Goal: Task Accomplishment & Management: Manage account settings

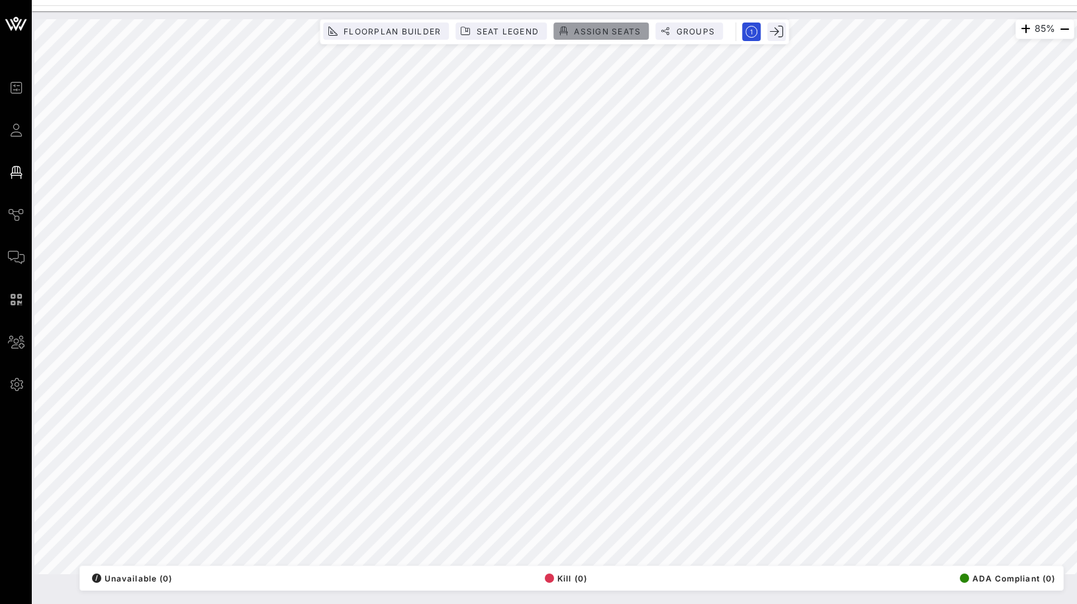
click at [591, 25] on button "Assign Seats" at bounding box center [600, 31] width 95 height 17
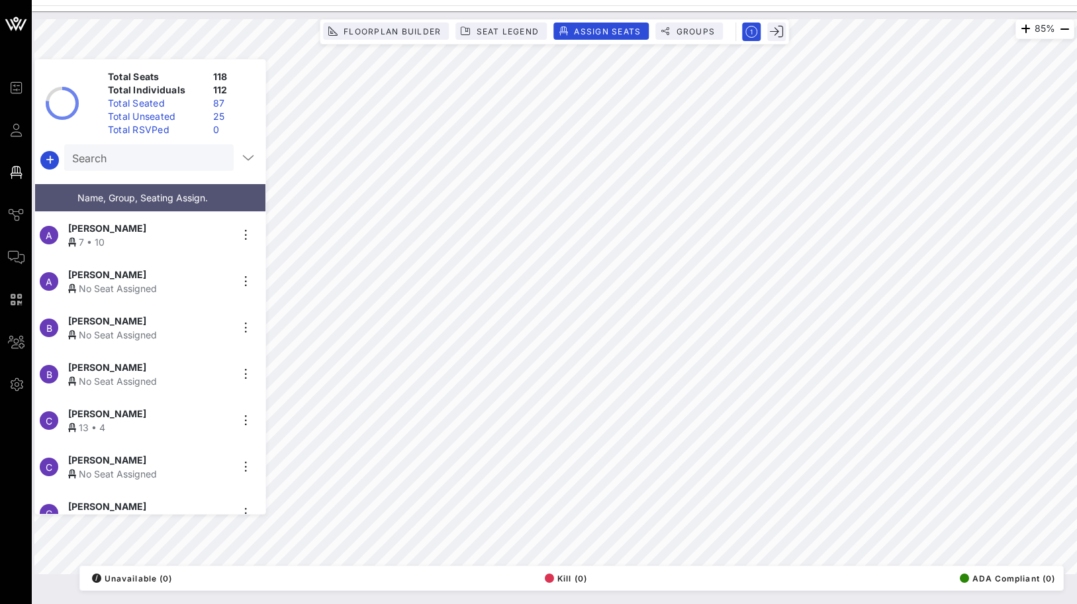
click at [185, 118] on div "Total Unseated" at bounding box center [155, 116] width 105 height 13
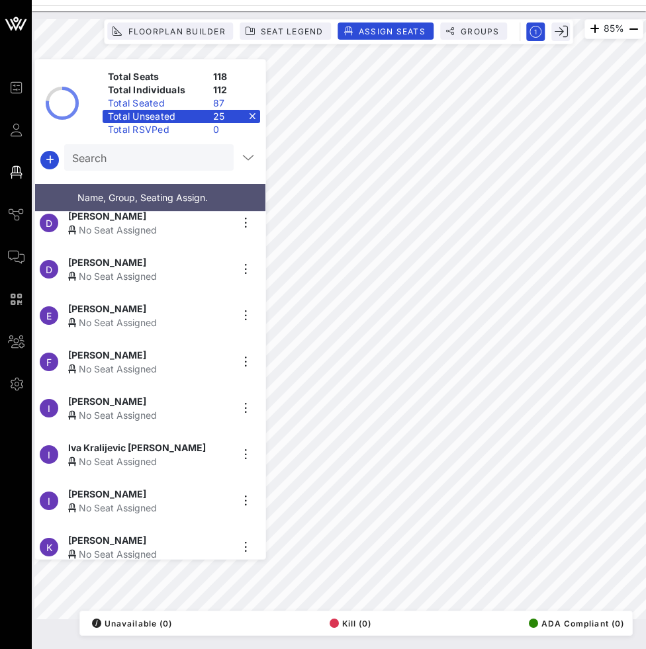
scroll to position [199, 0]
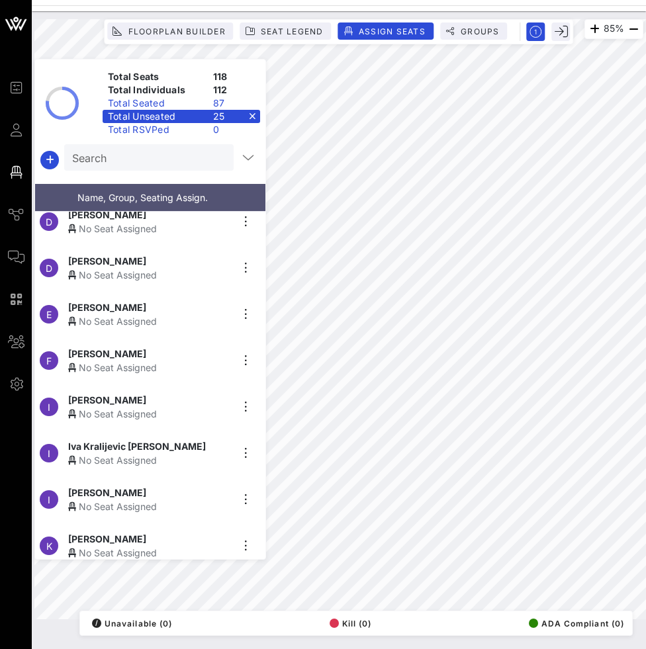
click at [193, 349] on div "[PERSON_NAME]" at bounding box center [149, 354] width 163 height 14
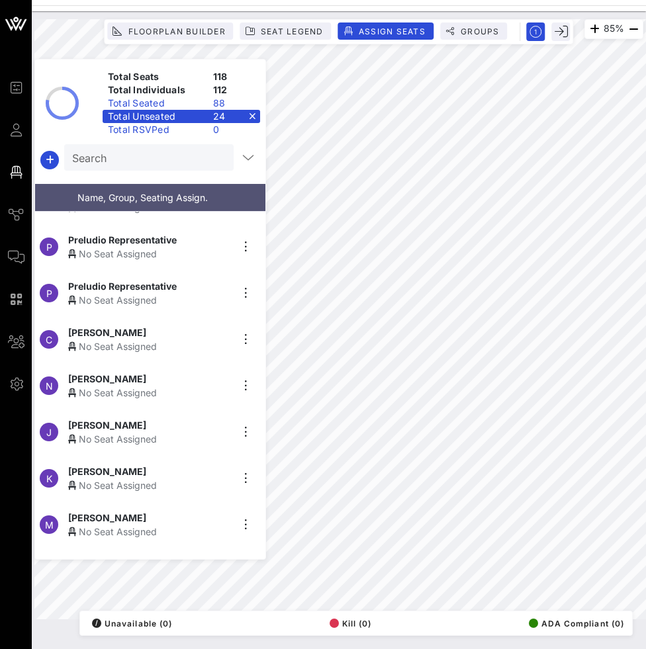
scroll to position [591, 0]
click at [157, 371] on div "[PERSON_NAME]" at bounding box center [149, 378] width 163 height 14
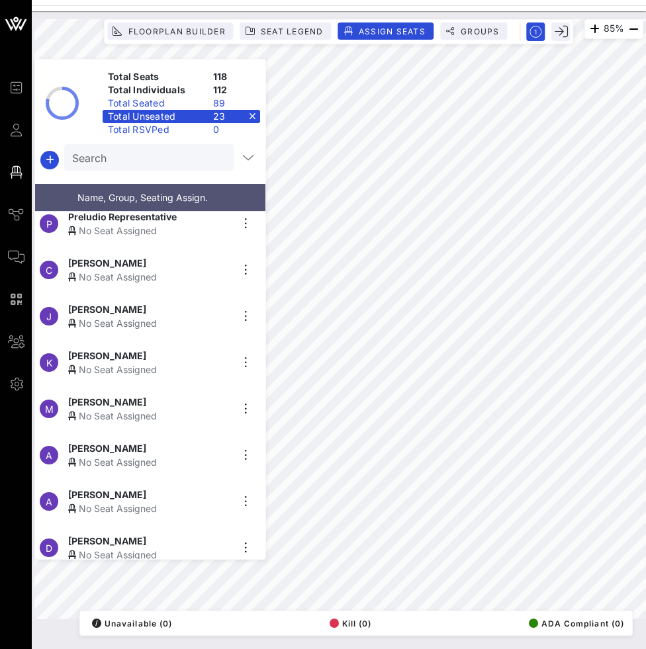
scroll to position [667, 0]
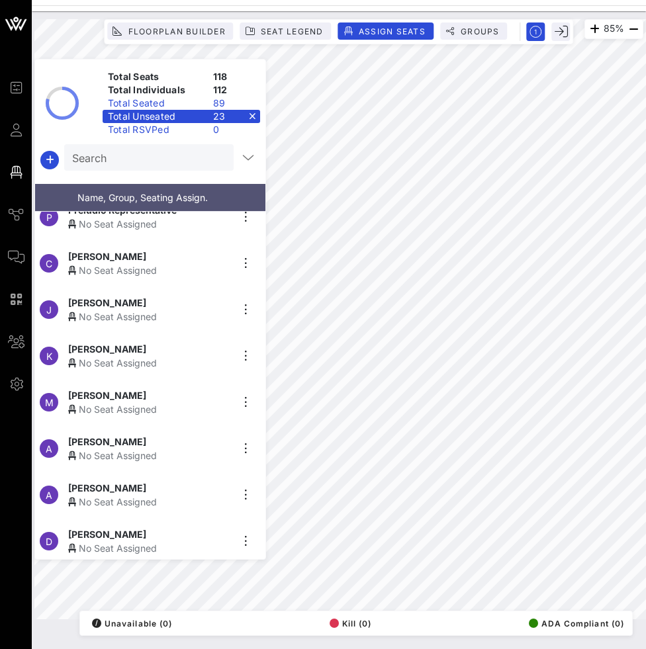
click at [164, 451] on div "No Seat Assigned" at bounding box center [149, 456] width 163 height 14
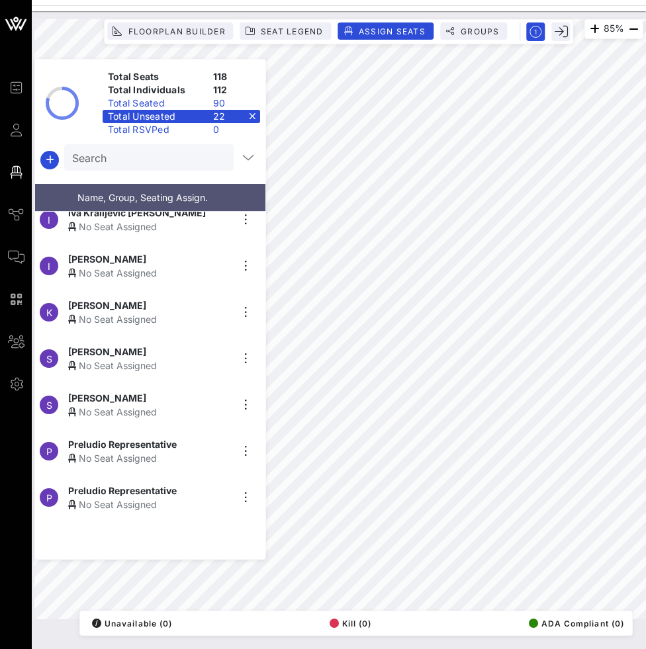
scroll to position [412, 0]
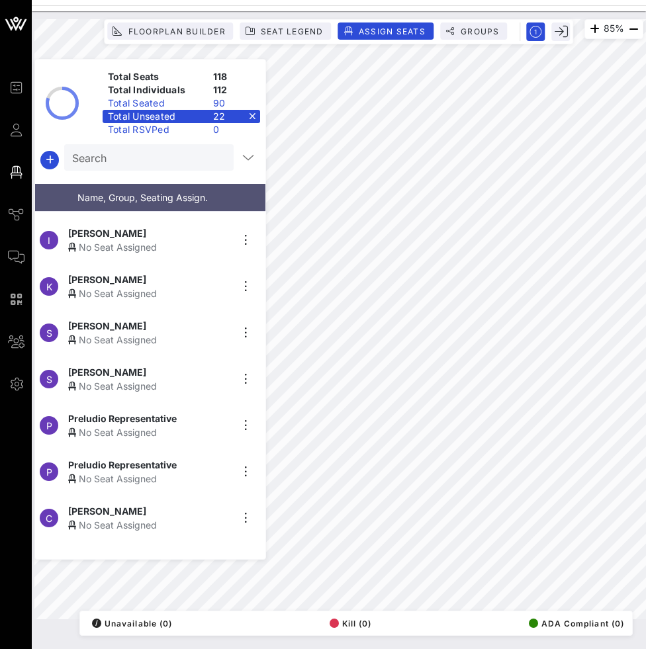
click at [183, 324] on div "[PERSON_NAME]" at bounding box center [149, 326] width 163 height 14
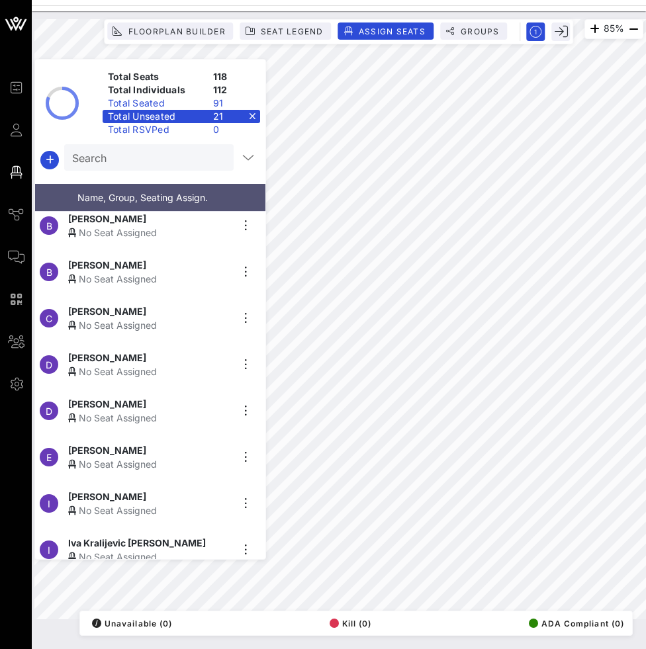
scroll to position [0, 0]
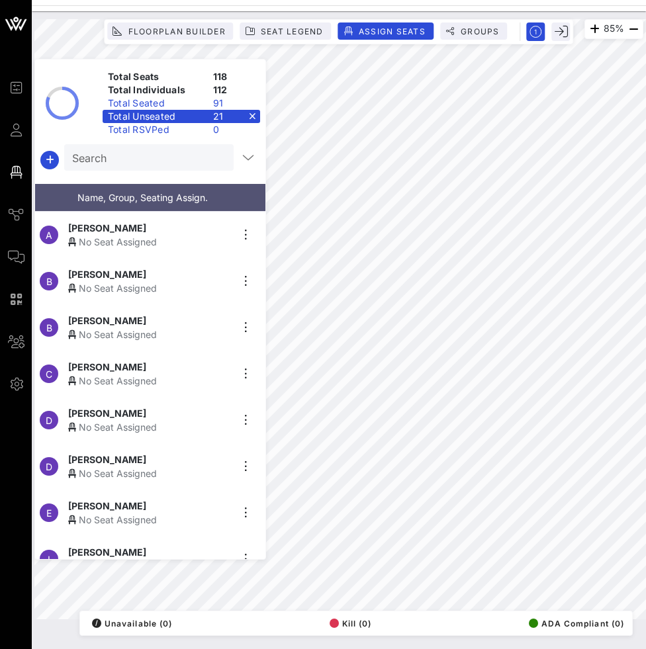
click at [148, 244] on div "A [PERSON_NAME] No Seat Assigned" at bounding box center [145, 235] width 220 height 46
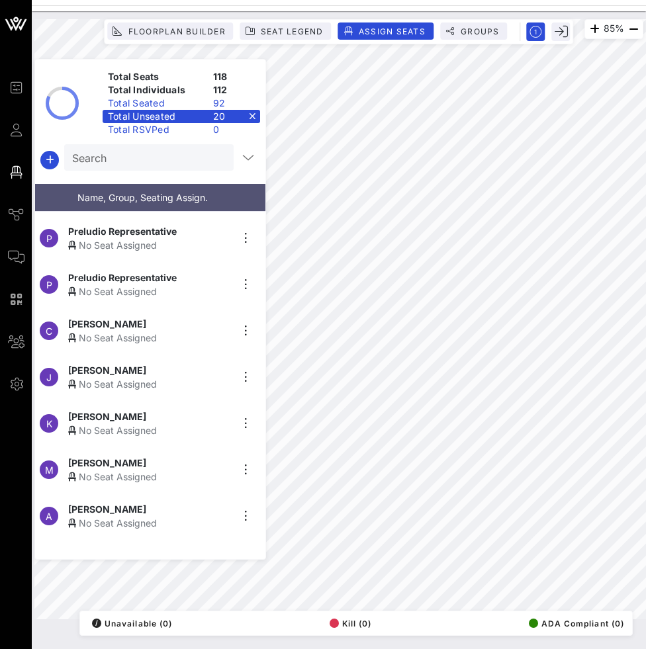
scroll to position [574, 0]
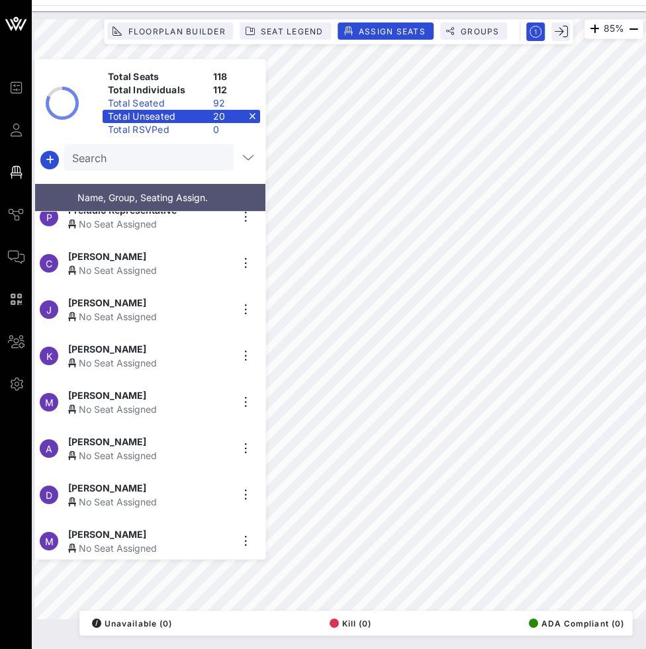
click at [214, 489] on div "[PERSON_NAME]" at bounding box center [149, 488] width 163 height 14
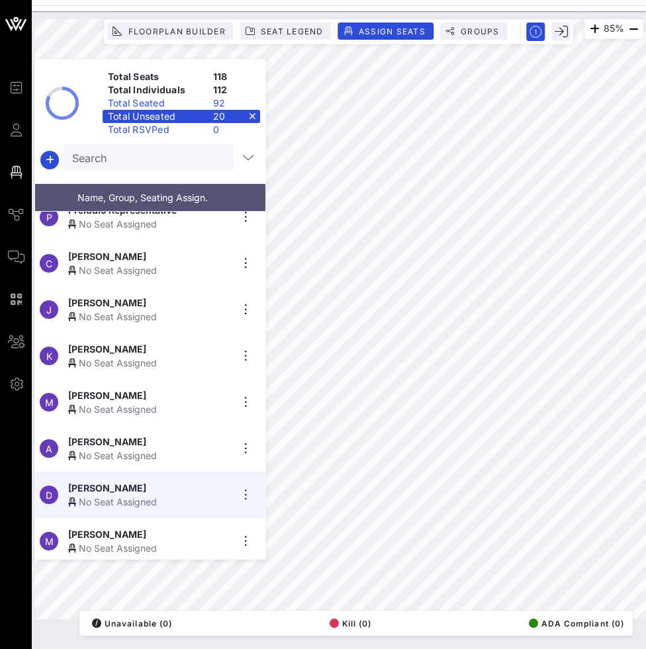
scroll to position [528, 0]
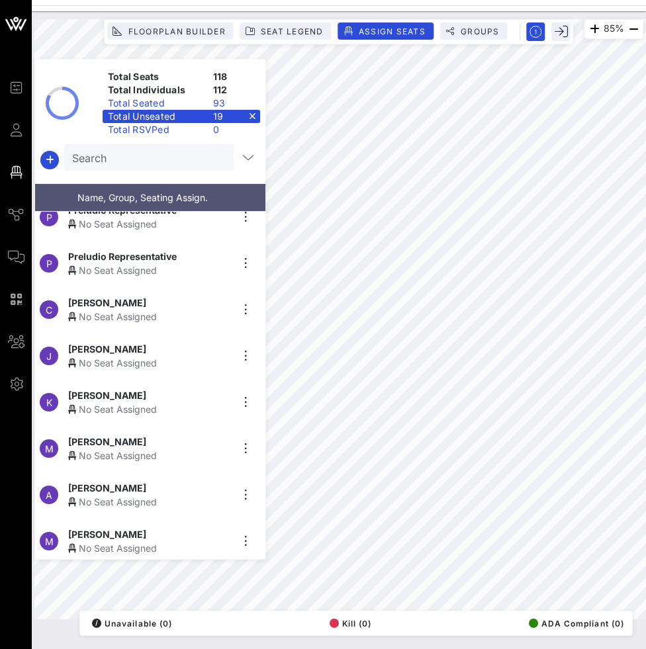
click at [138, 359] on div "No Seat Assigned" at bounding box center [149, 363] width 163 height 14
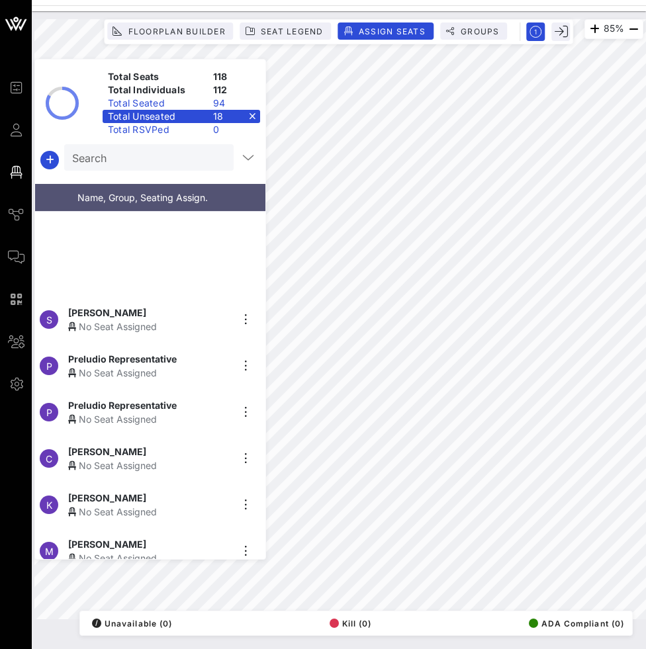
scroll to position [481, 0]
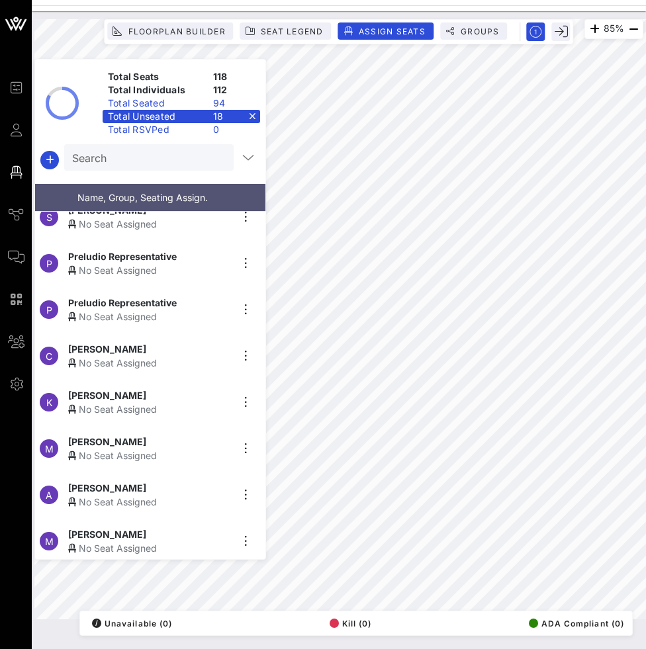
click at [124, 402] on div "No Seat Assigned" at bounding box center [149, 409] width 163 height 14
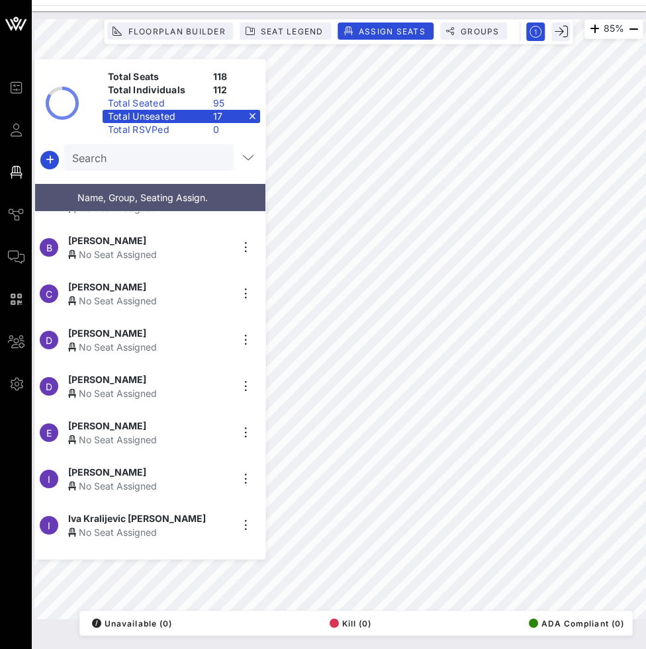
scroll to position [0, 0]
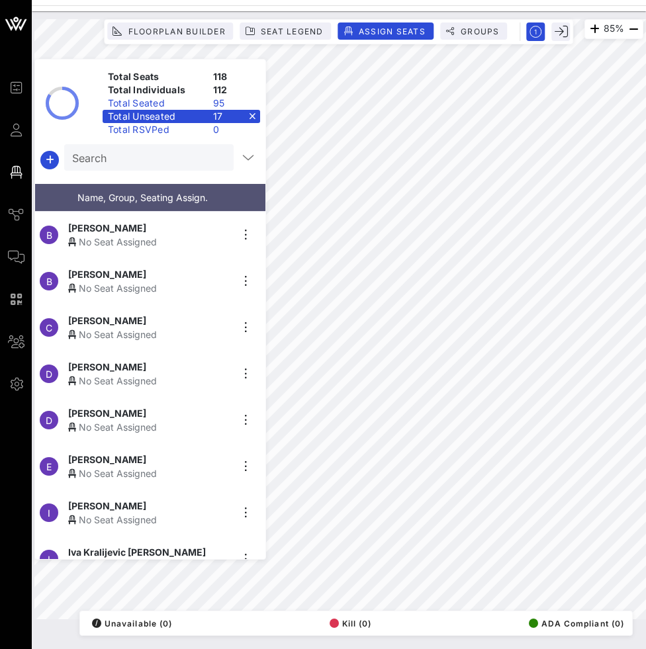
click at [159, 228] on div "[PERSON_NAME]" at bounding box center [149, 228] width 163 height 14
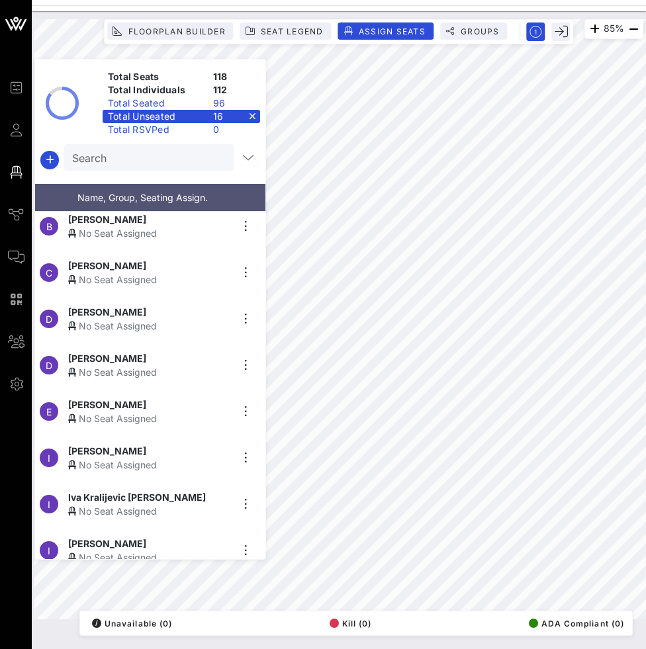
click at [181, 402] on div "[PERSON_NAME]" at bounding box center [149, 405] width 163 height 14
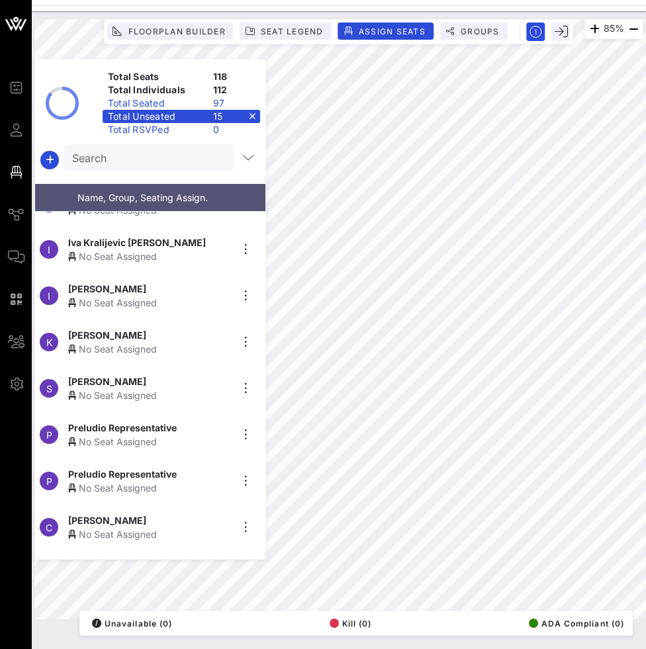
scroll to position [342, 0]
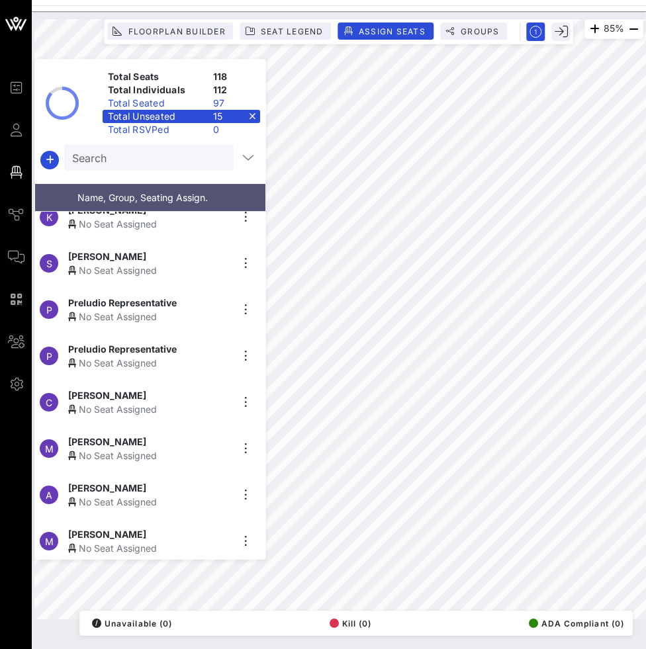
click at [263, 420] on div "85% Floorplan Builder Seat Legend Assign Seats Groups Exit Total Seats 118 Tota…" at bounding box center [338, 319] width 609 height 600
click at [195, 481] on div "[PERSON_NAME]" at bounding box center [149, 488] width 163 height 14
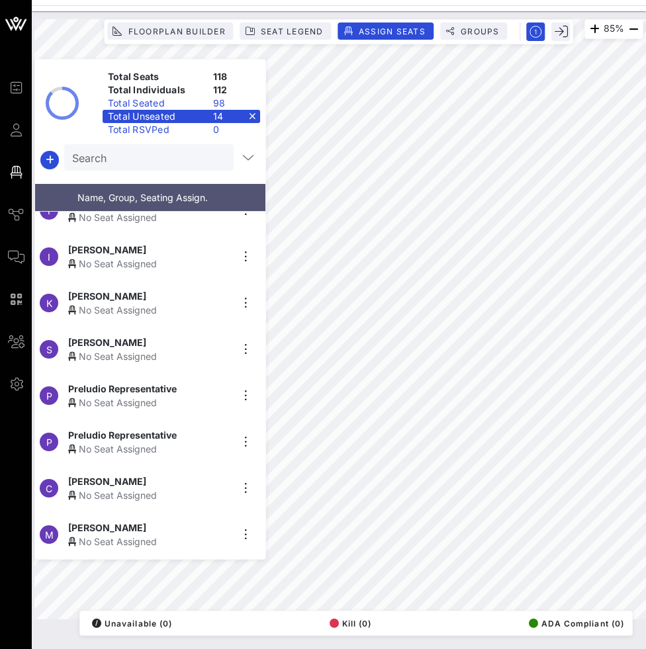
scroll to position [228, 0]
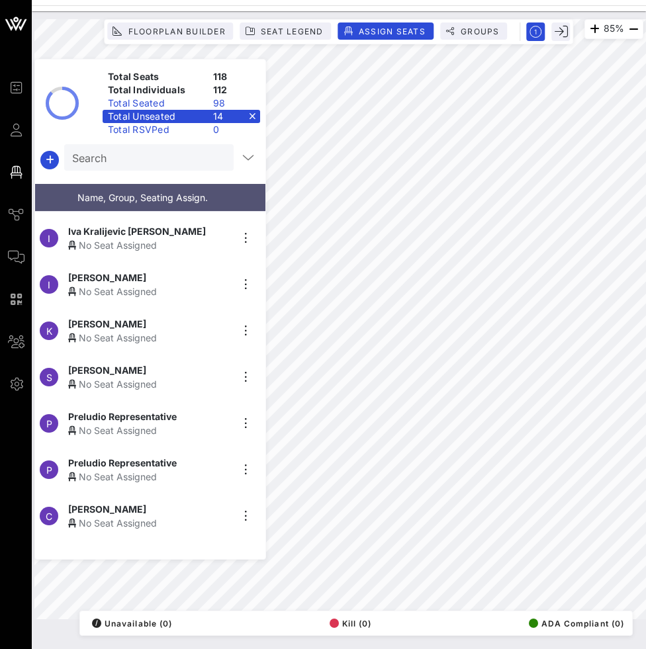
click at [216, 363] on div "[PERSON_NAME]" at bounding box center [149, 370] width 163 height 14
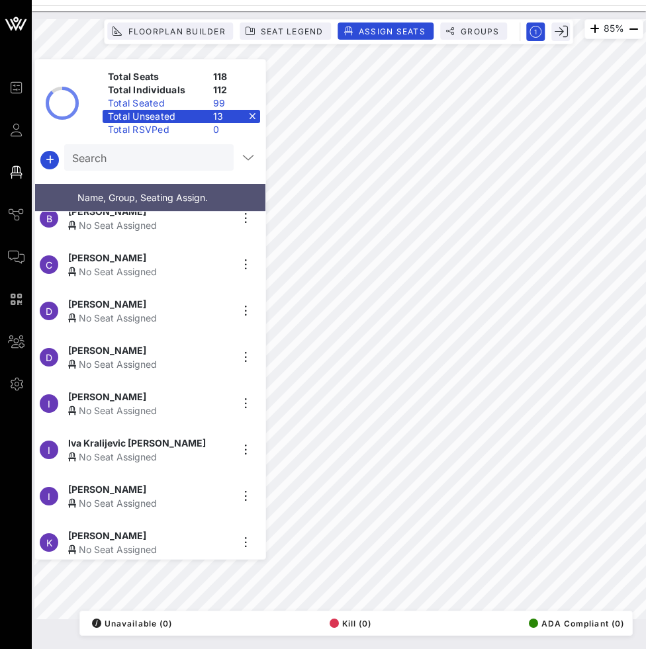
scroll to position [0, 0]
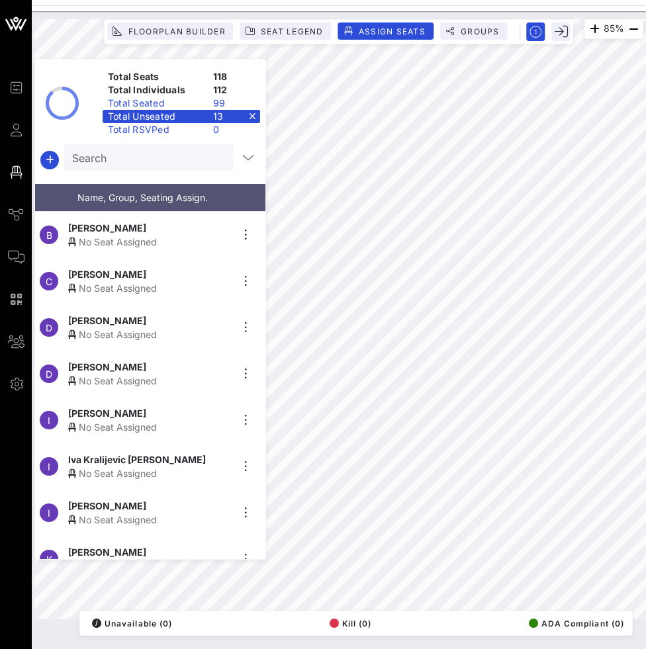
click at [171, 275] on div "[PERSON_NAME]" at bounding box center [149, 274] width 163 height 14
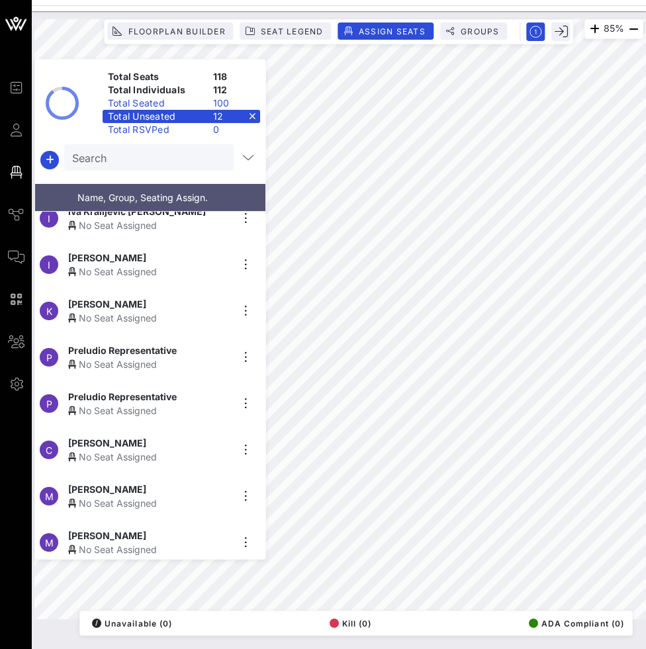
scroll to position [203, 0]
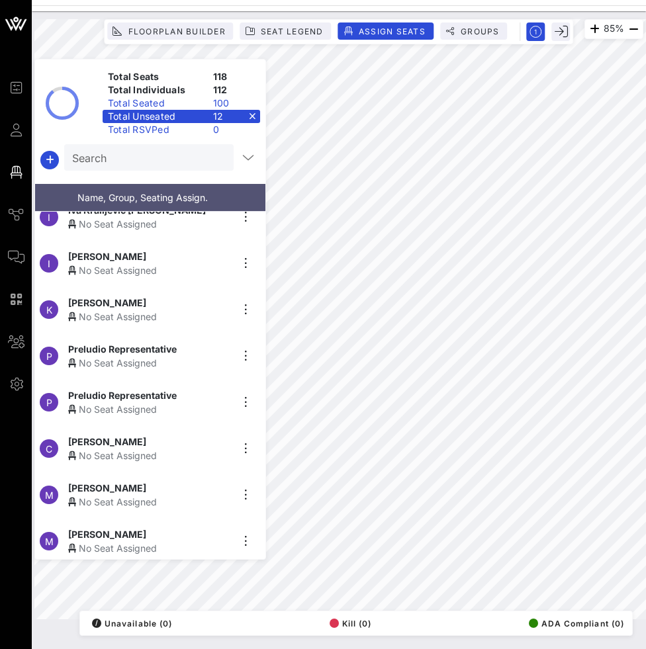
click at [146, 485] on span "[PERSON_NAME]" at bounding box center [107, 488] width 78 height 14
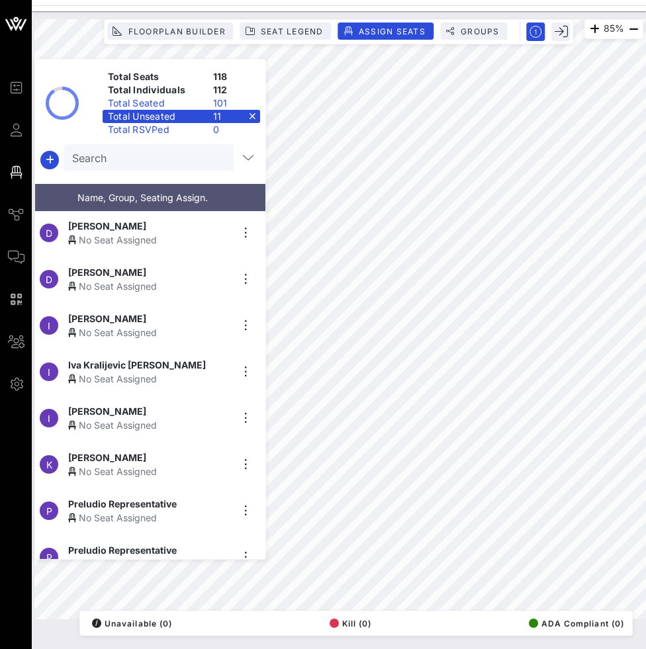
scroll to position [157, 0]
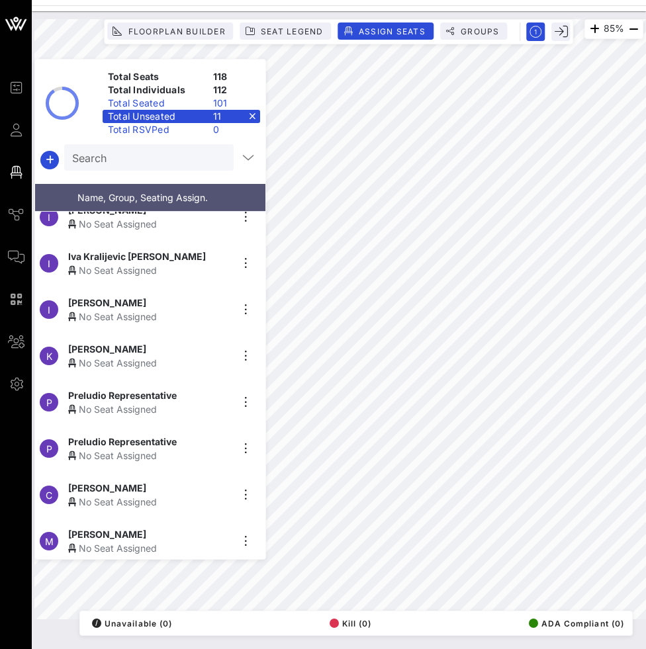
click at [136, 495] on div "No Seat Assigned" at bounding box center [149, 502] width 163 height 14
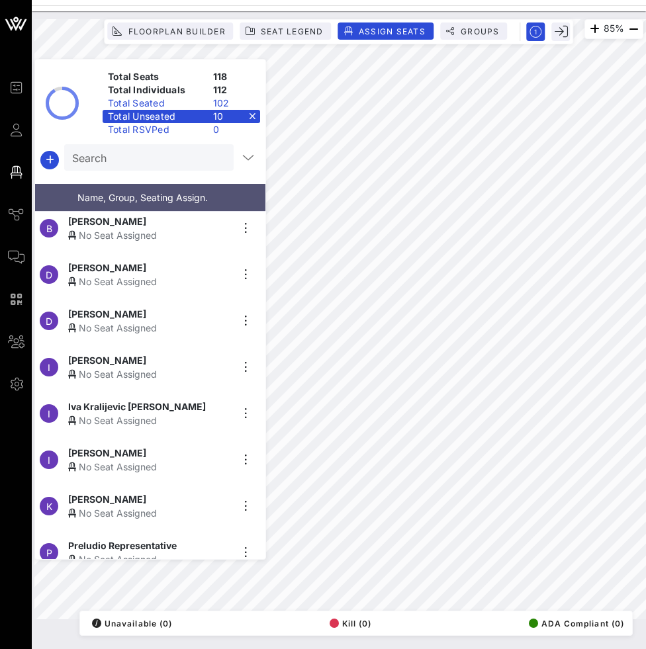
scroll to position [0, 0]
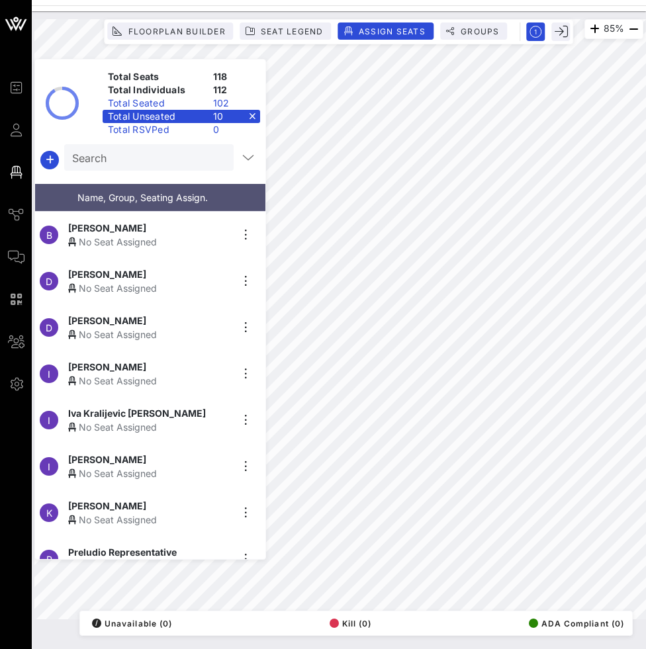
click at [150, 380] on div "No Seat Assigned" at bounding box center [149, 381] width 163 height 14
click at [113, 319] on span "[PERSON_NAME]" at bounding box center [107, 321] width 78 height 14
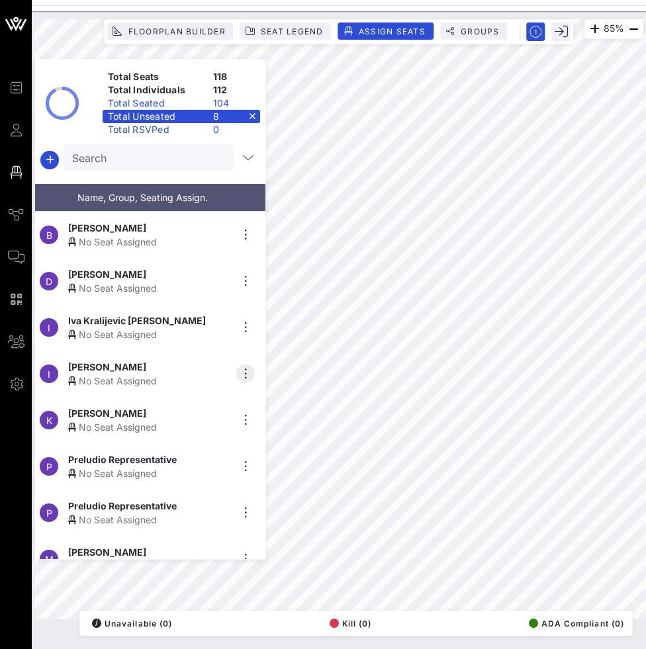
click at [242, 369] on div "85% Floorplan Builder Seat Legend Assign Seats Groups Exit Total Seats 118 Tota…" at bounding box center [338, 319] width 609 height 600
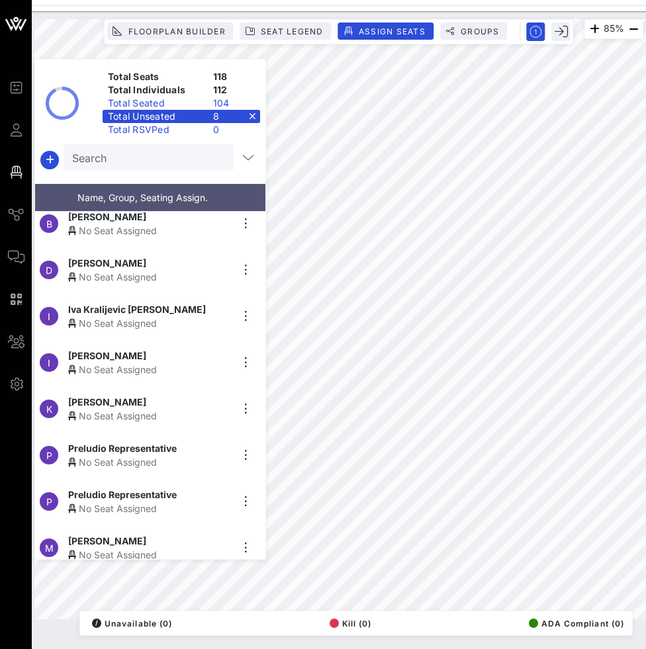
scroll to position [18, 0]
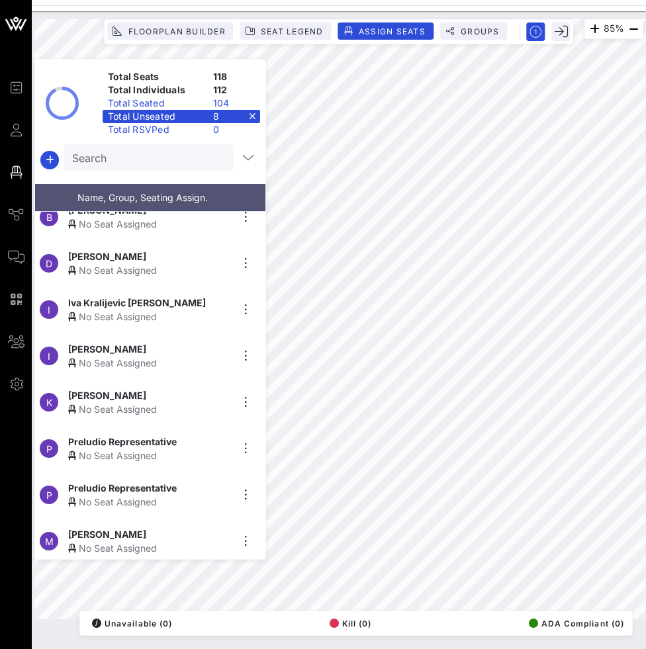
click at [159, 356] on div "No Seat Assigned" at bounding box center [149, 363] width 163 height 14
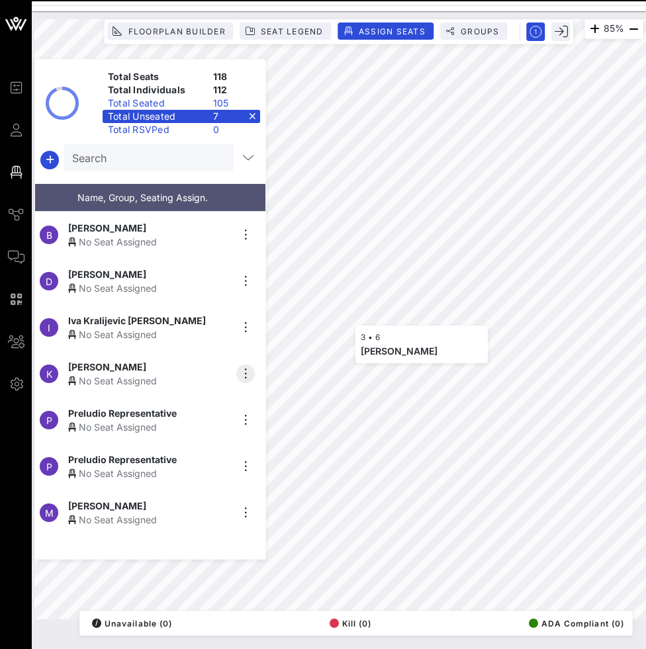
scroll to position [0, 0]
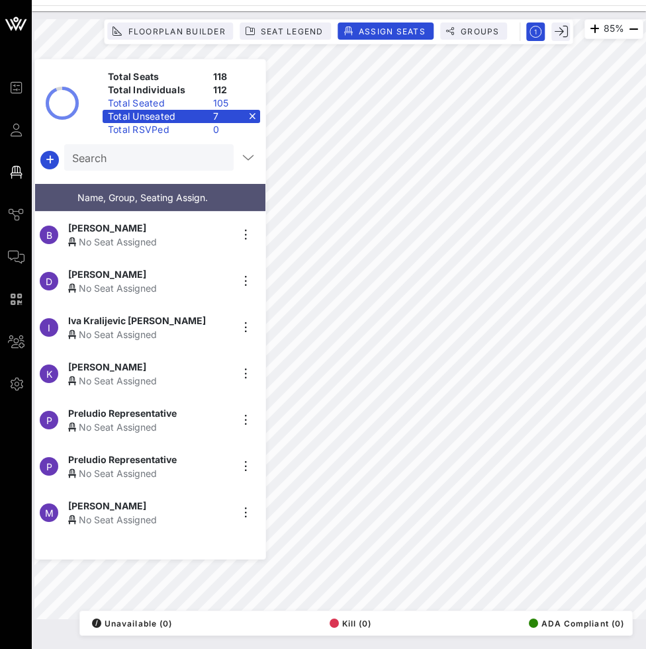
click at [161, 340] on div "I Iva Kralijevic [PERSON_NAME] No Seat Assigned" at bounding box center [145, 328] width 220 height 46
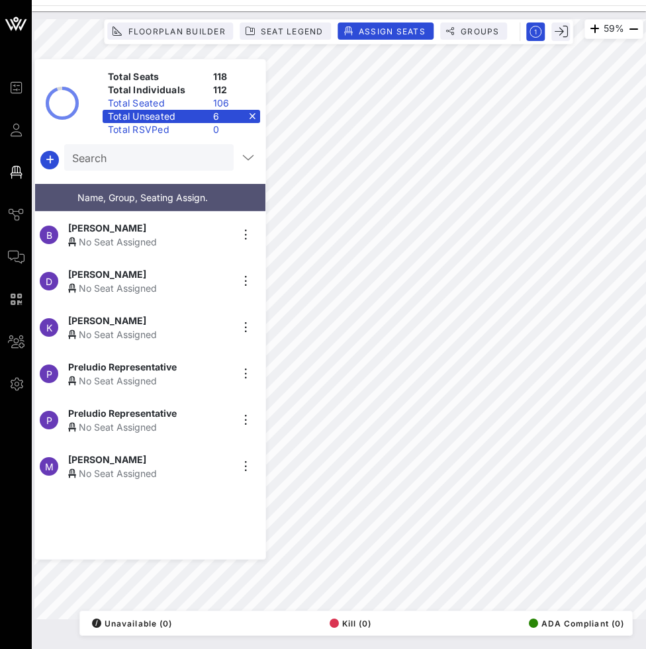
click at [203, 227] on div "[PERSON_NAME]" at bounding box center [149, 228] width 163 height 14
click at [148, 235] on div "No Seat Assigned" at bounding box center [149, 242] width 163 height 14
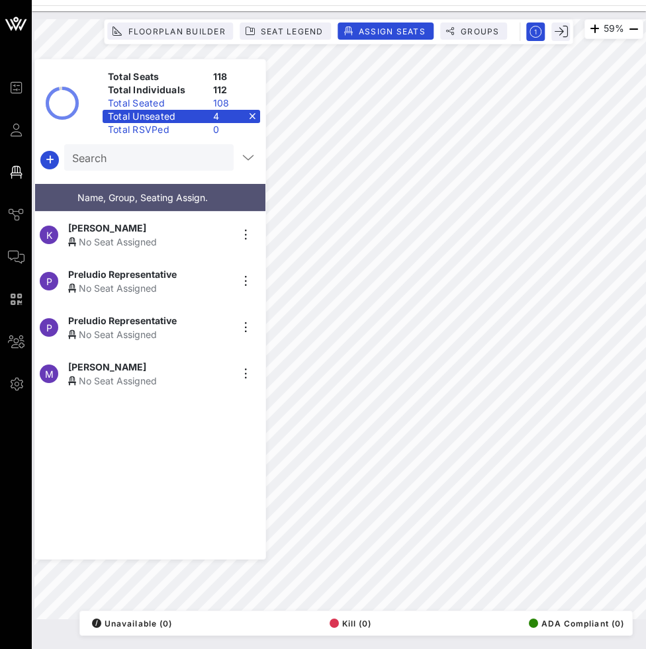
click at [155, 235] on div "No Seat Assigned" at bounding box center [149, 242] width 163 height 14
click at [250, 117] on div "Total Unseated 3" at bounding box center [182, 116] width 158 height 13
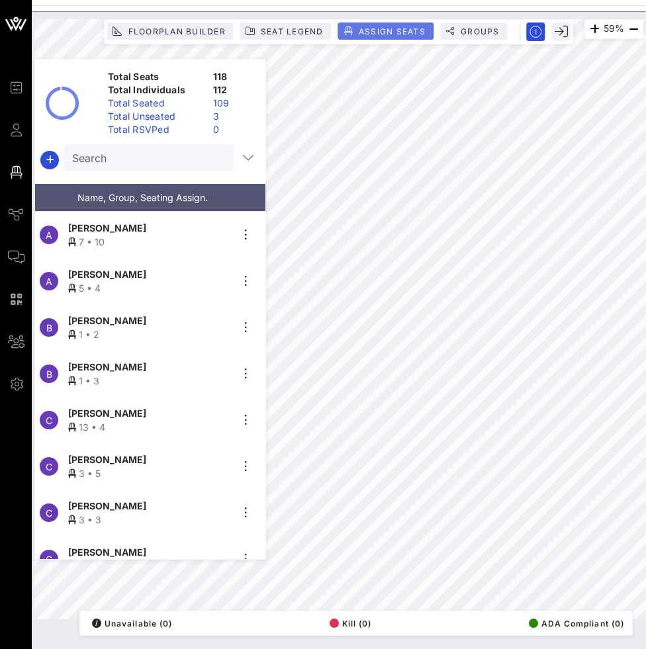
click at [368, 37] on button "Assign Seats" at bounding box center [385, 31] width 95 height 17
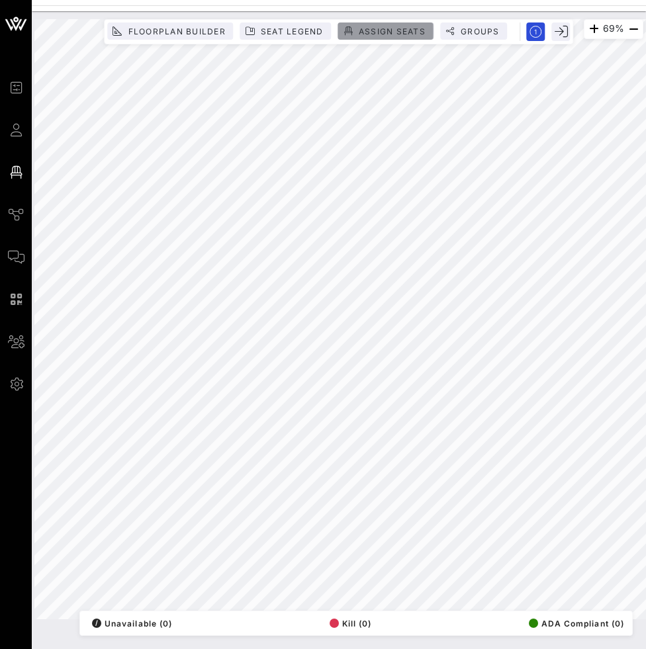
click at [362, 38] on button "Assign Seats" at bounding box center [385, 31] width 95 height 17
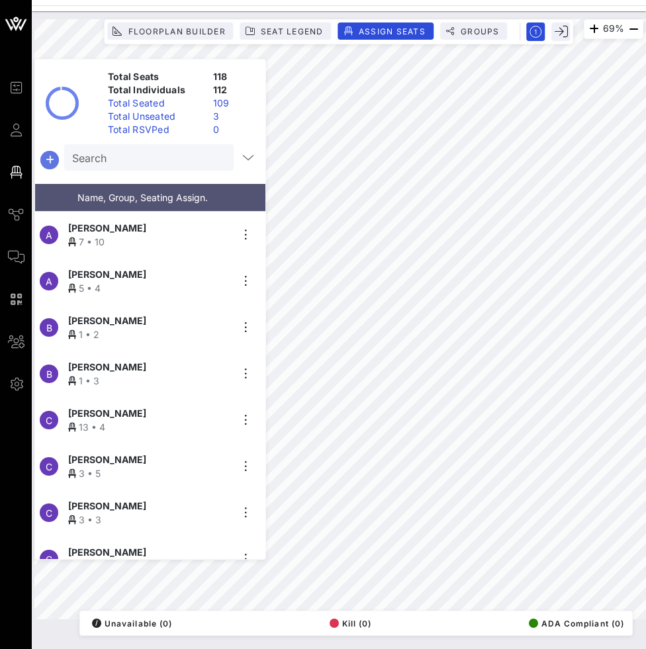
click at [48, 160] on icon "button" at bounding box center [50, 160] width 16 height 16
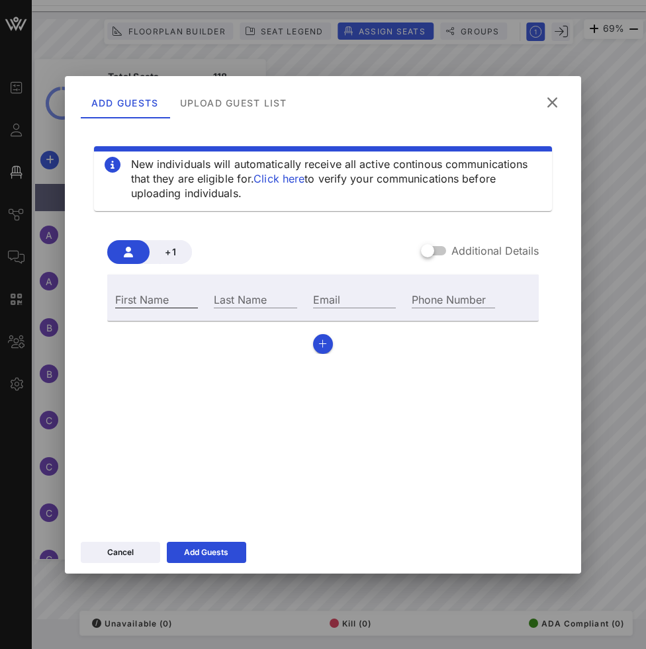
click at [175, 295] on input "First Name" at bounding box center [156, 299] width 83 height 17
type input "[PERSON_NAME]"
click at [238, 304] on input "Last Name" at bounding box center [255, 299] width 83 height 17
type input "[PERSON_NAME]"
click at [409, 371] on div "New individuals will automatically receive all active continous communications …" at bounding box center [323, 323] width 485 height 397
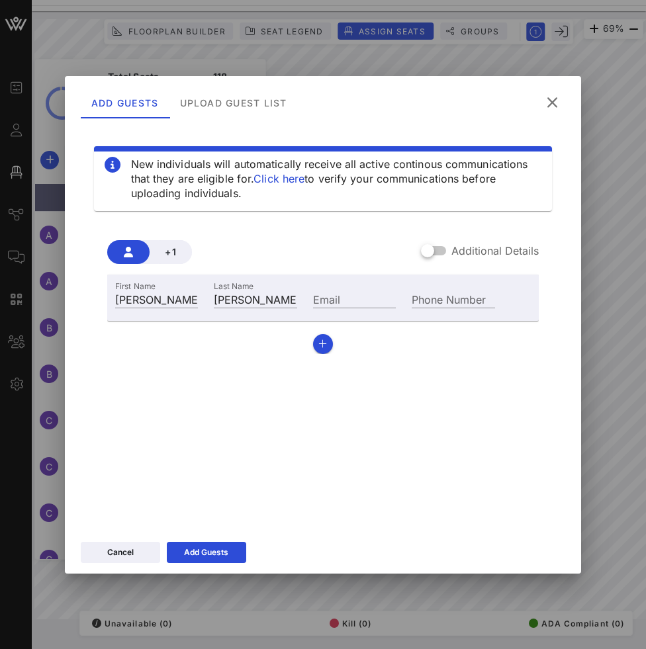
click at [320, 356] on div "+1 Additional Details First Name [PERSON_NAME] Last Name [PERSON_NAME] Email Ph…" at bounding box center [323, 292] width 459 height 146
click at [320, 348] on icon "button" at bounding box center [322, 344] width 9 height 9
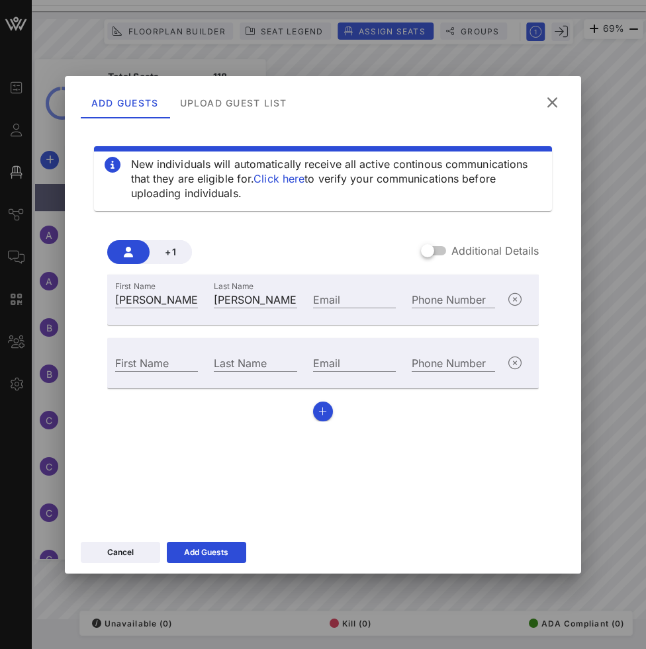
click at [175, 373] on div "First Name" at bounding box center [156, 362] width 99 height 36
click at [161, 362] on input "First Name" at bounding box center [156, 362] width 83 height 17
type input "[PERSON_NAME]"
click at [243, 365] on input "Last Name" at bounding box center [255, 362] width 83 height 17
type input "[PERSON_NAME]"
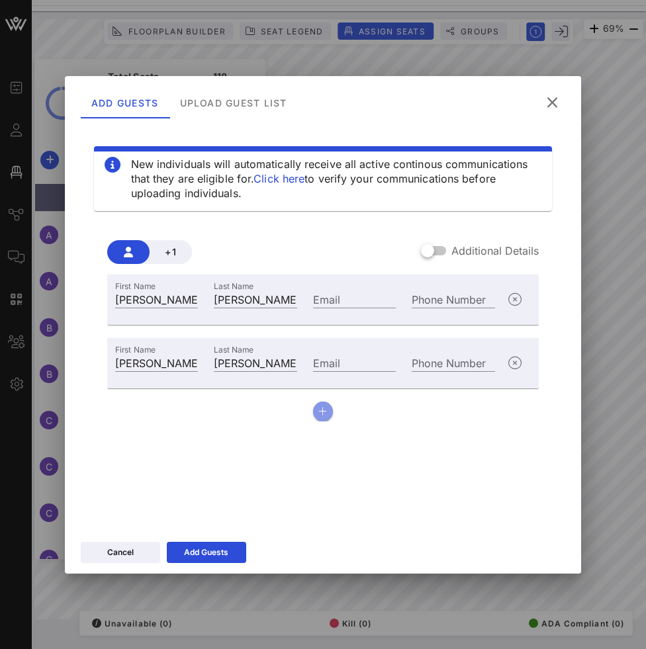
click at [324, 412] on icon "button" at bounding box center [322, 411] width 9 height 9
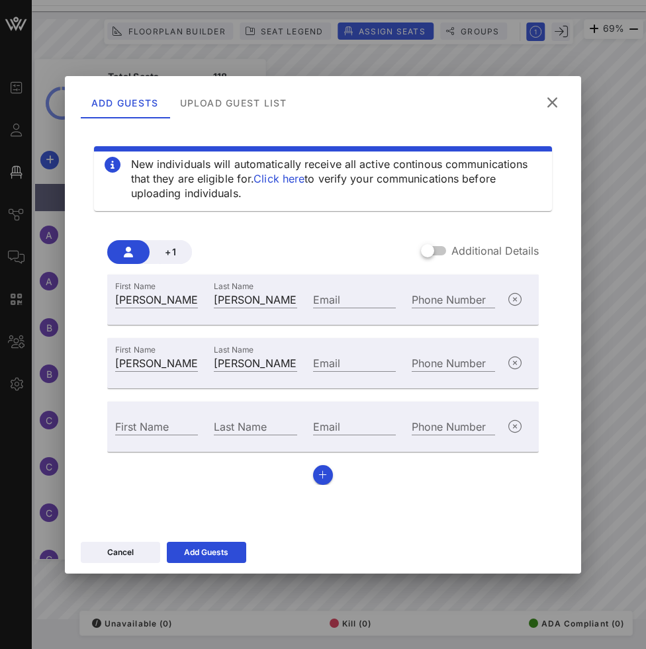
click at [162, 437] on div "First Name" at bounding box center [156, 425] width 99 height 36
click at [158, 429] on input "First Name" at bounding box center [156, 426] width 83 height 17
type input "[PERSON_NAME]"
click at [238, 424] on input "Last Name" at bounding box center [255, 426] width 83 height 17
type input "Hubble"
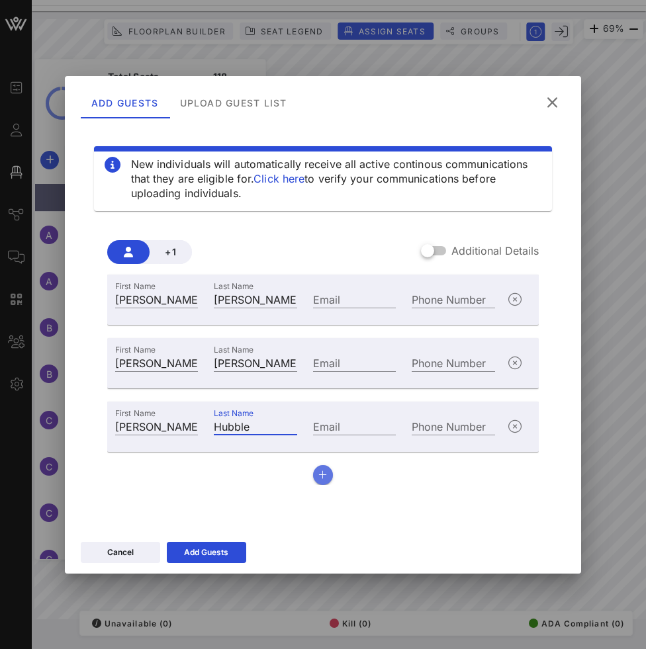
click at [325, 477] on icon "button" at bounding box center [322, 475] width 9 height 9
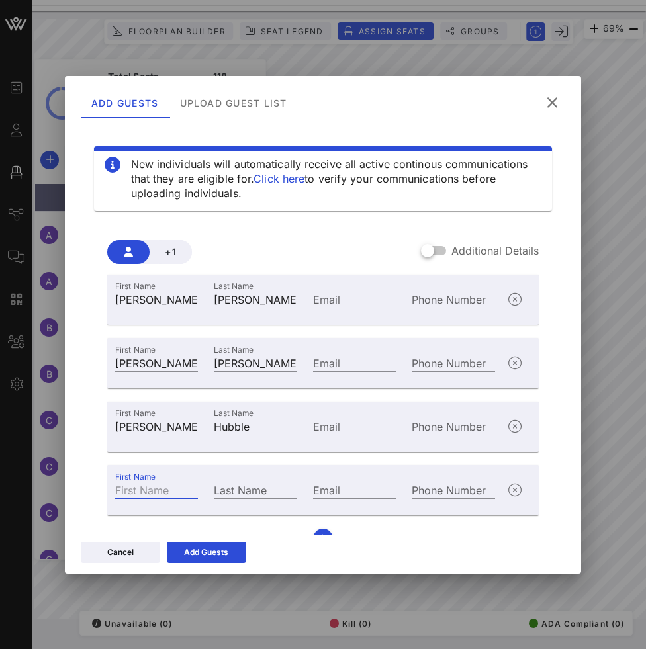
click at [148, 492] on input "First Name" at bounding box center [156, 489] width 83 height 17
type input "[PERSON_NAME]"
click at [222, 491] on input "Last Name" at bounding box center [255, 489] width 83 height 17
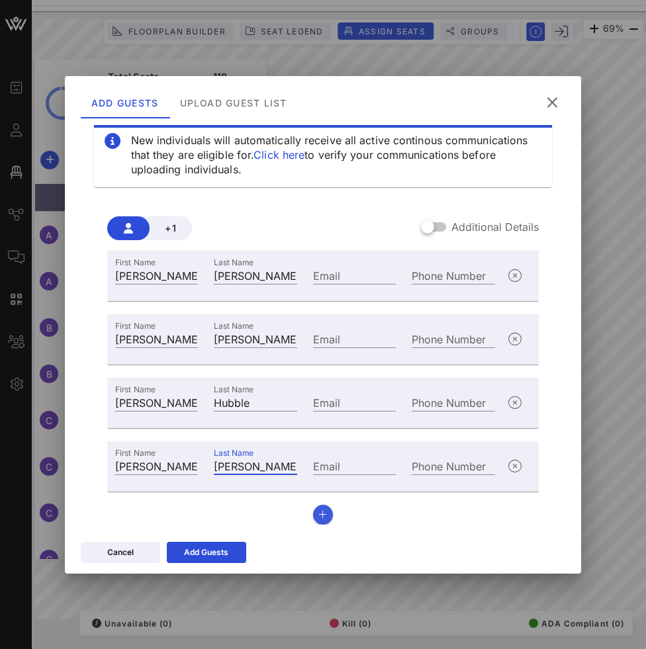
type input "[PERSON_NAME]"
click at [316, 509] on button "button" at bounding box center [323, 515] width 20 height 20
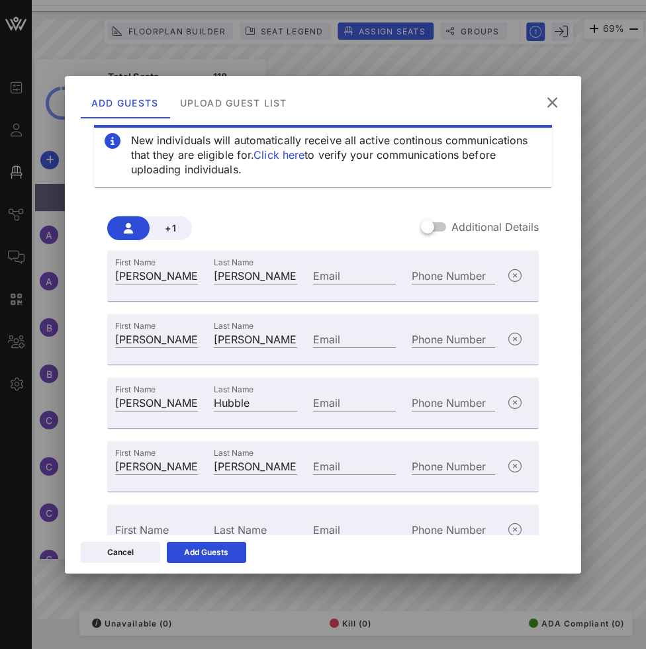
scroll to position [87, 0]
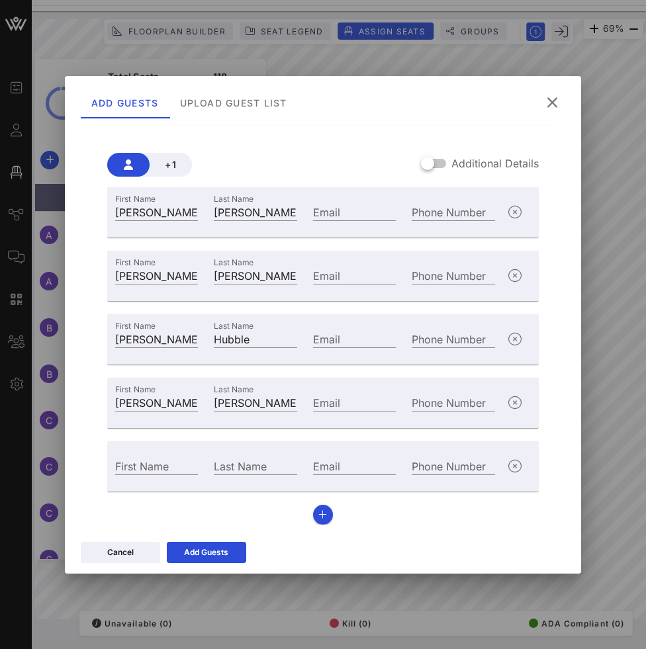
click at [169, 481] on div "First Name" at bounding box center [156, 465] width 99 height 36
click at [165, 472] on input "First Name" at bounding box center [156, 465] width 83 height 17
type input "[PERSON_NAME]"
click at [243, 471] on input "Last Name" at bounding box center [255, 465] width 83 height 17
type input "Heron"
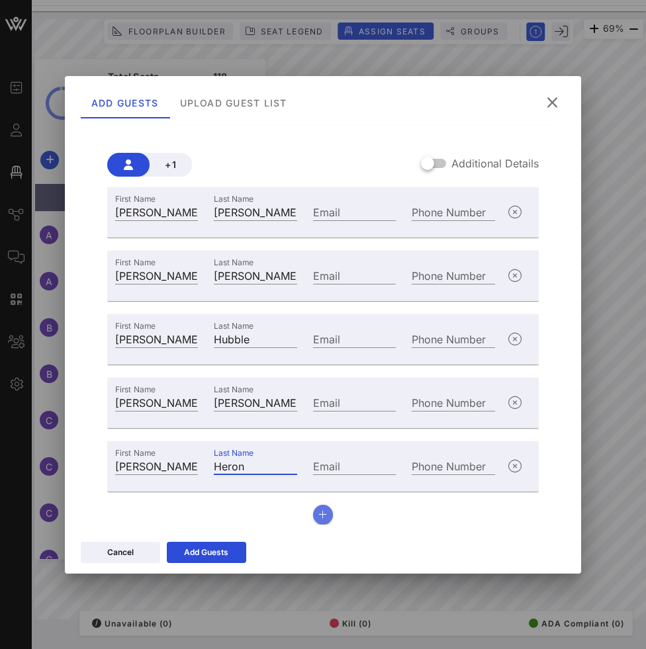
click at [325, 513] on icon "button" at bounding box center [322, 514] width 9 height 9
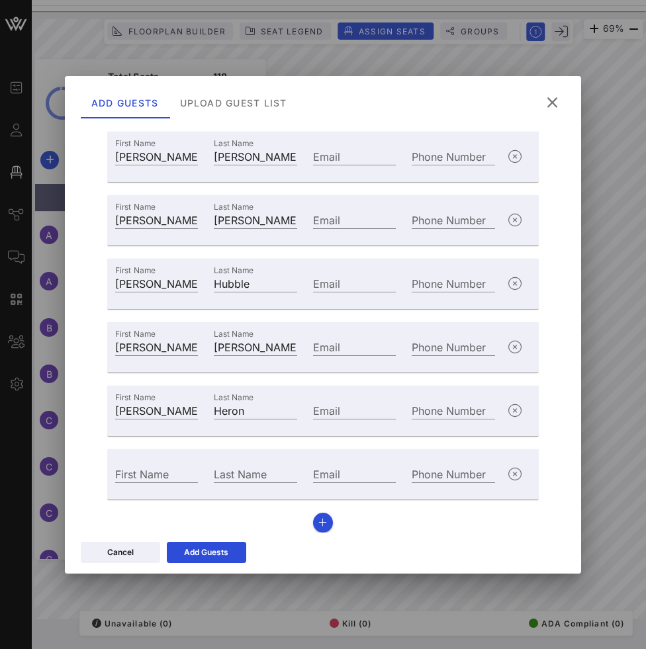
scroll to position [151, 0]
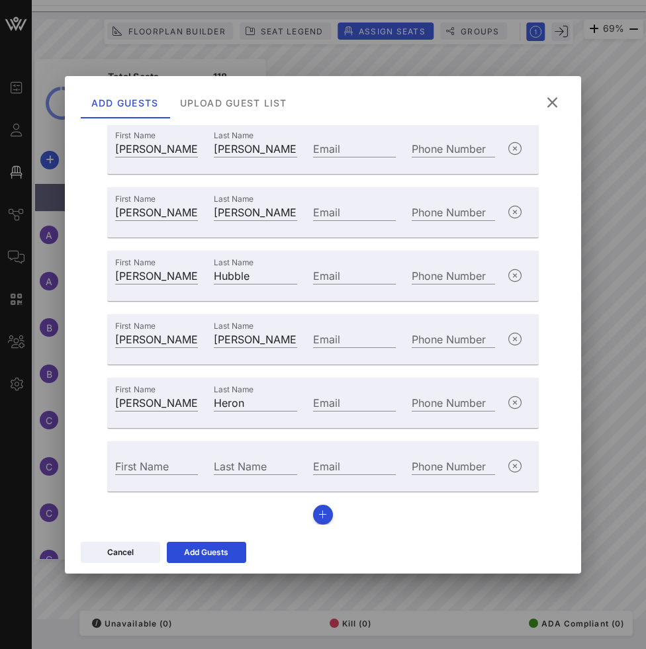
click at [178, 456] on div "First Name" at bounding box center [156, 465] width 99 height 36
click at [158, 464] on input "First Name" at bounding box center [156, 465] width 83 height 17
type input "[PERSON_NAME]"
click at [254, 469] on input "Last Name" at bounding box center [255, 465] width 83 height 17
type input "[PERSON_NAME]"
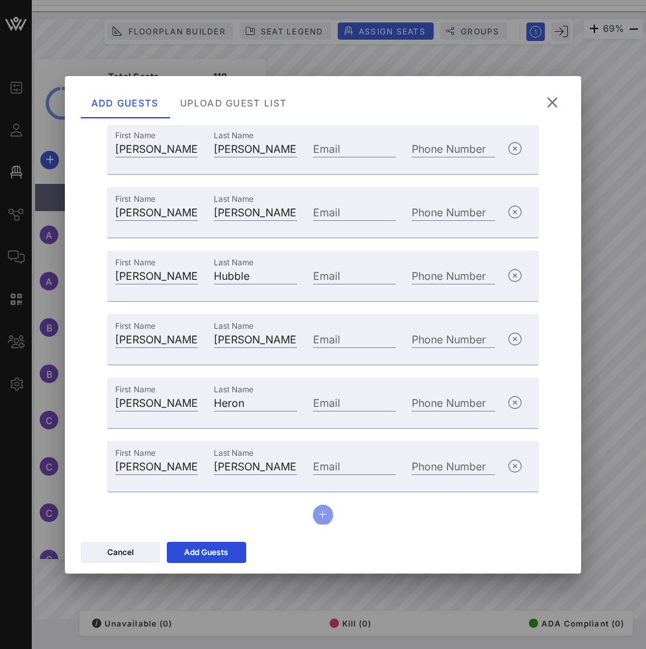
click at [317, 511] on button "button" at bounding box center [323, 515] width 20 height 20
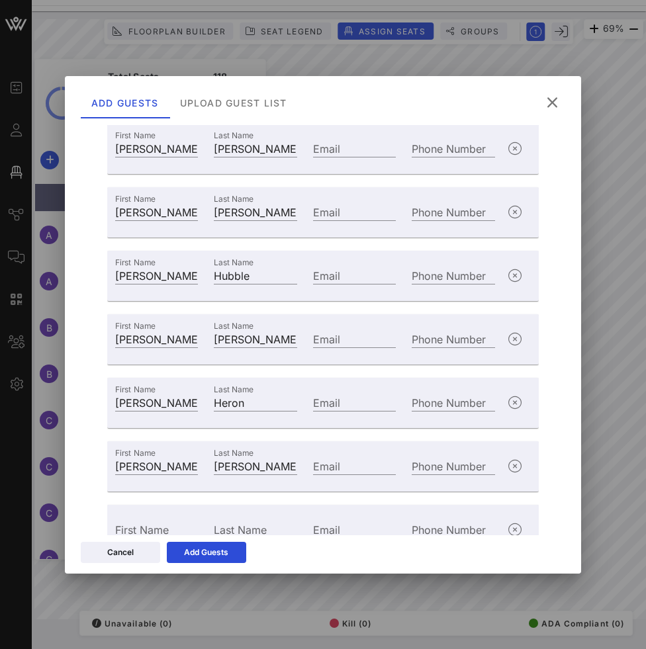
scroll to position [156, 0]
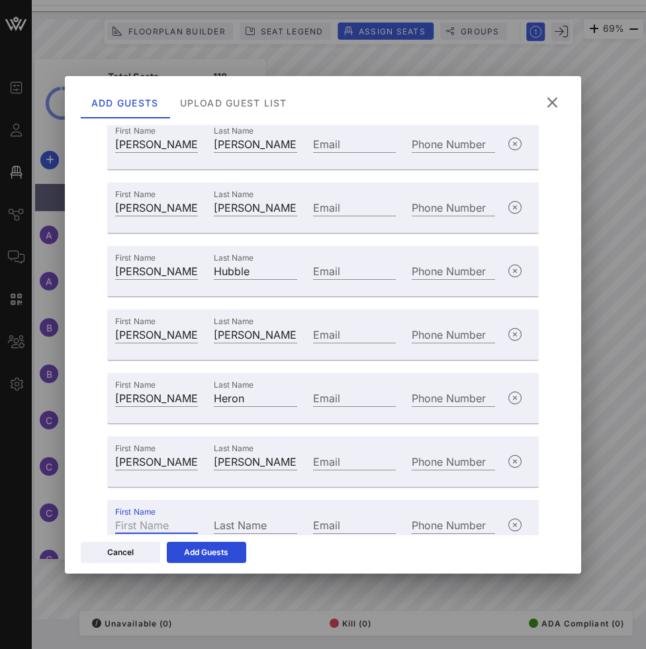
click at [154, 525] on div "First Name" at bounding box center [156, 524] width 83 height 17
type input "[PERSON_NAME]"
click at [240, 529] on input "Last Name" at bounding box center [255, 524] width 83 height 17
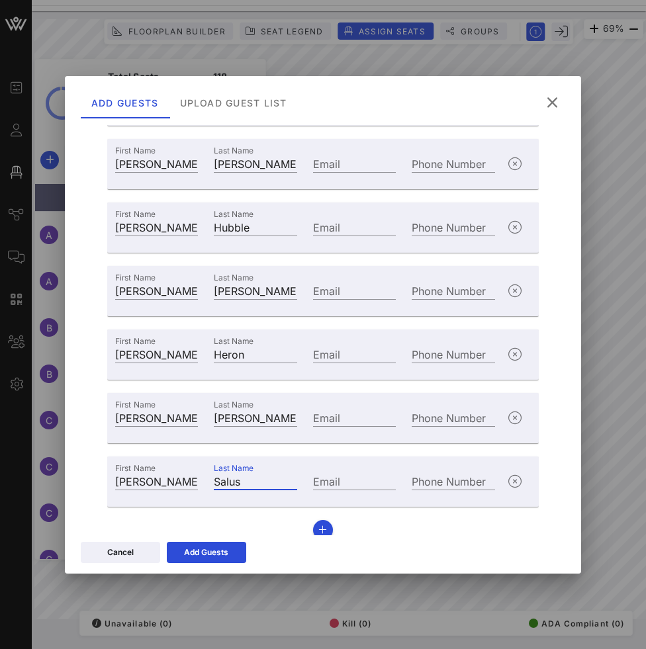
scroll to position [214, 0]
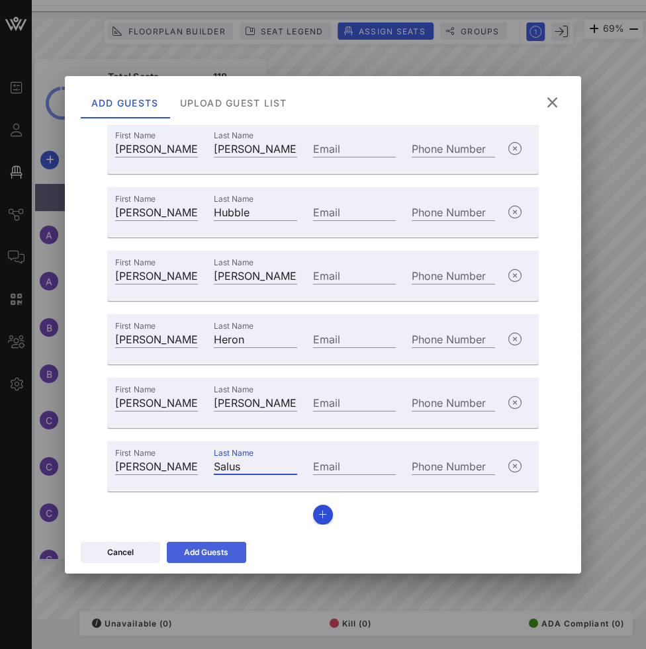
type input "Salus"
click at [194, 553] on div "Add Guests" at bounding box center [206, 552] width 44 height 13
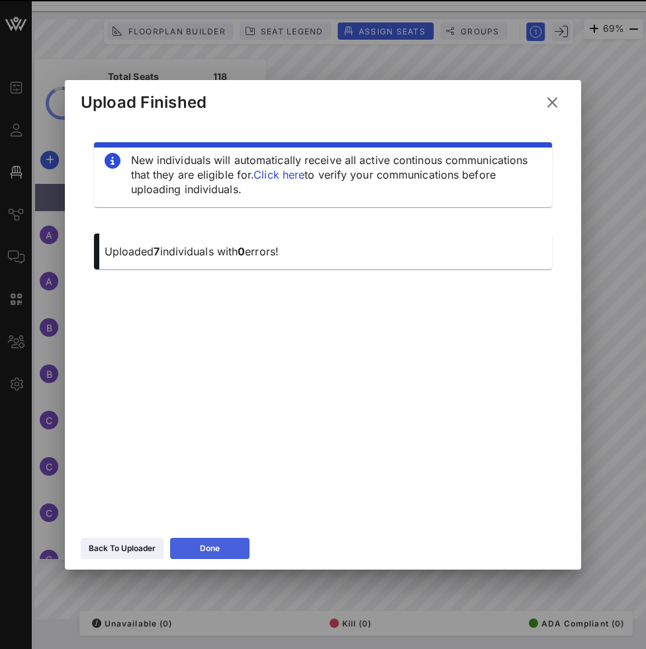
scroll to position [0, 0]
click at [201, 554] on div "Done" at bounding box center [210, 548] width 20 height 13
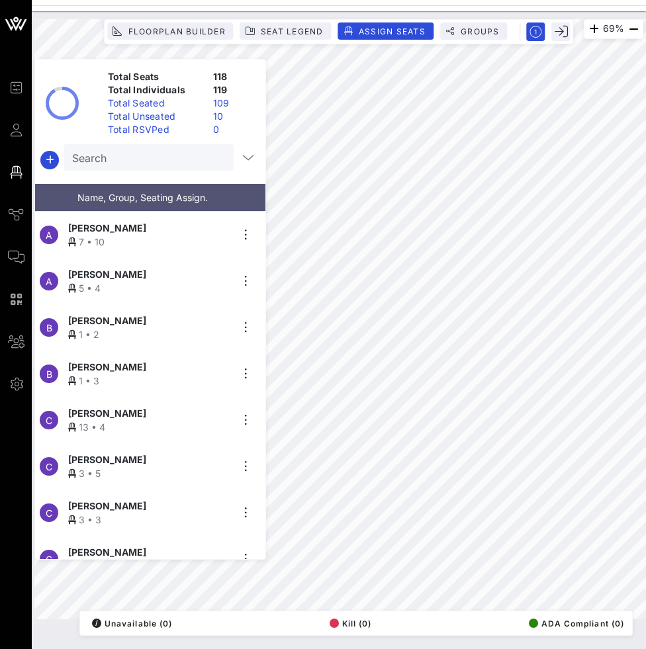
click at [136, 122] on div "Total Unseated" at bounding box center [155, 116] width 105 height 13
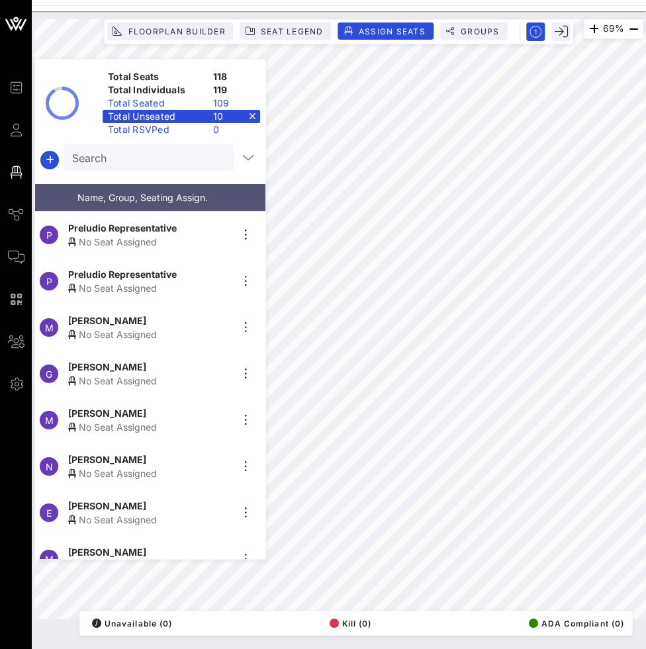
click at [120, 368] on span "[PERSON_NAME]" at bounding box center [107, 367] width 78 height 14
click at [182, 397] on div "N [PERSON_NAME] No Seat Assigned" at bounding box center [145, 420] width 220 height 46
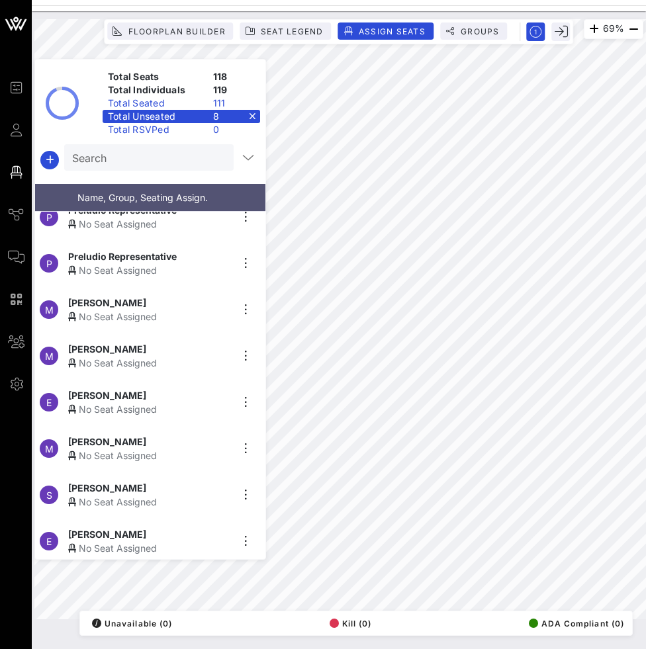
click at [160, 361] on div "No Seat Assigned" at bounding box center [149, 363] width 163 height 14
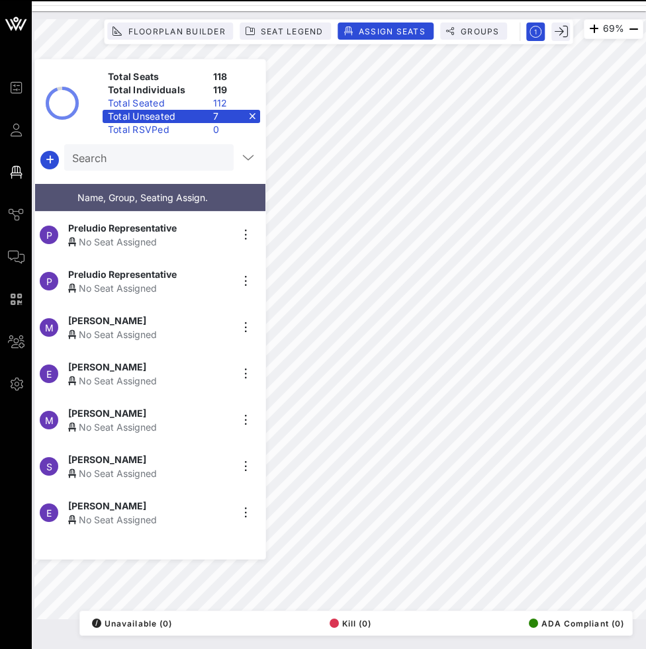
scroll to position [0, 0]
click at [131, 459] on div "[PERSON_NAME]" at bounding box center [149, 460] width 163 height 14
click at [185, 412] on div "[PERSON_NAME]" at bounding box center [149, 413] width 163 height 14
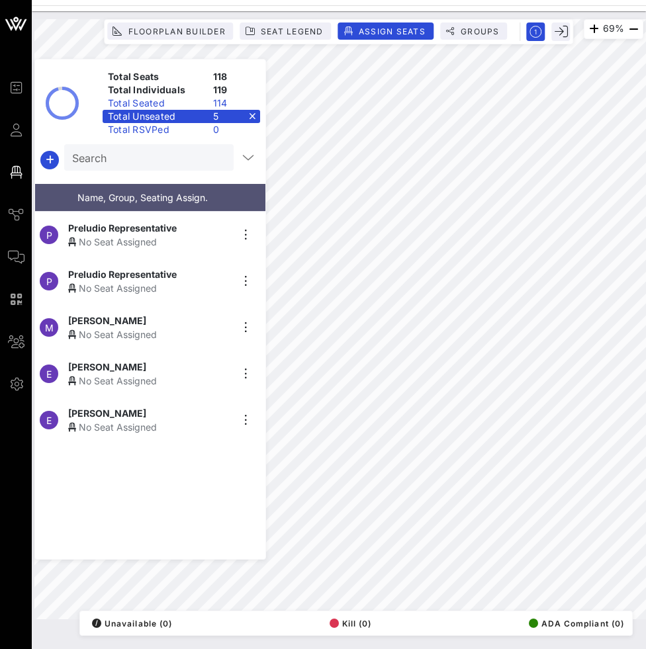
click at [159, 375] on div "No Seat Assigned" at bounding box center [149, 381] width 163 height 14
click at [169, 376] on div "No Seat Assigned" at bounding box center [149, 381] width 163 height 14
click at [155, 374] on div "No Seat Assigned" at bounding box center [149, 381] width 163 height 14
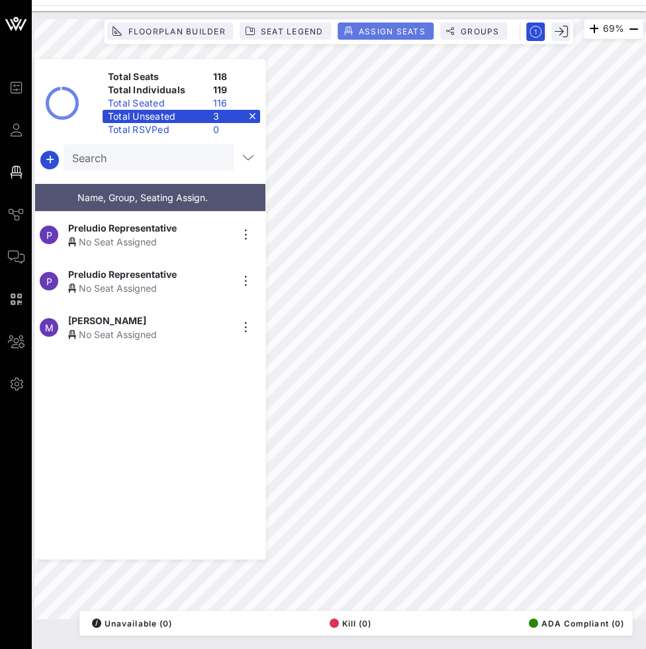
click at [403, 28] on span "Assign Seats" at bounding box center [392, 31] width 68 height 10
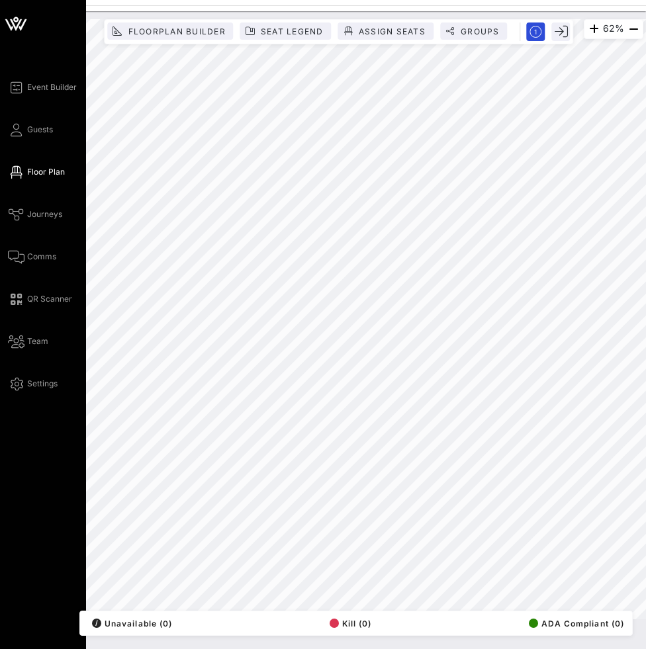
click at [17, 138] on div "Event Builder Guests Floor Plan Journeys Comms QR Scanner Team Settings" at bounding box center [47, 235] width 78 height 312
click at [23, 136] on link "Guests" at bounding box center [30, 130] width 45 height 16
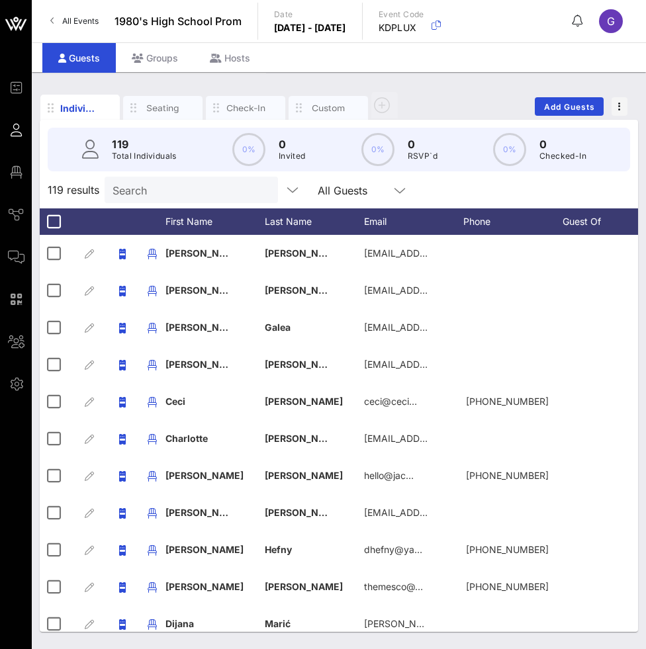
click at [153, 186] on input "Search" at bounding box center [190, 189] width 155 height 17
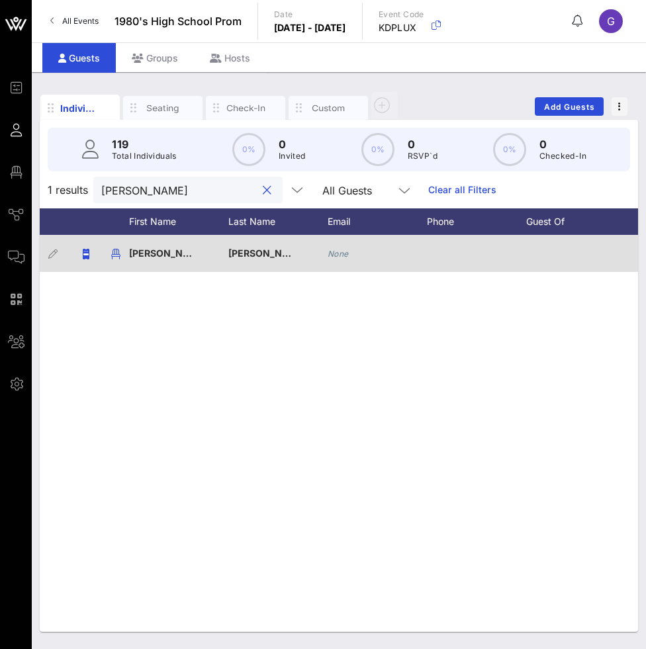
scroll to position [0, 160]
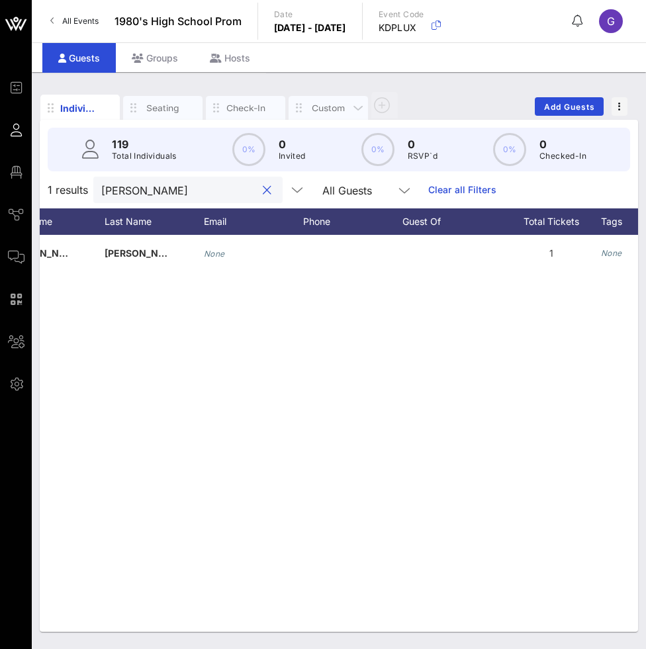
type input "[PERSON_NAME]"
click at [326, 103] on div "Custom" at bounding box center [328, 108] width 40 height 13
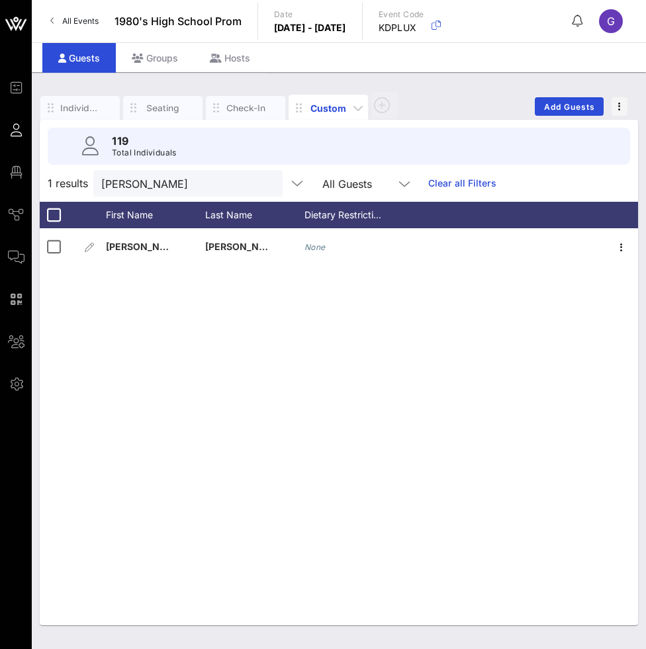
scroll to position [0, 0]
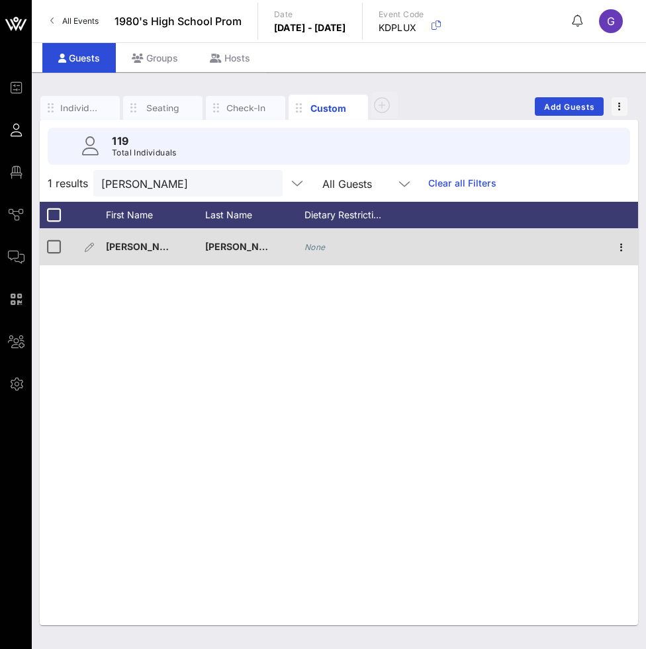
click at [303, 251] on div "[PERSON_NAME]" at bounding box center [254, 254] width 99 height 52
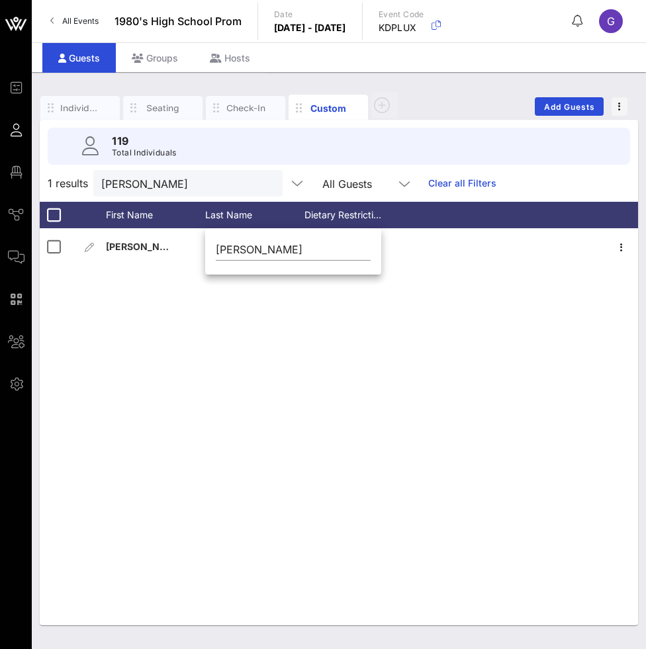
click at [361, 348] on div "G [PERSON_NAME] None" at bounding box center [339, 426] width 598 height 397
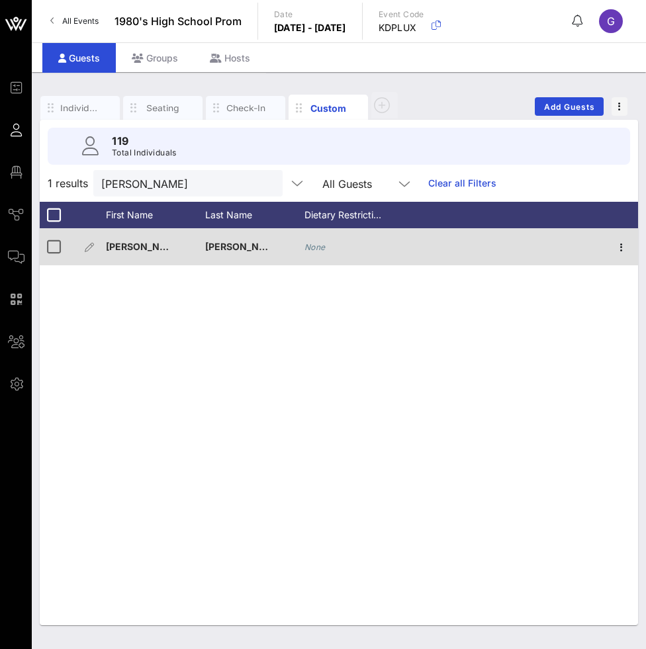
click at [366, 254] on div "None" at bounding box center [354, 254] width 99 height 52
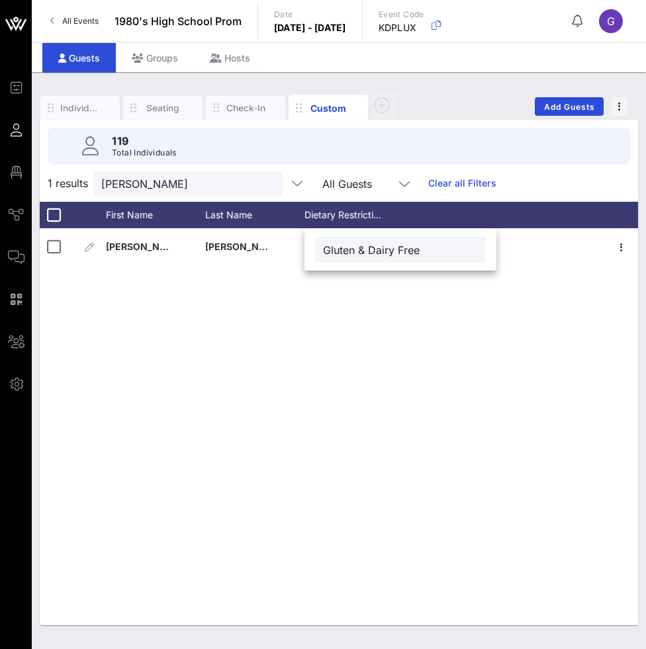
type input "Gluten & Dairy Free"
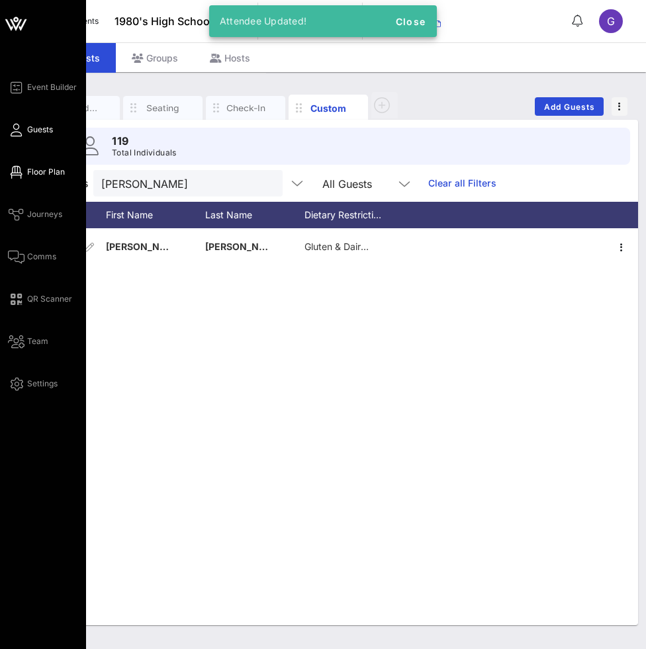
click at [25, 169] on link "Floor Plan" at bounding box center [36, 172] width 57 height 16
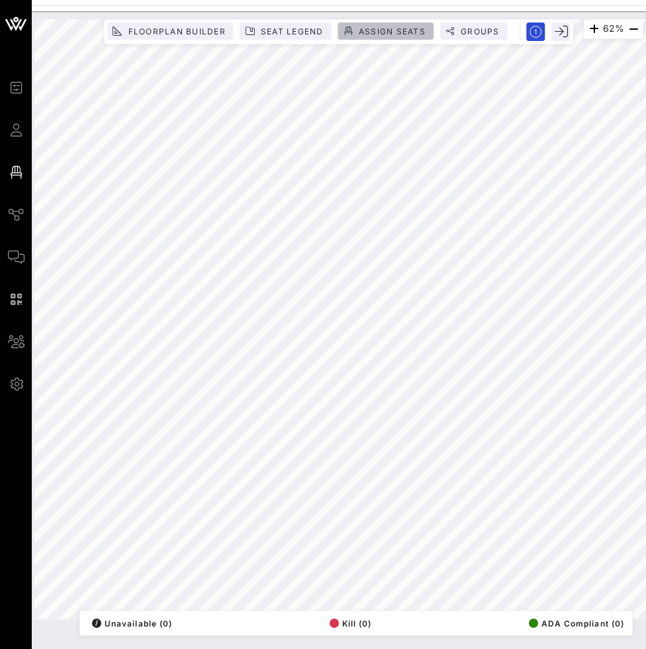
click at [396, 26] on span "Assign Seats" at bounding box center [392, 31] width 68 height 10
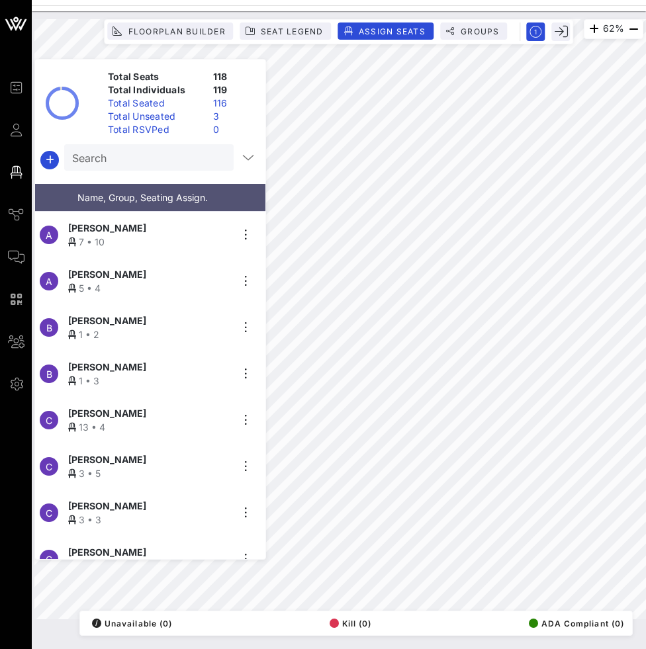
click at [112, 164] on input "Search" at bounding box center [147, 157] width 151 height 17
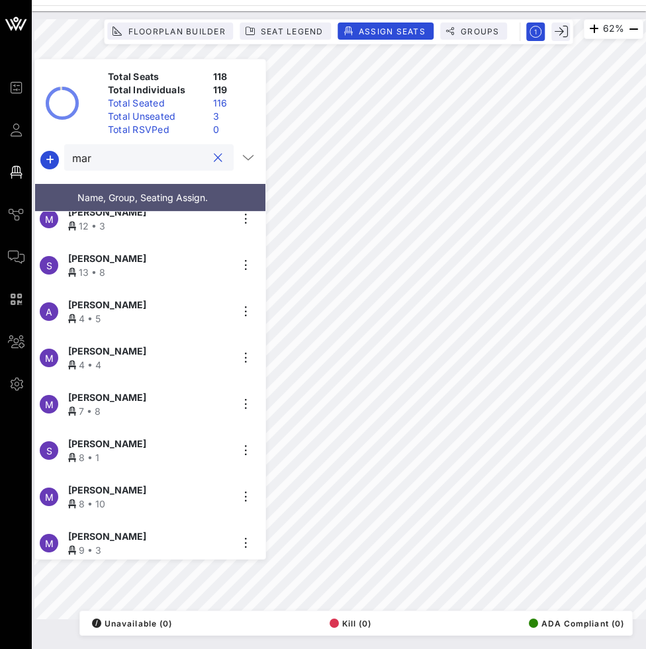
scroll to position [203, 0]
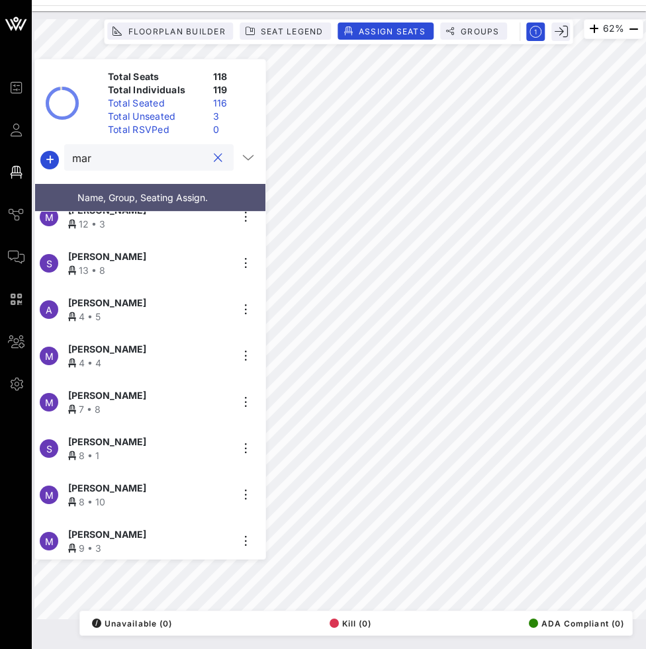
click at [123, 483] on span "[PERSON_NAME]" at bounding box center [107, 488] width 78 height 14
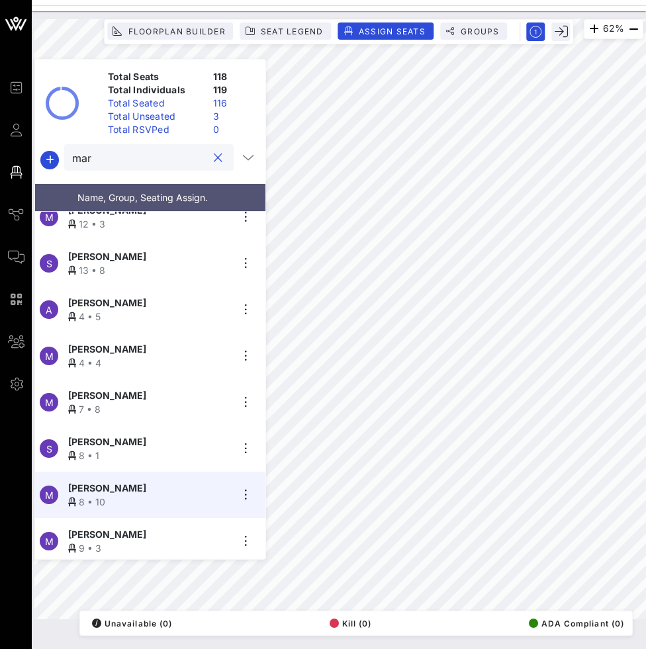
click at [105, 155] on input "mar" at bounding box center [139, 157] width 135 height 17
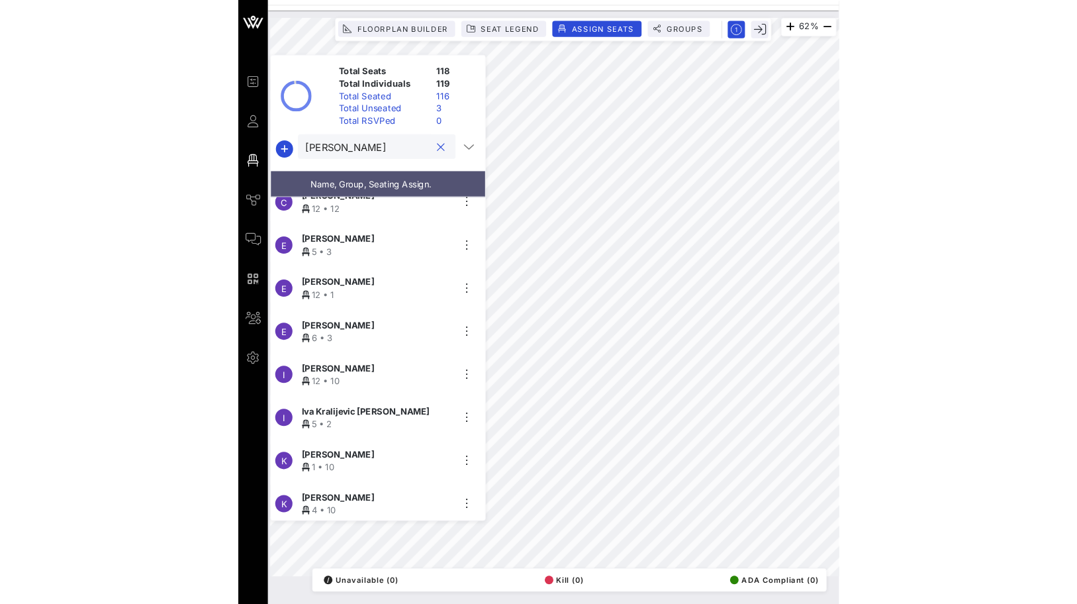
scroll to position [0, 0]
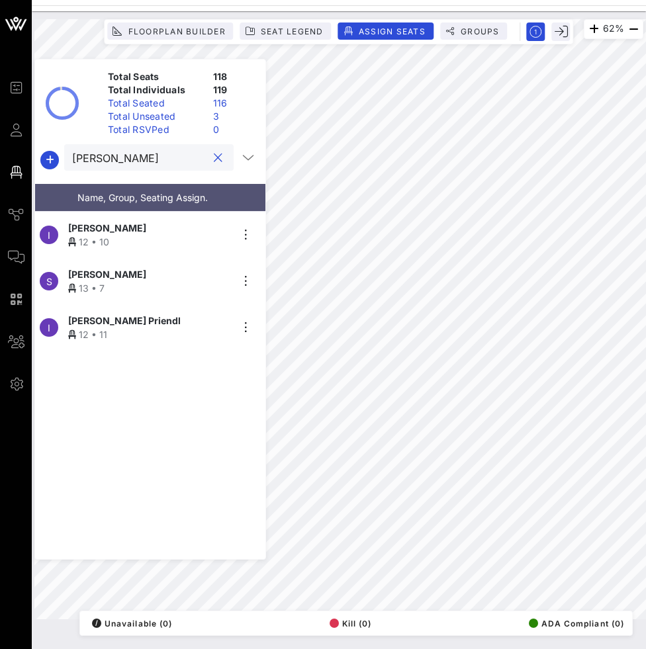
type input "[PERSON_NAME]"
click at [100, 314] on span "[PERSON_NAME] Priendl" at bounding box center [124, 321] width 113 height 14
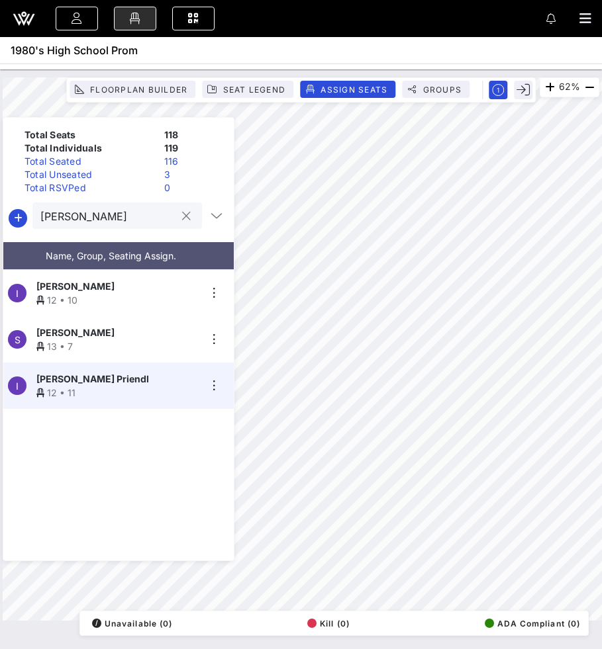
click at [107, 213] on input "[PERSON_NAME]" at bounding box center [107, 215] width 135 height 17
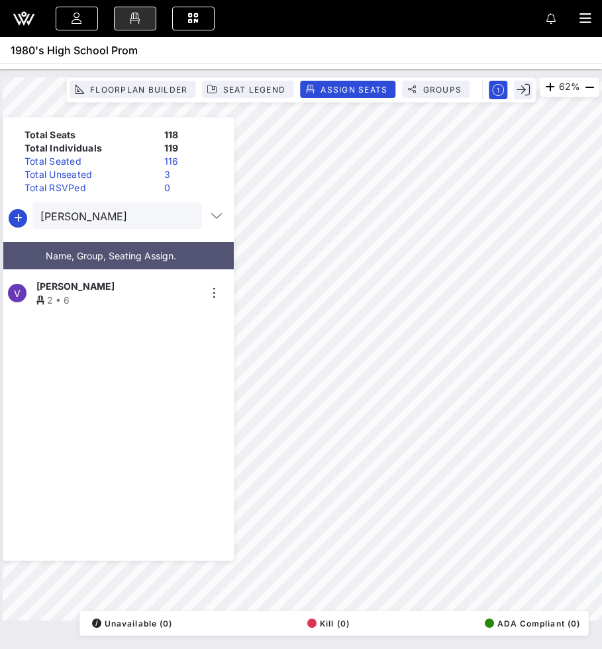
click at [99, 279] on span "[PERSON_NAME]" at bounding box center [75, 286] width 78 height 14
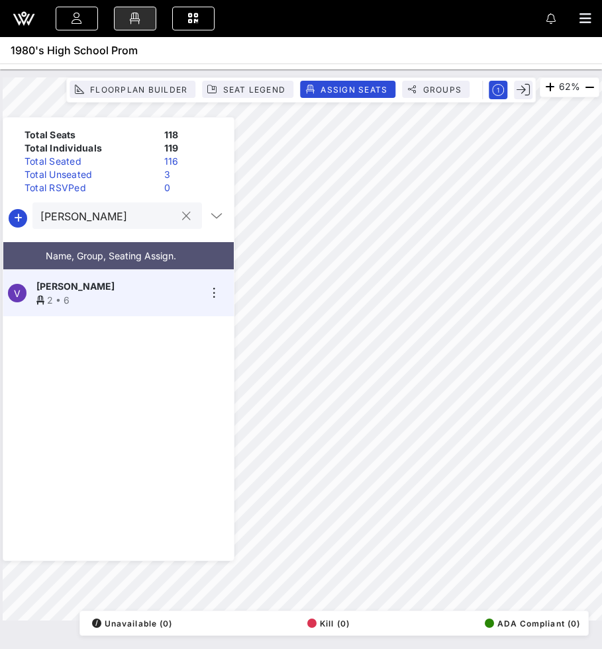
click at [78, 221] on input "[PERSON_NAME]" at bounding box center [107, 215] width 135 height 17
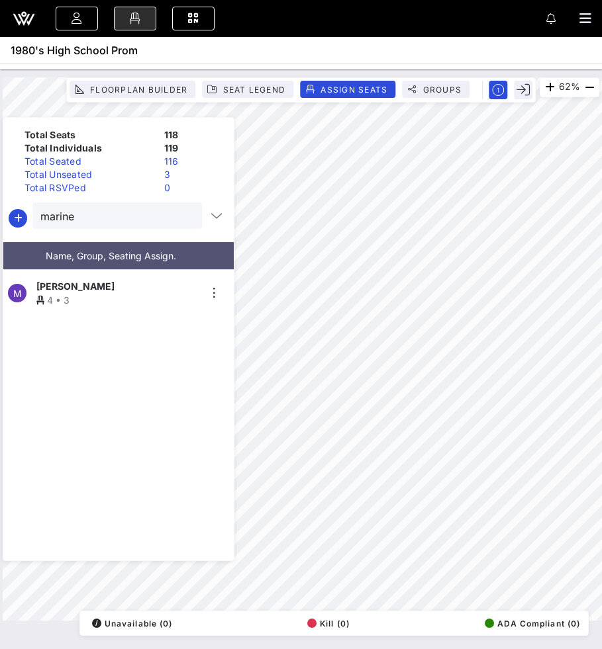
click at [91, 293] on div "4 • 3" at bounding box center [117, 300] width 163 height 14
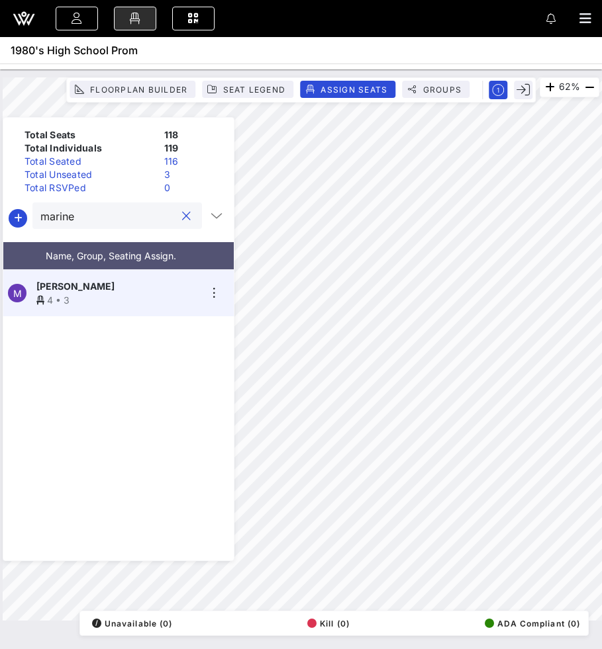
click at [81, 218] on input "marine" at bounding box center [107, 215] width 135 height 17
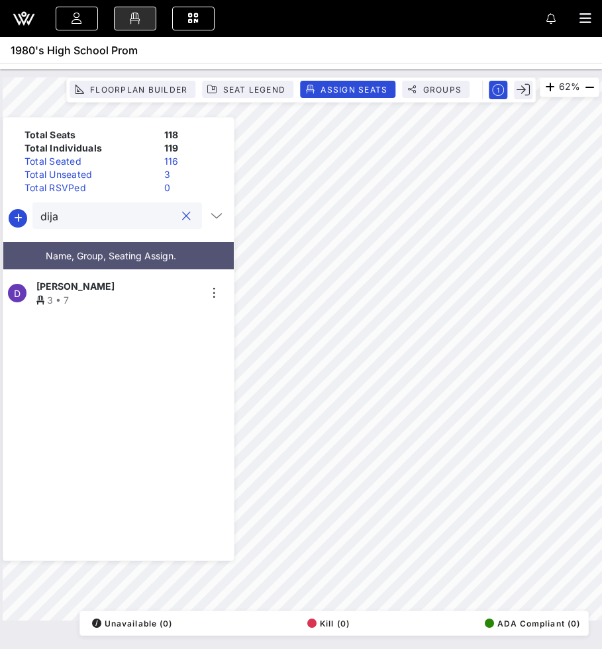
click at [75, 295] on div "3 • 7" at bounding box center [117, 300] width 163 height 14
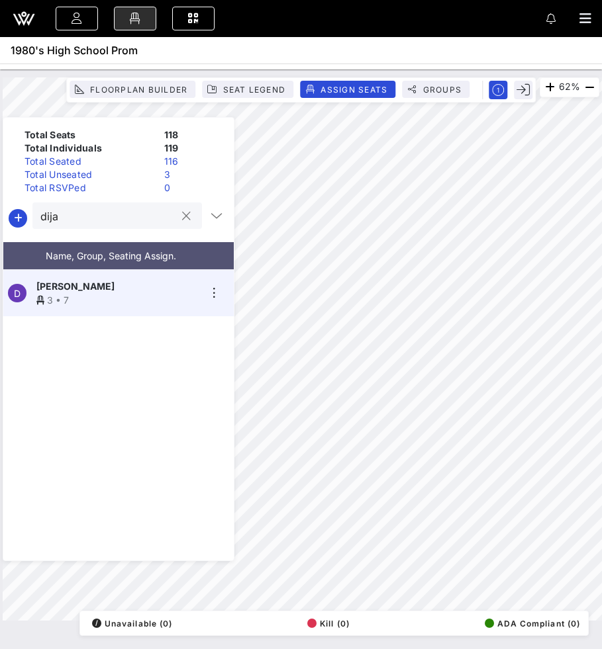
click at [103, 226] on div "dija" at bounding box center [107, 216] width 135 height 26
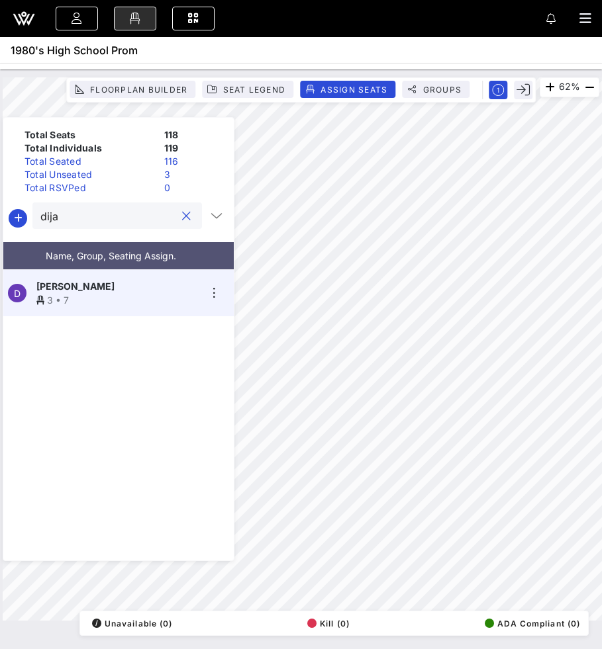
click at [103, 226] on div "dija" at bounding box center [107, 216] width 135 height 26
click at [68, 225] on div "dija" at bounding box center [107, 216] width 135 height 26
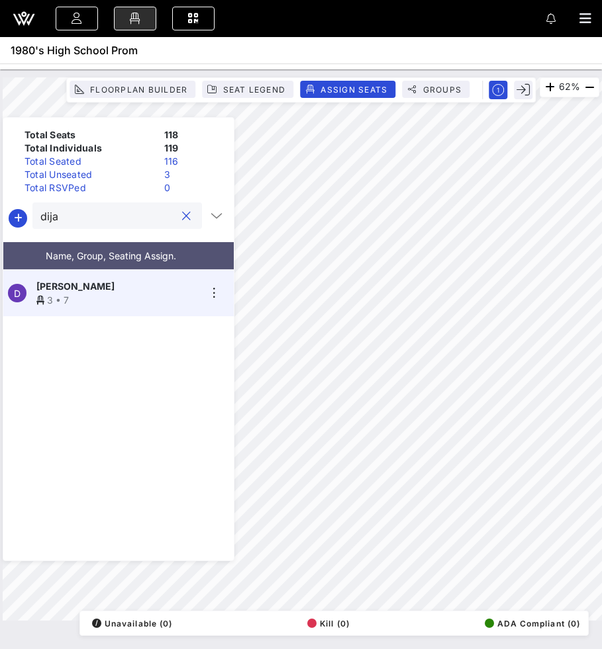
click at [62, 220] on input "dija" at bounding box center [107, 215] width 135 height 17
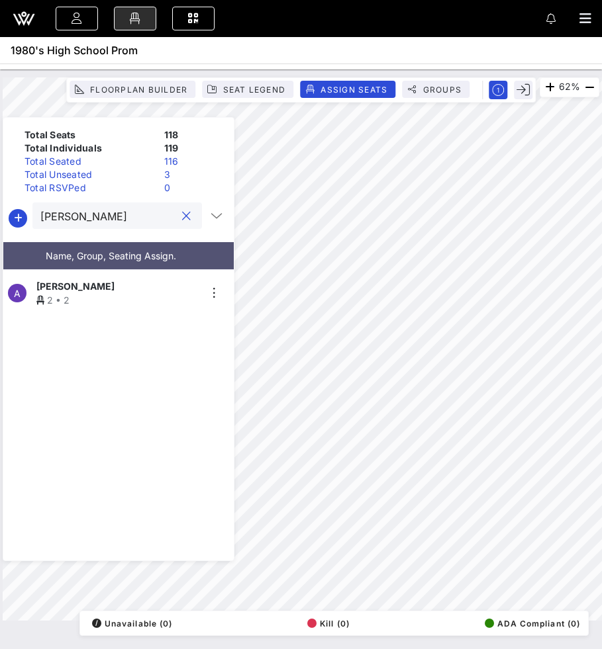
type input "[PERSON_NAME]"
click at [68, 283] on span "[PERSON_NAME]" at bounding box center [75, 286] width 78 height 14
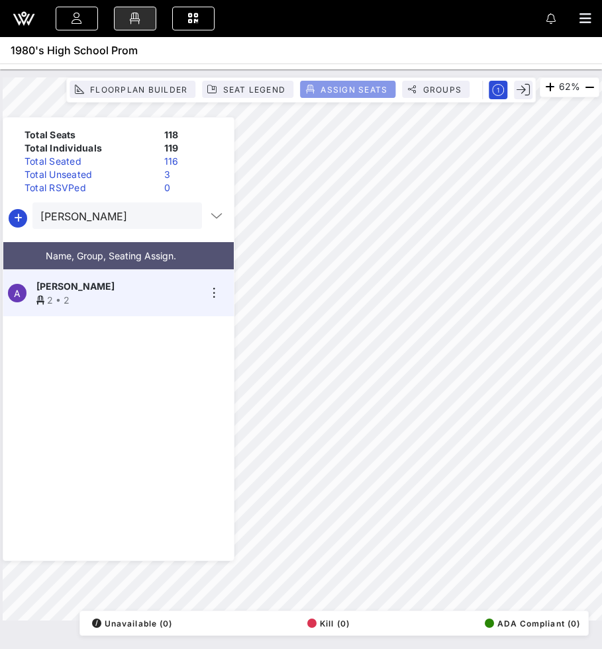
click at [342, 88] on span "Assign Seats" at bounding box center [354, 90] width 68 height 10
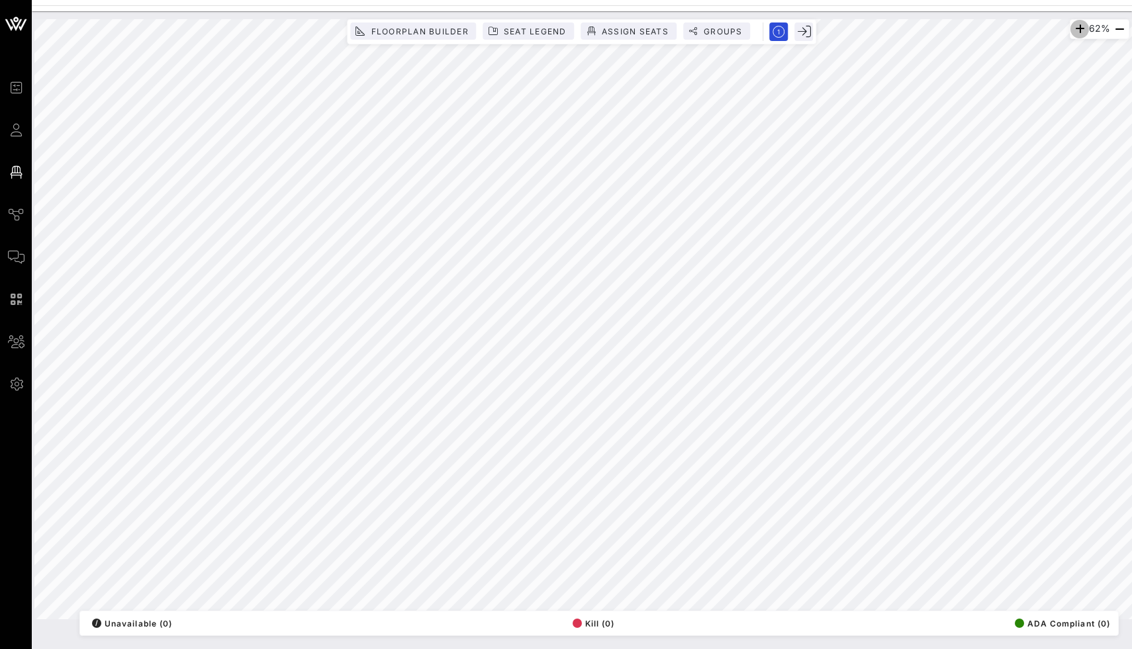
click at [1072, 29] on icon "button" at bounding box center [1080, 29] width 16 height 16
click at [1072, 28] on icon "button" at bounding box center [1080, 29] width 16 height 16
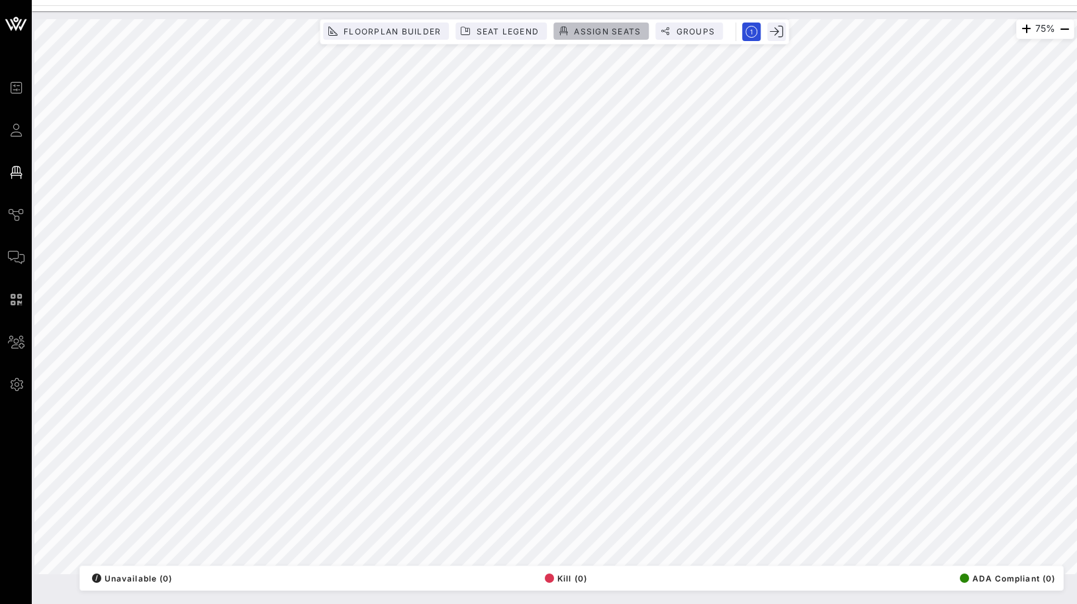
click at [600, 27] on span "Assign Seats" at bounding box center [607, 31] width 68 height 10
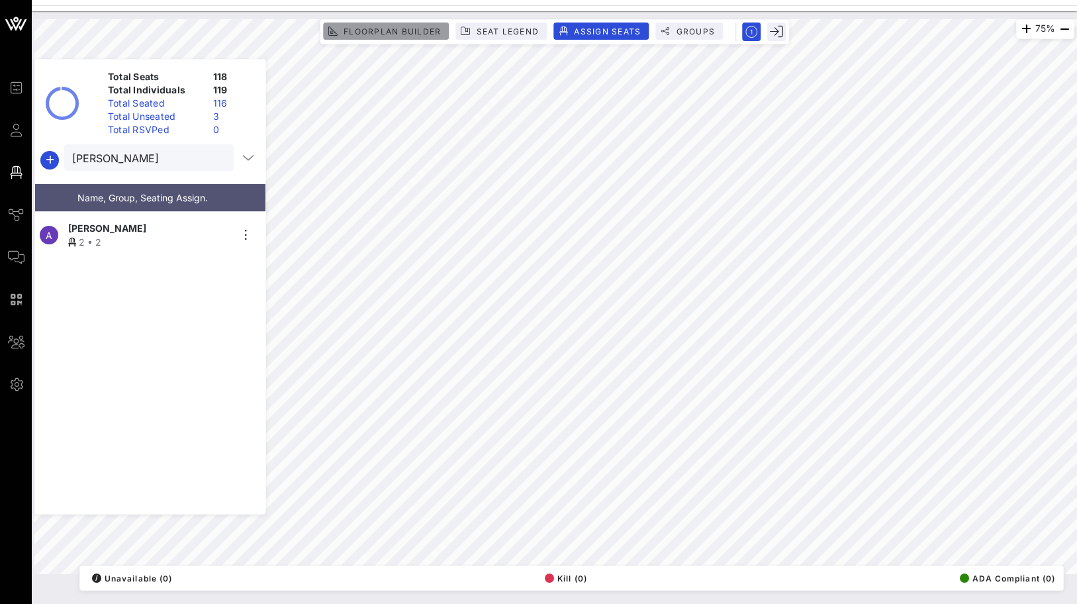
click at [402, 33] on span "Floorplan Builder" at bounding box center [392, 31] width 98 height 10
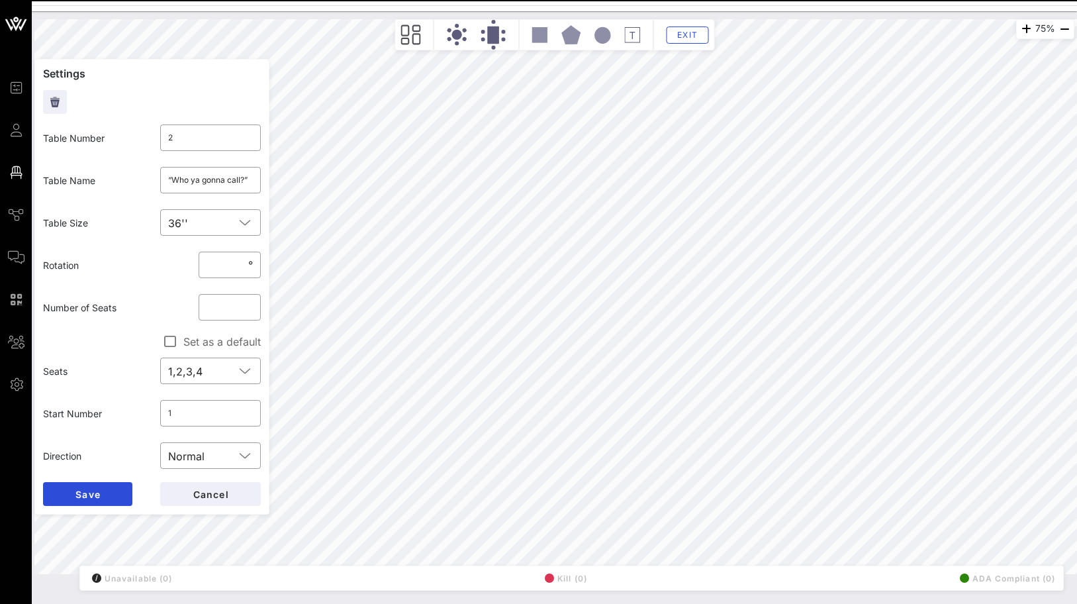
type input "5"
type input "“I feel the need - the need for speed!”"
type input "8"
type input "“E.T. phone home.”"
type input "9"
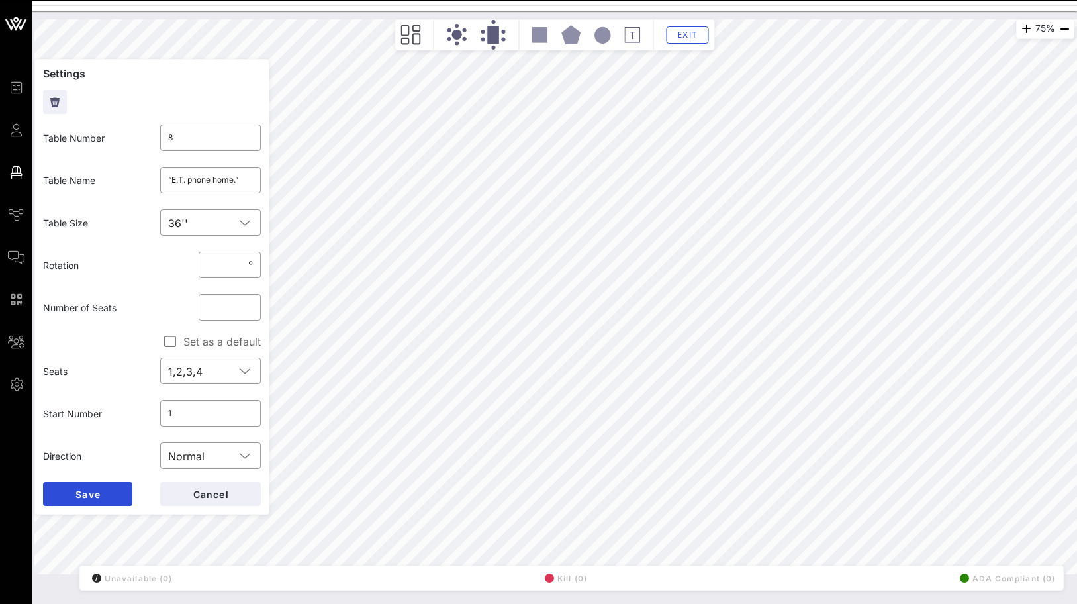
type input "“Wax on, wax off.”"
type input "8"
type input "“E.T. phone home.”"
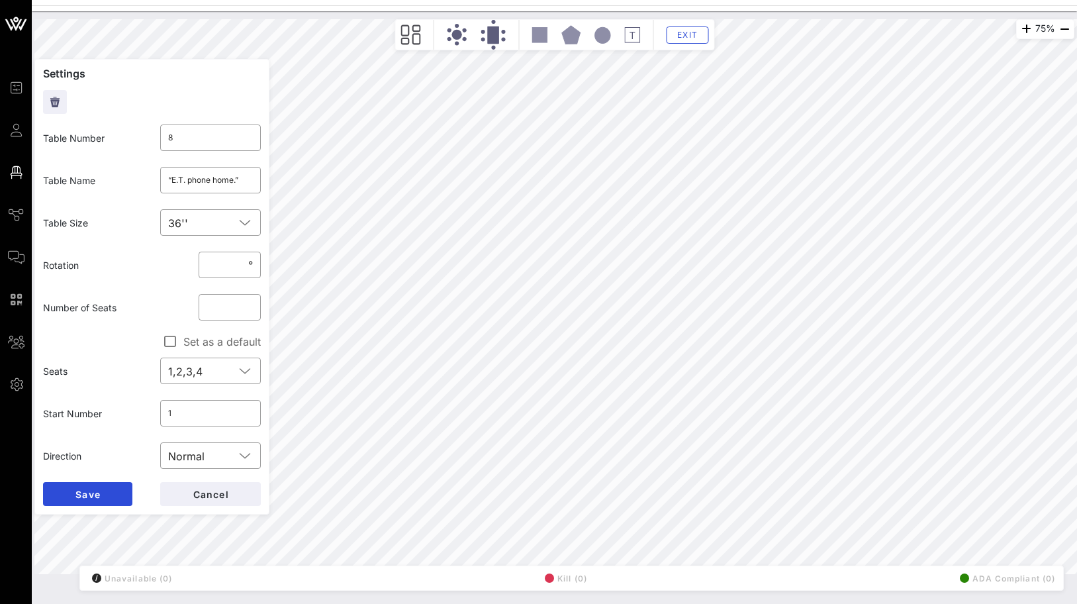
type input "6"
type input "“Here’s [PERSON_NAME]!”"
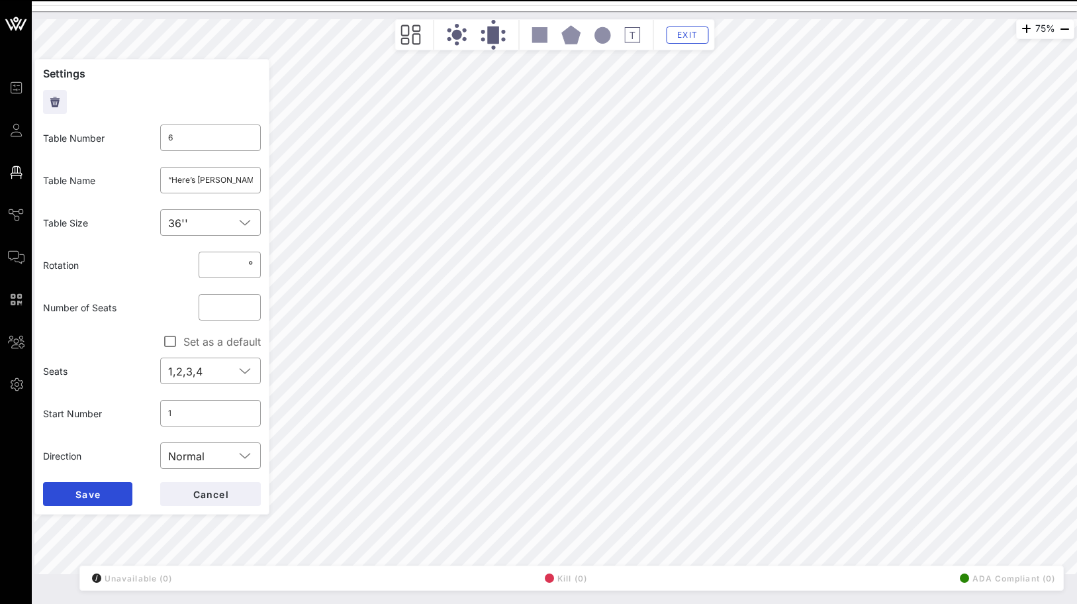
type input "7"
type input "“I’ll be back.”"
type input "5"
type input "“I feel the need - the need for speed!”"
type input "8"
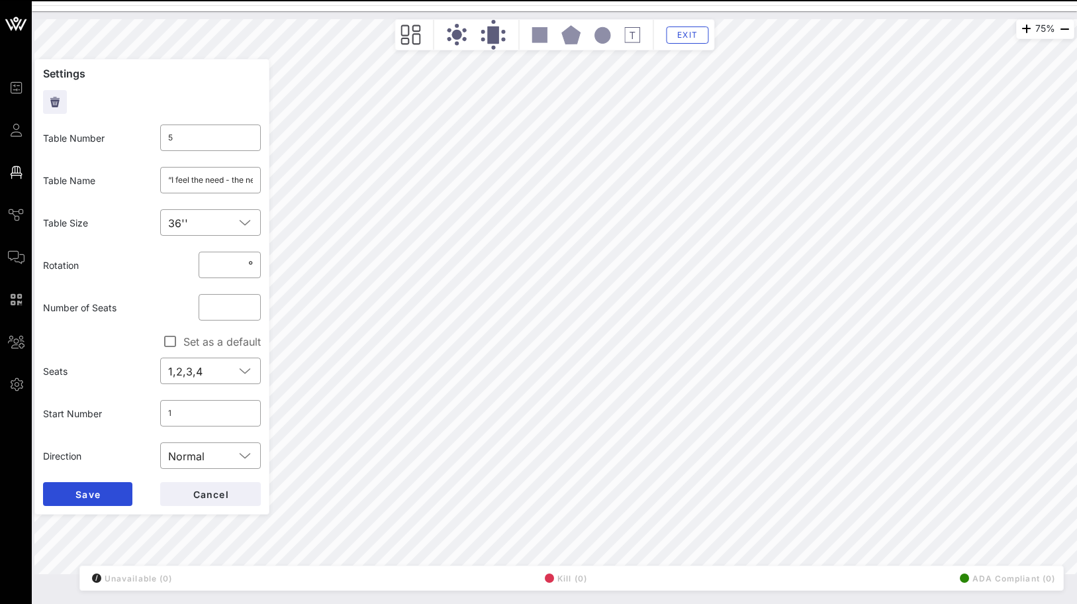
type input "“E.T. phone home.”"
type input "9"
type input "“Wax on, wax off.”"
type input "7"
type input "“I’ll be back.”"
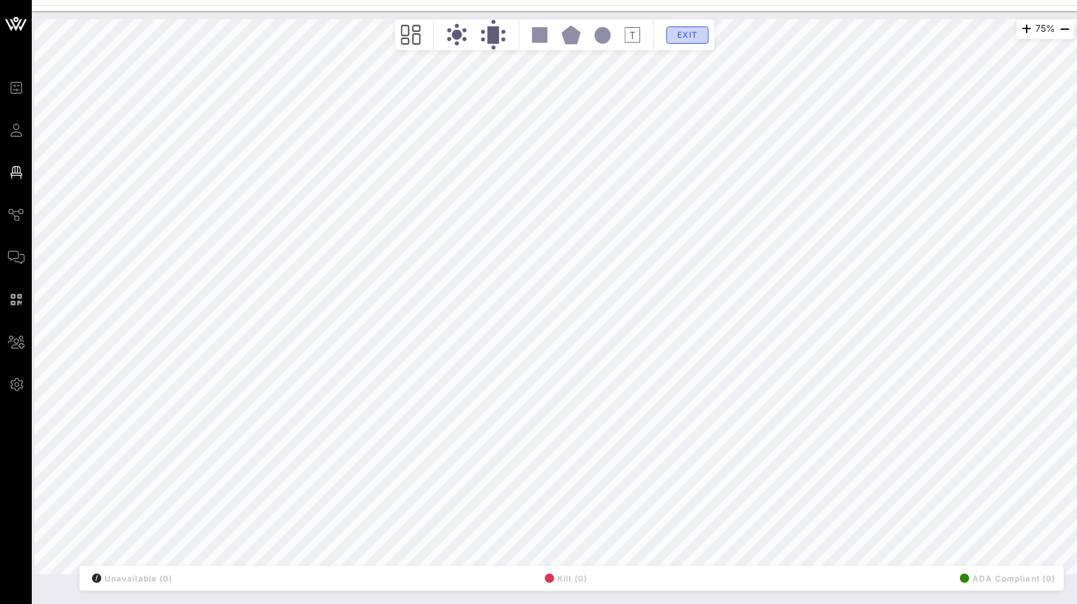
click at [679, 40] on button "Exit" at bounding box center [687, 34] width 42 height 17
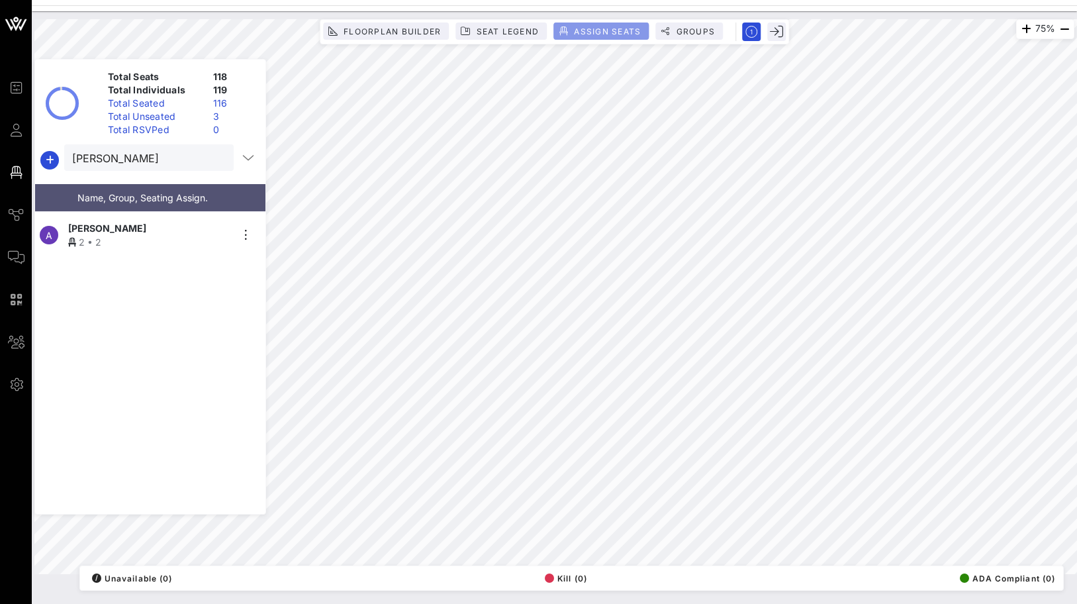
click at [567, 33] on icon "button" at bounding box center [563, 30] width 9 height 9
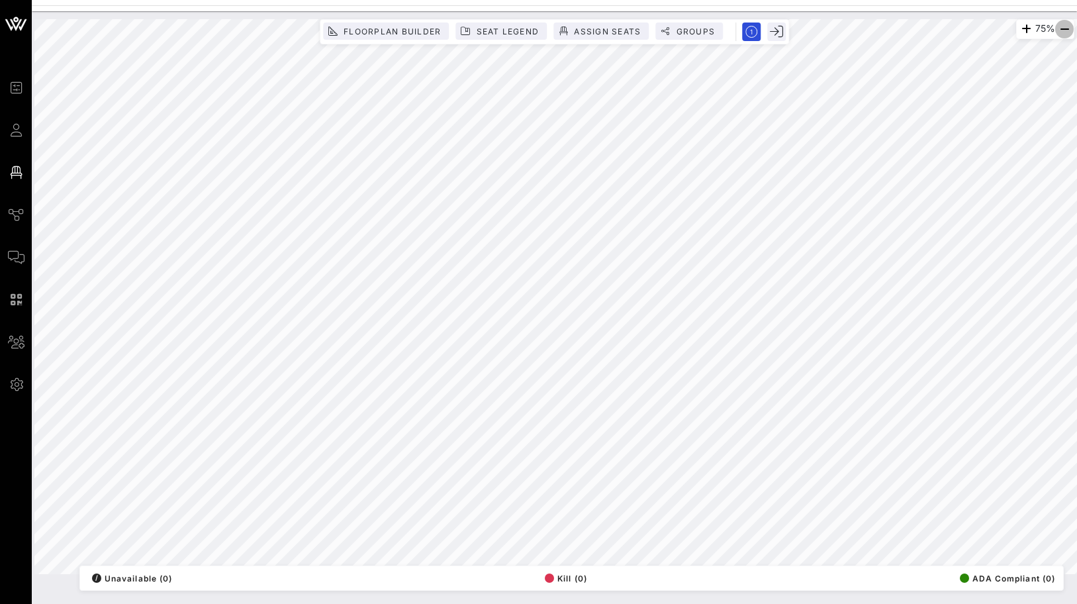
click at [1062, 31] on icon "button" at bounding box center [1065, 29] width 16 height 16
click at [410, 37] on button "Floorplan Builder" at bounding box center [386, 31] width 126 height 17
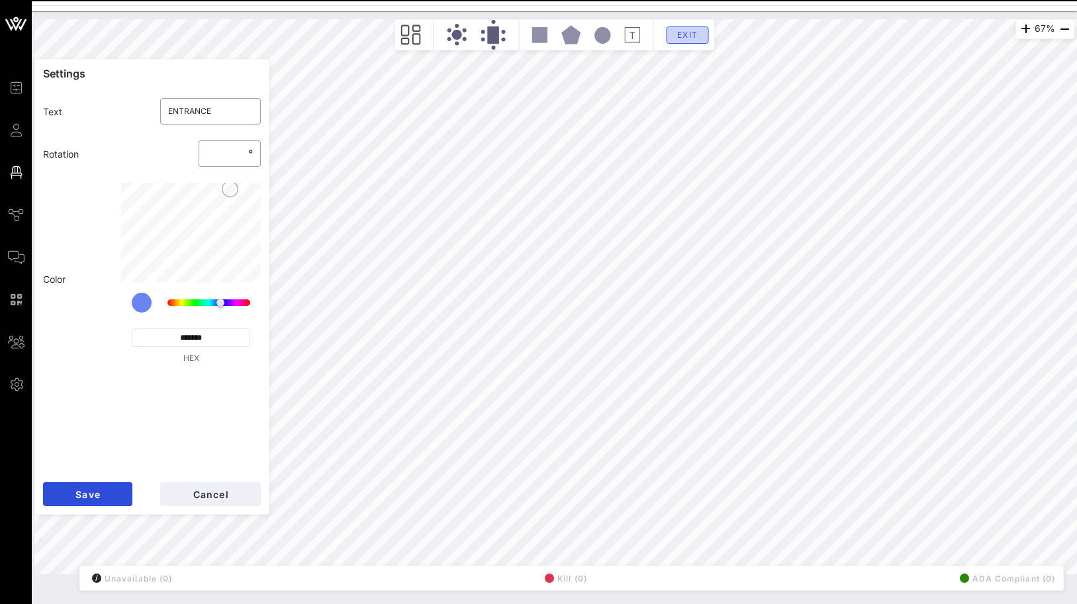
click at [685, 32] on span "Exit" at bounding box center [687, 35] width 25 height 10
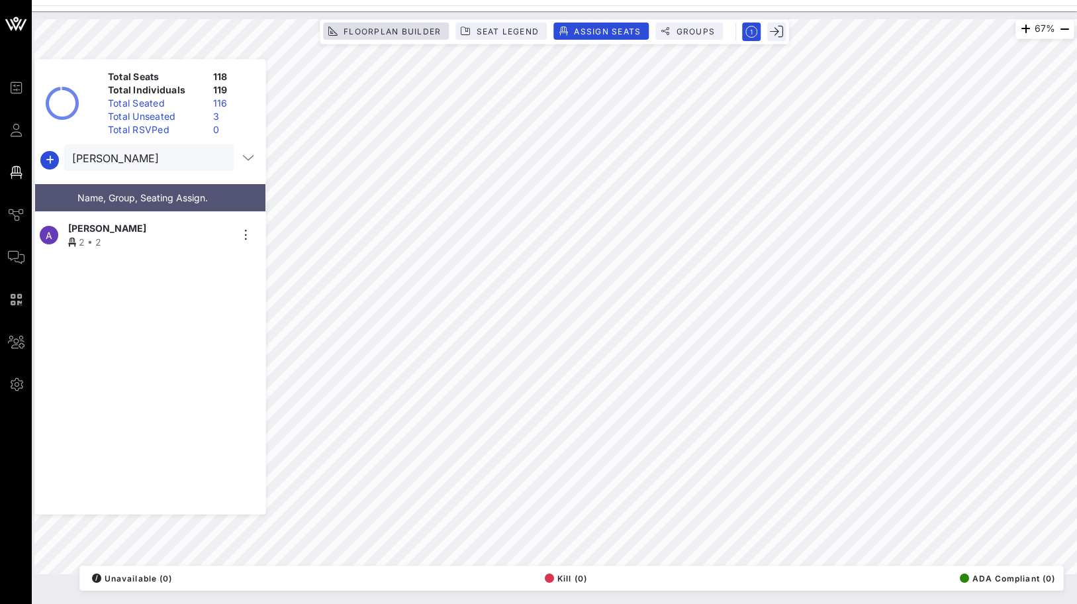
click at [417, 39] on div "Floorplan Builder Seat Legend Assign Seats Groups" at bounding box center [554, 31] width 469 height 25
click at [397, 26] on span "Floorplan Builder" at bounding box center [392, 31] width 98 height 10
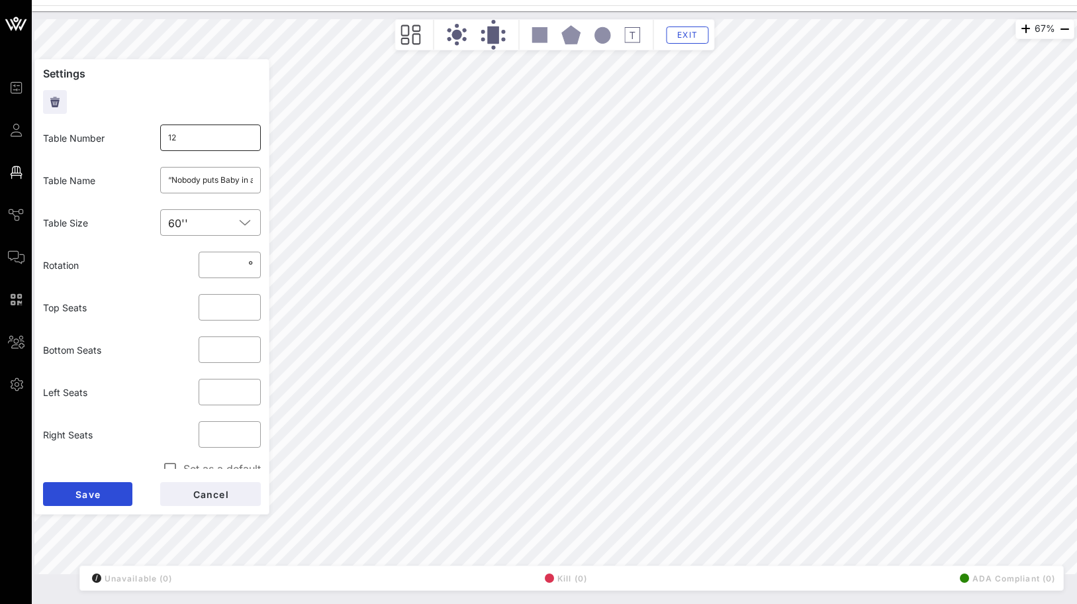
click at [209, 138] on input "12" at bounding box center [210, 137] width 85 height 21
type input "10"
click button "Save" at bounding box center [87, 494] width 89 height 24
click at [205, 130] on input "13" at bounding box center [210, 137] width 85 height 21
click at [206, 146] on input "13" at bounding box center [210, 137] width 85 height 21
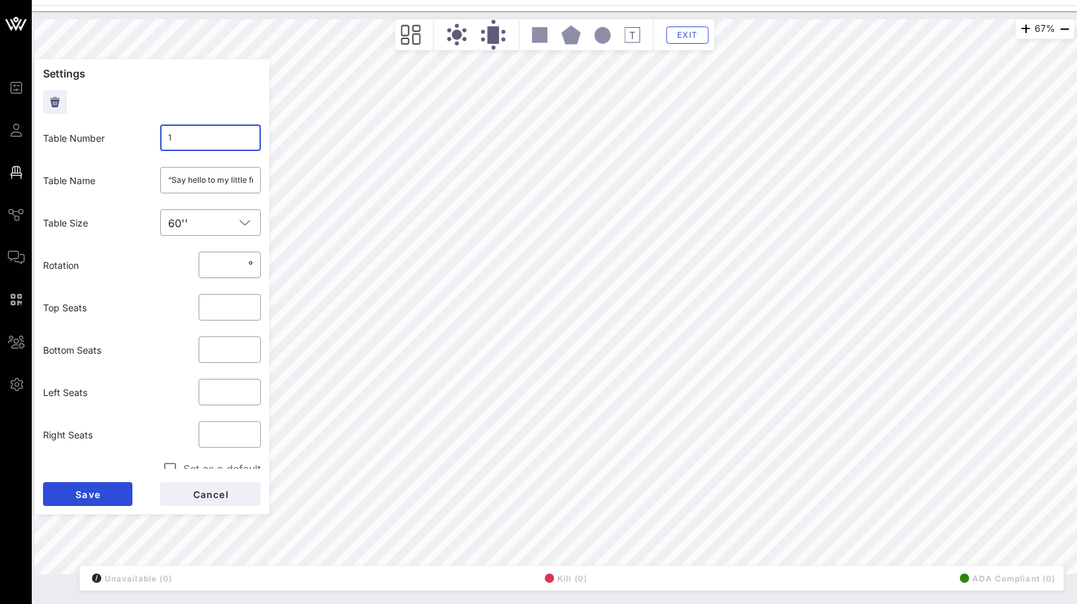
type input "11"
click button "Save" at bounding box center [87, 494] width 89 height 24
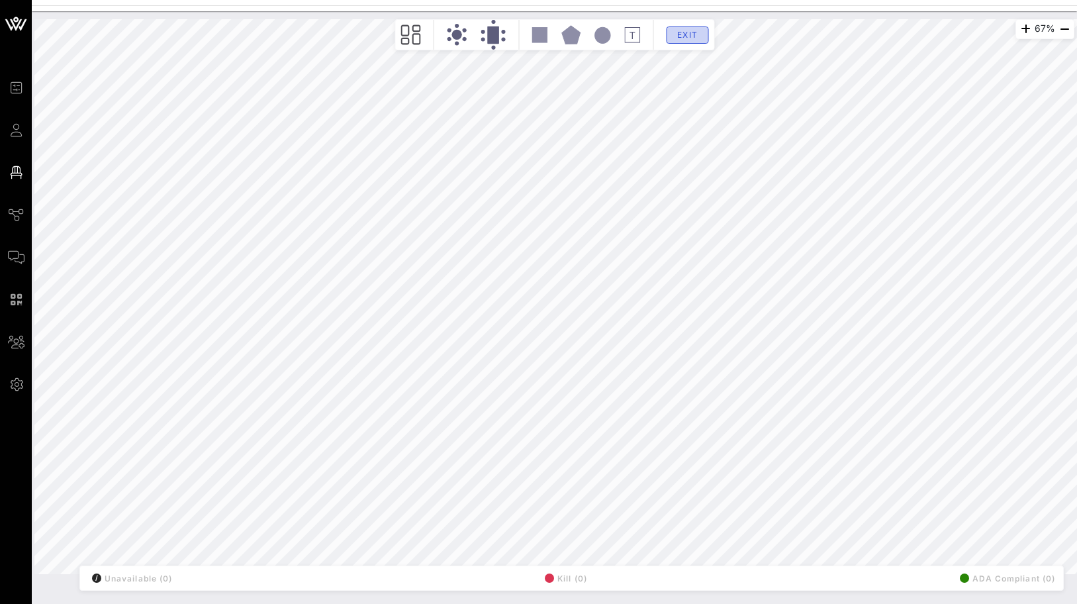
click at [683, 37] on span "Exit" at bounding box center [687, 35] width 25 height 10
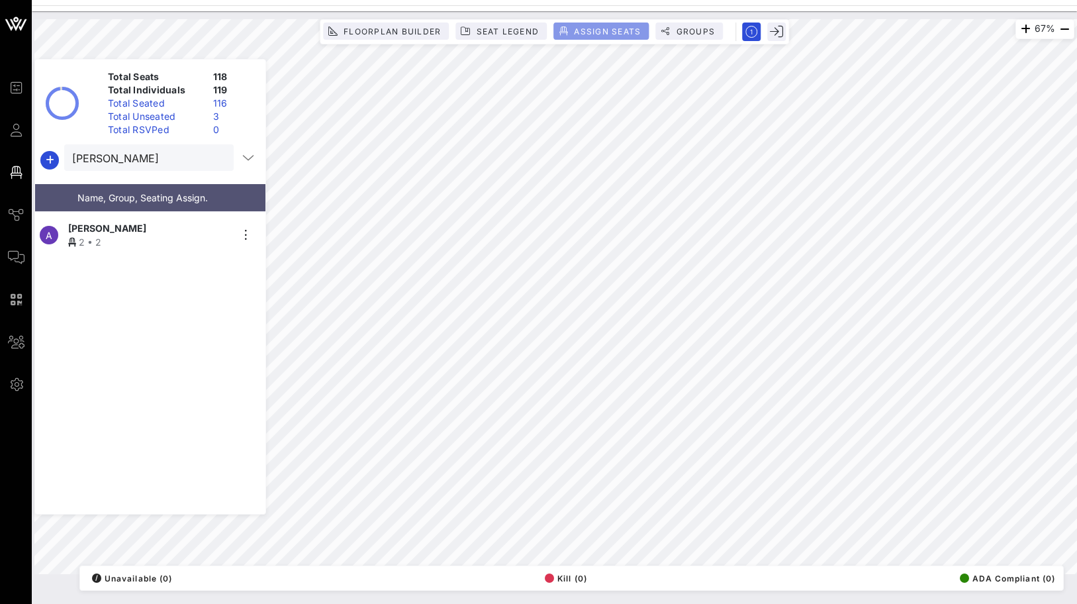
click at [595, 30] on span "Assign Seats" at bounding box center [607, 31] width 68 height 10
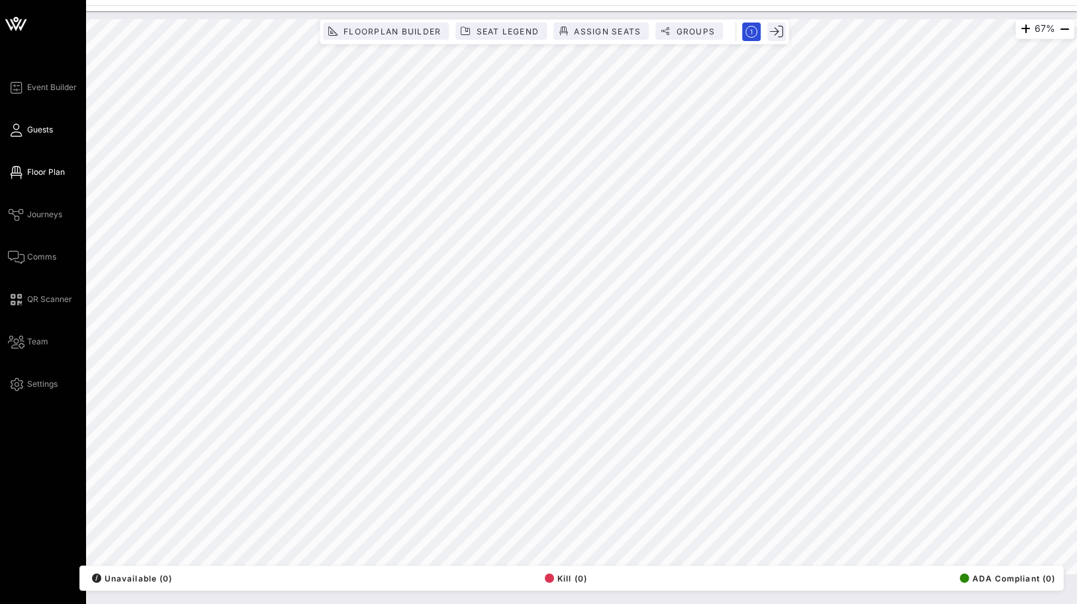
click at [35, 128] on span "Guests" at bounding box center [40, 130] width 26 height 12
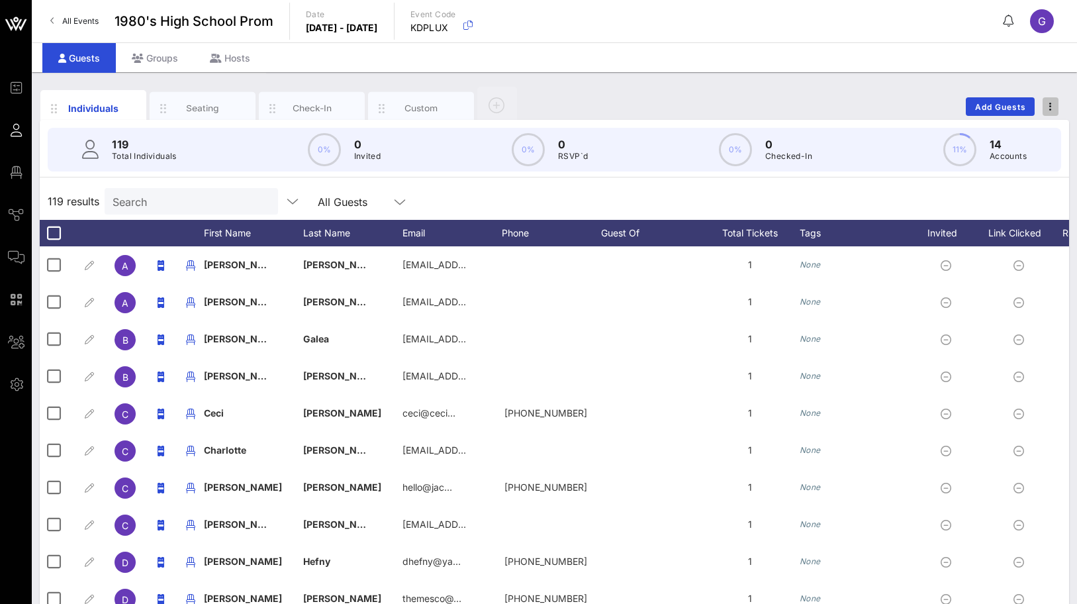
click at [1051, 105] on icon "button" at bounding box center [1050, 106] width 3 height 9
click at [406, 107] on div "Custom" at bounding box center [421, 108] width 59 height 13
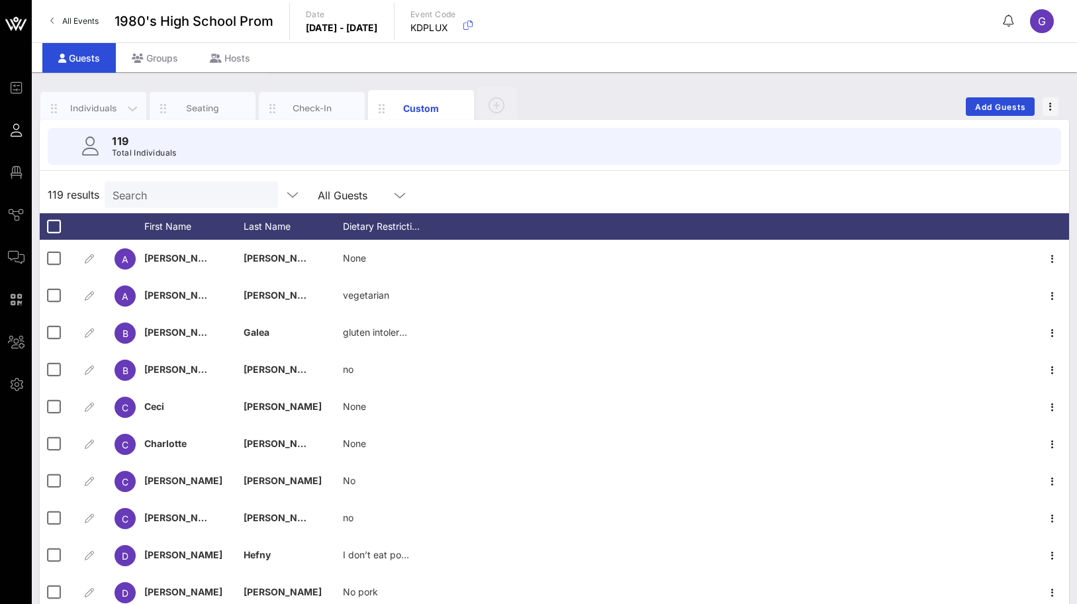
click at [85, 101] on div "Individuals" at bounding box center [93, 108] width 106 height 33
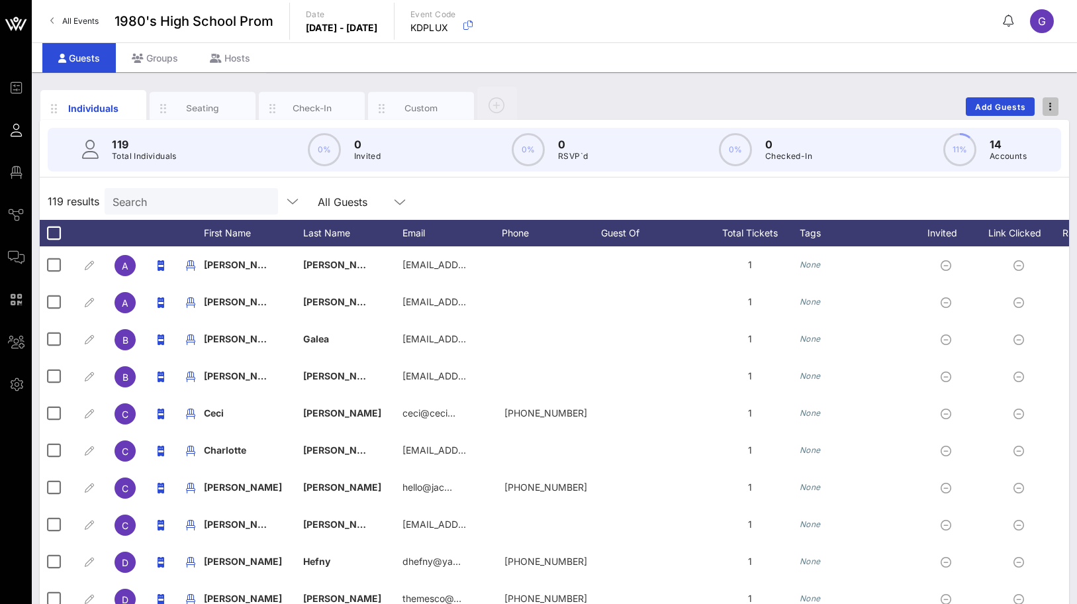
click at [1047, 106] on span "button" at bounding box center [1051, 106] width 16 height 9
click at [1036, 139] on div "Export To CSV" at bounding box center [1026, 128] width 64 height 21
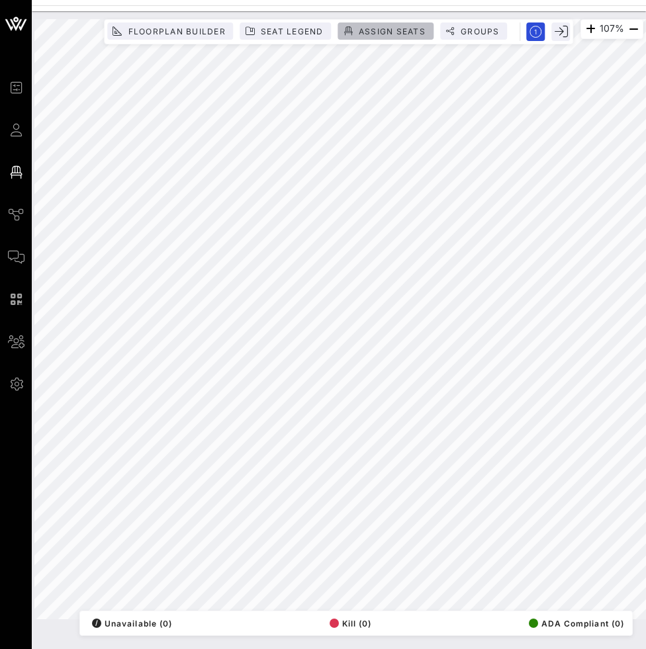
click at [371, 27] on span "Assign Seats" at bounding box center [392, 31] width 68 height 10
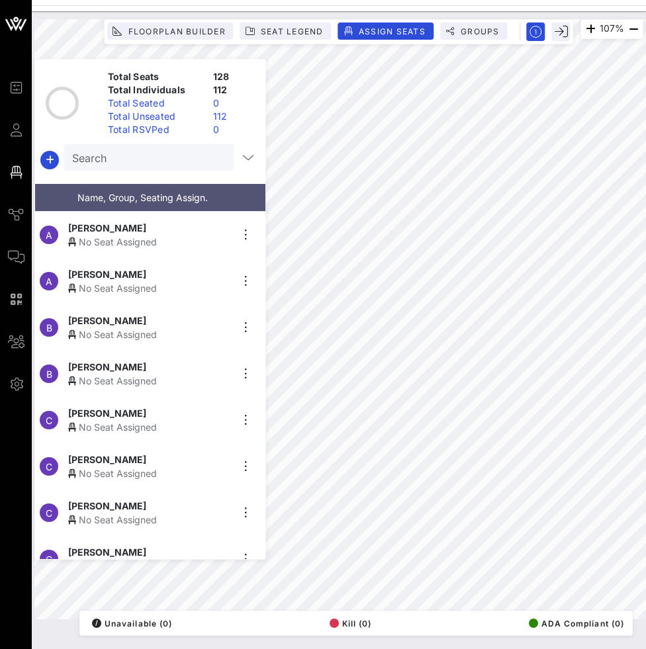
click at [107, 157] on input "Search" at bounding box center [147, 157] width 151 height 17
type input "inappropriate"
click at [75, 238] on icon at bounding box center [72, 242] width 8 height 9
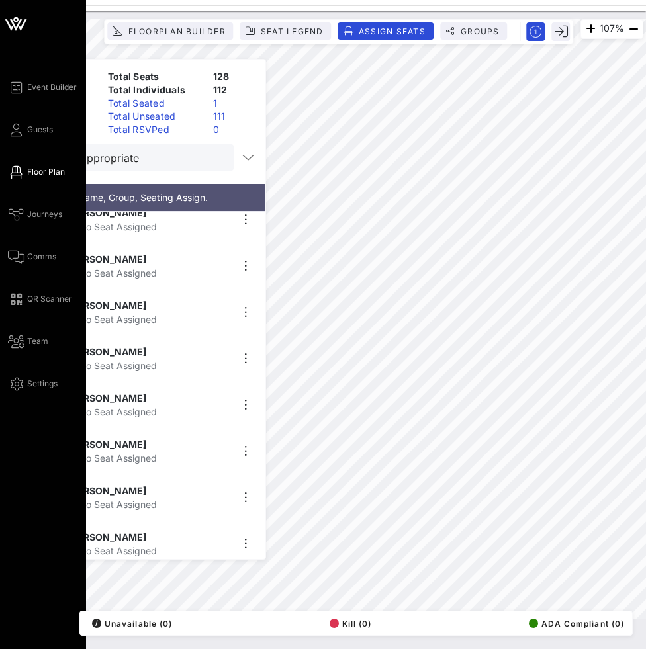
scroll to position [385, 0]
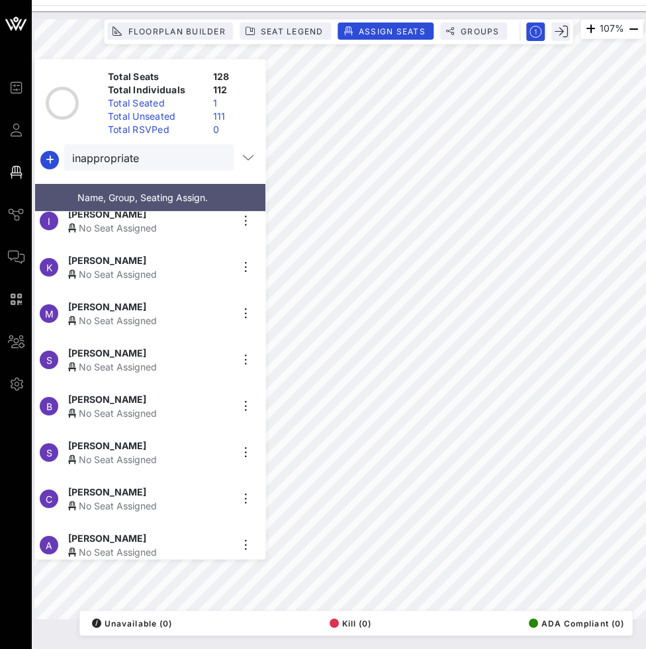
click at [150, 314] on div "No Seat Assigned" at bounding box center [149, 321] width 163 height 14
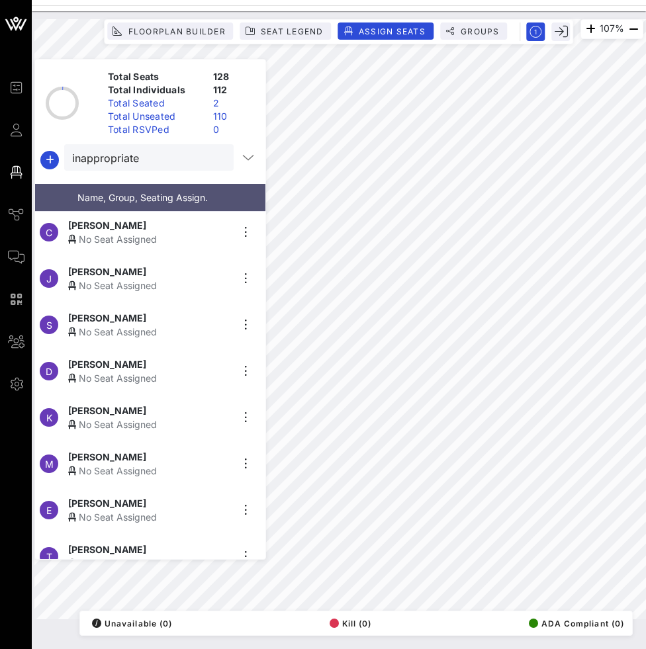
scroll to position [898, 0]
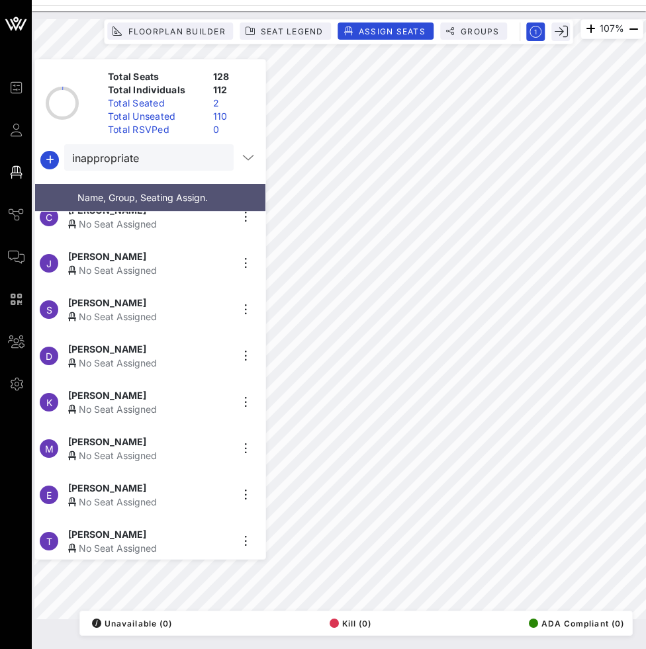
click at [147, 482] on div "Erika Mori" at bounding box center [149, 488] width 163 height 14
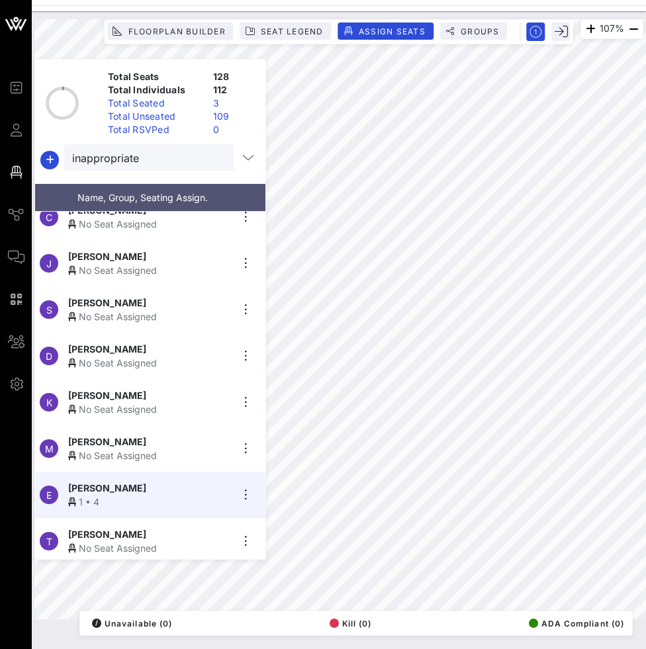
click at [143, 528] on div "[PERSON_NAME]" at bounding box center [149, 535] width 163 height 14
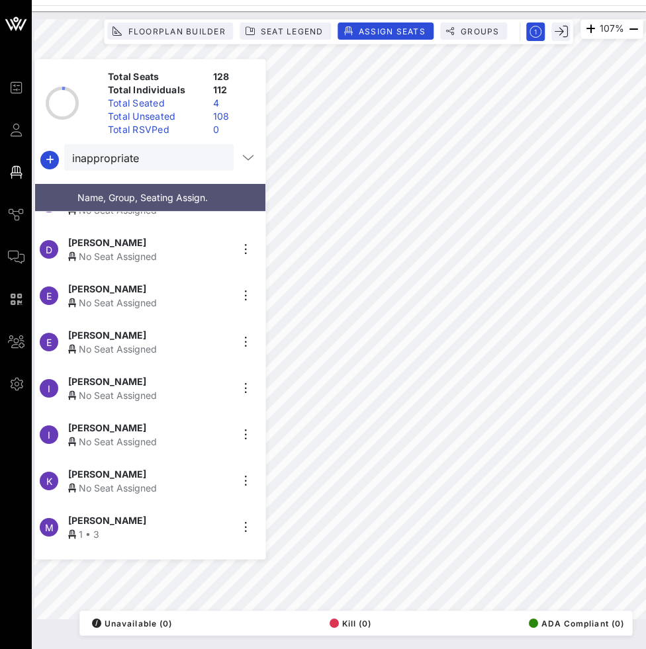
scroll to position [173, 0]
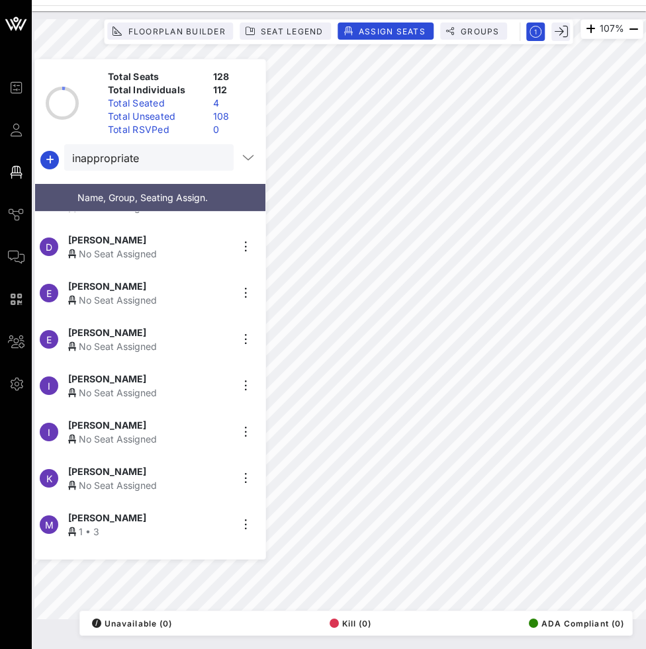
click at [158, 386] on div "No Seat Assigned" at bounding box center [149, 393] width 163 height 14
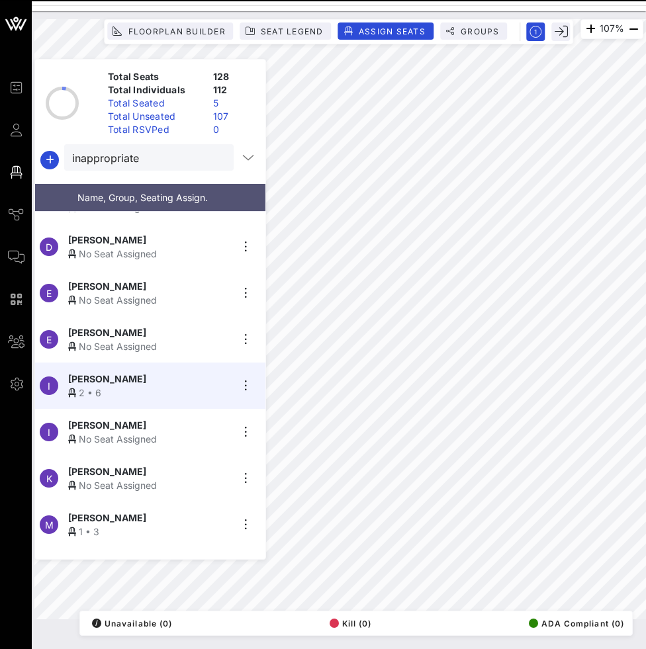
click at [169, 425] on div "[PERSON_NAME]" at bounding box center [149, 425] width 163 height 14
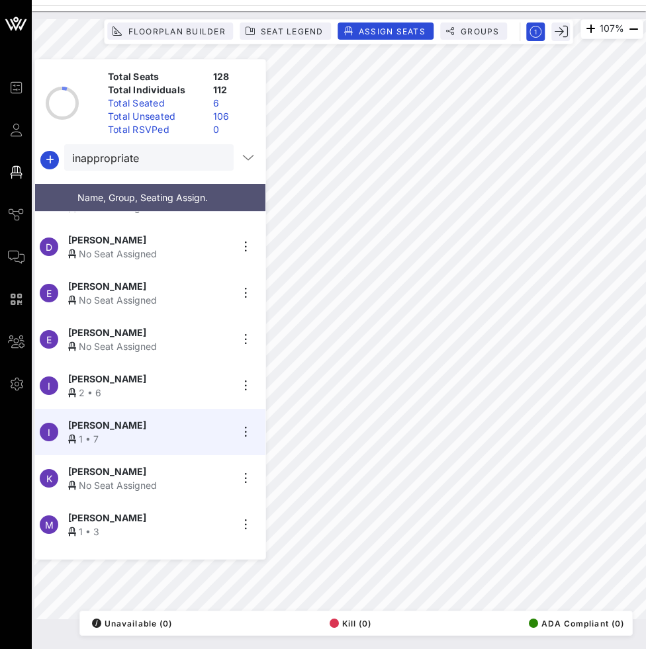
click at [192, 465] on div "[PERSON_NAME]" at bounding box center [149, 472] width 163 height 14
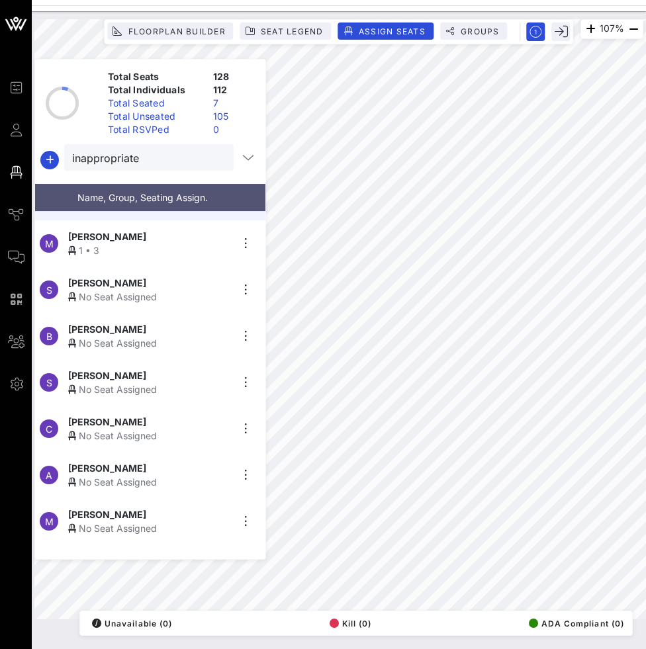
scroll to position [462, 0]
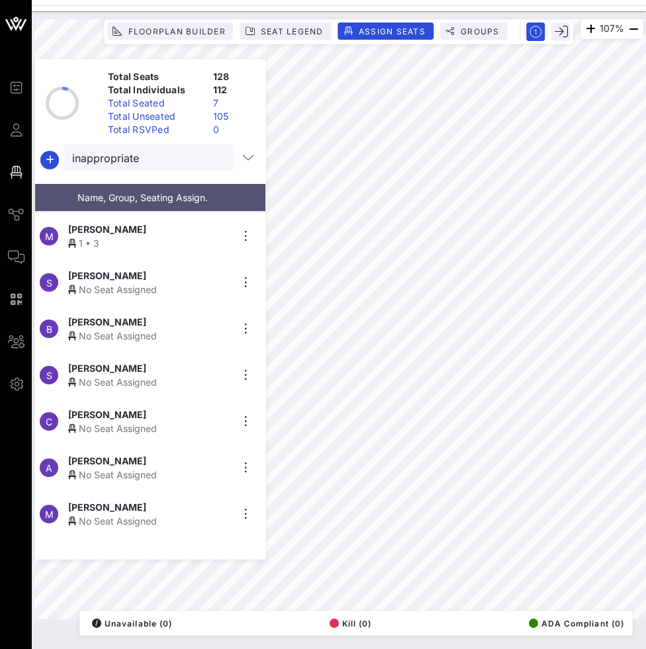
click at [173, 412] on div "Chiara Gallana" at bounding box center [149, 415] width 163 height 14
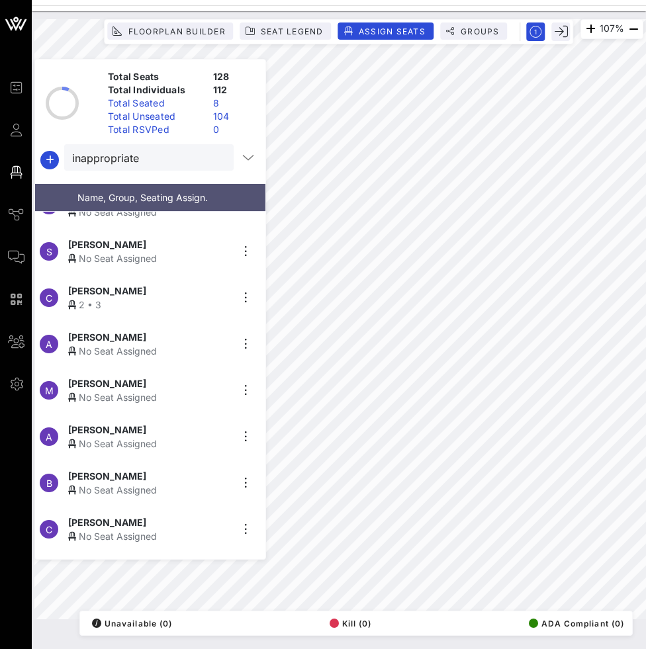
scroll to position [585, 0]
click at [133, 522] on div "[PERSON_NAME]" at bounding box center [149, 523] width 163 height 14
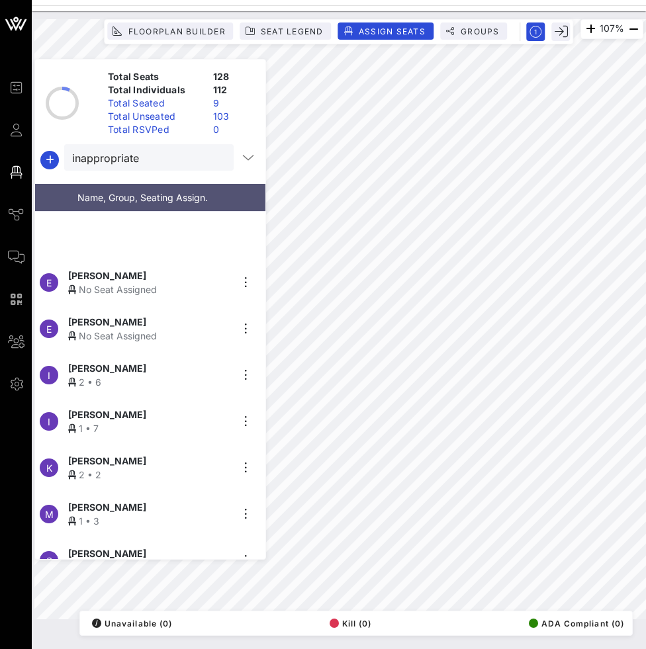
scroll to position [0, 0]
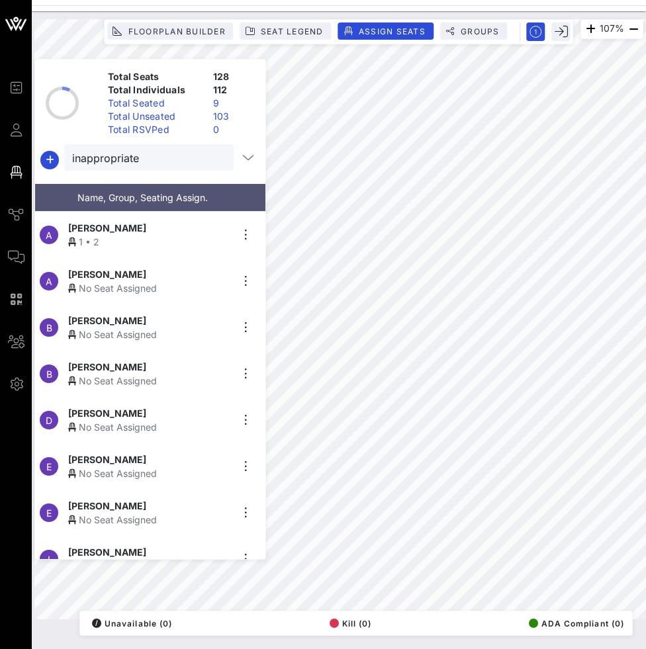
click at [158, 318] on div "[PERSON_NAME]" at bounding box center [149, 321] width 163 height 14
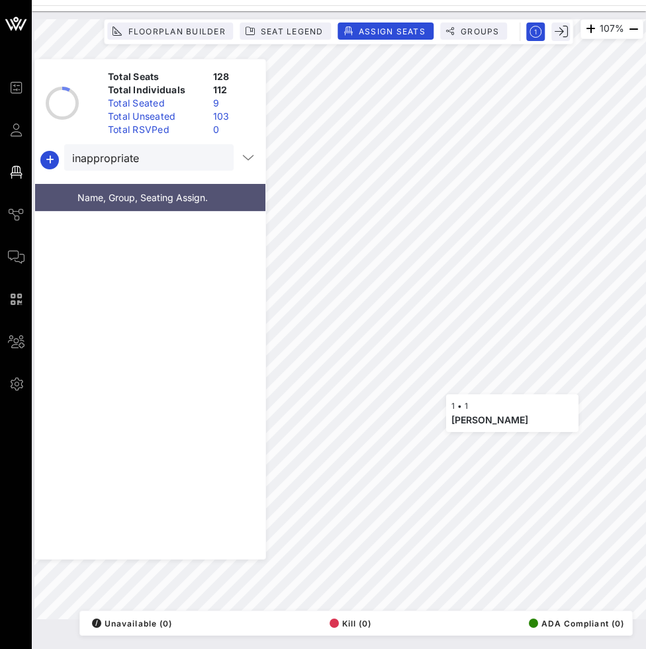
scroll to position [880, 0]
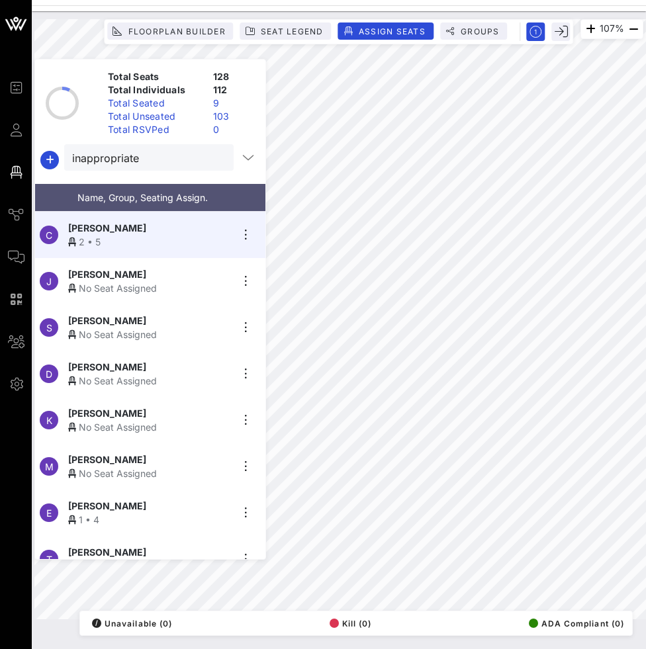
click at [181, 314] on div "[PERSON_NAME]" at bounding box center [149, 321] width 163 height 14
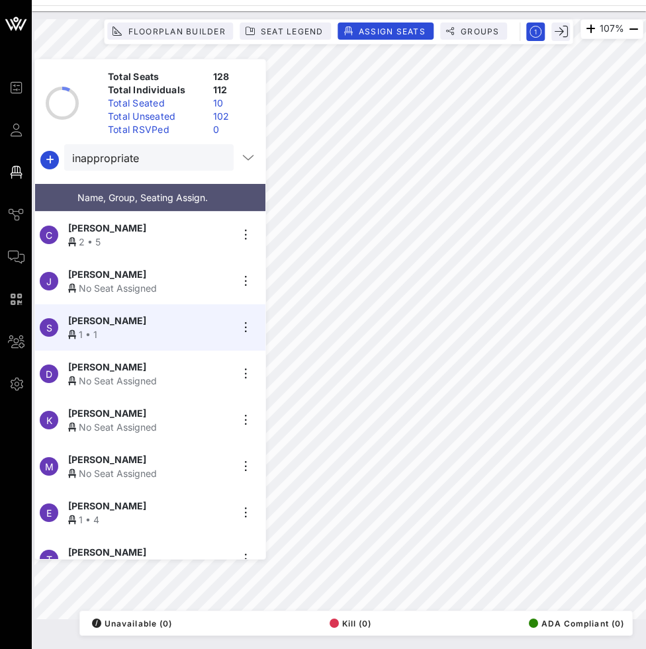
click at [166, 383] on div "D Diana Da Ros No Seat Assigned" at bounding box center [145, 374] width 220 height 46
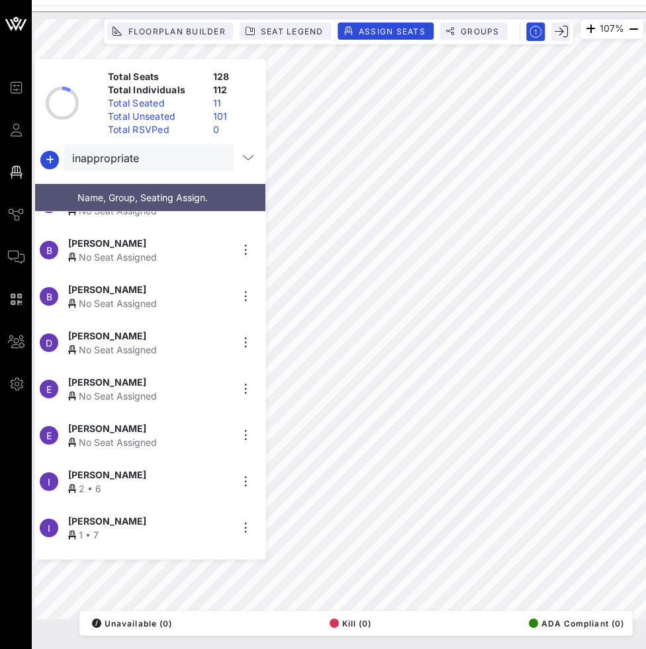
scroll to position [78, 0]
click at [158, 435] on div "No Seat Assigned" at bounding box center [149, 442] width 163 height 14
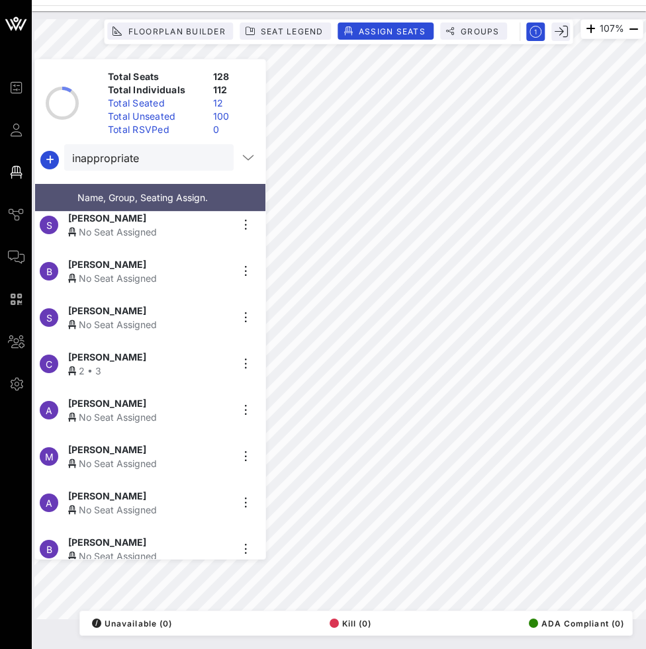
scroll to position [521, 0]
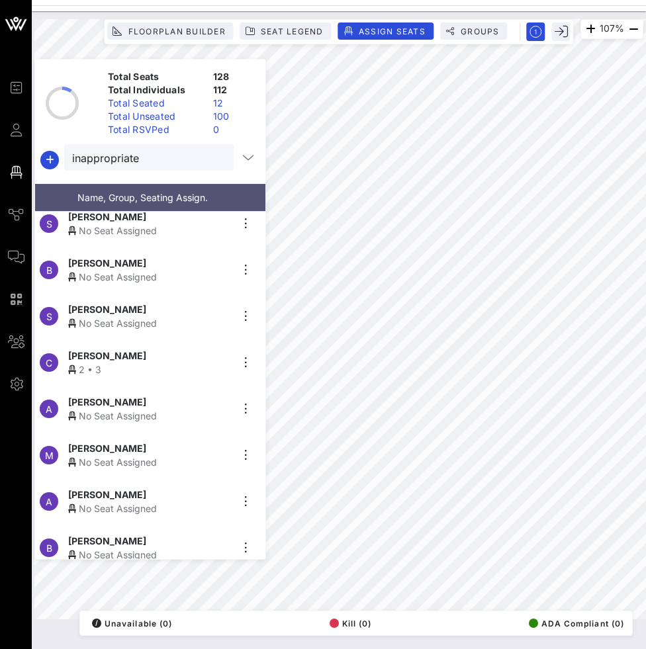
click at [169, 416] on div "No Seat Assigned" at bounding box center [149, 416] width 163 height 14
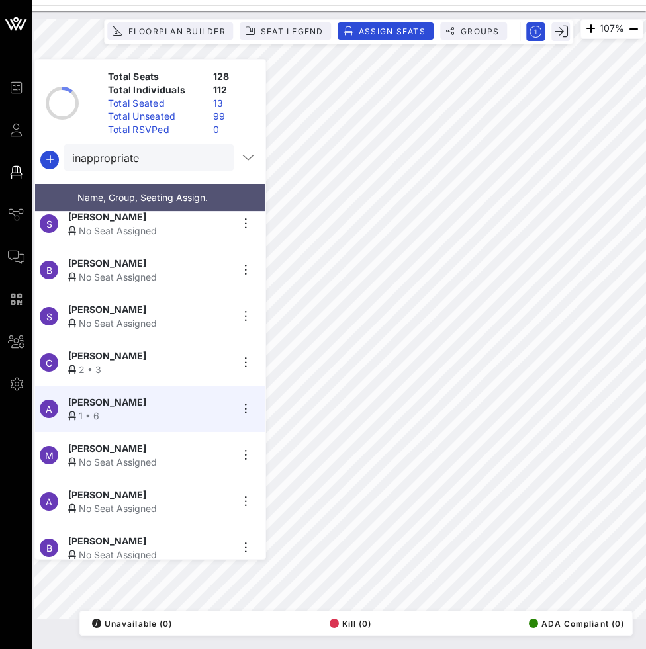
click at [112, 444] on span "[PERSON_NAME]" at bounding box center [107, 449] width 78 height 14
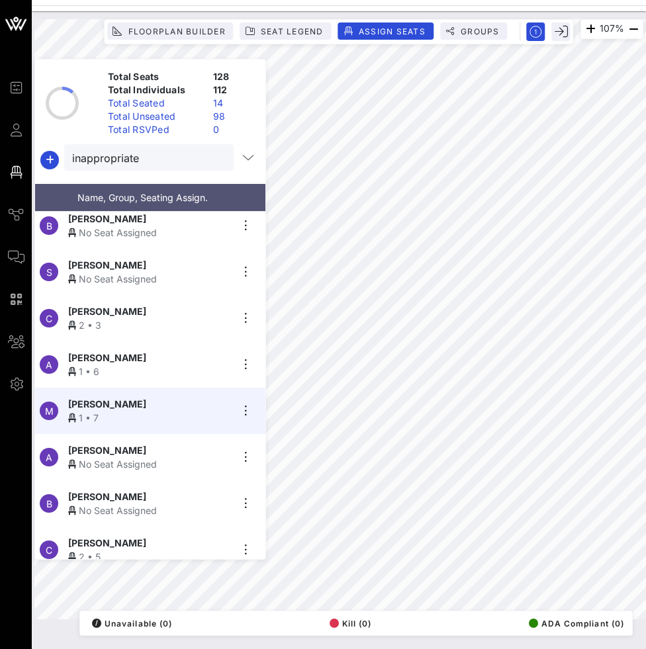
scroll to position [567, 0]
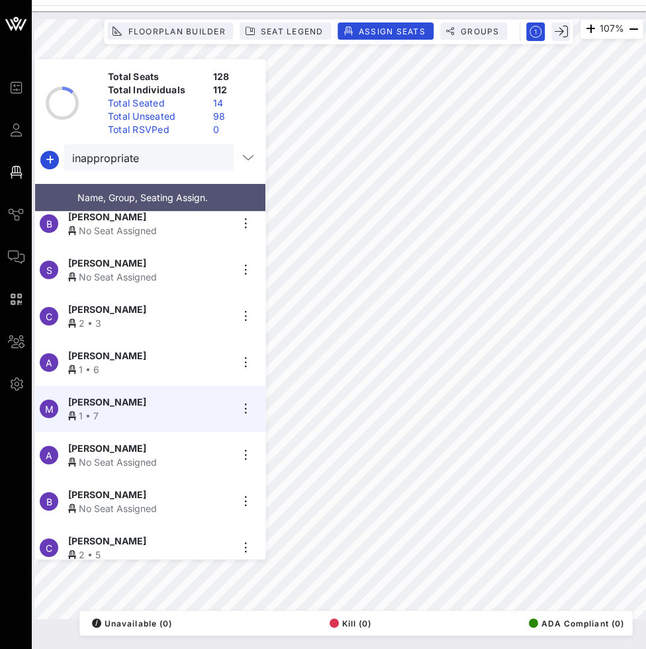
click at [142, 447] on div "Alessia Boeri" at bounding box center [149, 449] width 163 height 14
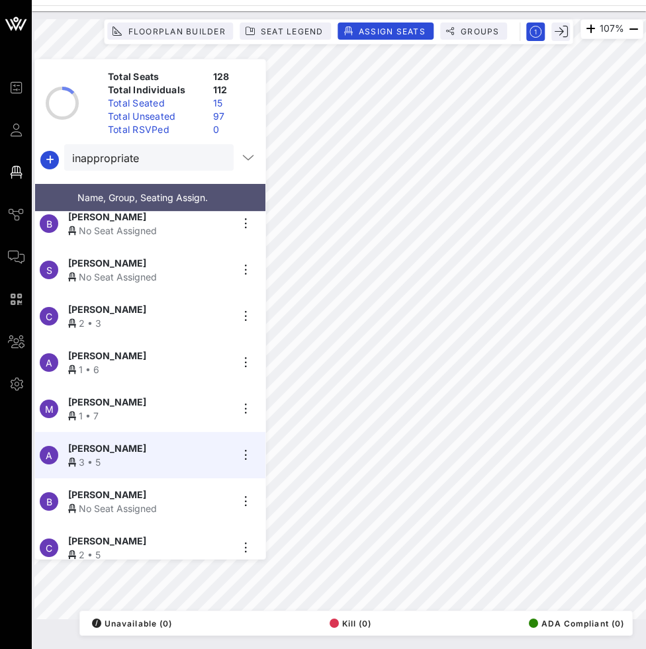
click at [151, 488] on div "Beatrice Reginato" at bounding box center [149, 495] width 163 height 14
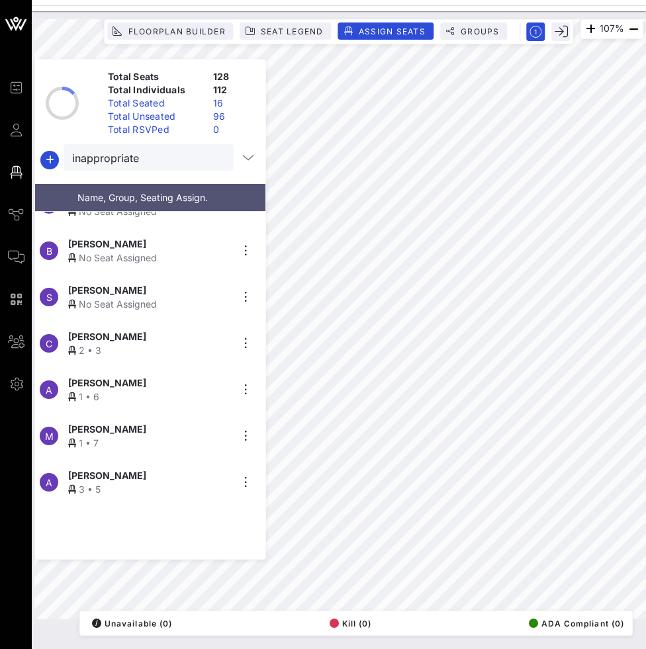
scroll to position [477, 0]
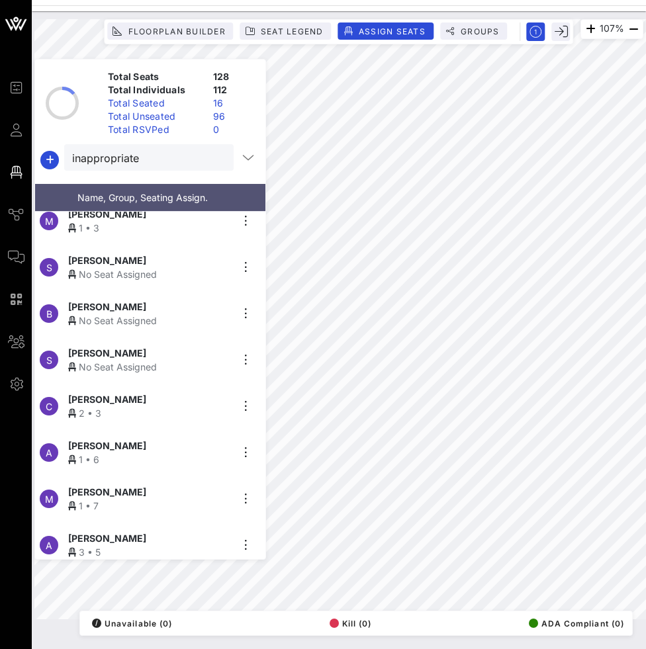
click at [175, 300] on div "Beatrice Biagiotti" at bounding box center [149, 307] width 163 height 14
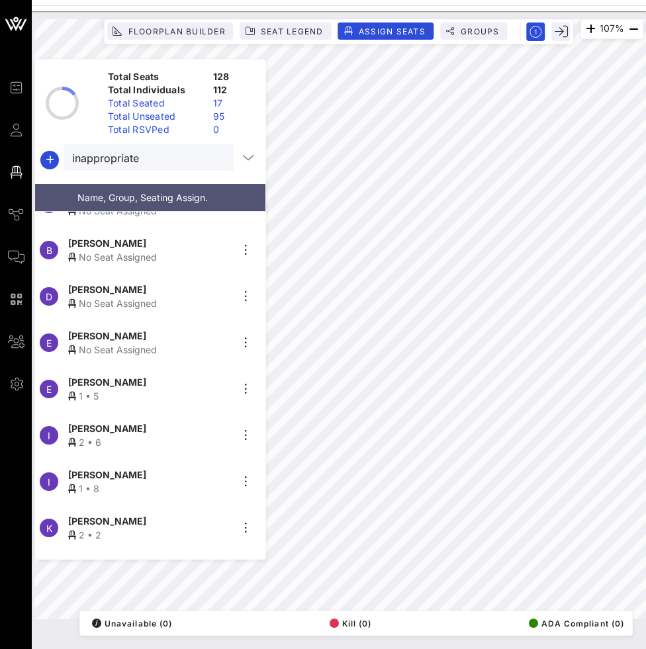
scroll to position [122, 0]
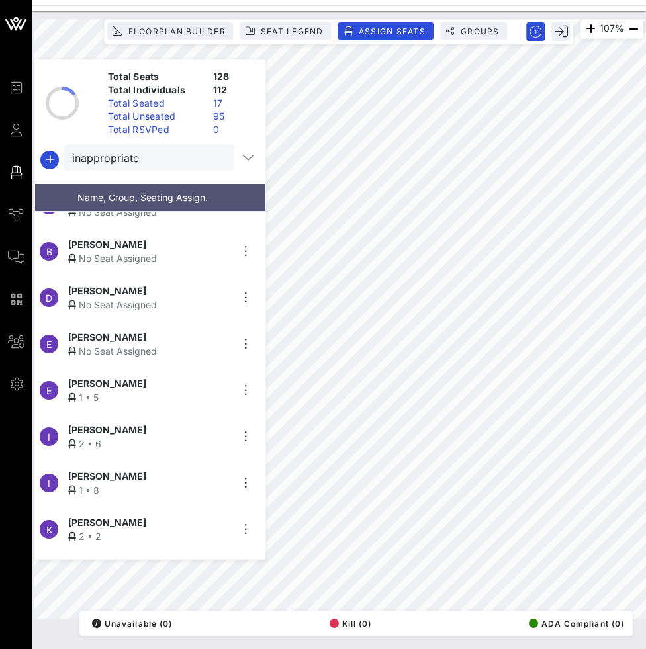
click at [226, 252] on div "No Seat Assigned" at bounding box center [149, 259] width 163 height 14
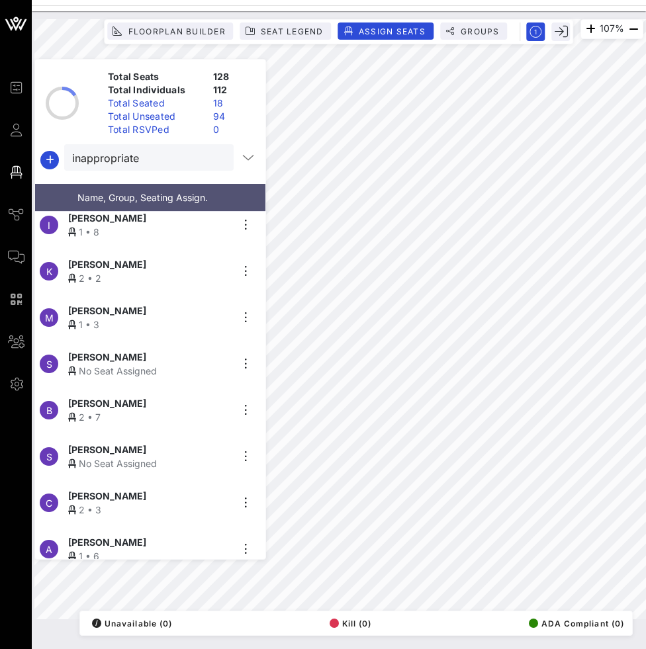
scroll to position [383, 0]
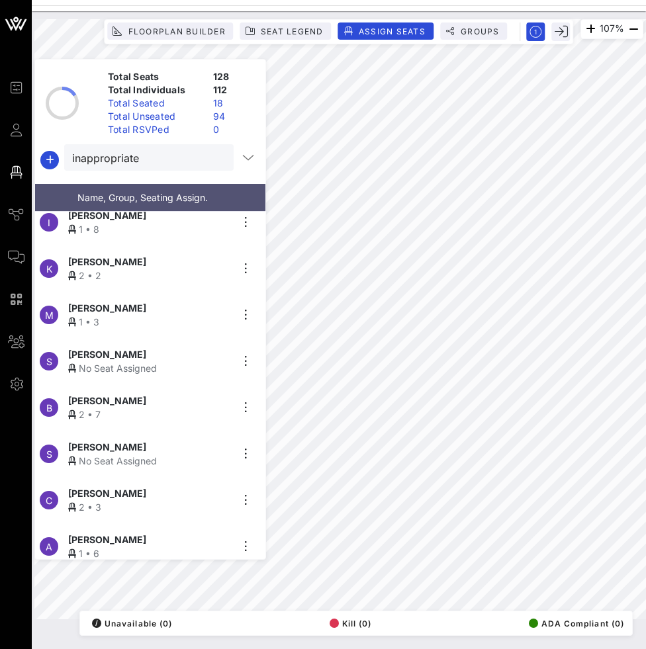
click at [197, 365] on div "No Seat Assigned" at bounding box center [149, 368] width 163 height 14
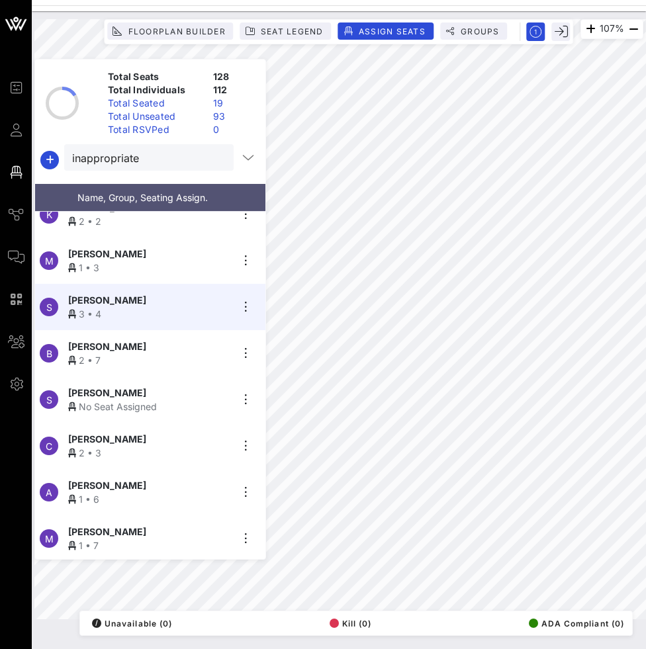
scroll to position [455, 0]
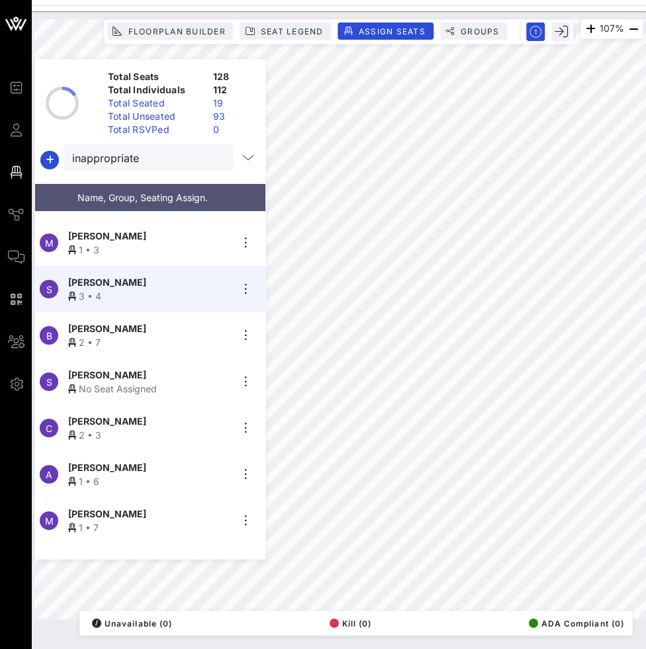
click at [157, 372] on div "[PERSON_NAME]" at bounding box center [149, 375] width 163 height 14
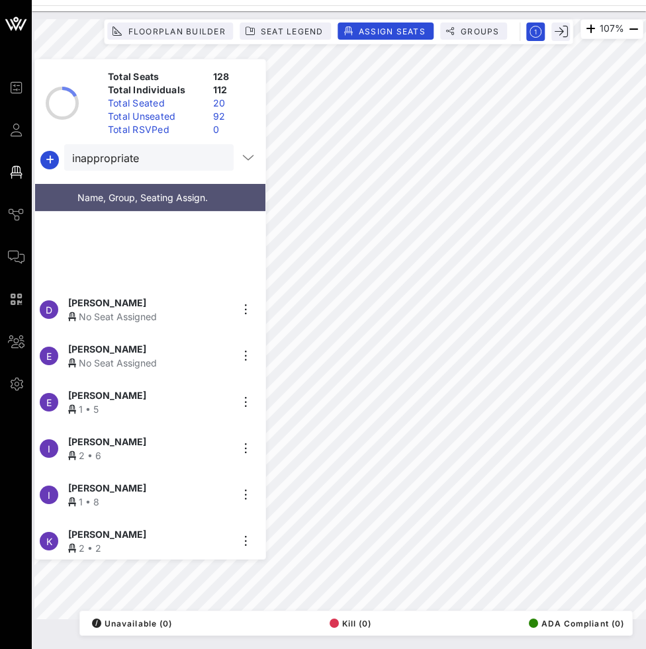
scroll to position [0, 0]
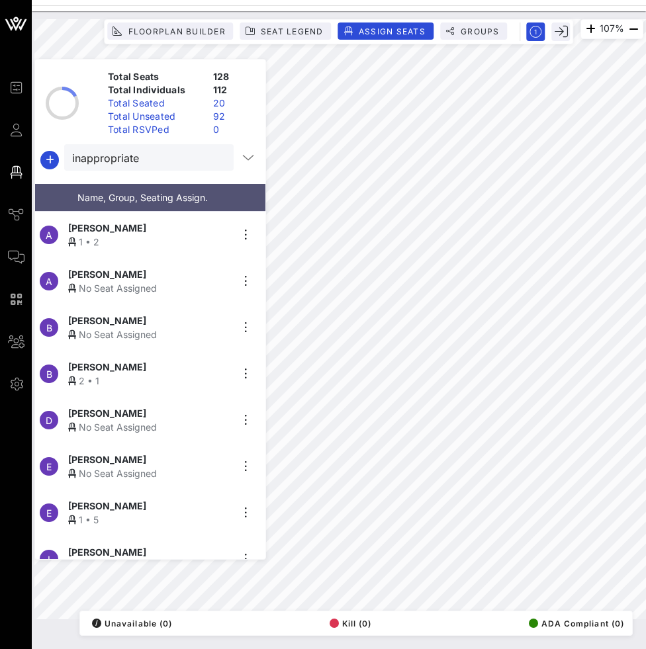
click at [165, 331] on div "No Seat Assigned" at bounding box center [149, 335] width 163 height 14
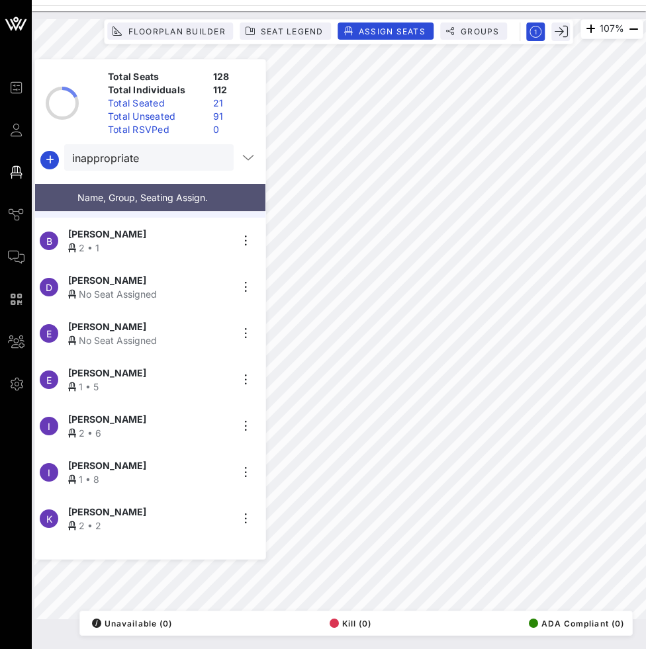
scroll to position [898, 0]
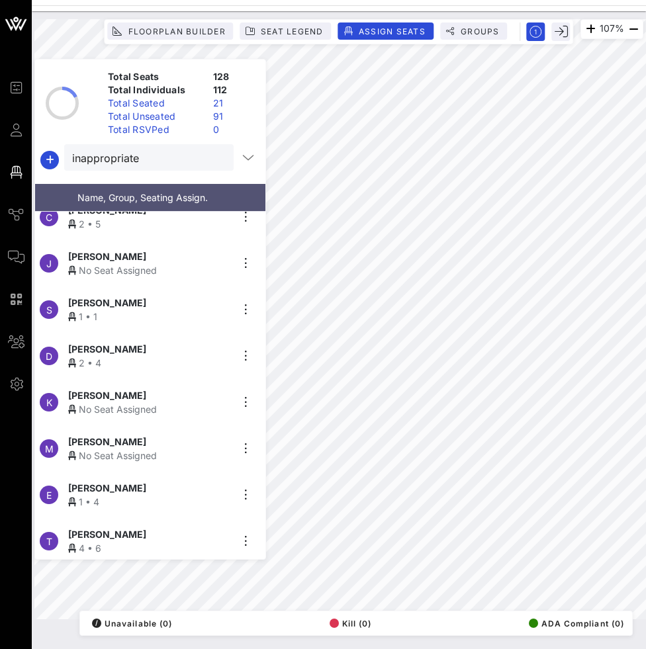
click at [138, 389] on div "[PERSON_NAME]" at bounding box center [149, 396] width 163 height 14
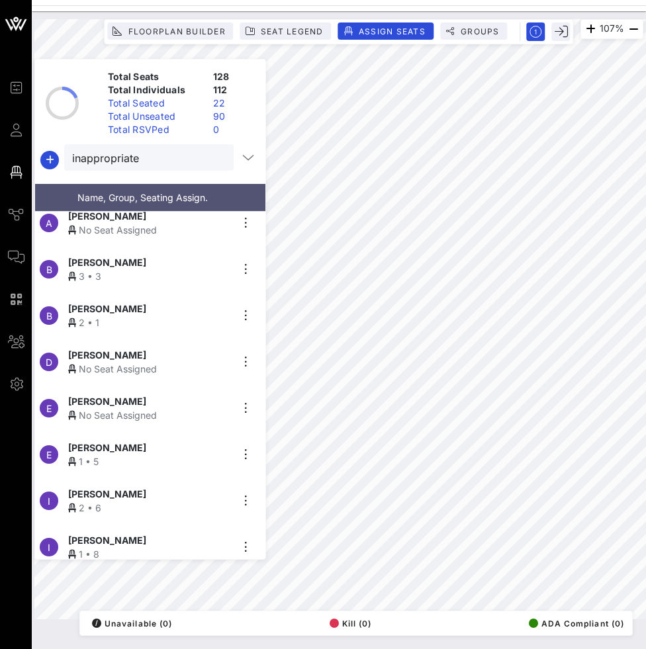
scroll to position [0, 0]
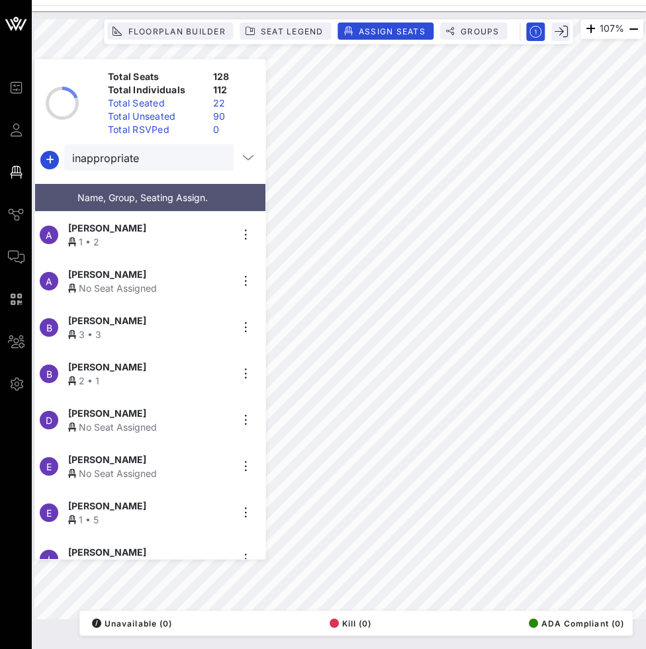
click at [158, 420] on div "No Seat Assigned" at bounding box center [149, 427] width 163 height 14
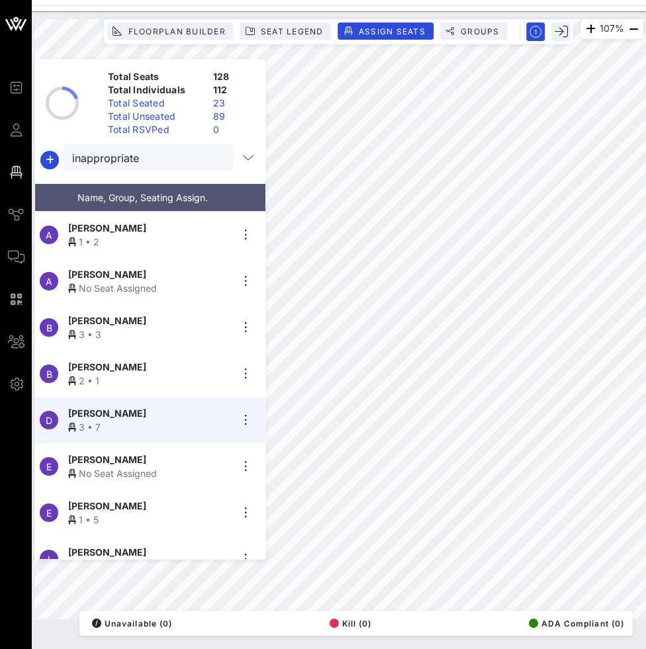
click at [163, 283] on div "No Seat Assigned" at bounding box center [149, 288] width 163 height 14
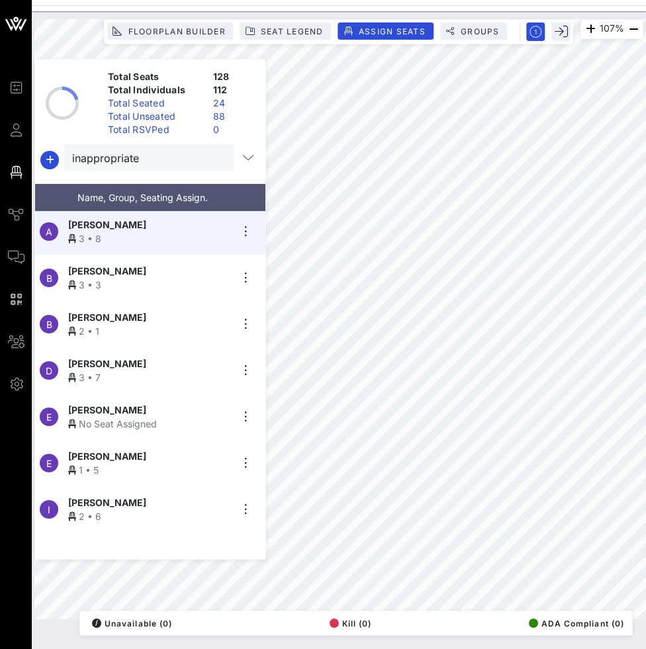
scroll to position [54, 0]
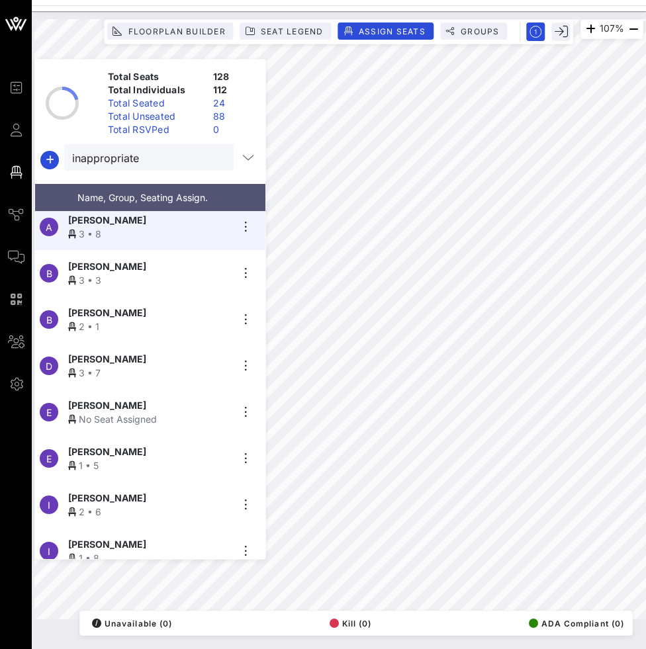
click at [149, 399] on div "[PERSON_NAME]" at bounding box center [149, 406] width 163 height 14
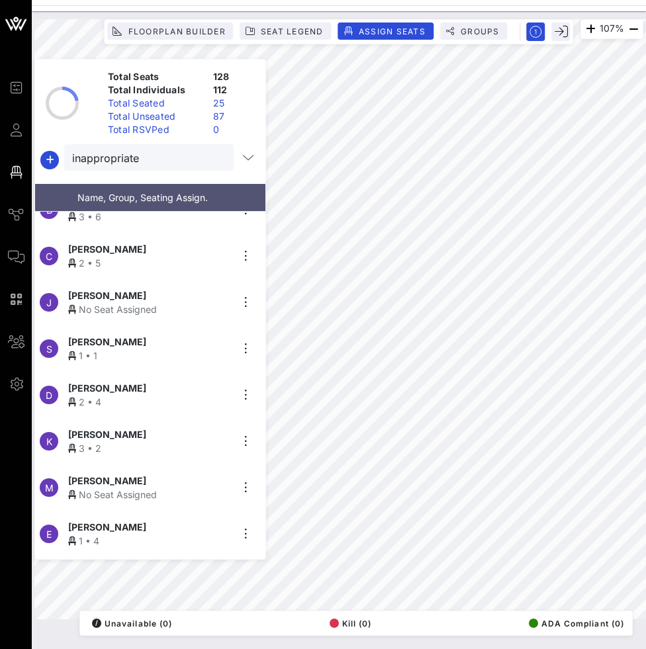
scroll to position [898, 0]
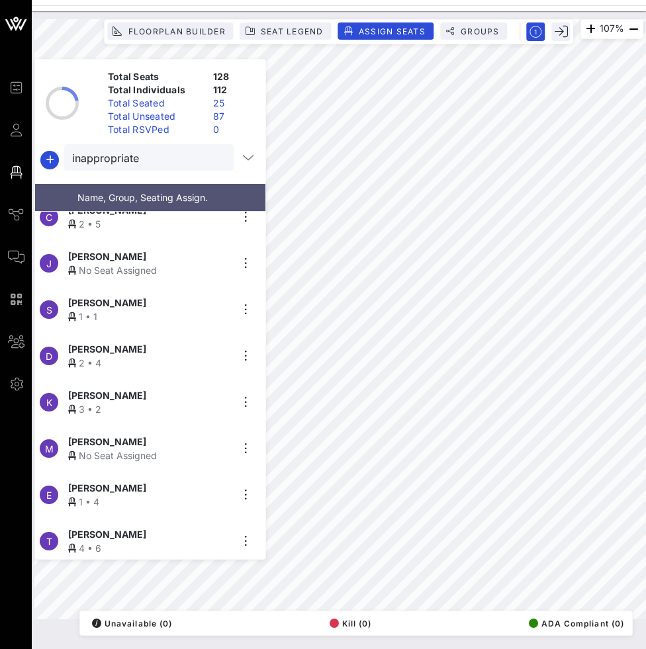
click at [177, 449] on div "No Seat Assigned" at bounding box center [149, 456] width 163 height 14
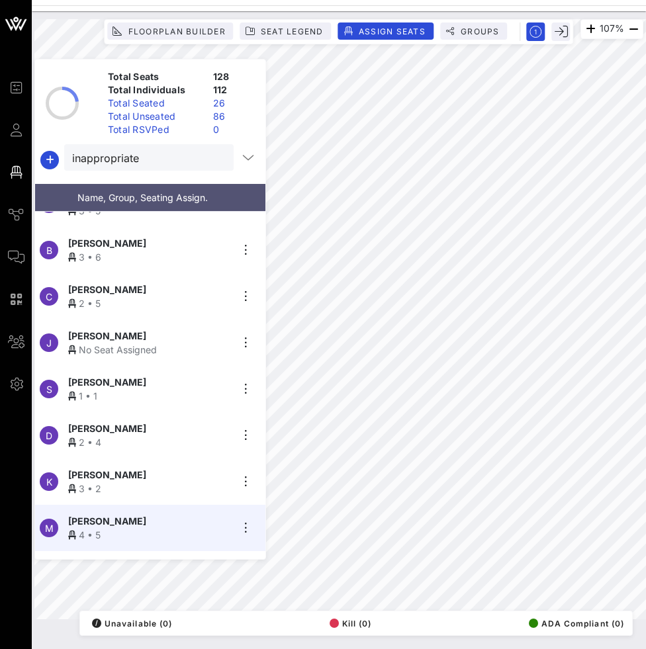
scroll to position [822, 0]
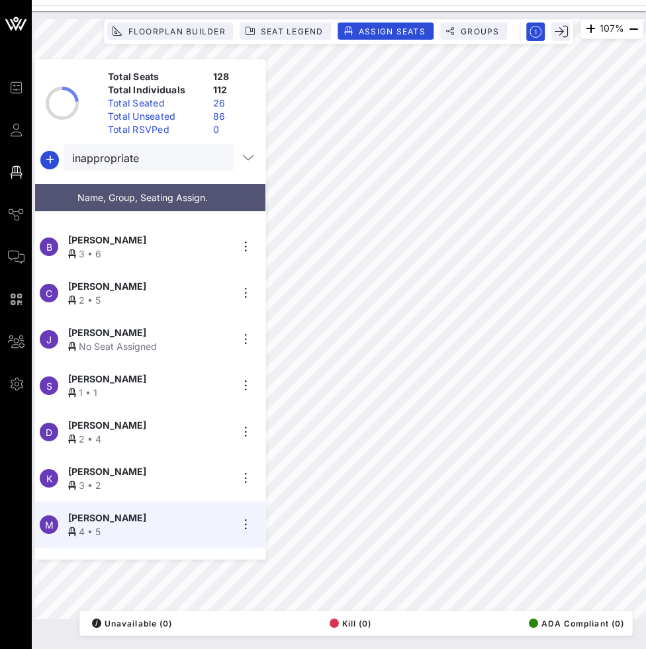
click at [131, 340] on div "No Seat Assigned" at bounding box center [149, 347] width 163 height 14
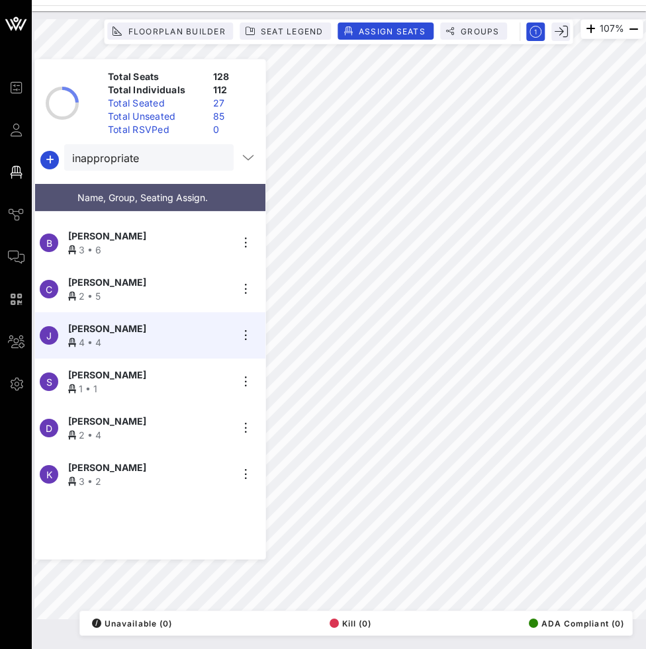
scroll to position [898, 0]
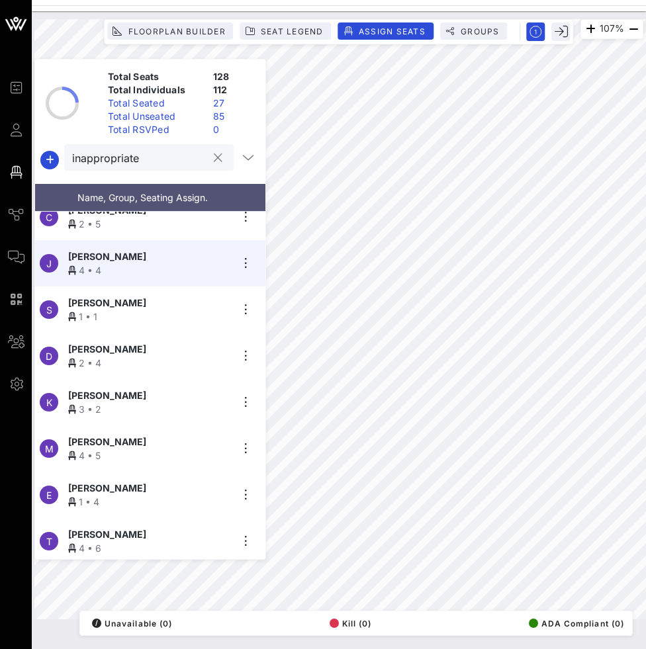
click at [157, 160] on input "inappropriate" at bounding box center [139, 157] width 135 height 17
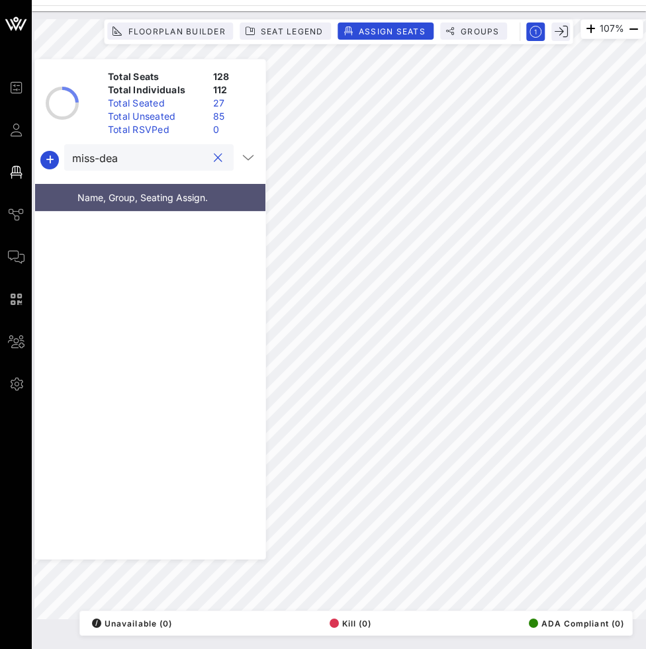
scroll to position [0, 0]
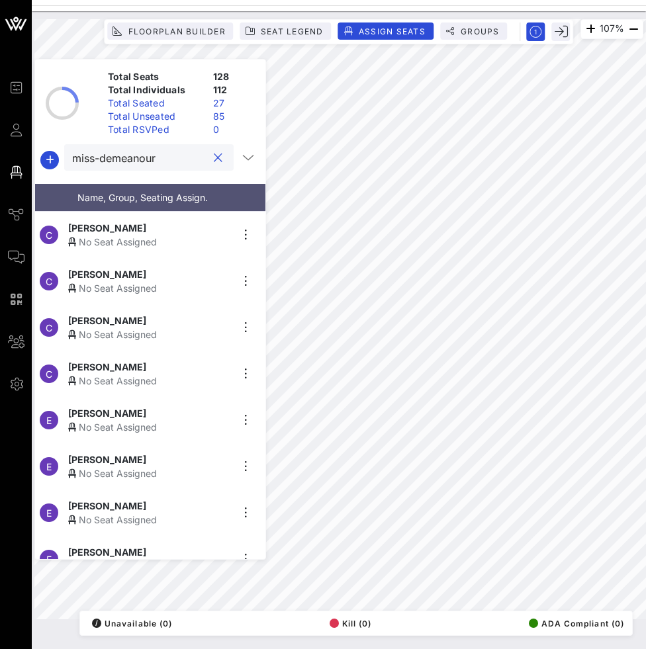
click at [108, 156] on input "miss-demeanour" at bounding box center [139, 157] width 135 height 17
paste input "Miss-D"
type input "Miss-Demeanour"
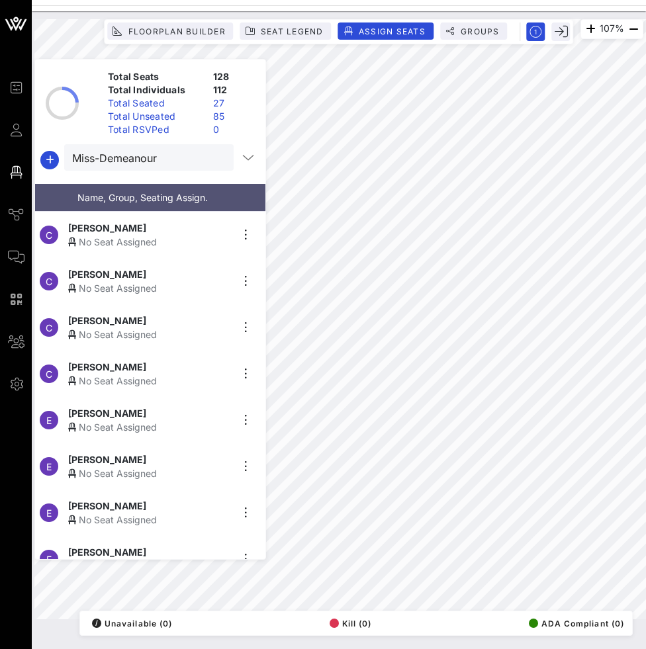
click at [144, 235] on div "No Seat Assigned" at bounding box center [149, 242] width 163 height 14
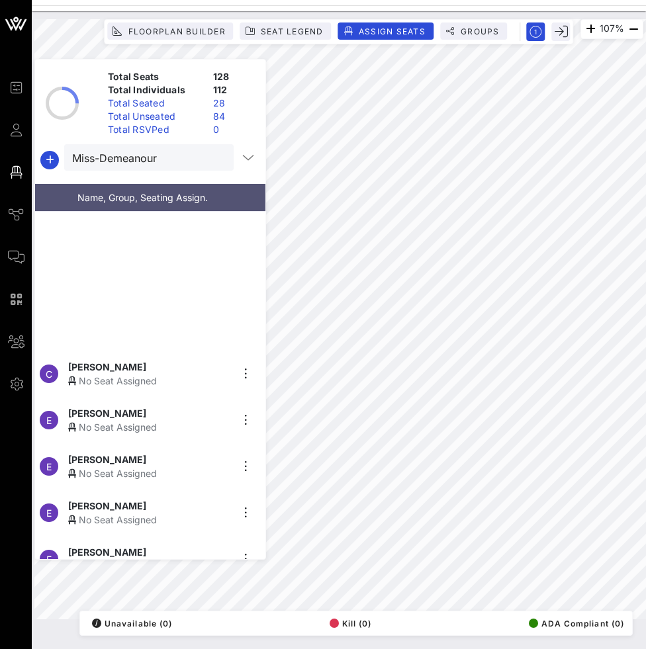
scroll to position [991, 0]
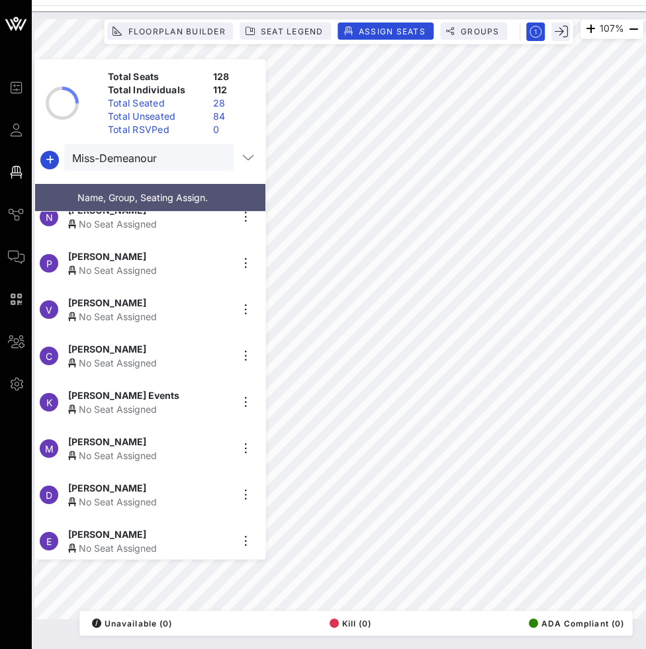
click at [149, 395] on div "KRENN Events" at bounding box center [149, 396] width 163 height 14
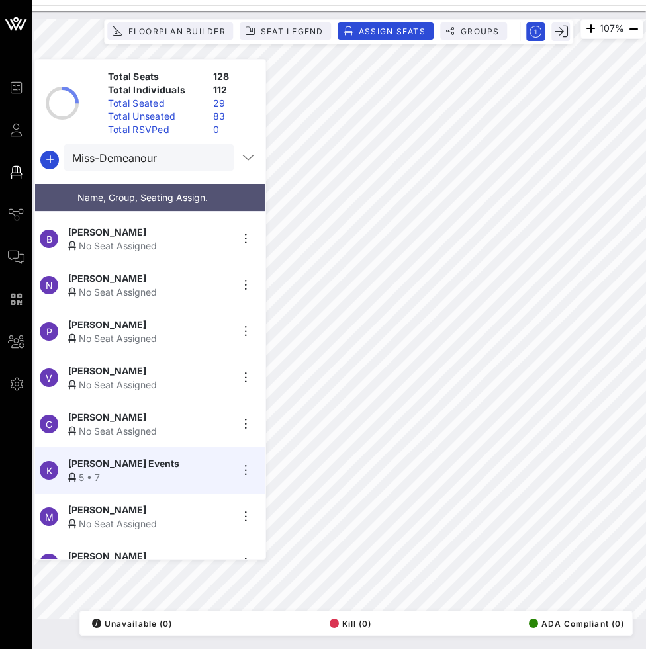
scroll to position [921, 0]
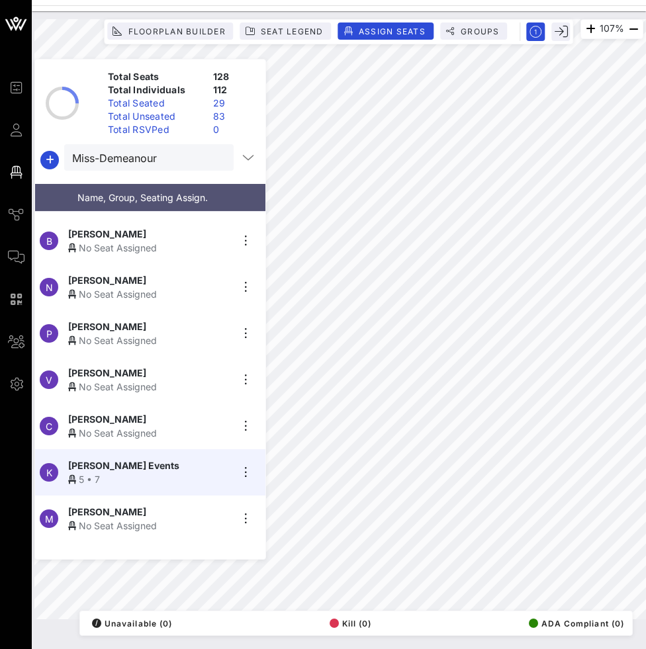
click at [157, 334] on div "No Seat Assigned" at bounding box center [149, 341] width 163 height 14
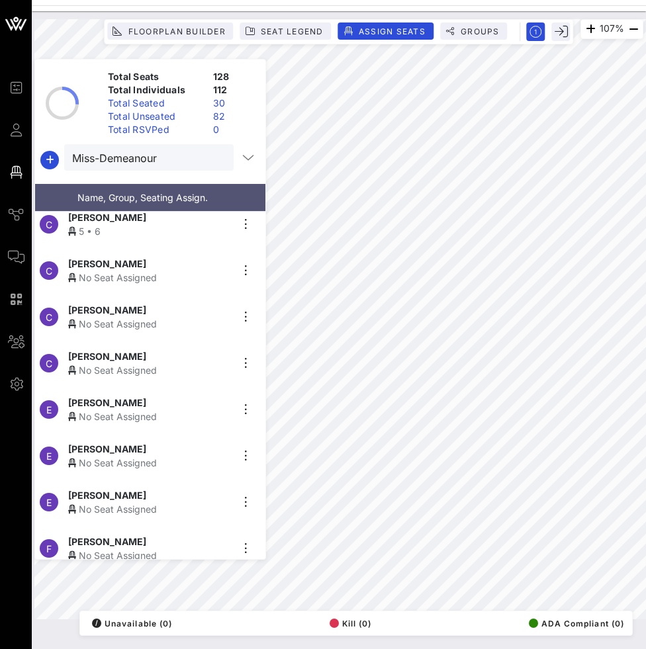
scroll to position [7, 0]
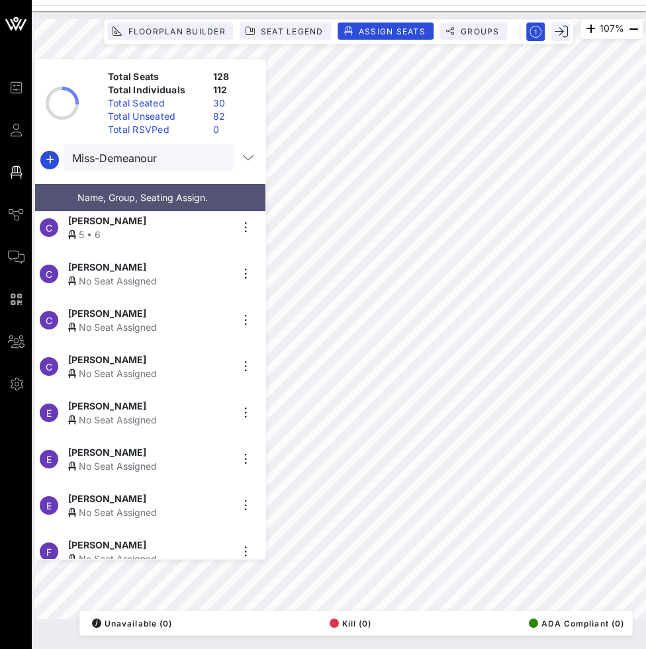
click at [195, 492] on div "[PERSON_NAME]" at bounding box center [149, 499] width 163 height 14
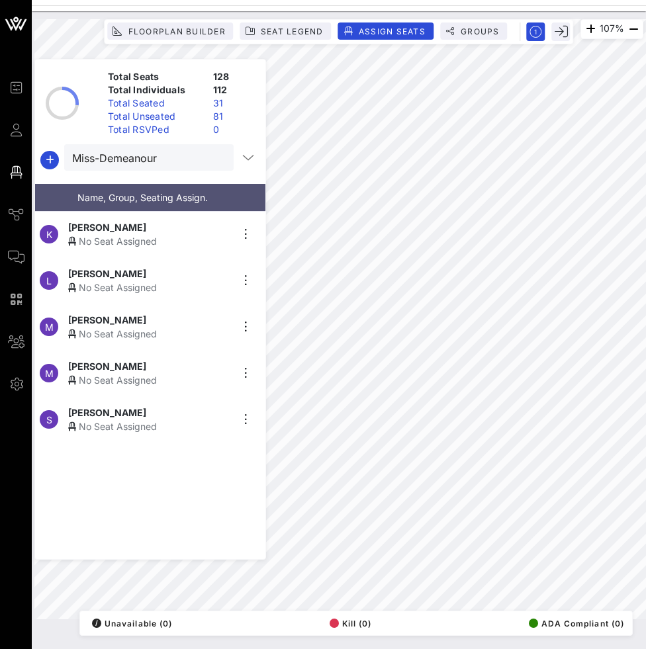
scroll to position [0, 0]
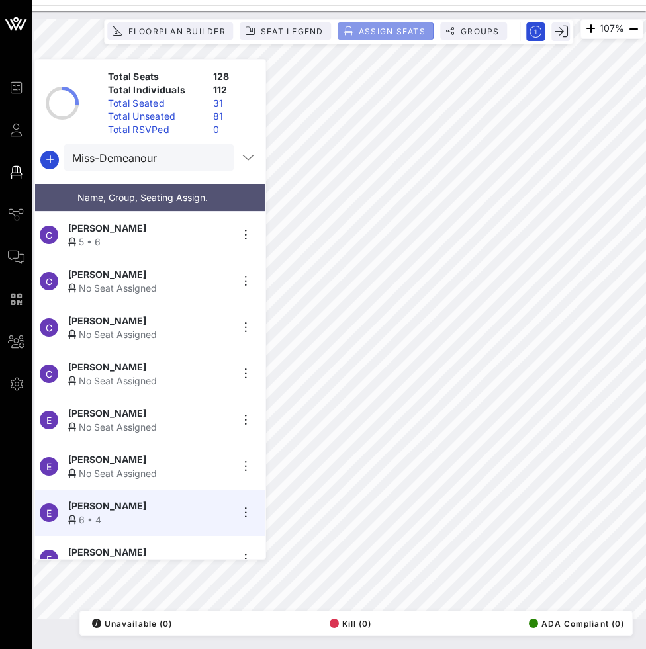
click at [361, 32] on span "Assign Seats" at bounding box center [392, 31] width 68 height 10
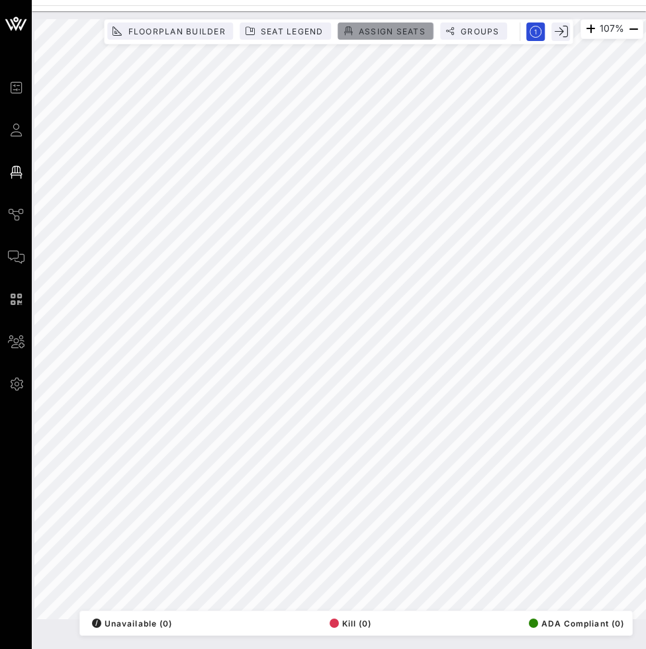
click at [367, 26] on span "Assign Seats" at bounding box center [392, 31] width 68 height 10
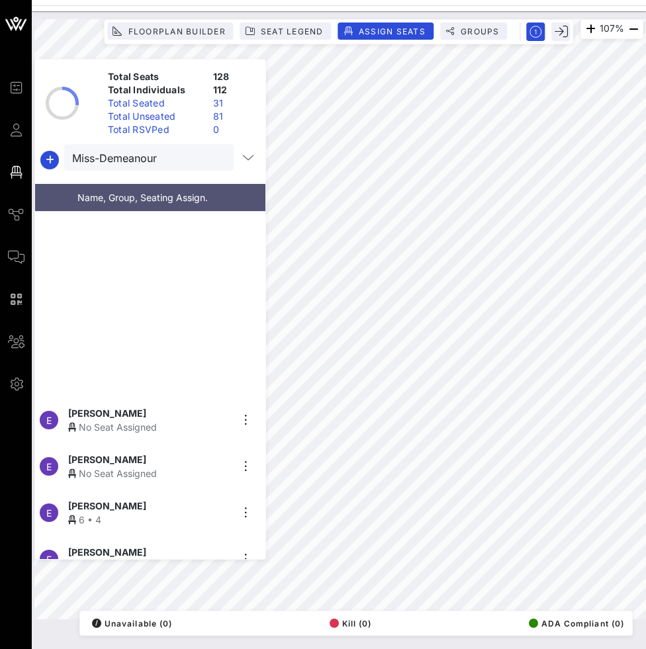
scroll to position [991, 0]
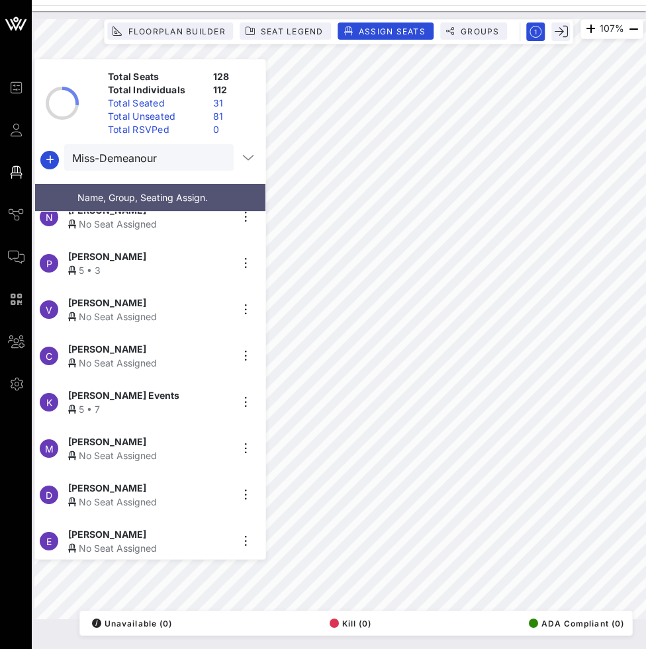
click at [131, 312] on div "No Seat Assigned" at bounding box center [149, 317] width 163 height 14
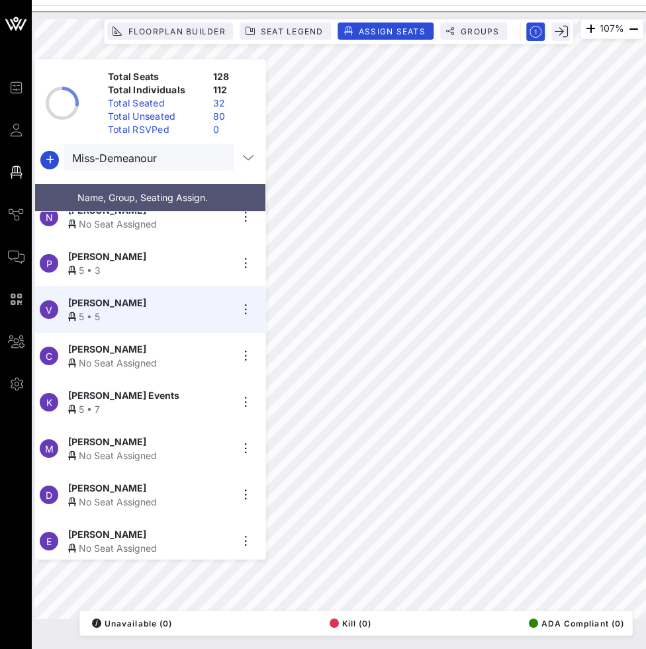
click at [179, 457] on div "No Seat Assigned" at bounding box center [149, 456] width 163 height 14
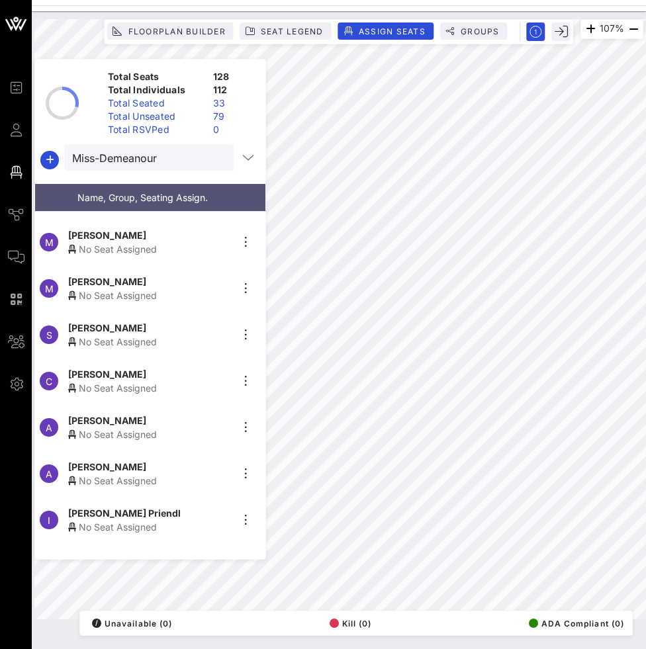
scroll to position [502, 0]
click at [92, 421] on span "Aleesha Webb" at bounding box center [107, 421] width 78 height 14
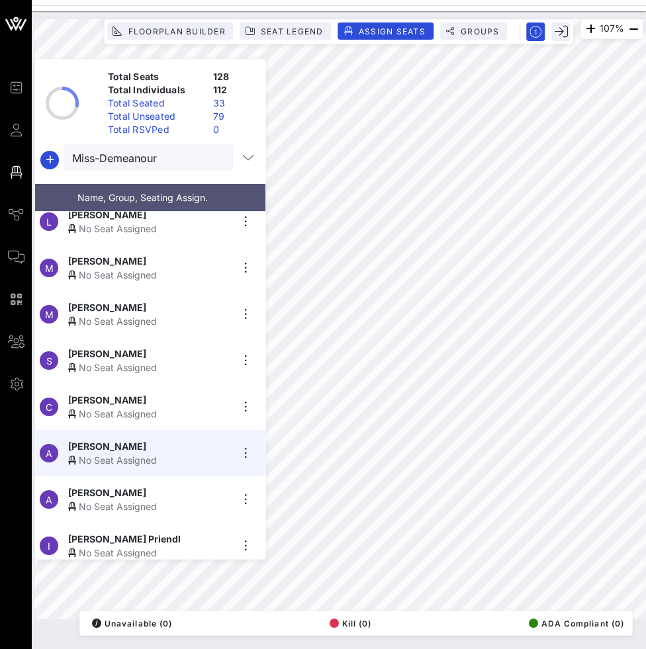
scroll to position [489, 0]
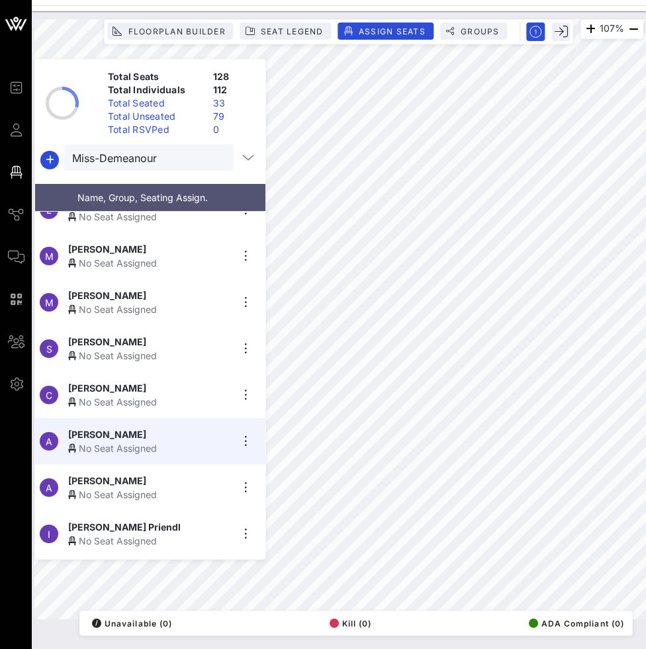
click at [167, 395] on div "No Seat Assigned" at bounding box center [149, 402] width 163 height 14
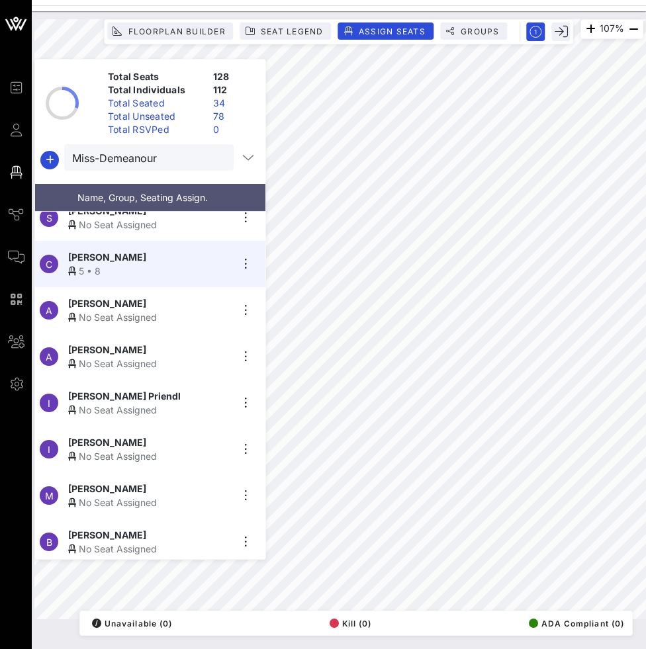
scroll to position [616, 0]
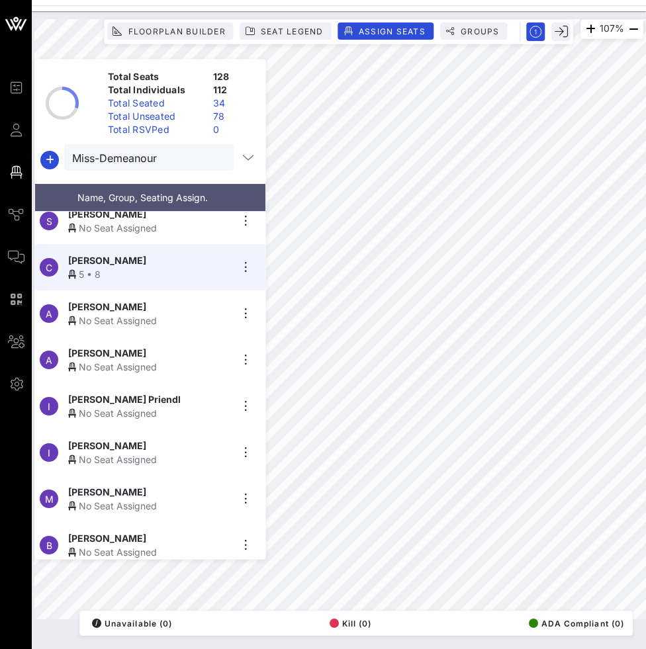
click at [162, 360] on div "No Seat Assigned" at bounding box center [149, 367] width 163 height 14
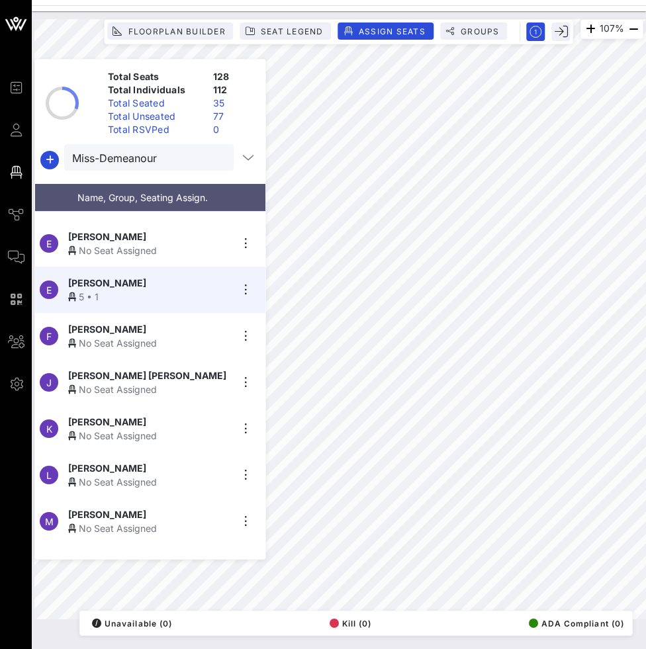
scroll to position [230, 0]
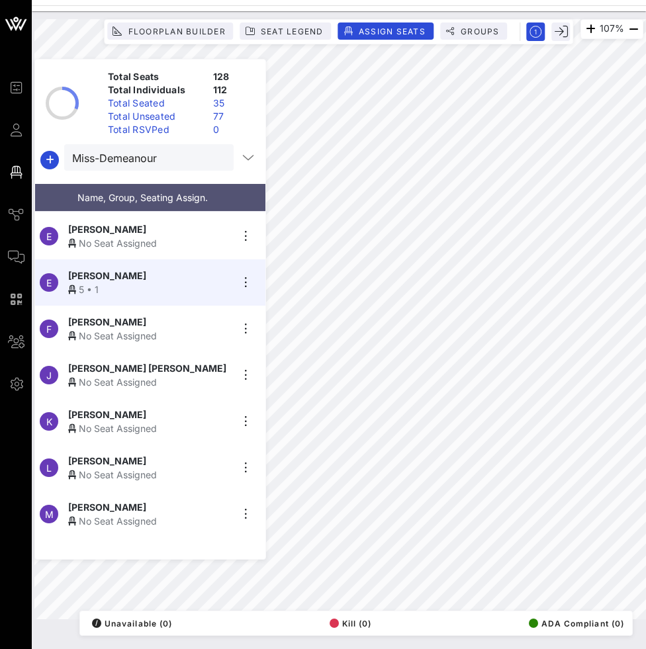
click at [196, 482] on div "L Louise Perry No Seat Assigned" at bounding box center [145, 468] width 220 height 46
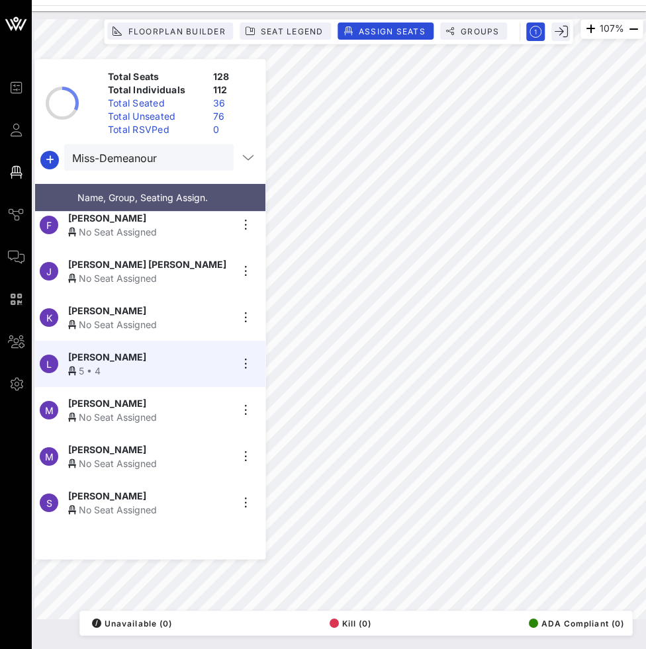
scroll to position [335, 0]
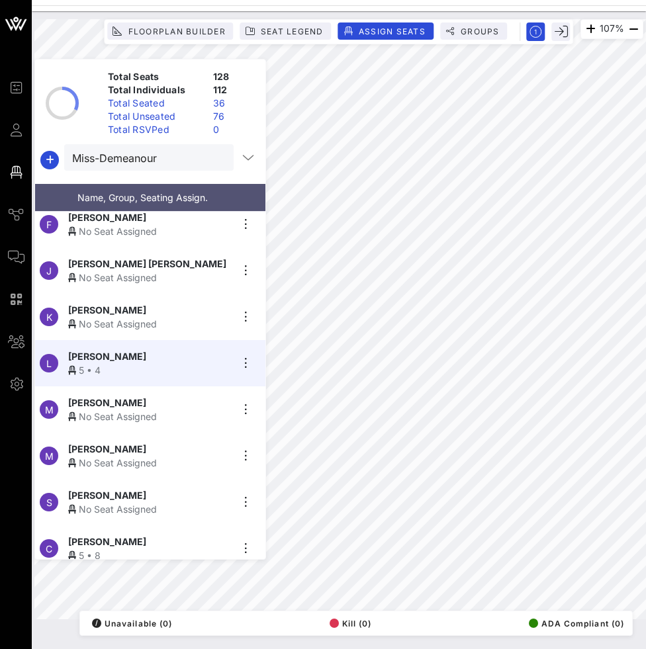
click at [167, 456] on div "No Seat Assigned" at bounding box center [149, 463] width 163 height 14
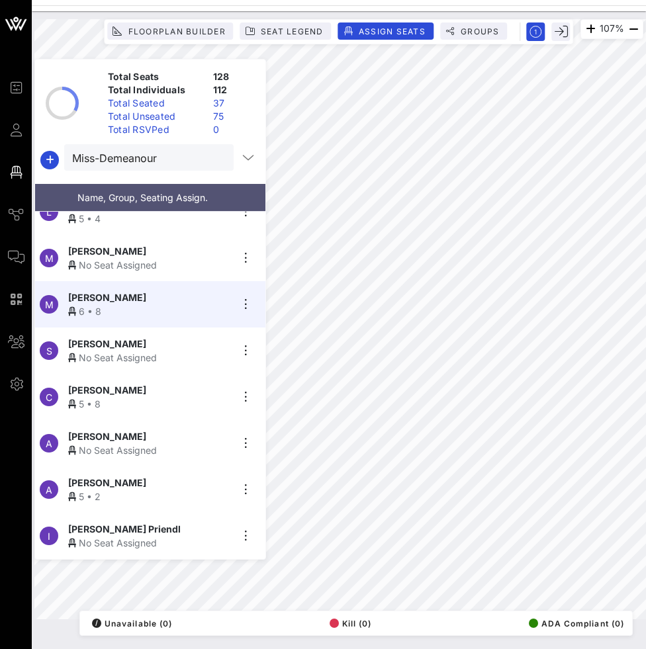
scroll to position [492, 0]
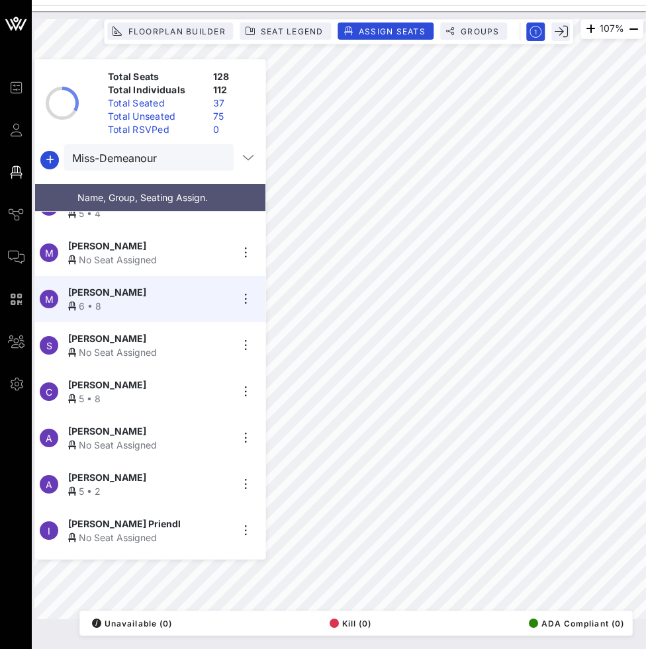
click at [193, 346] on div "No Seat Assigned" at bounding box center [149, 353] width 163 height 14
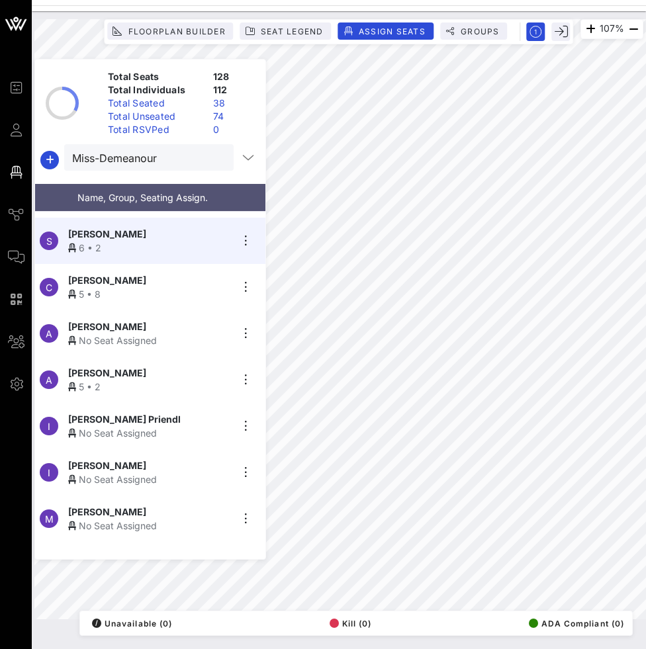
scroll to position [625, 0]
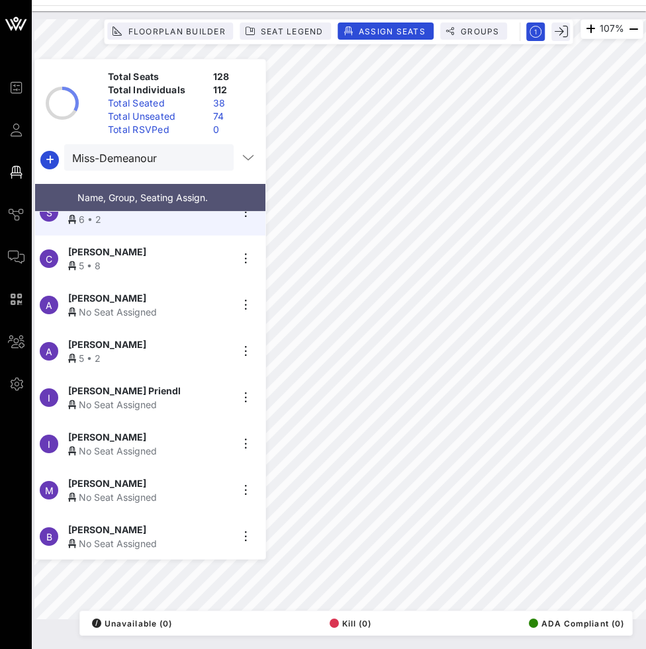
click at [171, 452] on div "No Seat Assigned" at bounding box center [149, 451] width 163 height 14
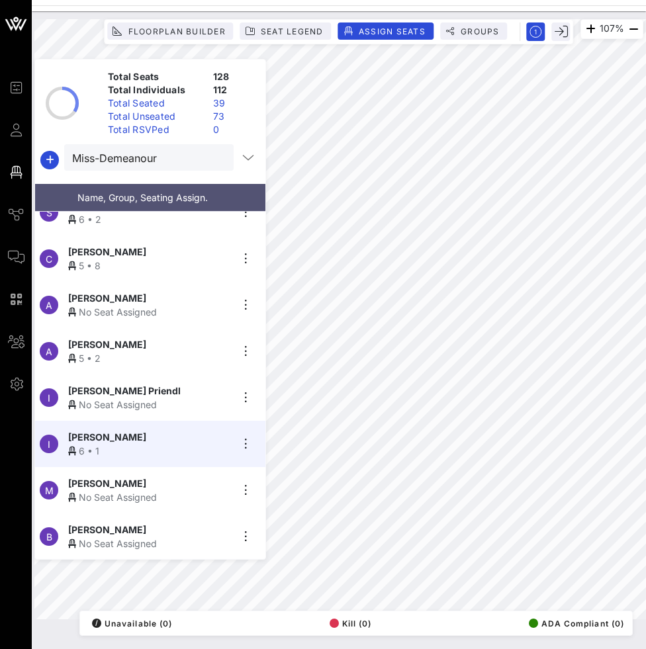
click at [175, 480] on div "[PERSON_NAME]" at bounding box center [149, 484] width 163 height 14
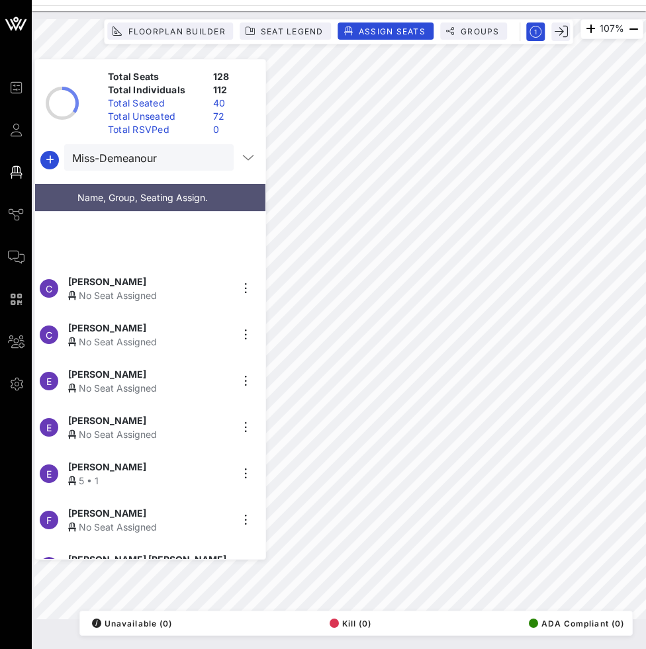
scroll to position [0, 0]
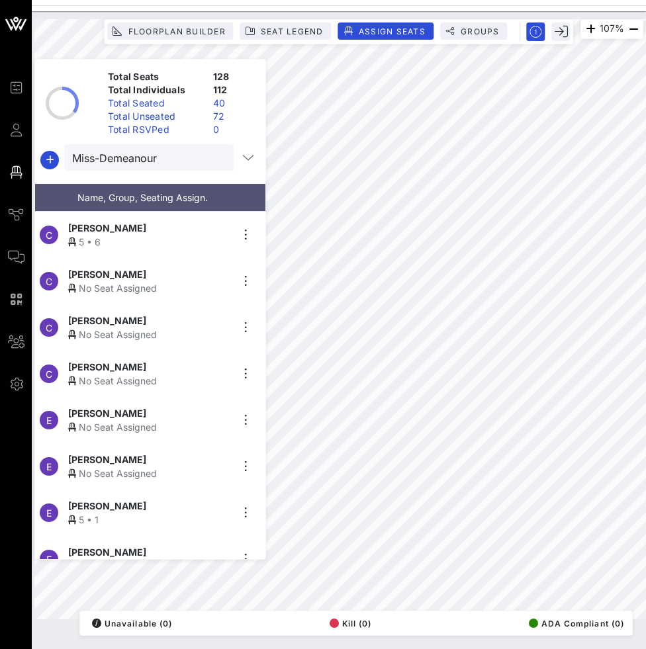
click at [165, 427] on div "No Seat Assigned" at bounding box center [149, 427] width 163 height 14
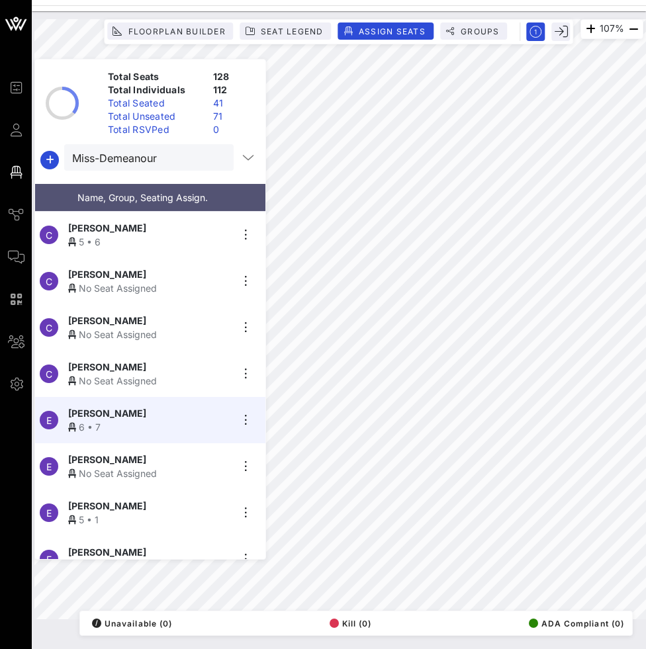
click at [156, 453] on div "Erica Jones" at bounding box center [149, 460] width 163 height 14
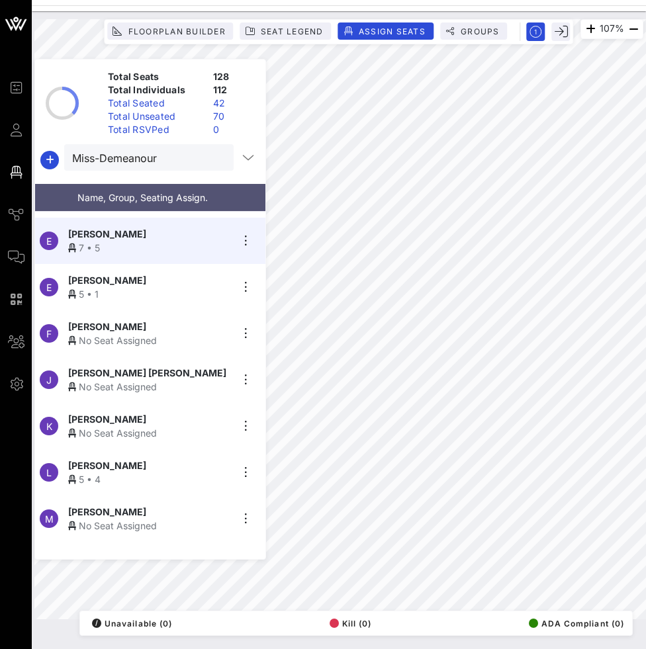
scroll to position [225, 0]
click at [177, 367] on div "Jennifer Patrice" at bounding box center [149, 374] width 163 height 14
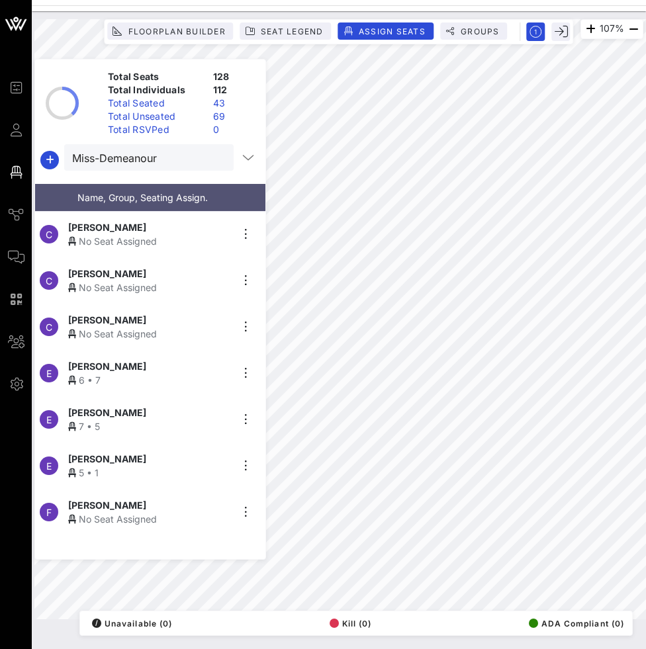
scroll to position [0, 0]
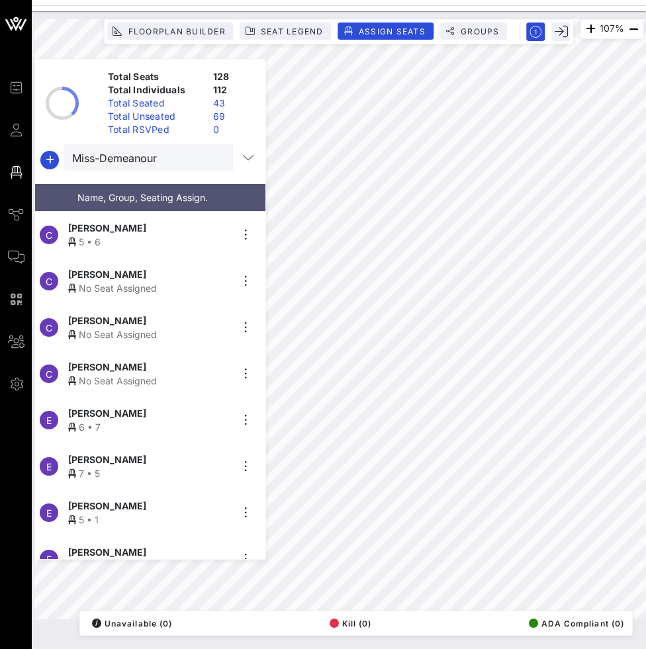
click at [152, 320] on div "[PERSON_NAME]" at bounding box center [149, 321] width 163 height 14
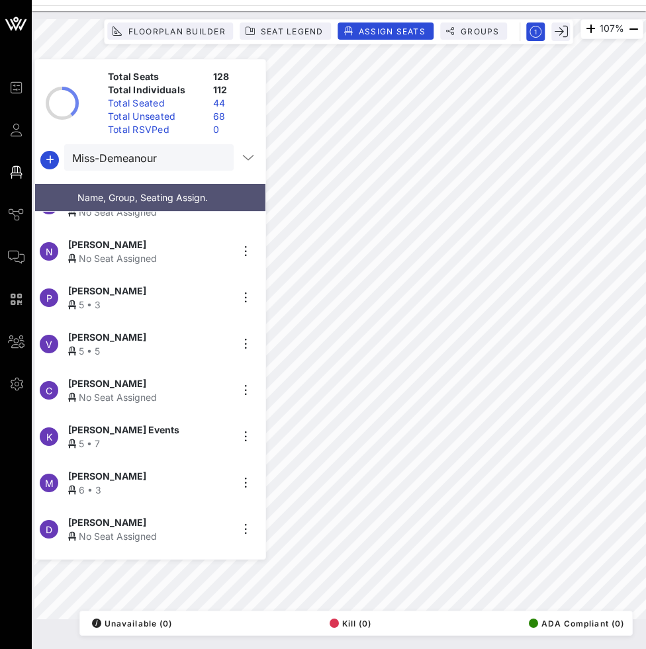
scroll to position [956, 0]
click at [234, 397] on div "C Charlotte Ricard-Quesada No Seat Assigned" at bounding box center [145, 391] width 220 height 46
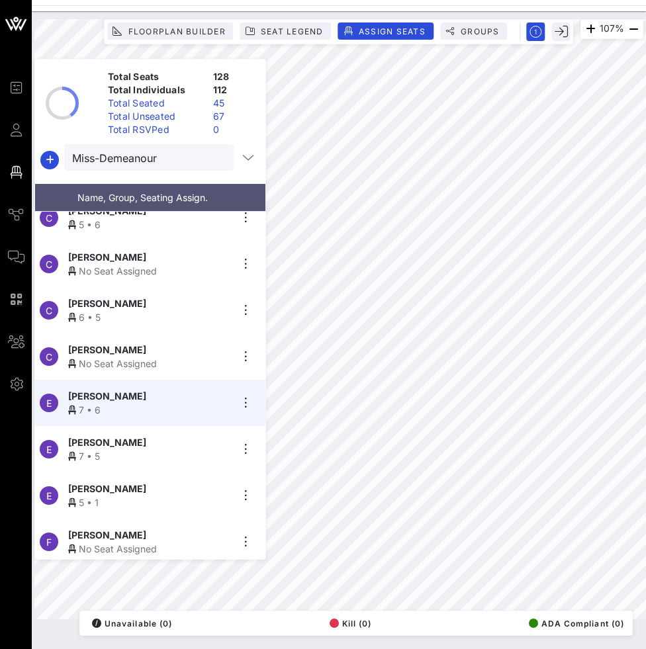
scroll to position [0, 0]
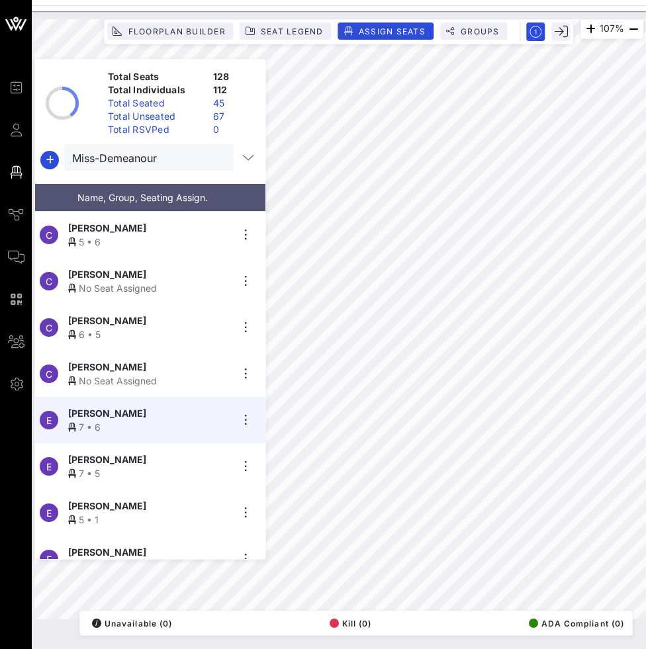
click at [142, 368] on span "[PERSON_NAME]" at bounding box center [107, 367] width 78 height 14
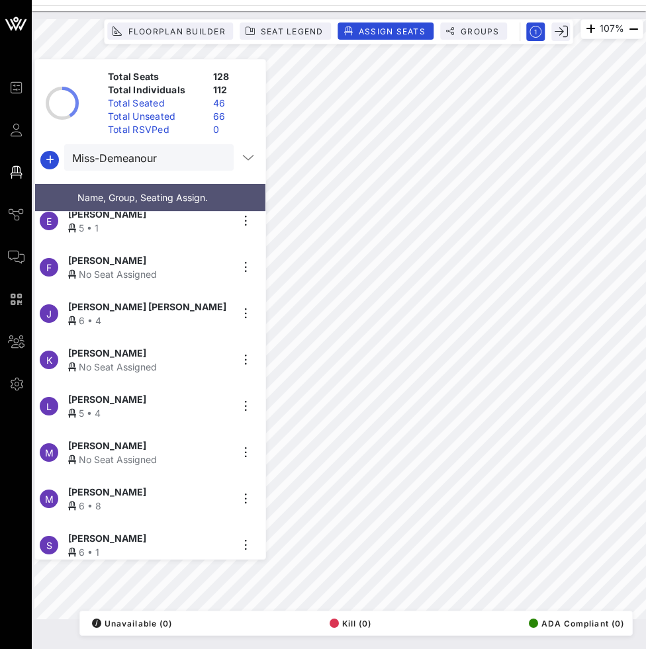
scroll to position [298, 0]
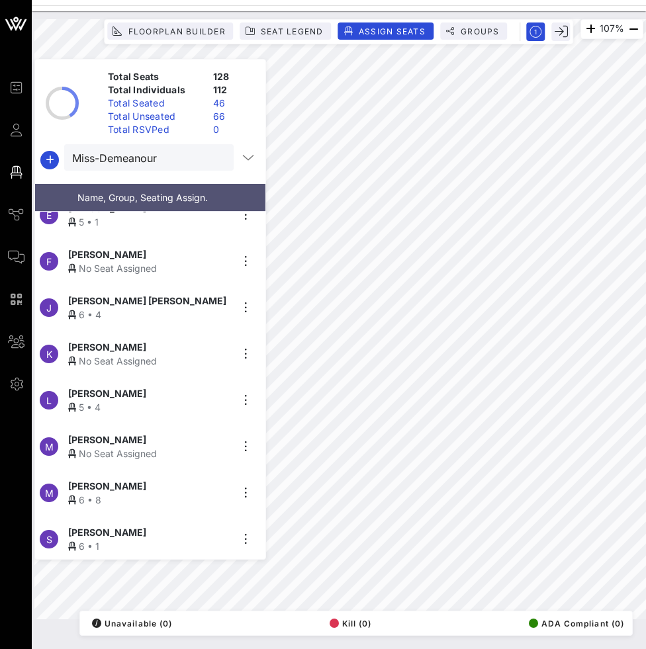
click at [189, 435] on div "[PERSON_NAME]" at bounding box center [149, 440] width 163 height 14
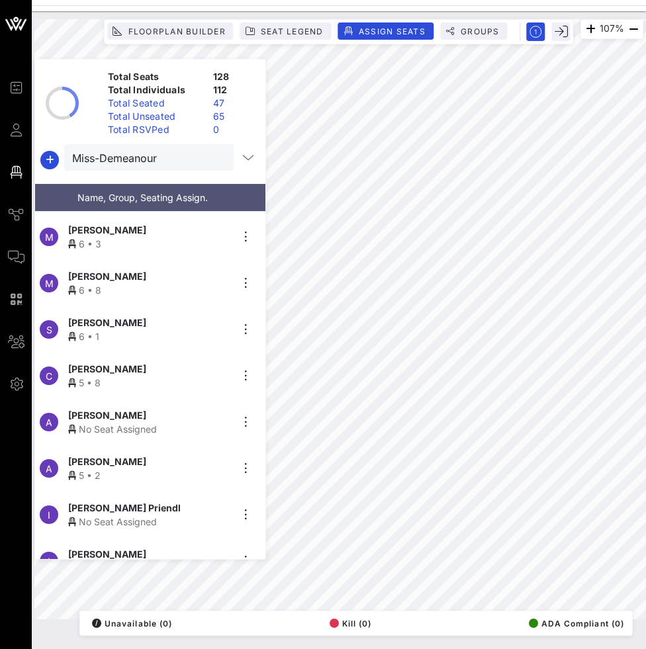
scroll to position [518, 0]
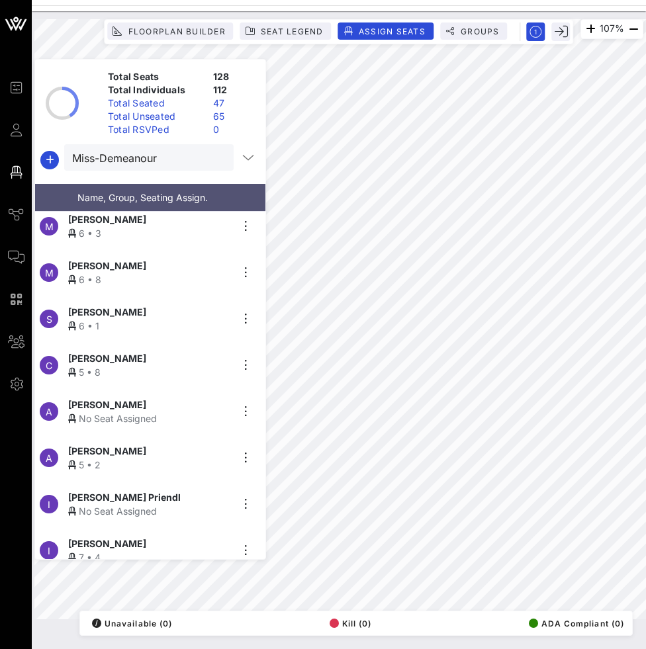
click at [122, 391] on div "A Aleesha Webb No Seat Assigned" at bounding box center [145, 412] width 220 height 46
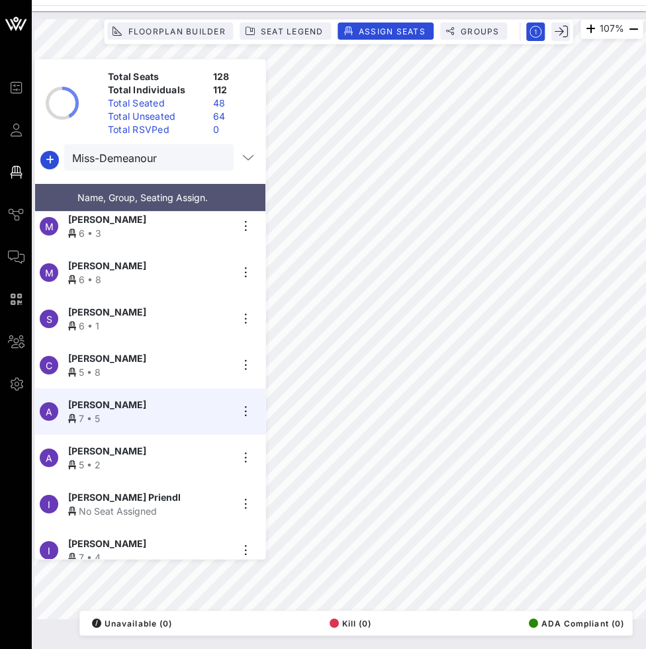
scroll to position [546, 0]
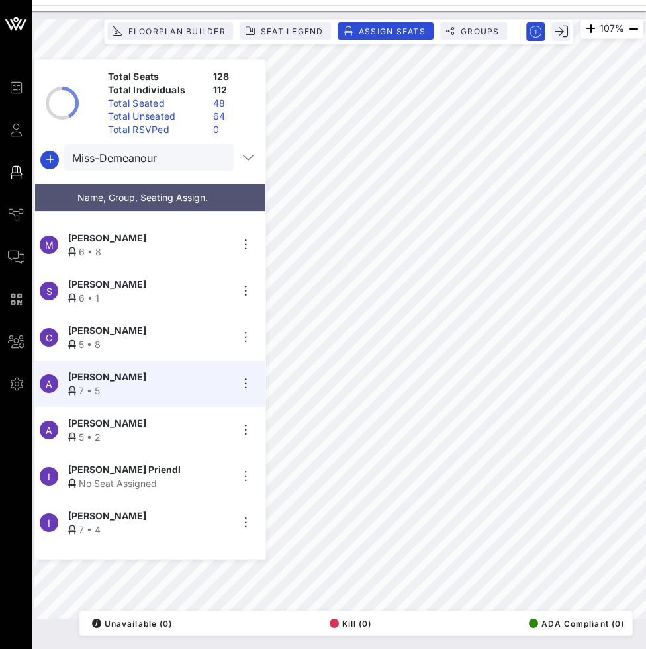
click at [213, 464] on div "[PERSON_NAME] Priendl" at bounding box center [149, 470] width 163 height 14
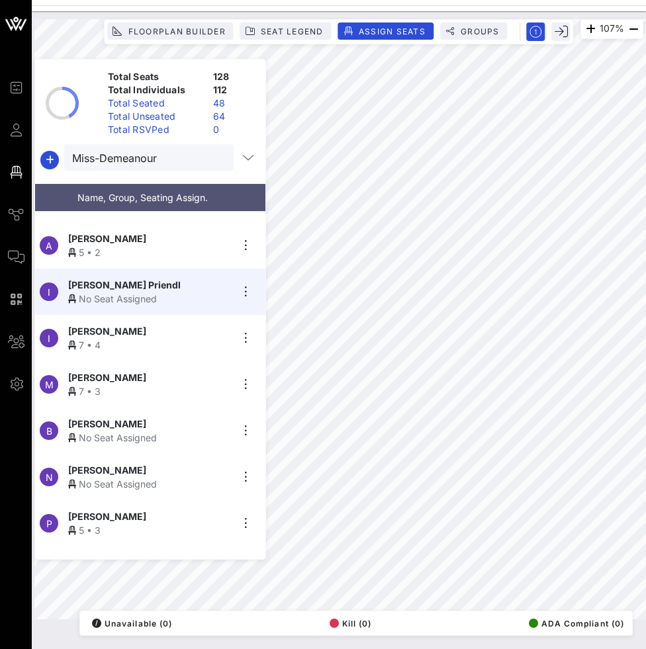
scroll to position [732, 0]
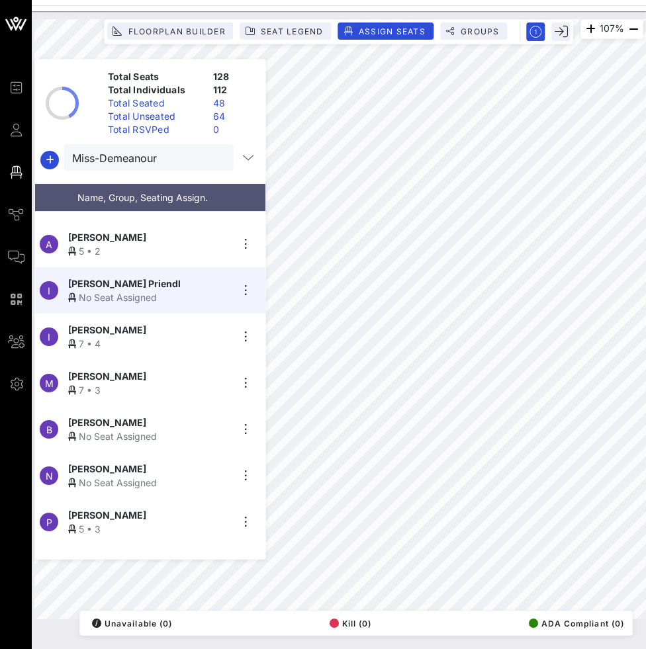
click at [159, 423] on div "Brett Galley" at bounding box center [149, 423] width 163 height 14
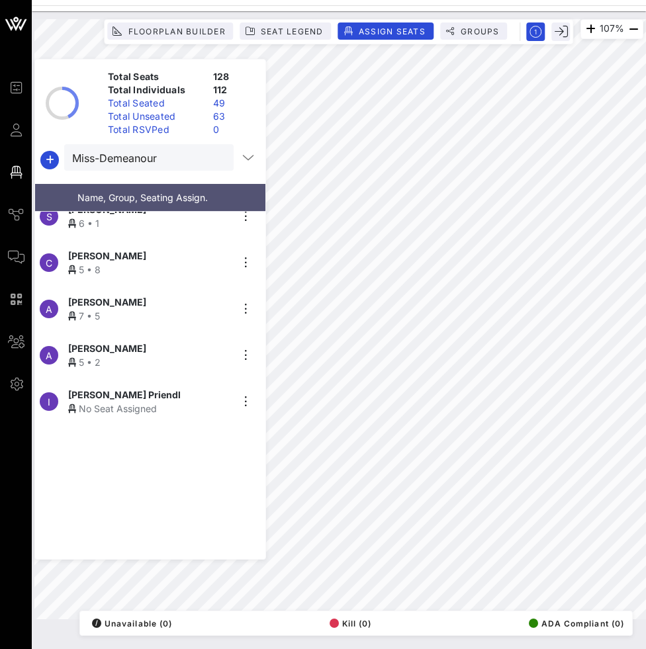
scroll to position [991, 0]
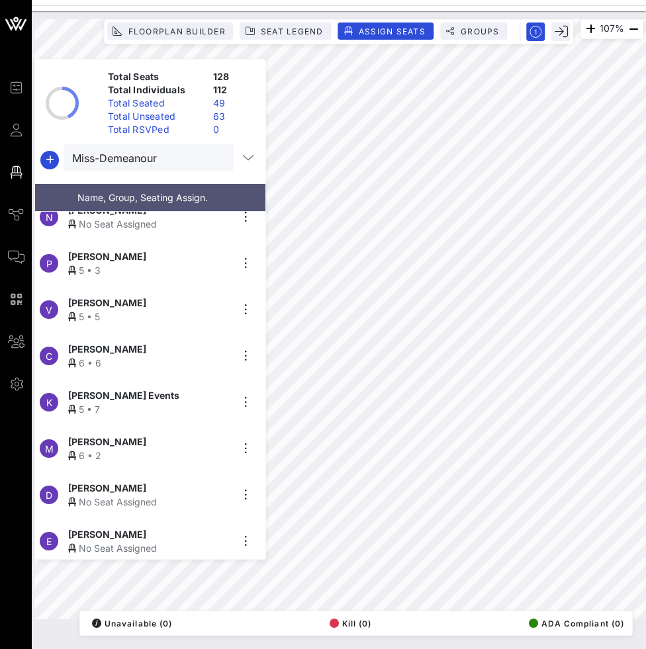
click at [134, 532] on div "[PERSON_NAME]" at bounding box center [149, 535] width 163 height 14
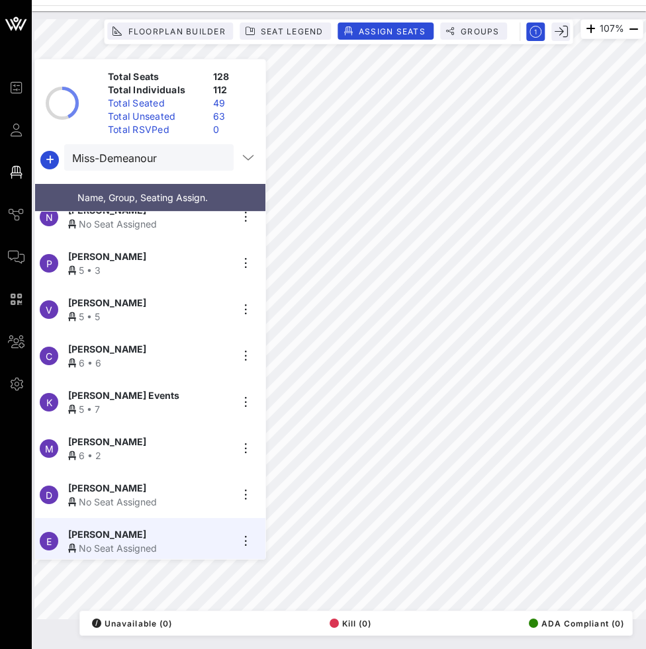
click at [124, 542] on div "No Seat Assigned" at bounding box center [149, 549] width 163 height 14
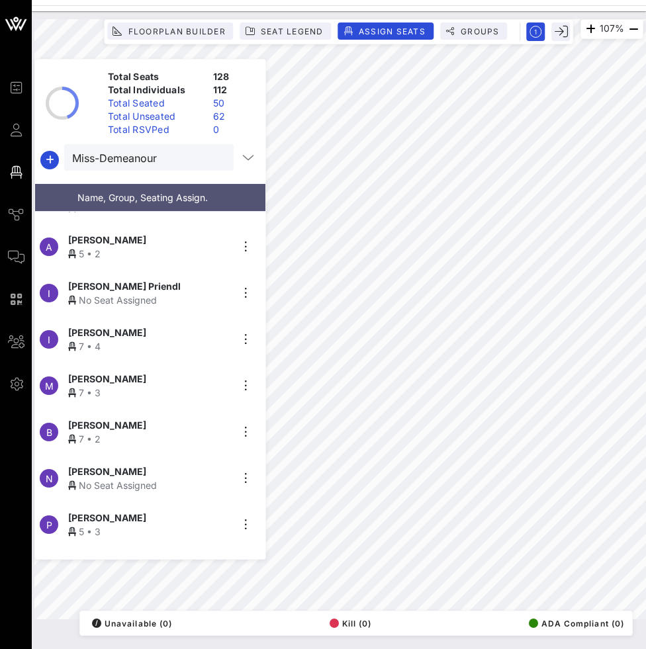
scroll to position [718, 0]
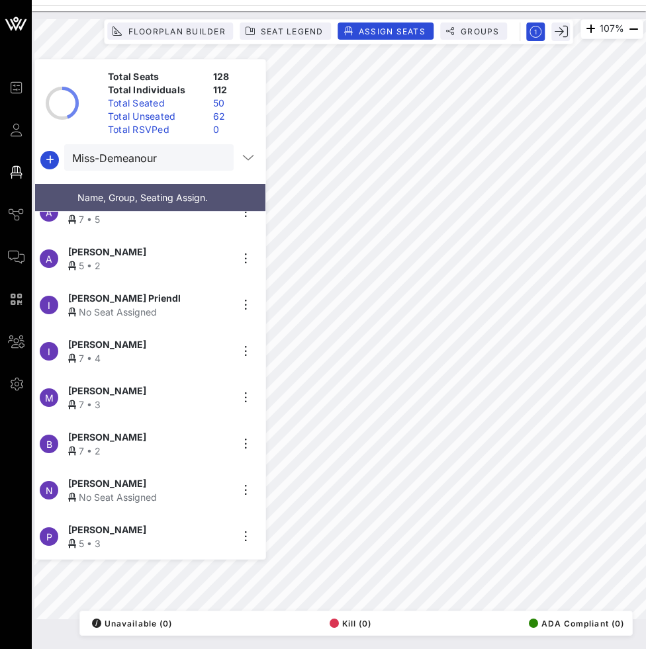
click at [141, 305] on div "No Seat Assigned" at bounding box center [149, 312] width 163 height 14
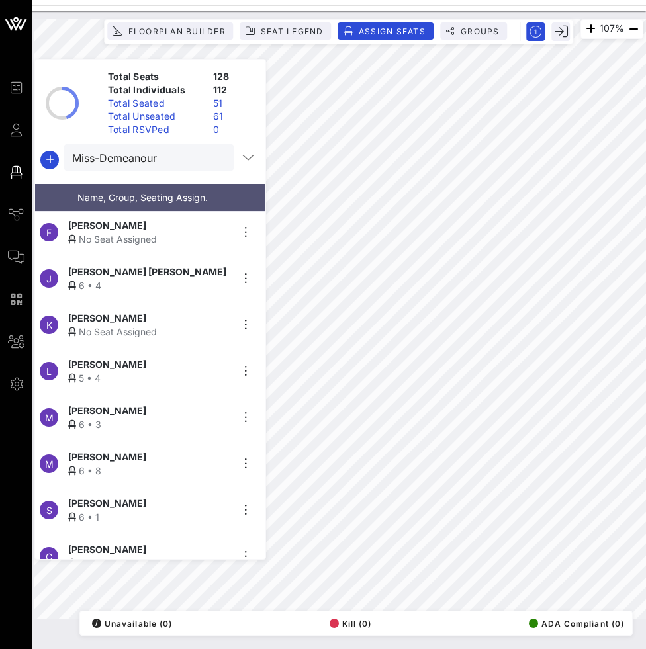
scroll to position [325, 0]
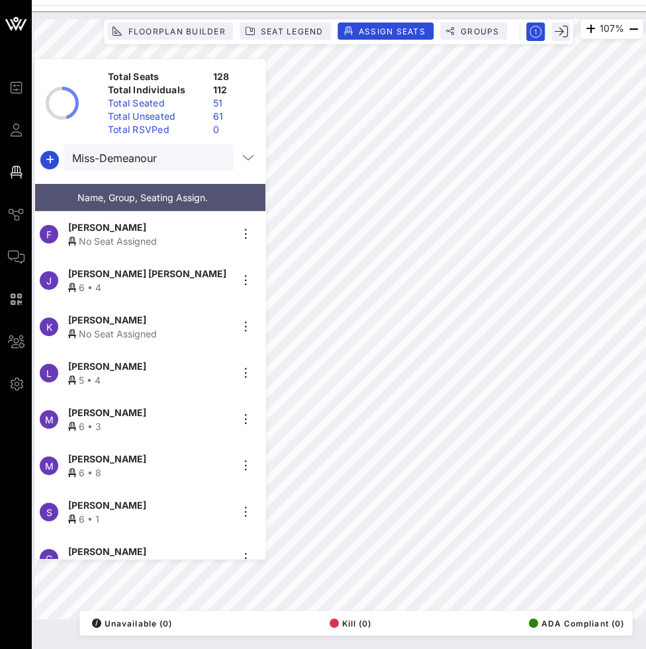
click at [117, 331] on div "No Seat Assigned" at bounding box center [149, 334] width 163 height 14
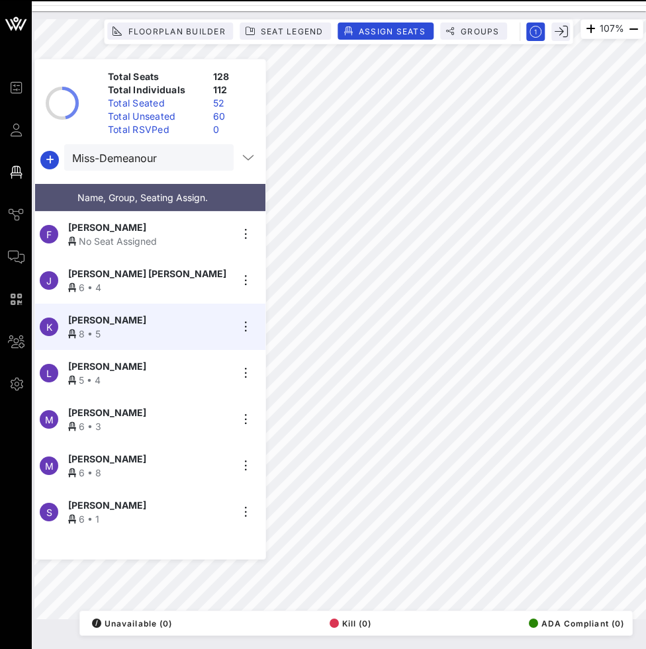
scroll to position [293, 0]
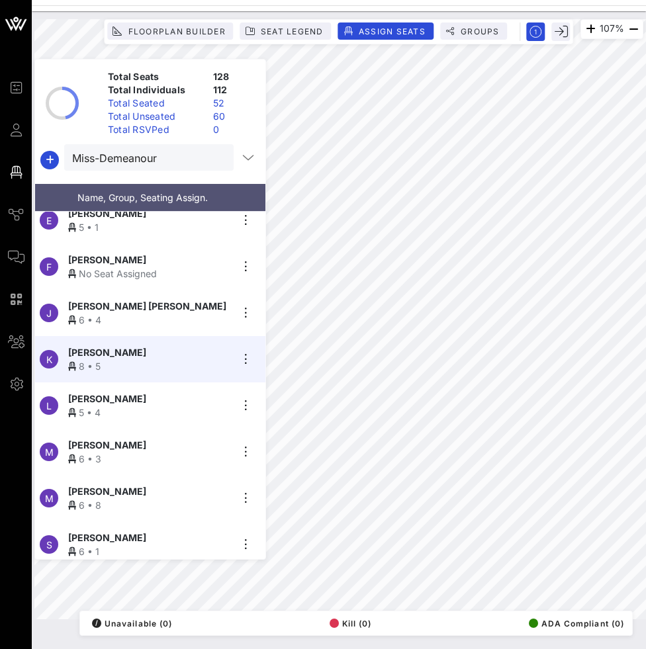
click at [176, 267] on div "No Seat Assigned" at bounding box center [149, 274] width 163 height 14
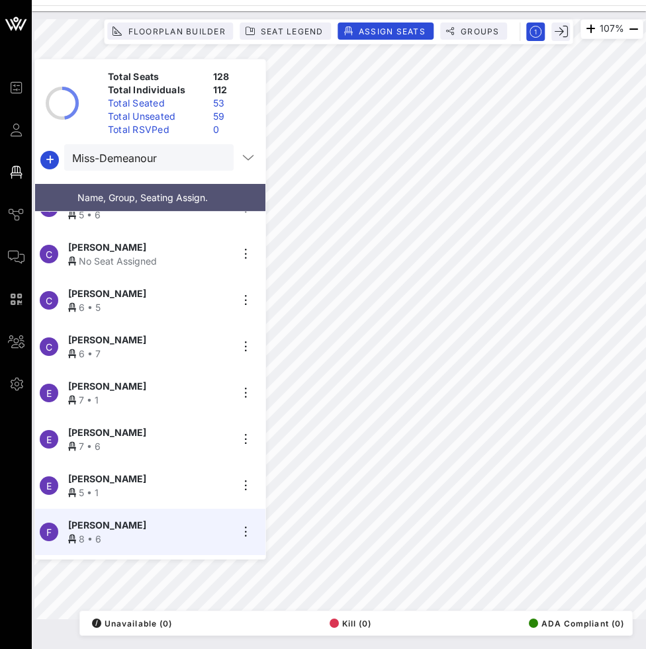
scroll to position [0, 0]
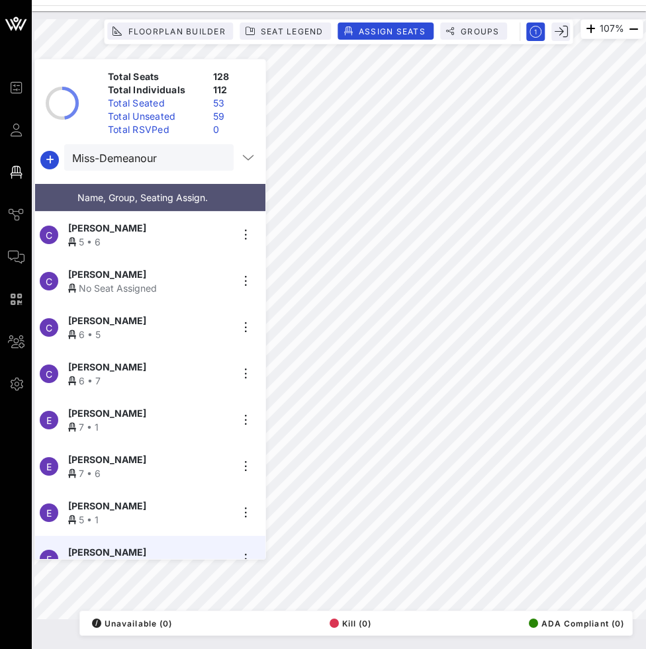
click at [171, 289] on div "No Seat Assigned" at bounding box center [149, 288] width 163 height 14
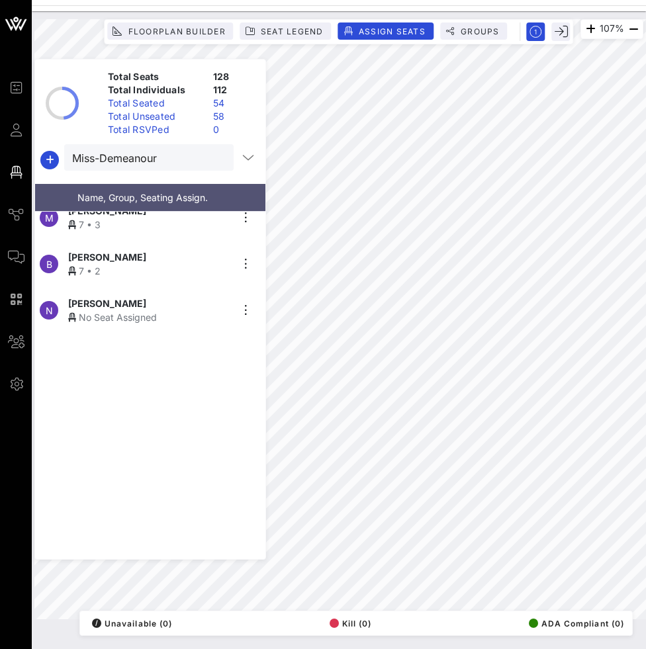
scroll to position [991, 0]
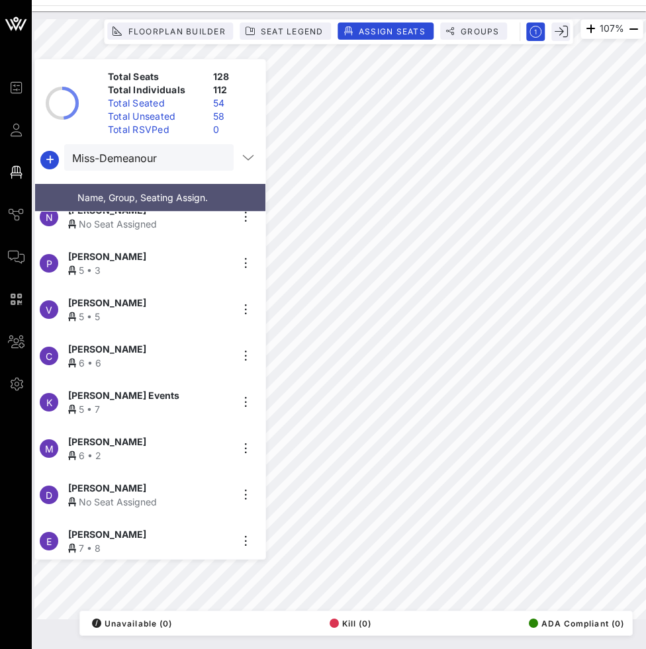
click at [94, 495] on div "No Seat Assigned" at bounding box center [149, 502] width 163 height 14
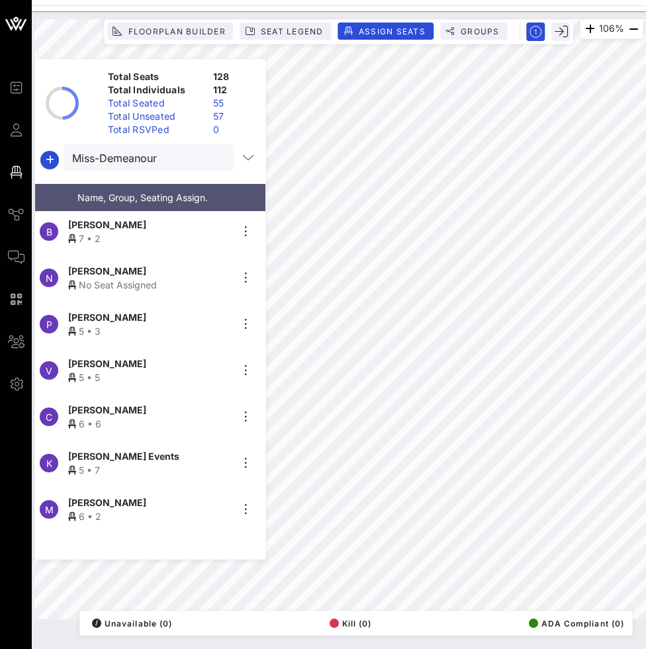
scroll to position [923, 0]
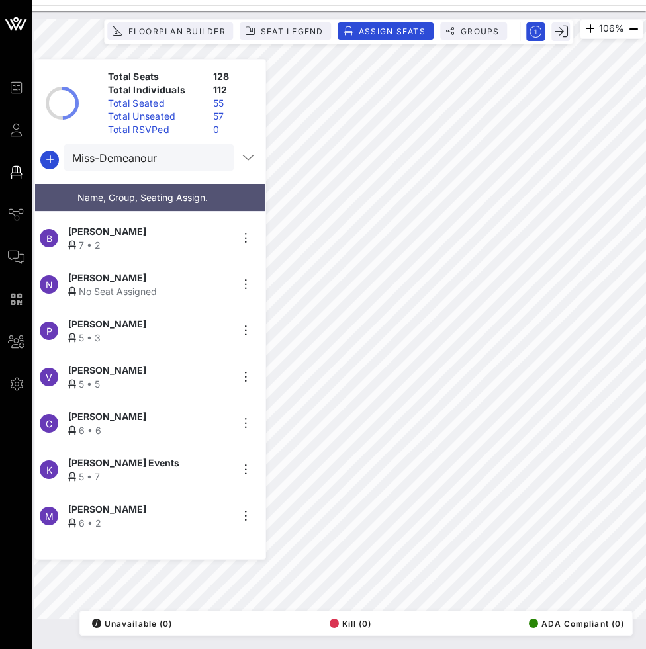
click at [136, 287] on div "No Seat Assigned" at bounding box center [149, 292] width 163 height 14
click at [134, 158] on input "Miss-Demeanour" at bounding box center [139, 157] width 135 height 17
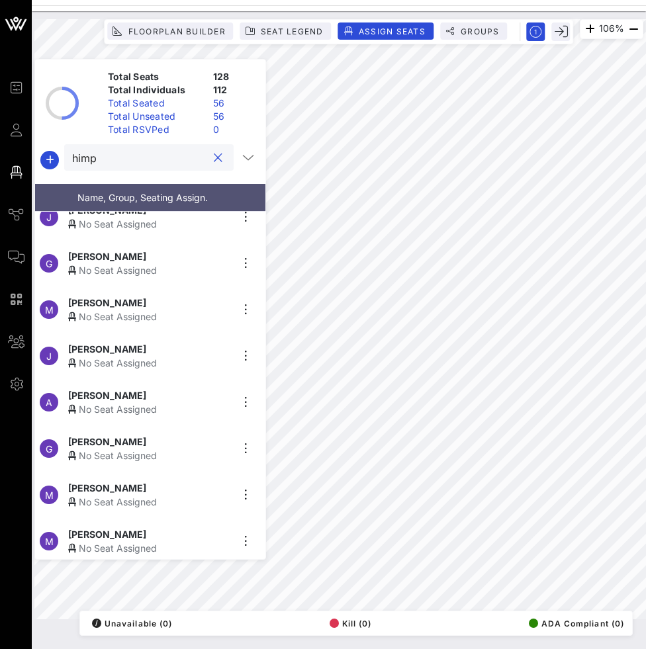
scroll to position [0, 0]
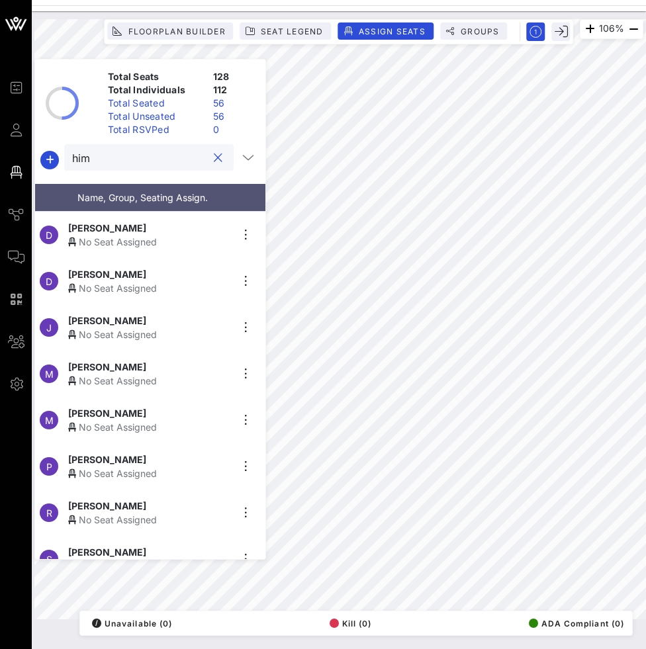
click at [128, 162] on input "him" at bounding box center [139, 157] width 135 height 17
paste input "Him-Propriety"
type input "Him-Propriety"
click at [141, 367] on div "Max Grösswang" at bounding box center [149, 367] width 163 height 14
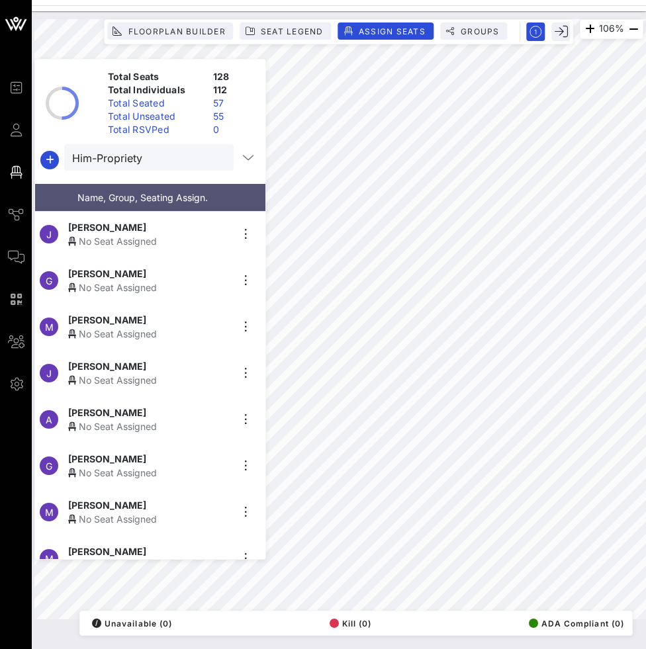
scroll to position [886, 0]
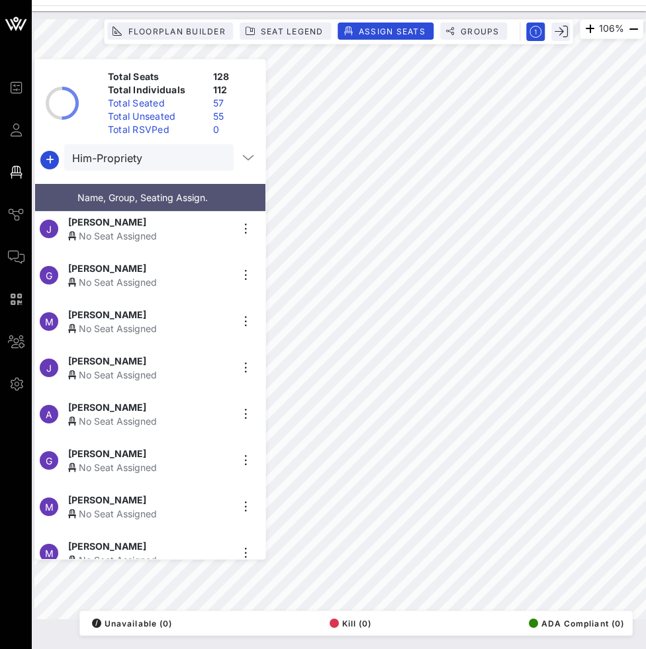
click at [135, 354] on div "James Lord" at bounding box center [149, 361] width 163 height 14
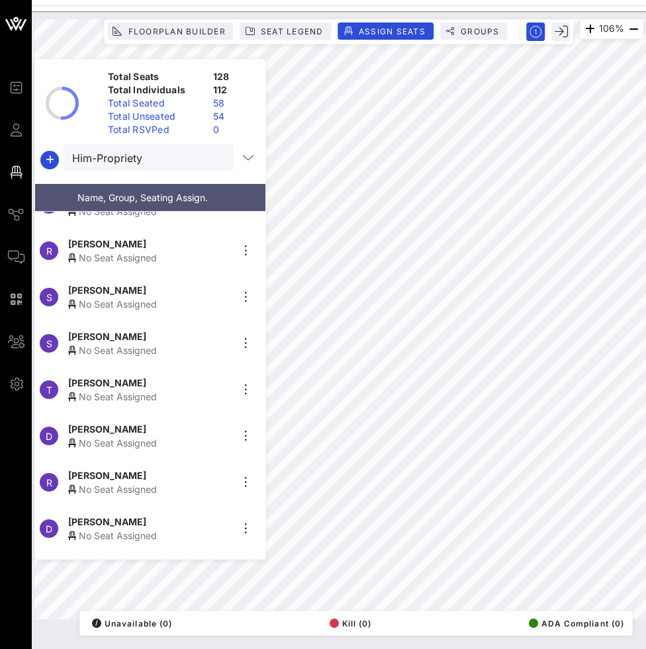
scroll to position [261, 0]
click at [146, 391] on div "No Seat Assigned" at bounding box center [149, 398] width 163 height 14
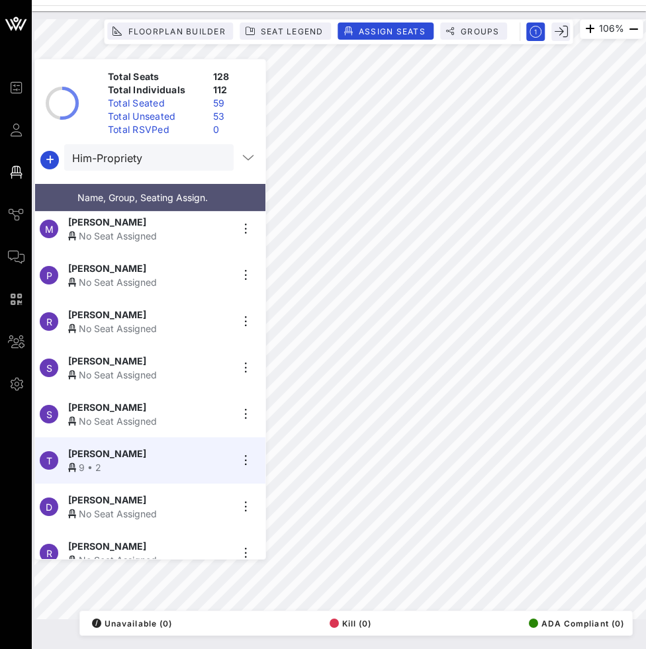
scroll to position [186, 0]
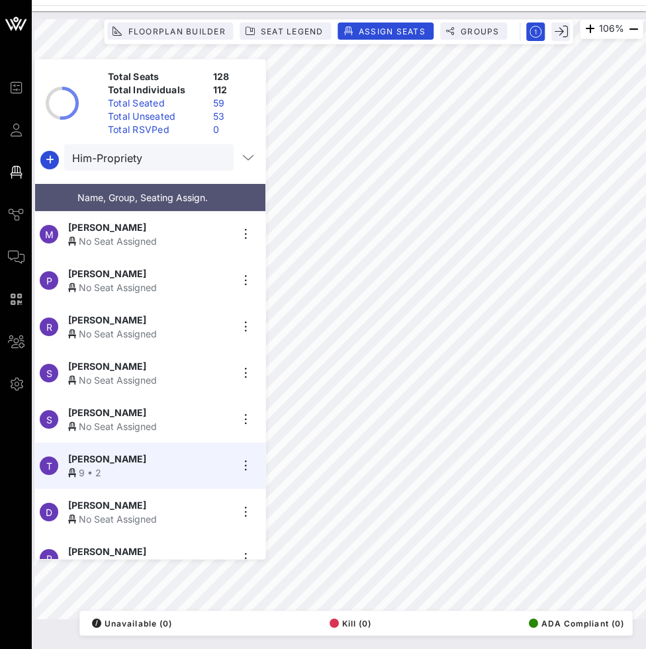
click at [150, 375] on div "No Seat Assigned" at bounding box center [149, 380] width 163 height 14
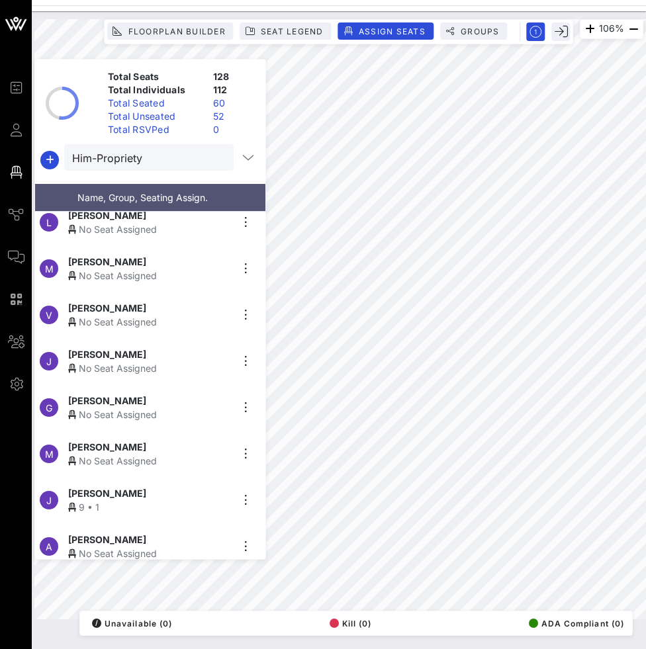
scroll to position [758, 0]
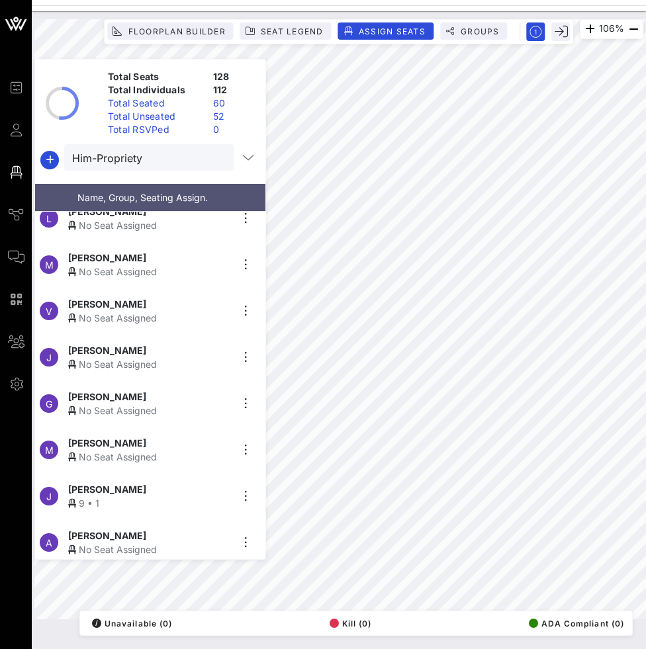
click at [153, 311] on div "No Seat Assigned" at bounding box center [149, 318] width 163 height 14
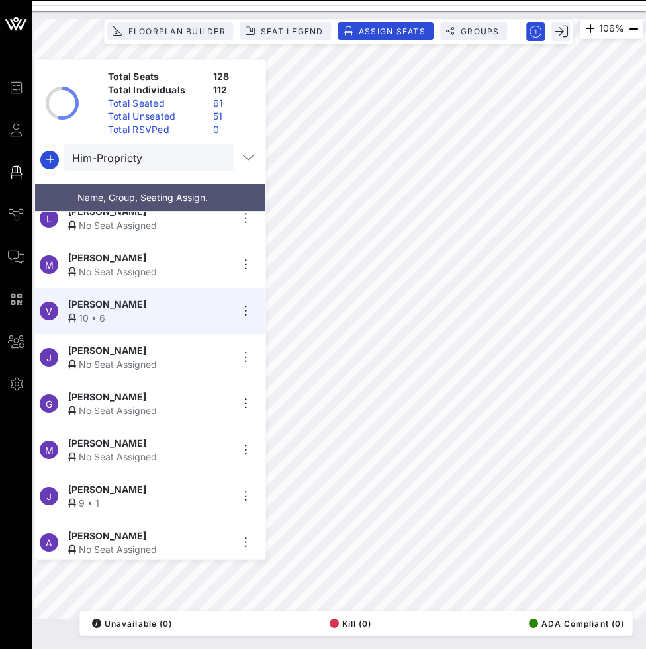
click at [119, 360] on div "No Seat Assigned" at bounding box center [149, 364] width 163 height 14
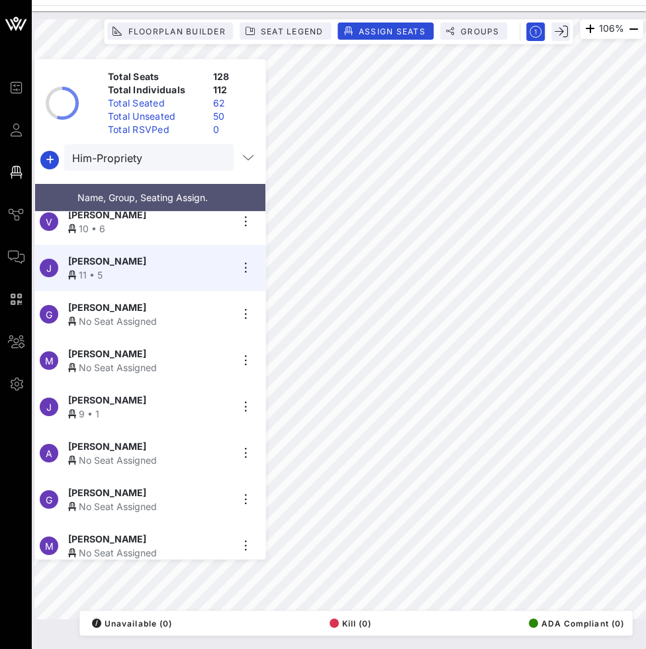
scroll to position [854, 0]
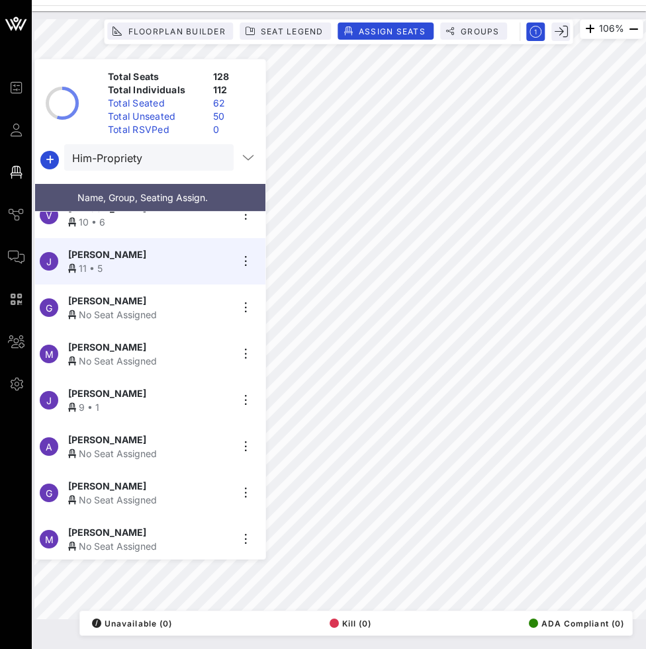
click at [144, 341] on div "[PERSON_NAME]" at bounding box center [149, 347] width 163 height 14
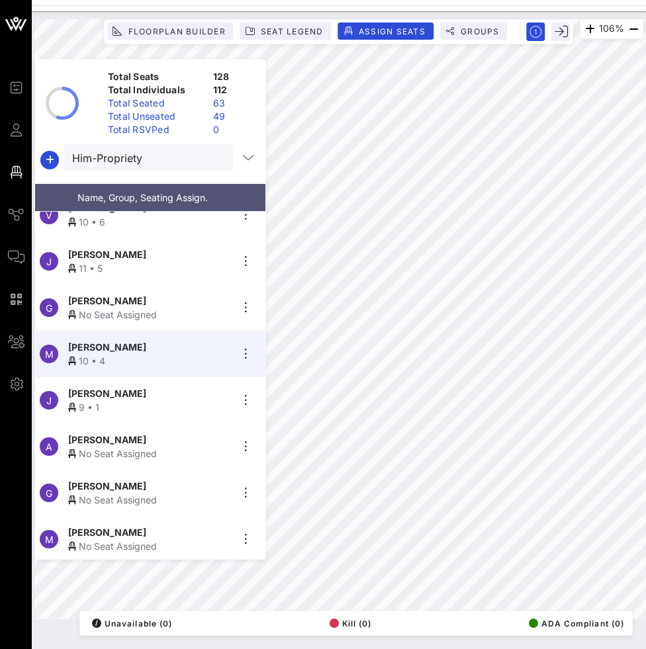
scroll to position [898, 0]
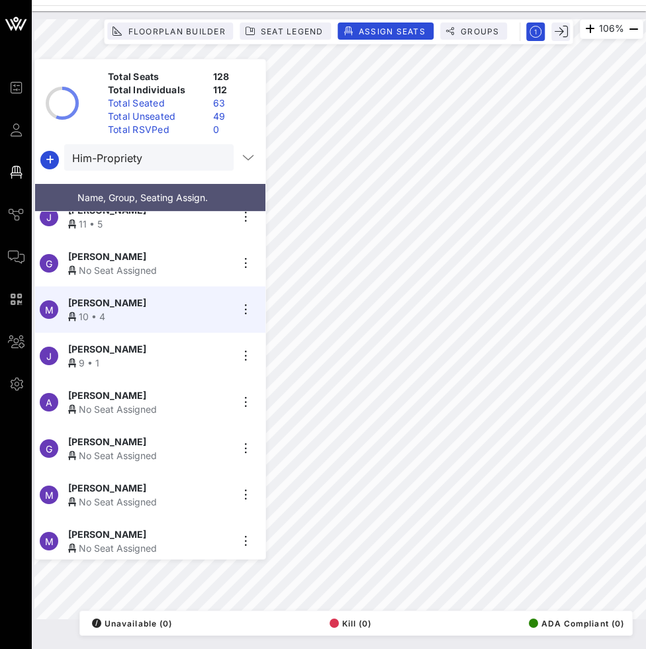
click at [105, 397] on span "[PERSON_NAME]" at bounding box center [107, 396] width 78 height 14
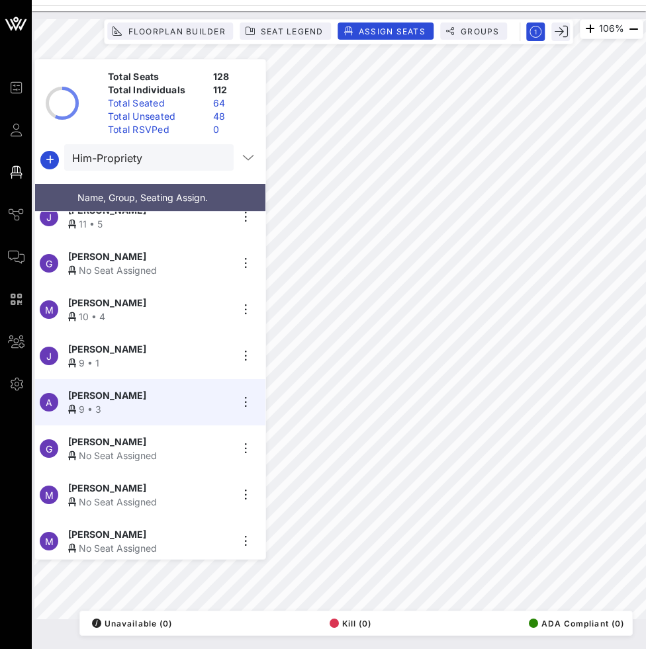
click at [162, 505] on div "M Mike Dignam No Seat Assigned" at bounding box center [145, 495] width 220 height 46
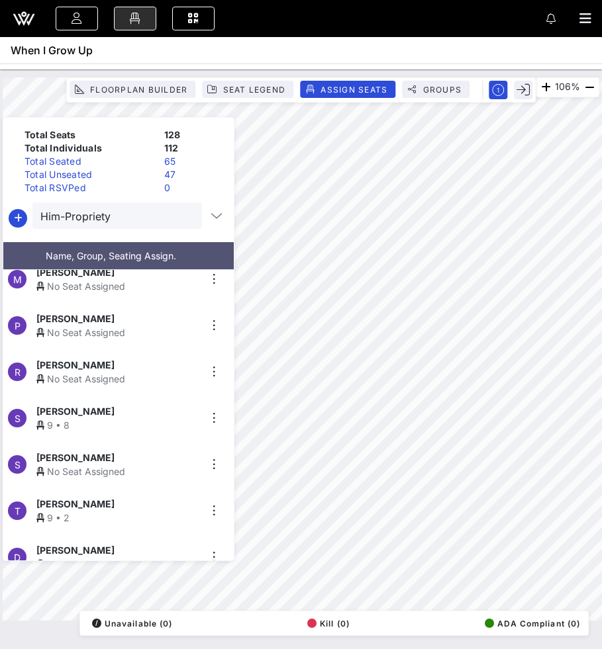
scroll to position [199, 0]
click at [151, 330] on div "No Seat Assigned" at bounding box center [117, 333] width 163 height 14
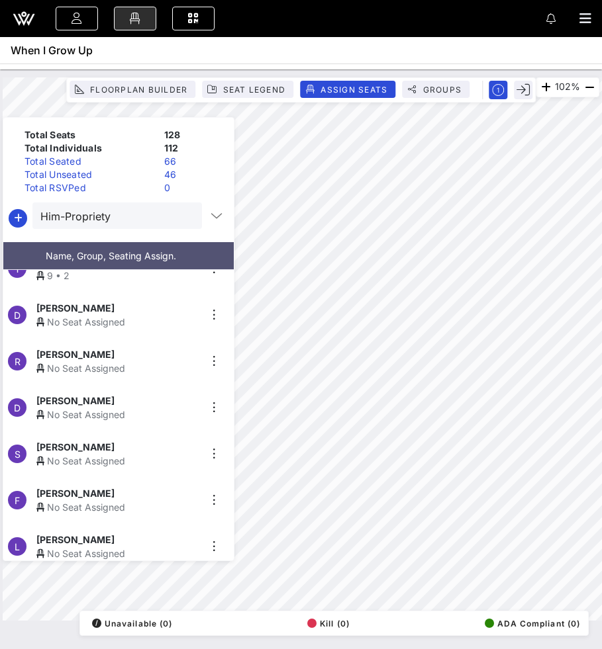
scroll to position [453, 0]
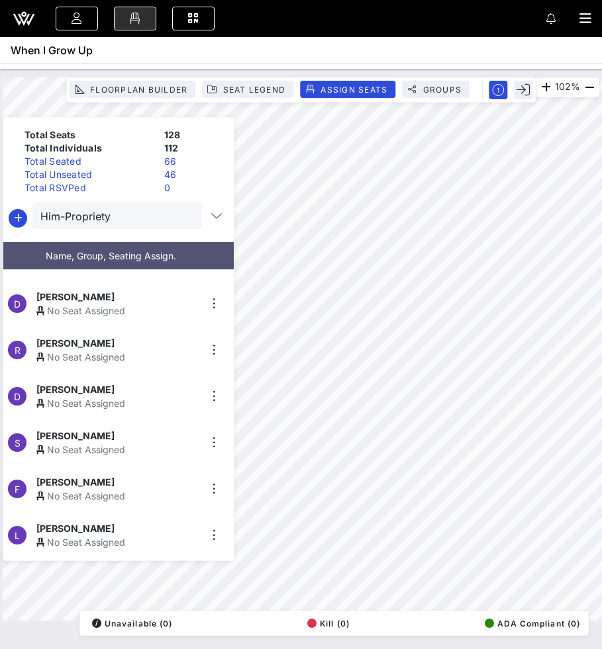
click at [115, 443] on div "No Seat Assigned" at bounding box center [117, 450] width 163 height 14
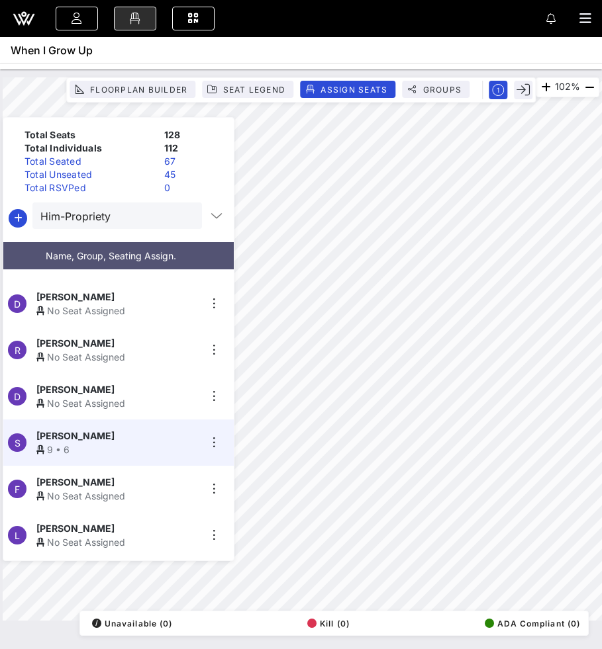
click at [101, 505] on div "F Francesco Cerbella No Seat Assigned" at bounding box center [113, 489] width 220 height 46
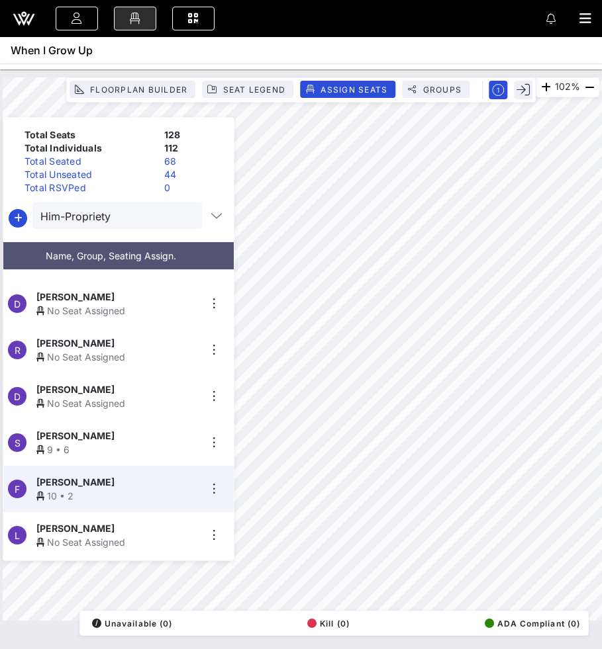
click at [70, 542] on div "No Seat Assigned" at bounding box center [117, 543] width 163 height 14
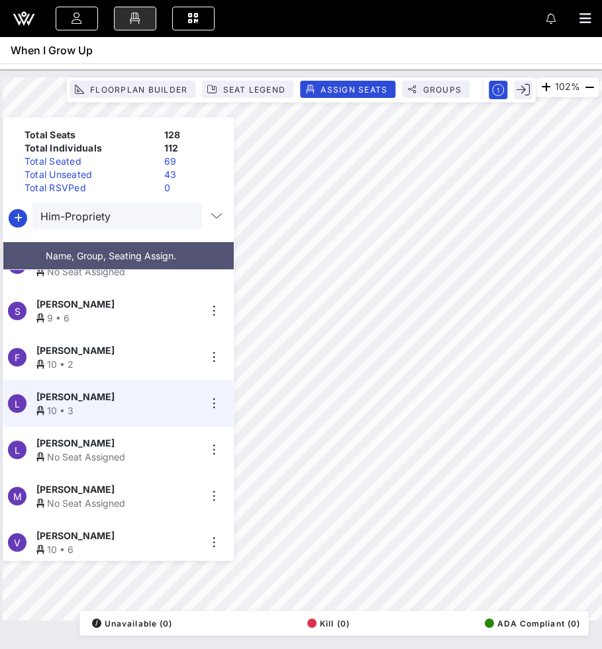
scroll to position [586, 0]
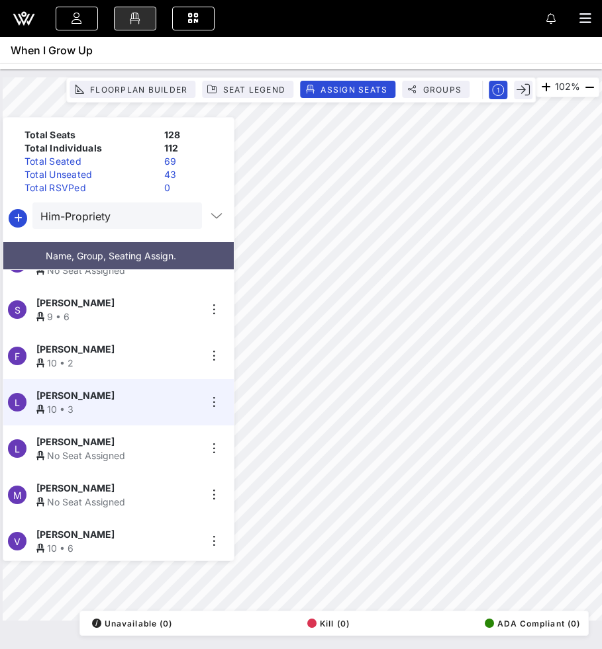
click at [107, 449] on div "No Seat Assigned" at bounding box center [117, 456] width 163 height 14
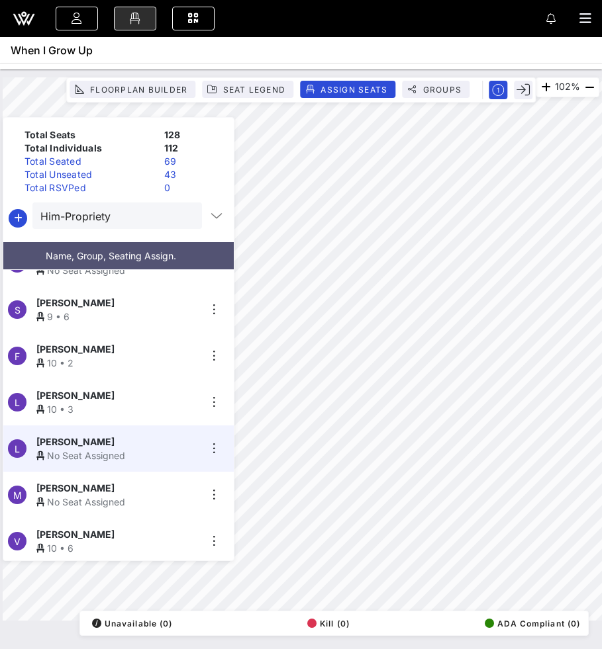
click at [136, 482] on div "[PERSON_NAME]" at bounding box center [117, 488] width 163 height 14
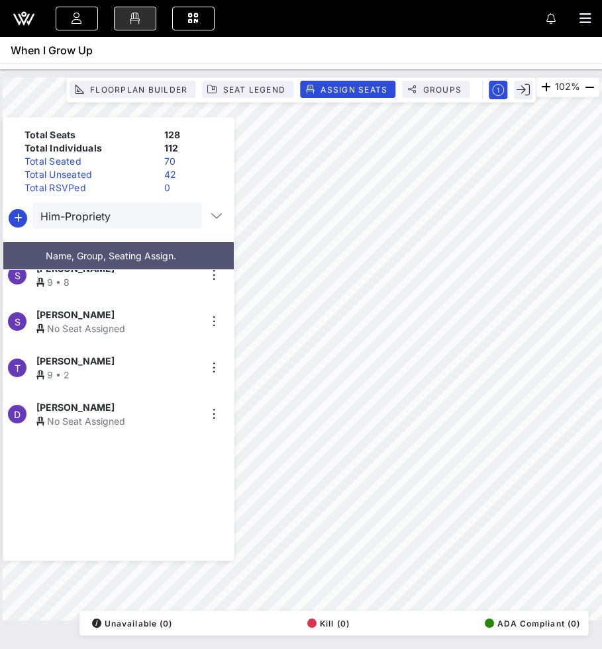
scroll to position [0, 0]
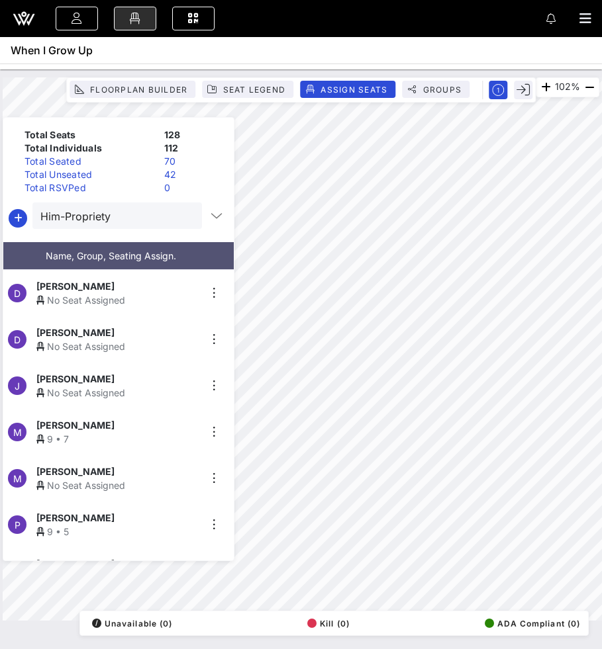
click at [91, 326] on span "[PERSON_NAME]" at bounding box center [75, 333] width 78 height 14
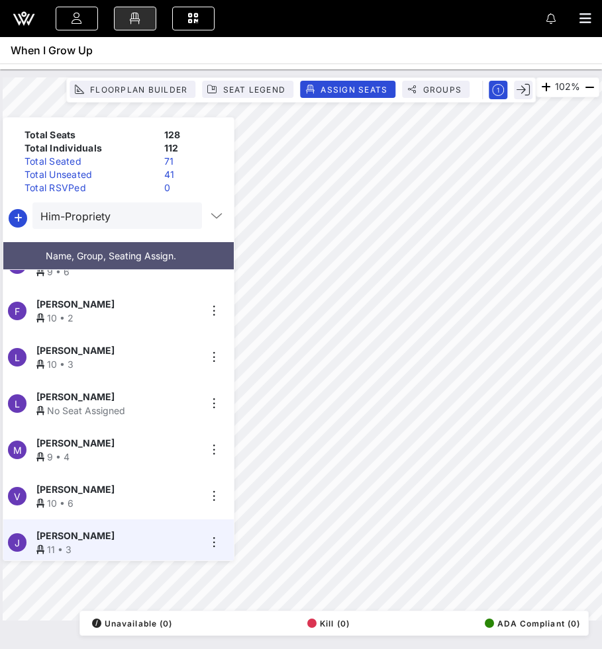
scroll to position [628, 0]
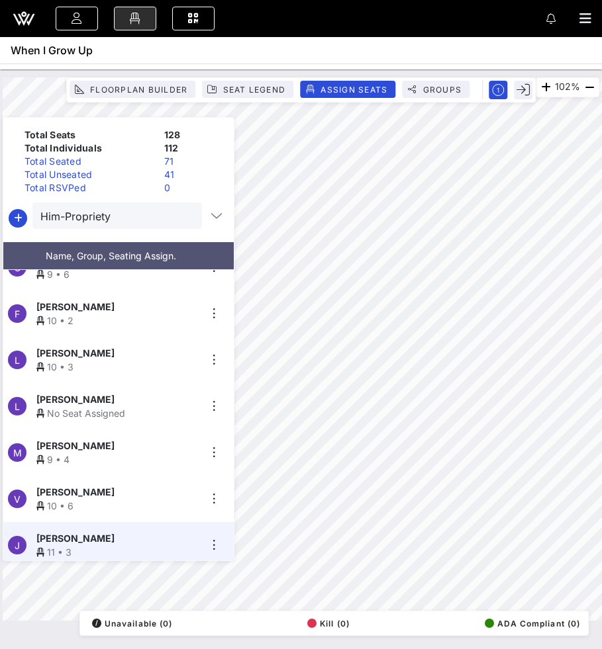
click at [117, 395] on div "Luca Calamai" at bounding box center [117, 400] width 163 height 14
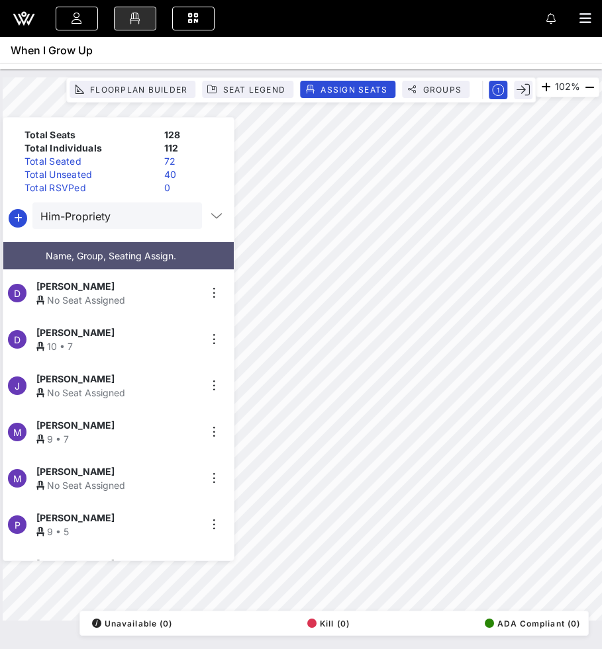
scroll to position [58, 0]
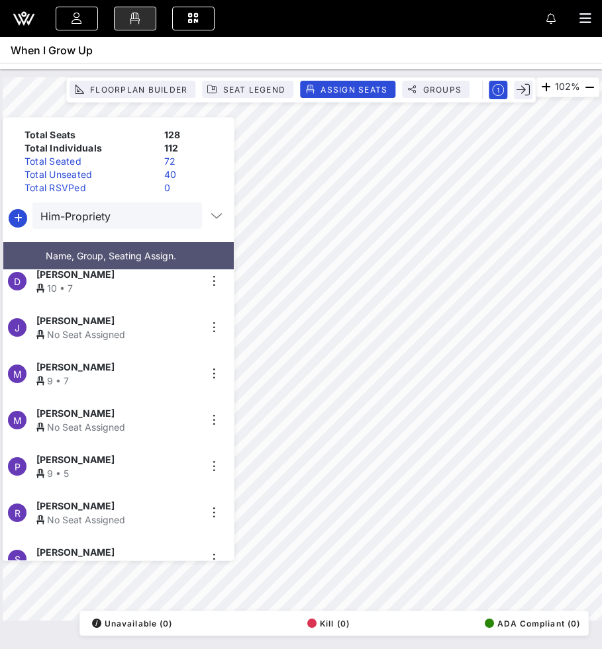
click at [144, 420] on div "No Seat Assigned" at bounding box center [117, 427] width 163 height 14
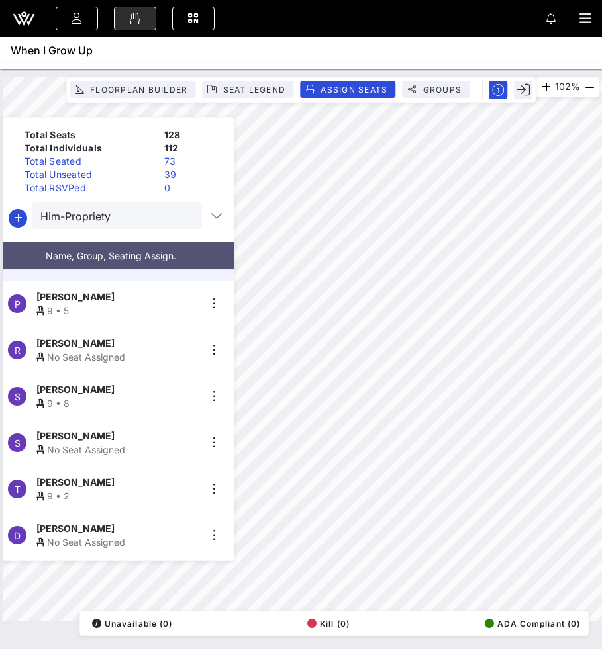
scroll to position [213, 0]
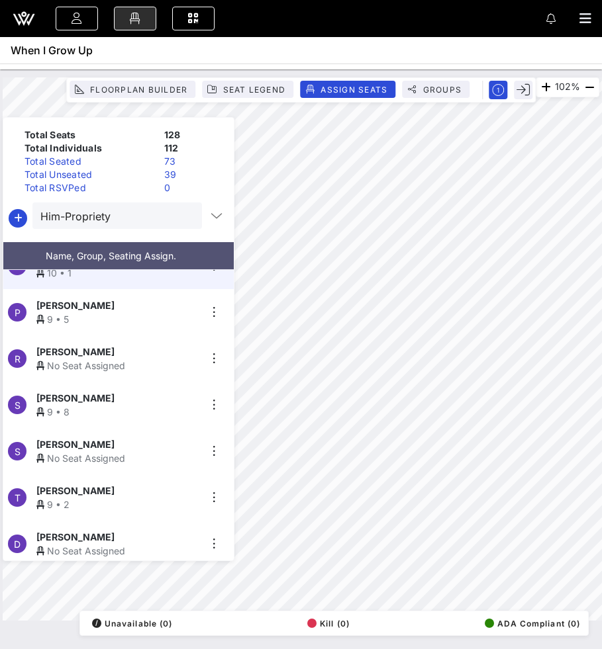
click at [111, 359] on div "No Seat Assigned" at bounding box center [117, 366] width 163 height 14
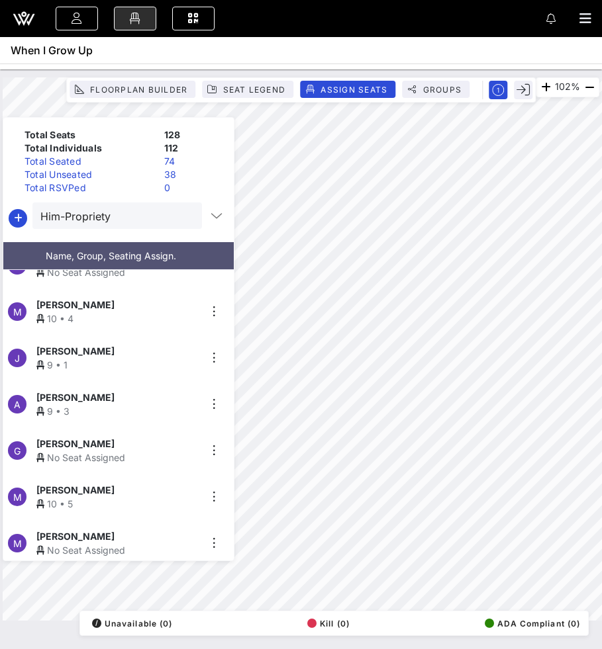
scroll to position [955, 0]
click at [77, 440] on span "[PERSON_NAME]" at bounding box center [75, 443] width 78 height 14
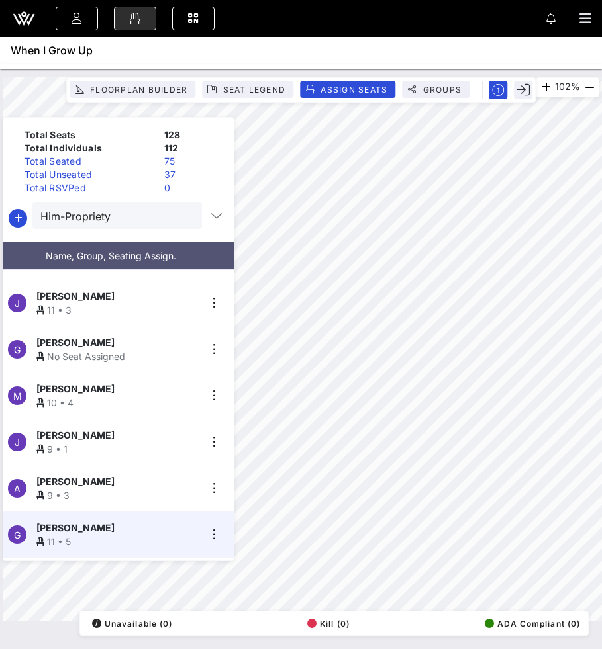
scroll to position [0, 0]
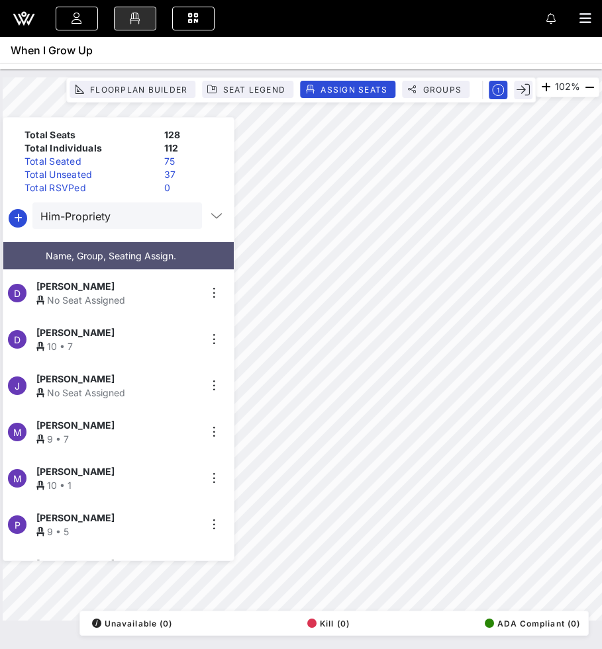
click at [126, 392] on div "No Seat Assigned" at bounding box center [117, 393] width 163 height 14
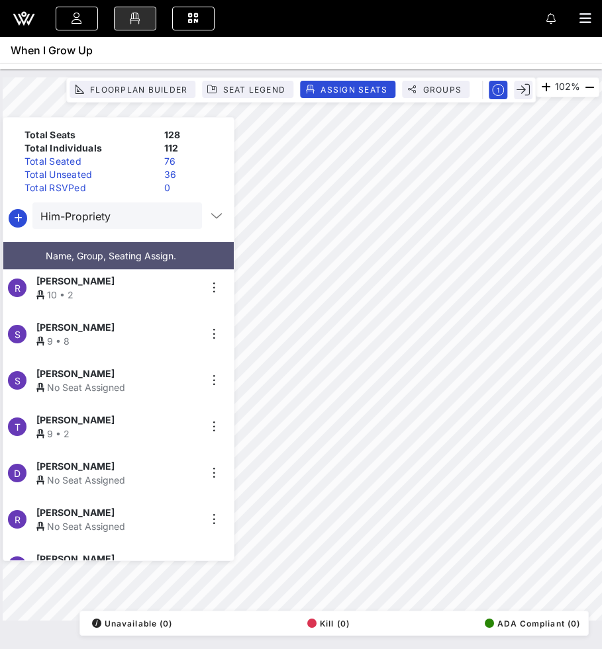
scroll to position [285, 0]
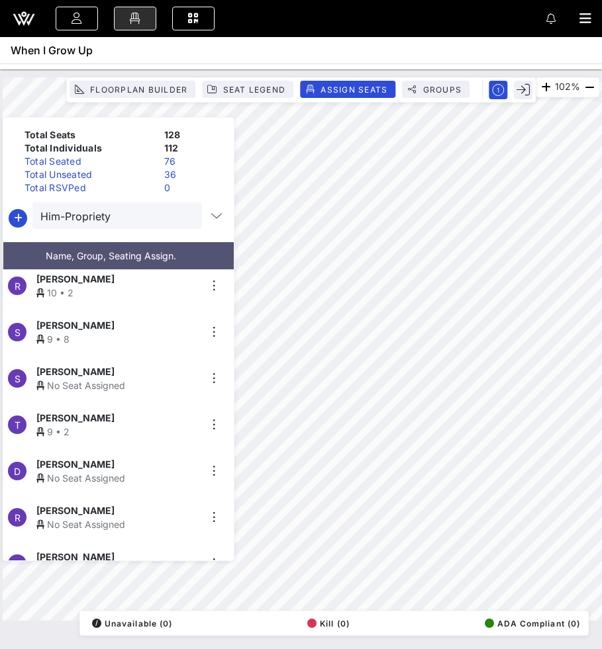
click at [140, 465] on div "[PERSON_NAME]" at bounding box center [117, 464] width 163 height 14
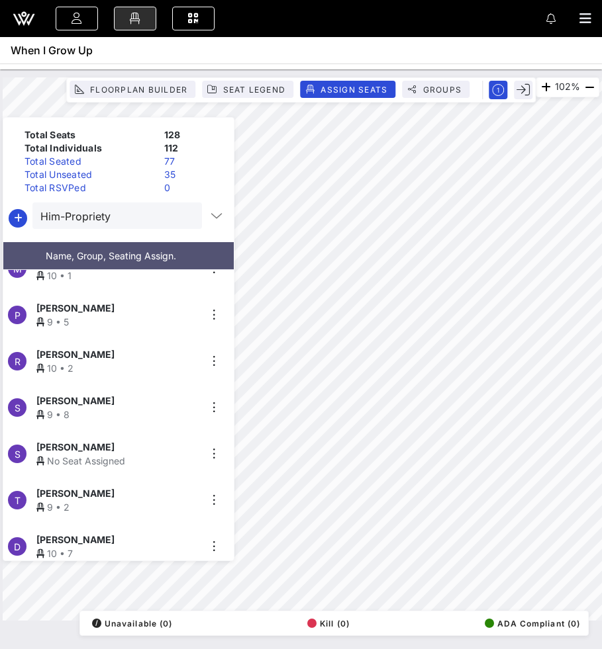
scroll to position [211, 0]
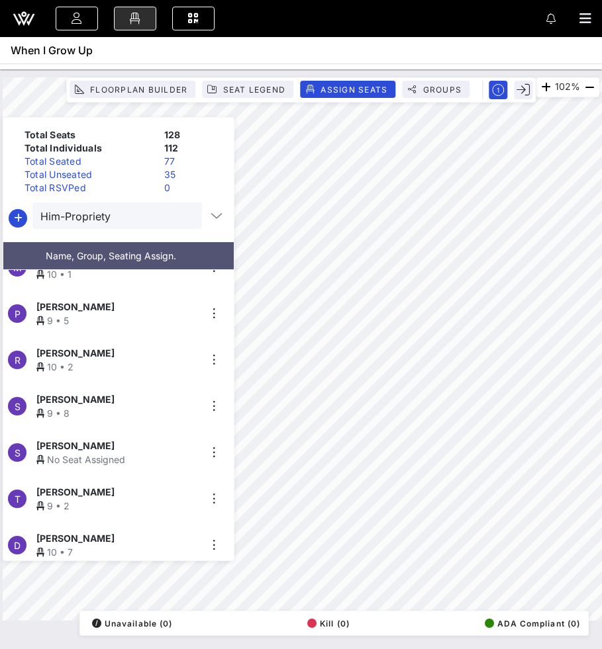
click at [83, 441] on span "[PERSON_NAME]" at bounding box center [75, 446] width 78 height 14
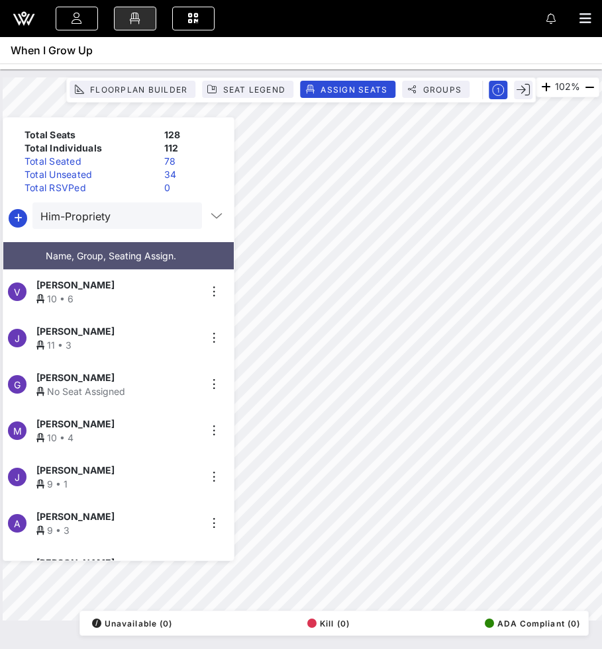
scroll to position [833, 0]
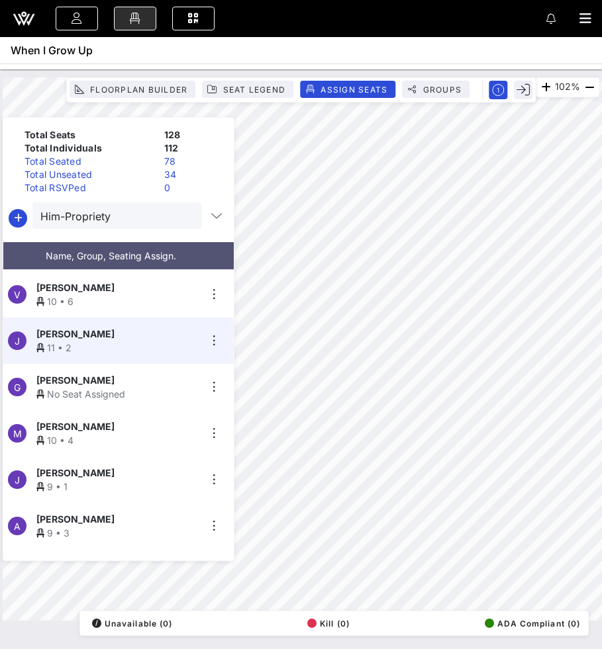
click at [179, 389] on div "No Seat Assigned" at bounding box center [117, 394] width 163 height 14
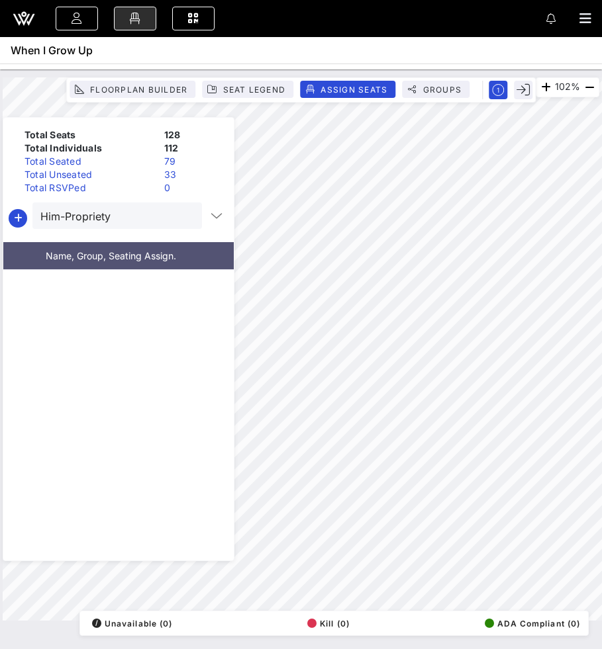
scroll to position [0, 0]
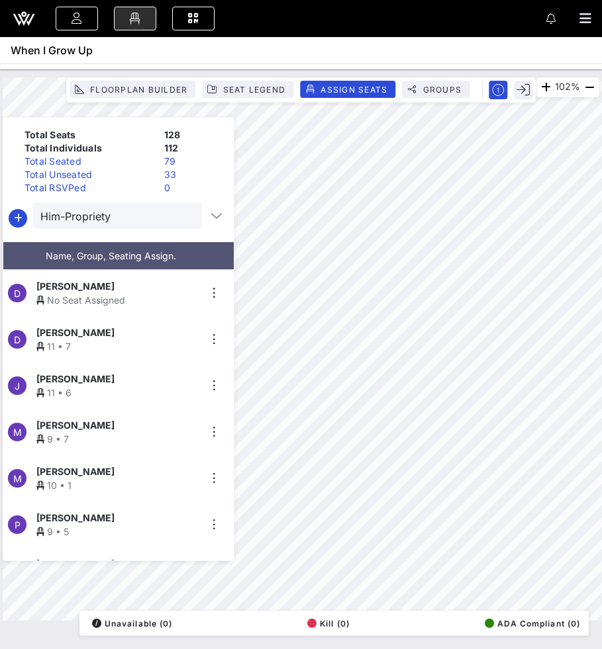
click at [130, 293] on div "No Seat Assigned" at bounding box center [117, 300] width 163 height 14
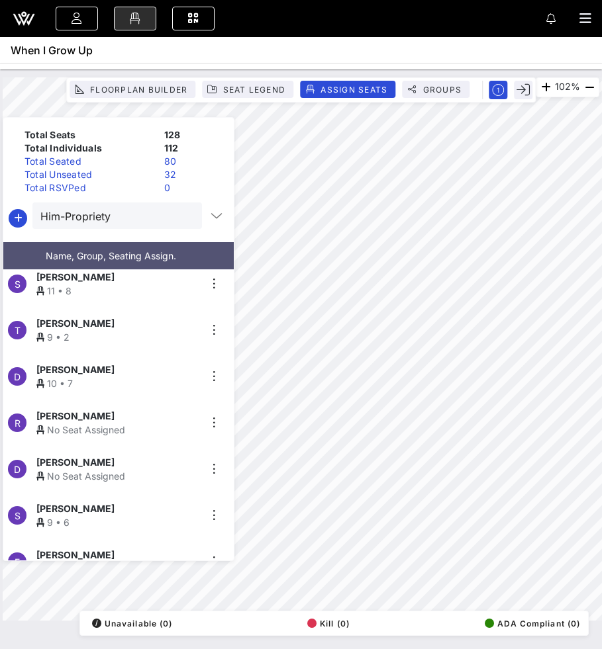
scroll to position [383, 0]
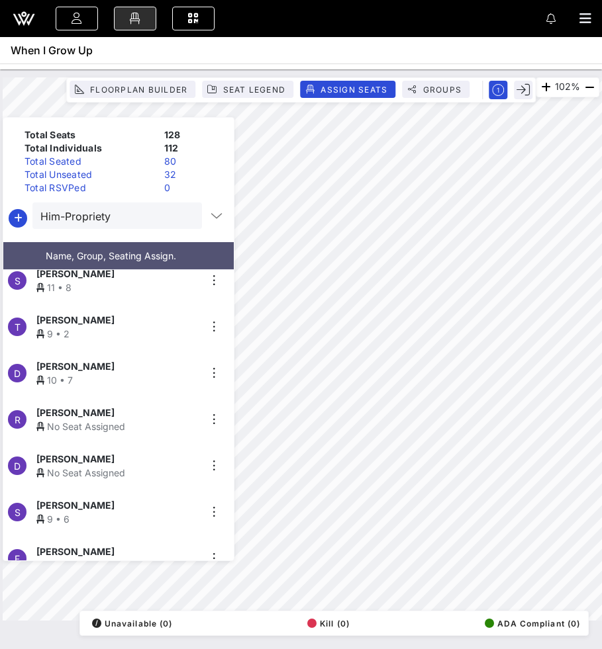
click at [128, 420] on div "No Seat Assigned" at bounding box center [117, 427] width 163 height 14
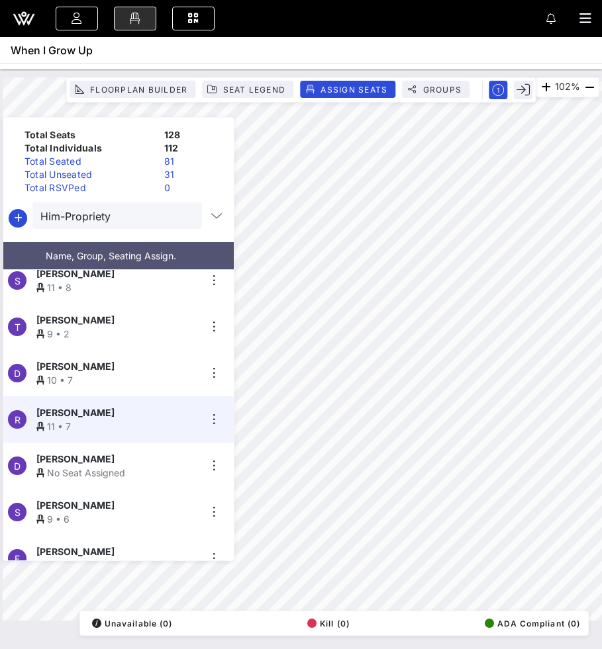
click at [111, 466] on div "No Seat Assigned" at bounding box center [117, 473] width 163 height 14
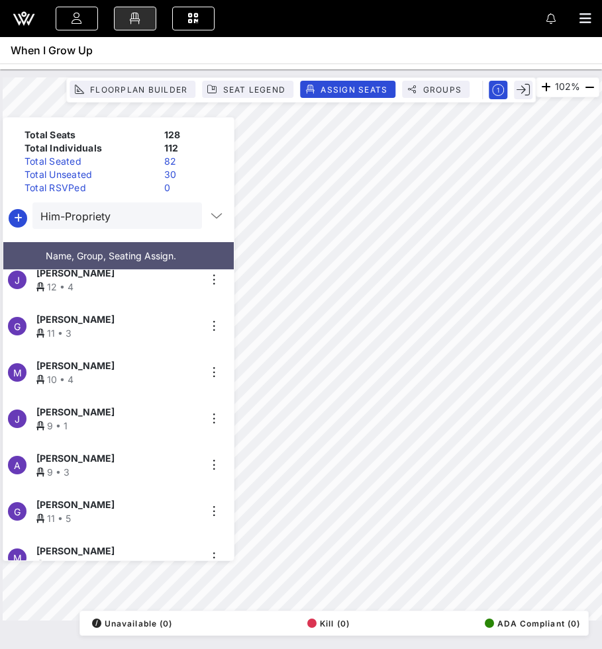
scroll to position [955, 0]
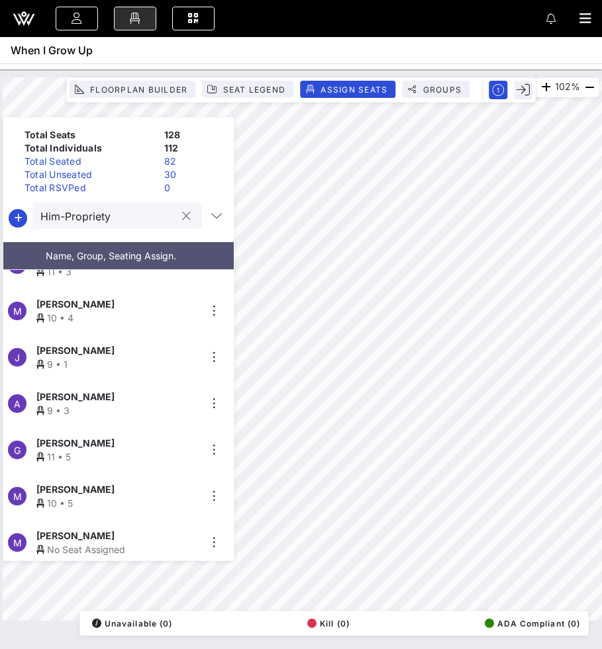
click at [165, 216] on input "Him-Propriety" at bounding box center [107, 215] width 135 height 17
click at [182, 215] on button "clear icon" at bounding box center [186, 216] width 9 height 13
click at [182, 215] on input "text" at bounding box center [115, 215] width 151 height 17
click at [110, 214] on input "text" at bounding box center [115, 215] width 151 height 17
type input "`"
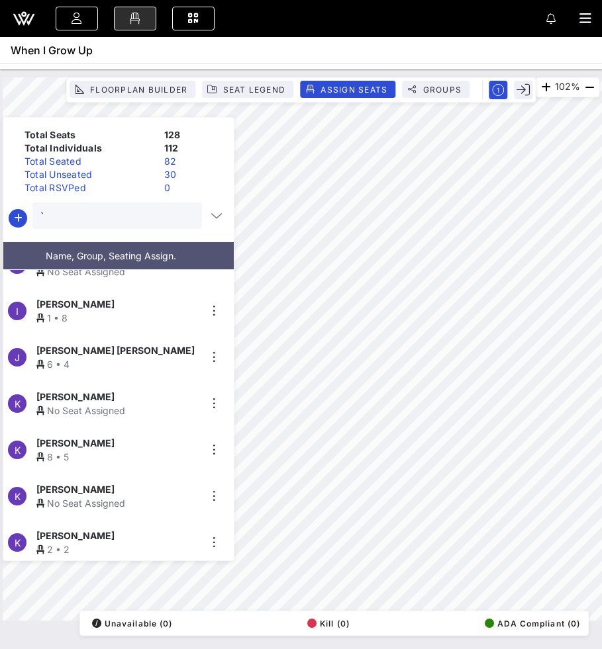
scroll to position [0, 0]
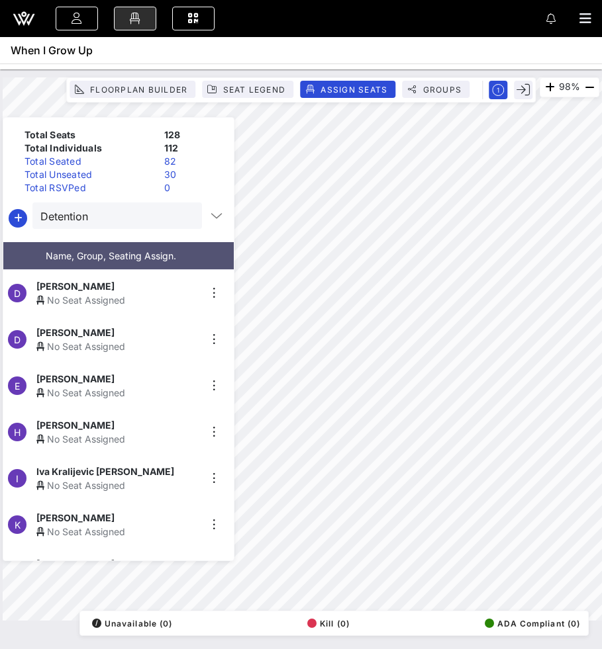
click at [93, 195] on div "Total Seats 128 Total Individuals 112 Total Seated 82 Total Unseated 30 Total R…" at bounding box center [119, 339] width 232 height 444
click at [92, 205] on div "Detention" at bounding box center [107, 216] width 135 height 26
click at [79, 220] on input "Detention" at bounding box center [107, 215] width 135 height 17
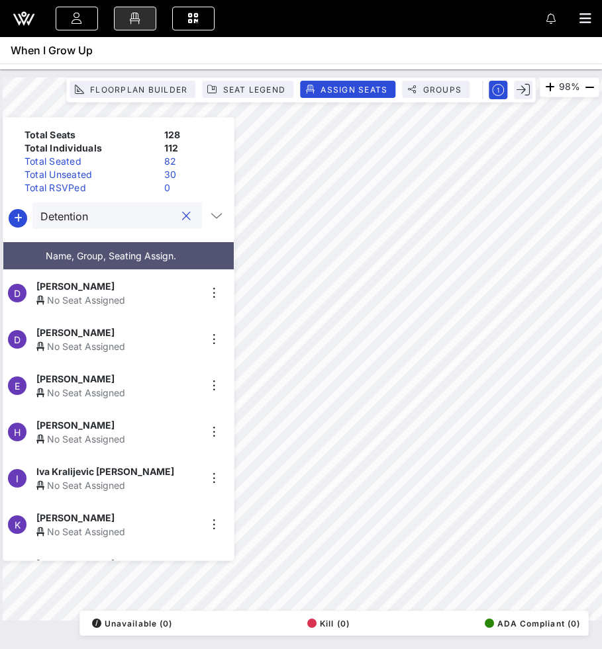
click at [79, 220] on input "Detention" at bounding box center [107, 215] width 135 height 17
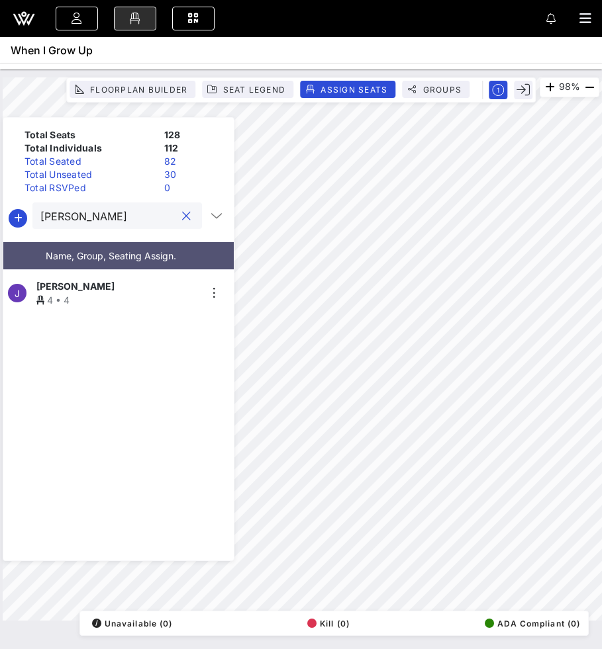
type input "jackie"
click at [70, 295] on div "4 • 4" at bounding box center [117, 300] width 163 height 14
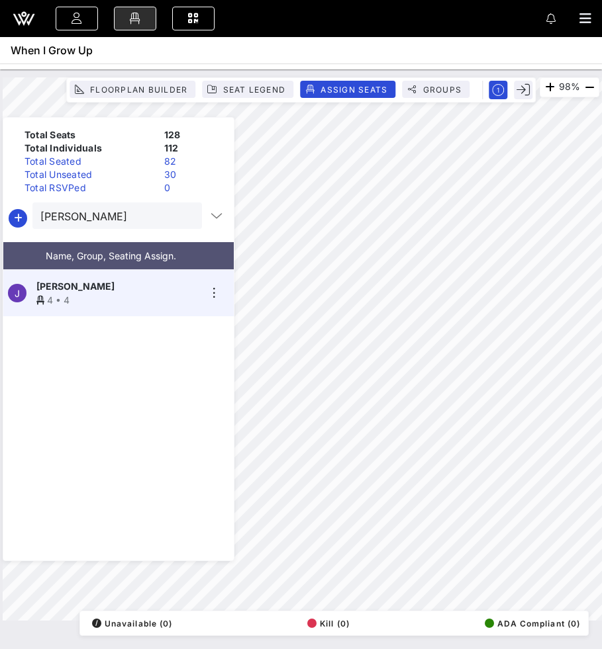
click at [182, 210] on button "clear icon" at bounding box center [186, 216] width 9 height 13
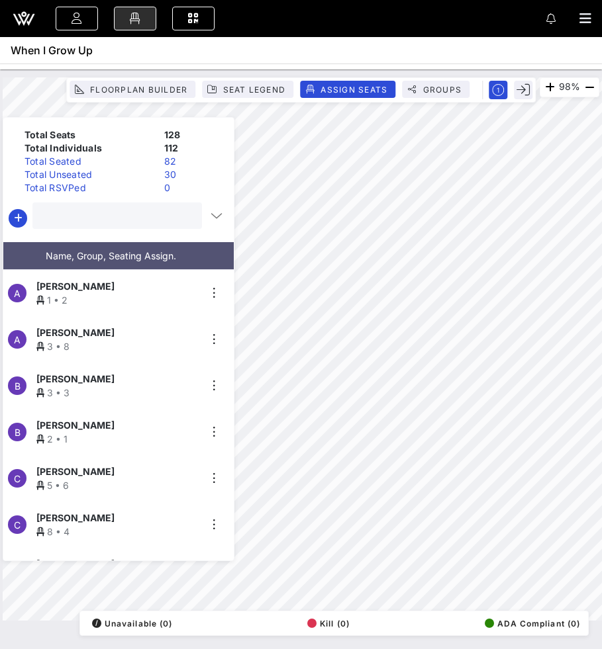
click at [127, 228] on div at bounding box center [115, 216] width 151 height 26
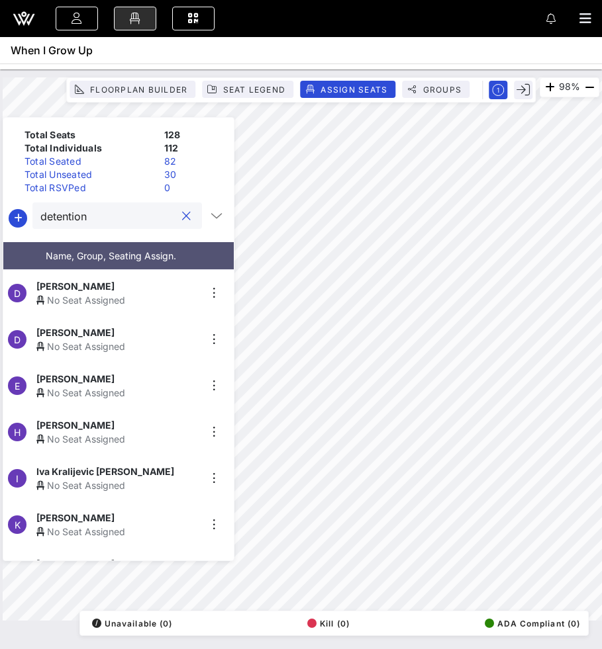
type input "detention"
click at [115, 180] on div "98% Floorplan Builder Seat Legend Assign Seats Groups Exit Total Seats 128 Tota…" at bounding box center [301, 349] width 596 height 544
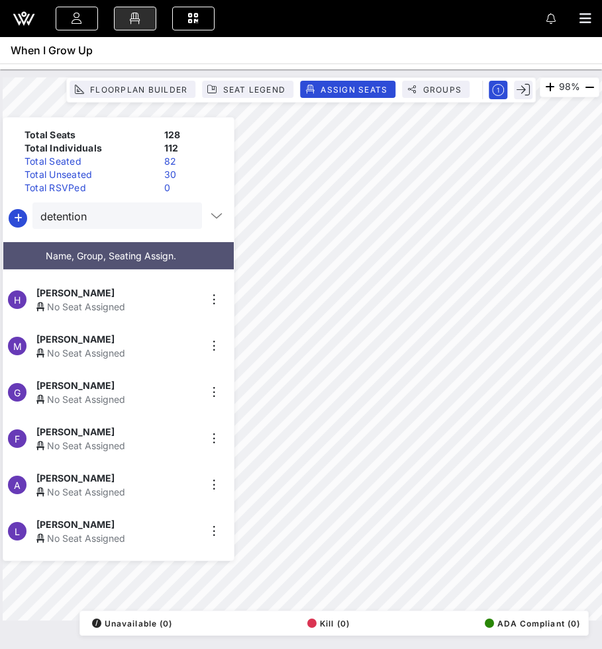
scroll to position [918, 0]
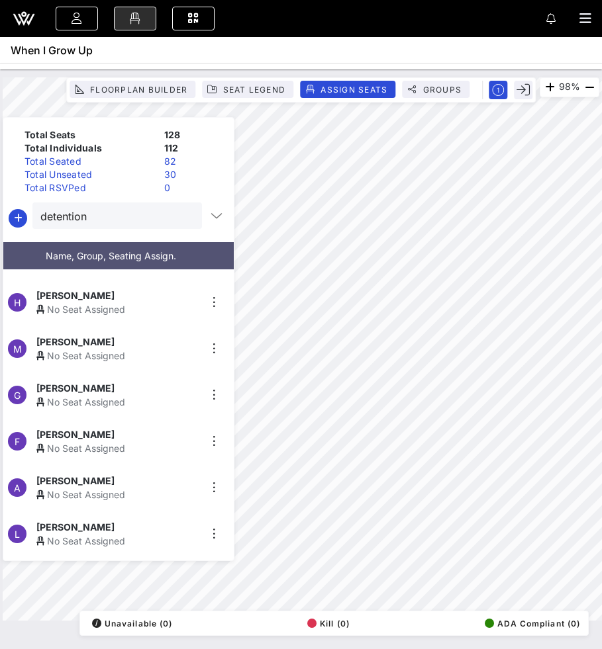
click at [111, 396] on div "No Seat Assigned" at bounding box center [117, 402] width 163 height 14
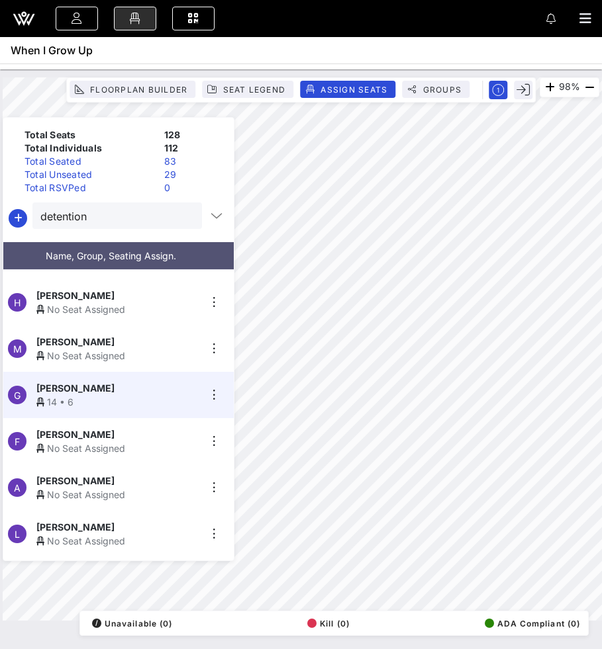
click at [113, 541] on div "No Seat Assigned" at bounding box center [117, 541] width 163 height 14
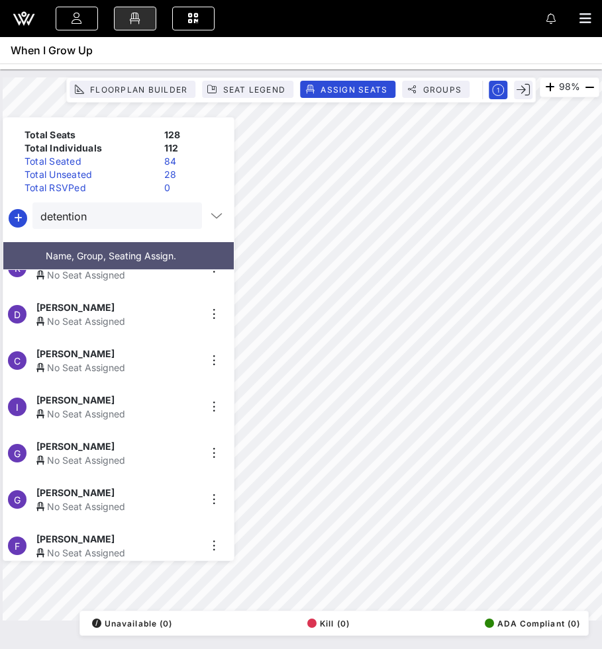
scroll to position [626, 0]
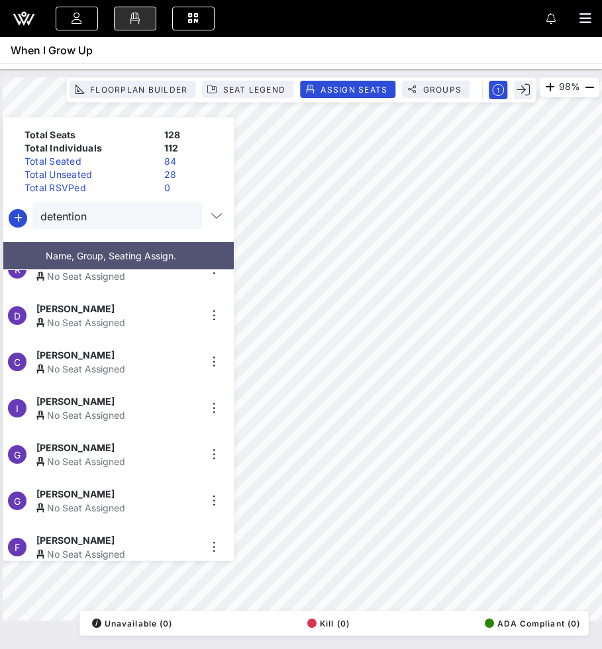
click at [95, 409] on div "No Seat Assigned" at bounding box center [117, 415] width 163 height 14
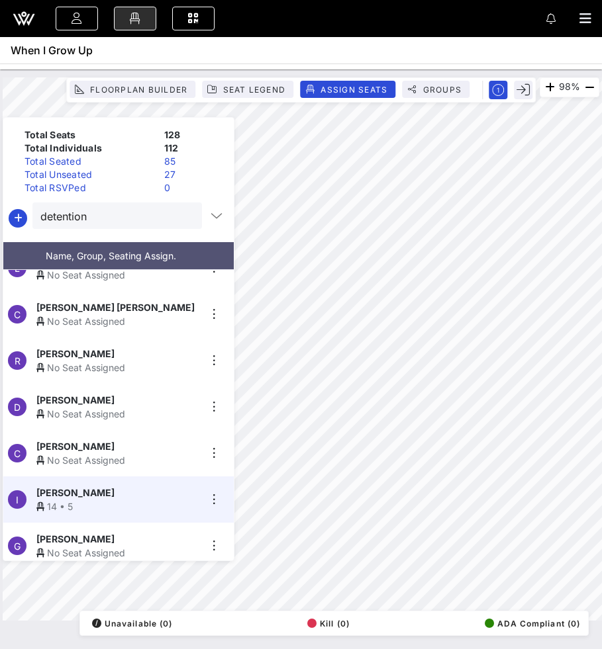
scroll to position [534, 0]
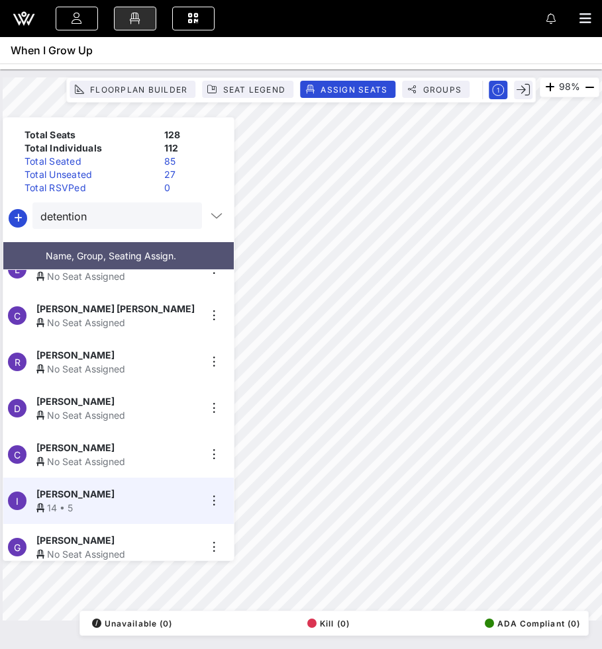
click at [121, 363] on div "No Seat Assigned" at bounding box center [117, 369] width 163 height 14
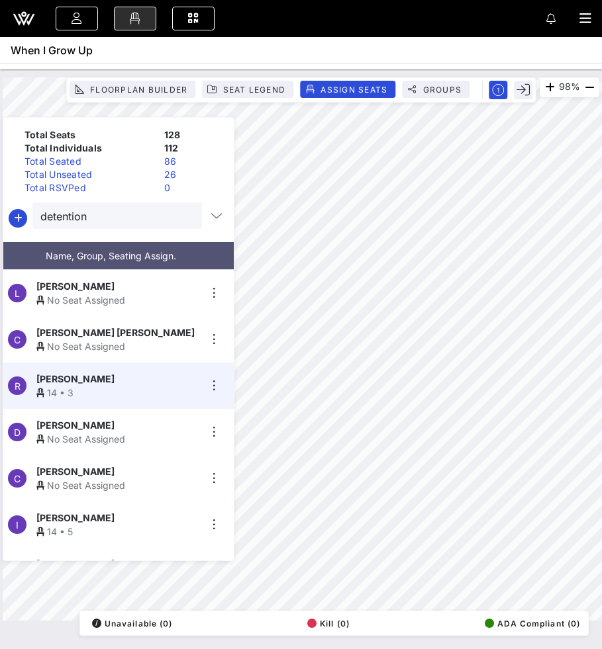
scroll to position [508, 0]
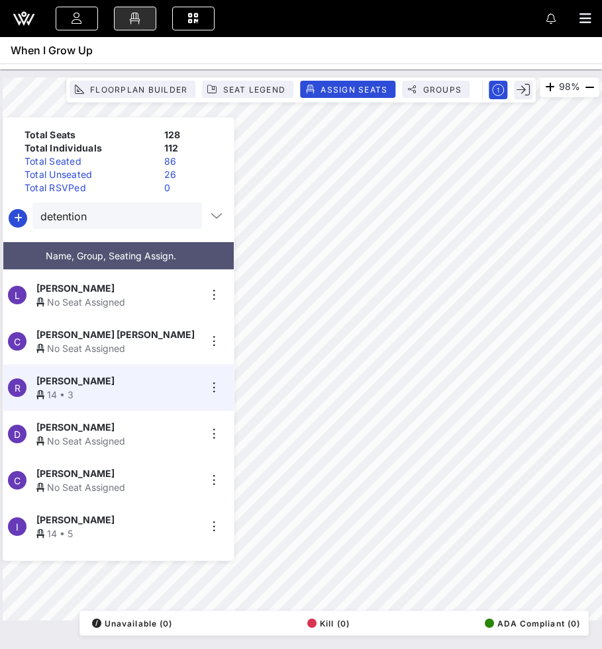
click at [129, 342] on div "No Seat Assigned" at bounding box center [117, 349] width 163 height 14
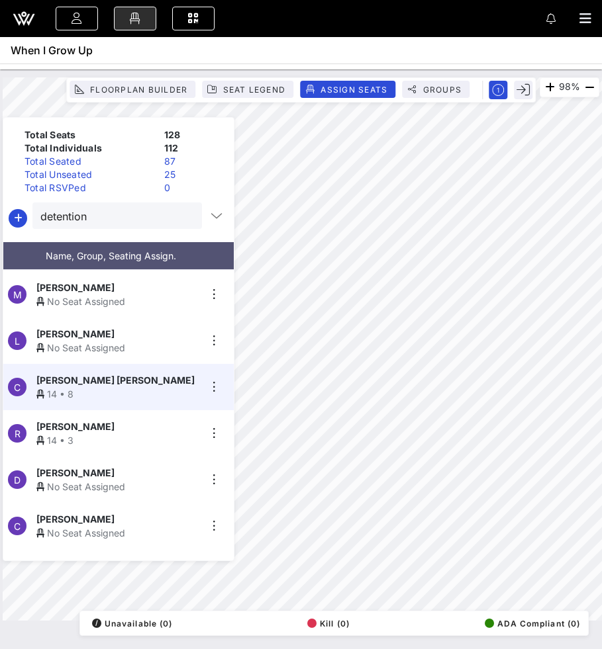
scroll to position [461, 0]
click at [109, 342] on div "No Seat Assigned" at bounding box center [117, 349] width 163 height 14
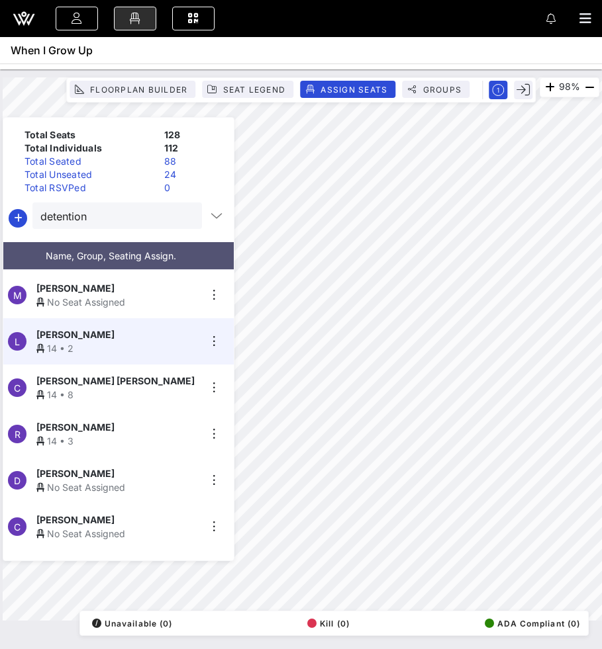
scroll to position [424, 0]
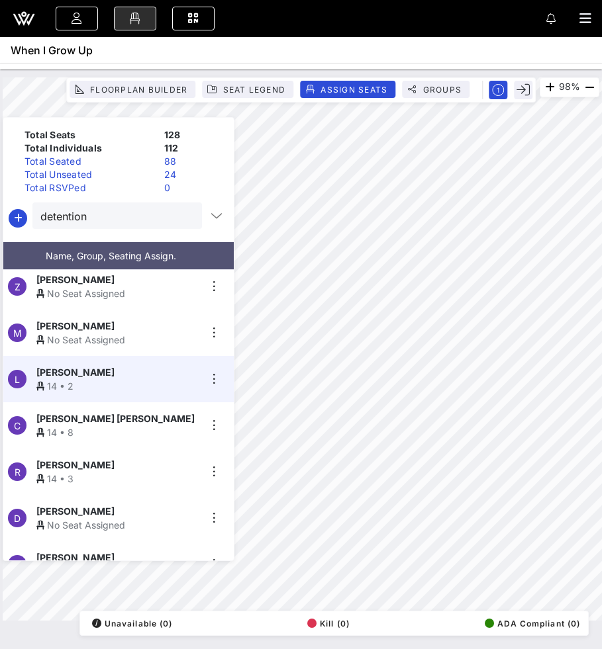
click at [115, 337] on div "No Seat Assigned" at bounding box center [117, 340] width 163 height 14
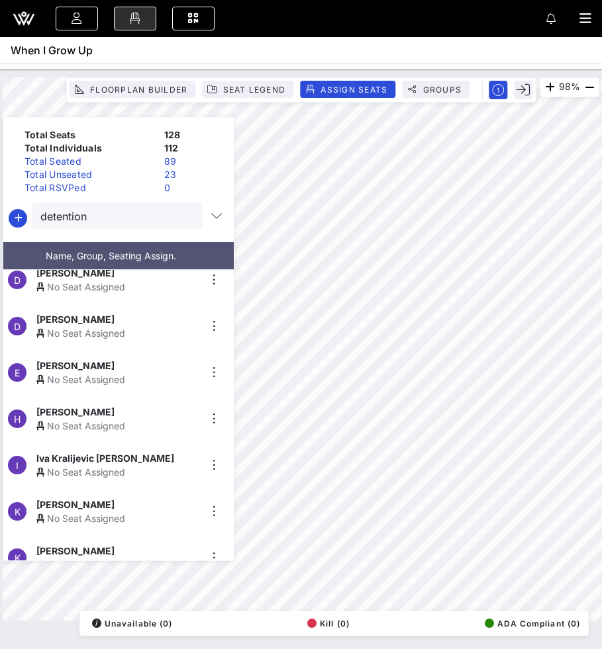
scroll to position [0, 0]
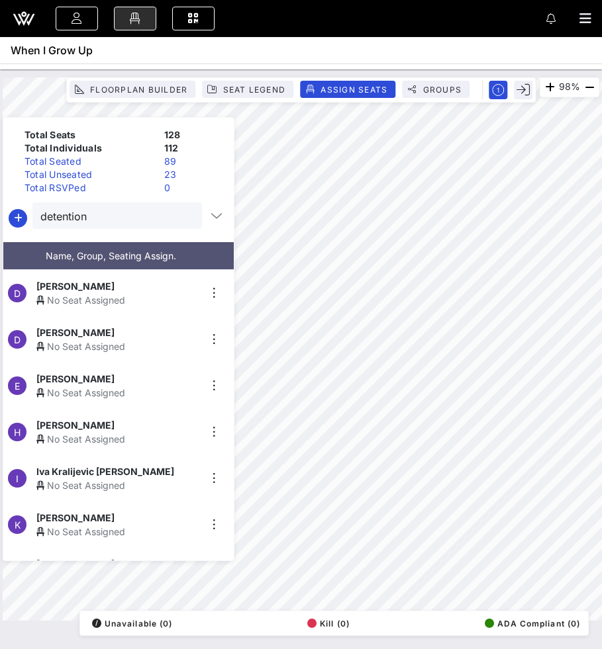
click at [105, 373] on span "[PERSON_NAME]" at bounding box center [75, 379] width 78 height 14
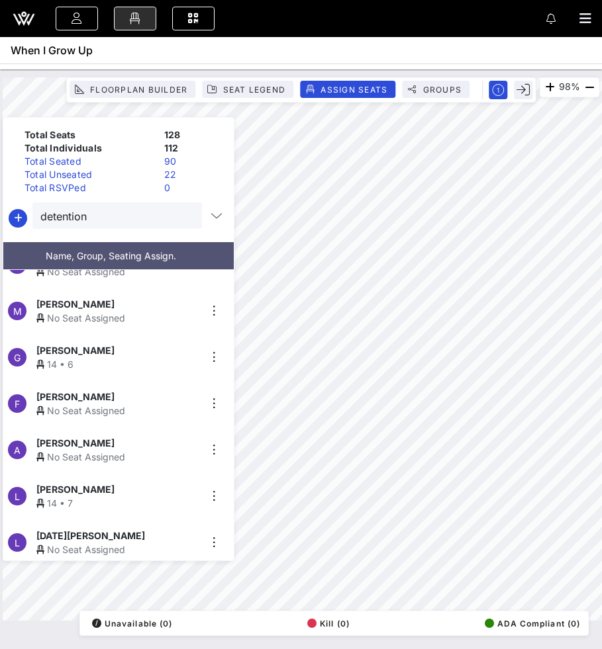
scroll to position [949, 0]
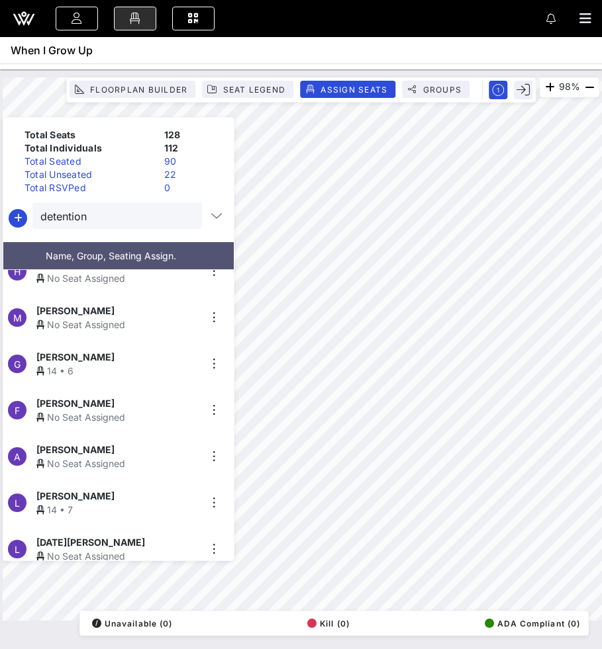
click at [139, 426] on div "F Felisha Kay No Seat Assigned" at bounding box center [113, 410] width 220 height 46
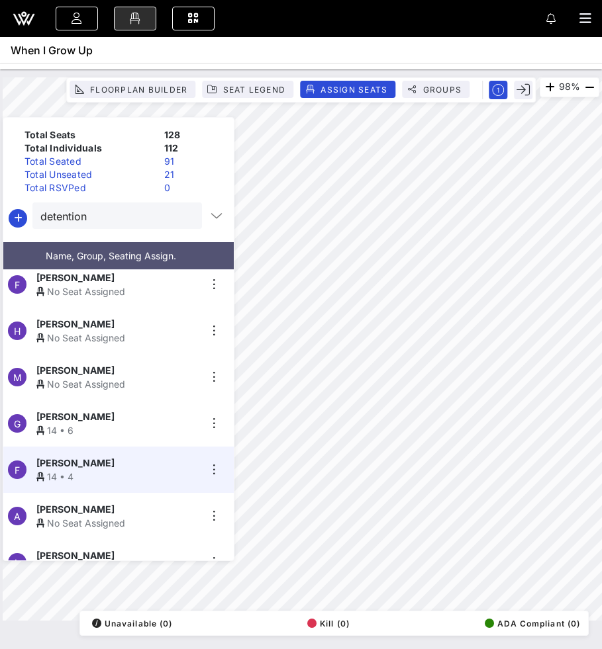
scroll to position [884, 0]
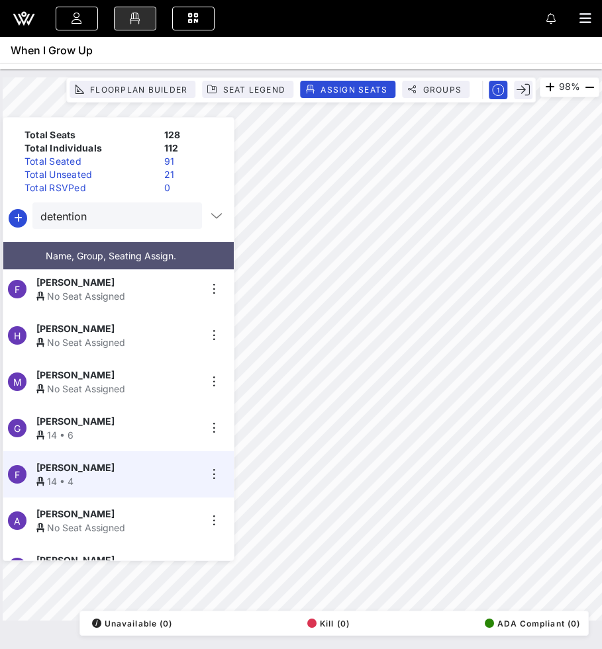
click at [118, 293] on div "No Seat Assigned" at bounding box center [117, 296] width 163 height 14
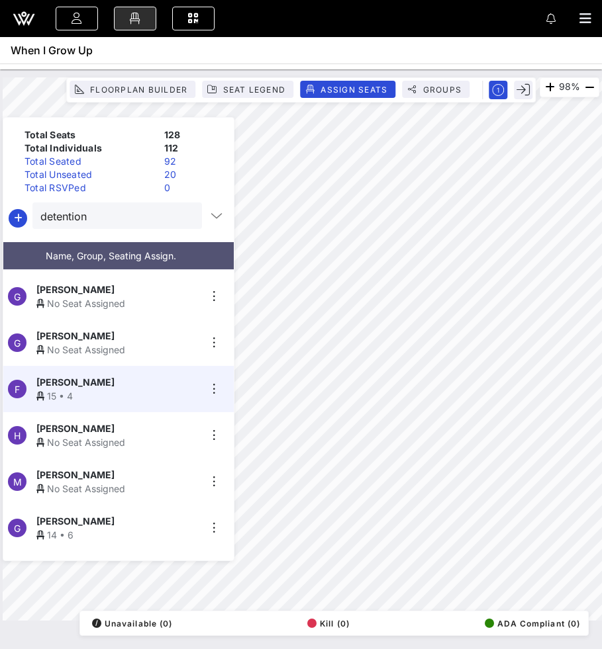
scroll to position [761, 0]
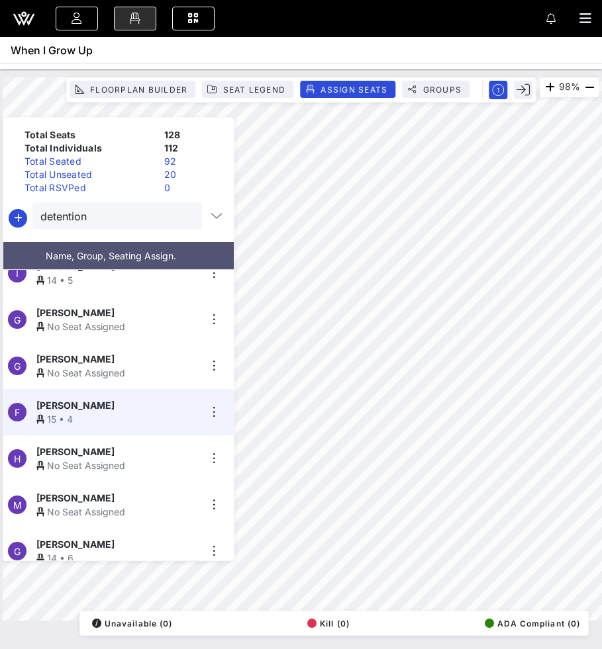
click at [77, 366] on div "No Seat Assigned" at bounding box center [117, 373] width 163 height 14
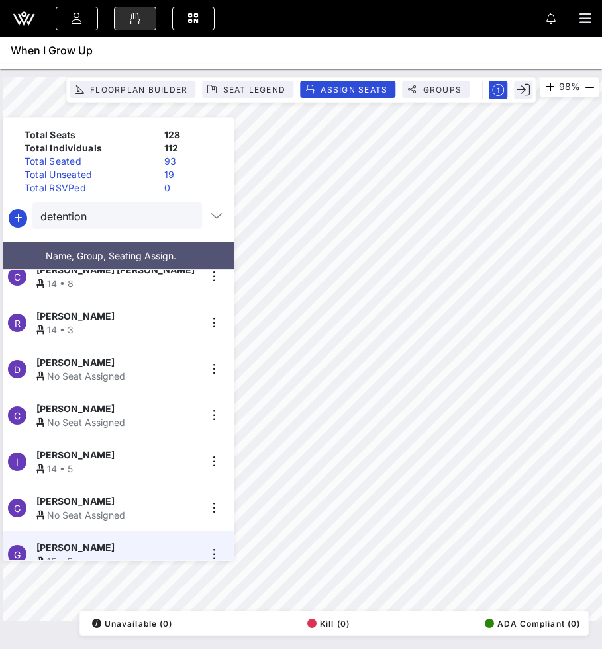
scroll to position [567, 0]
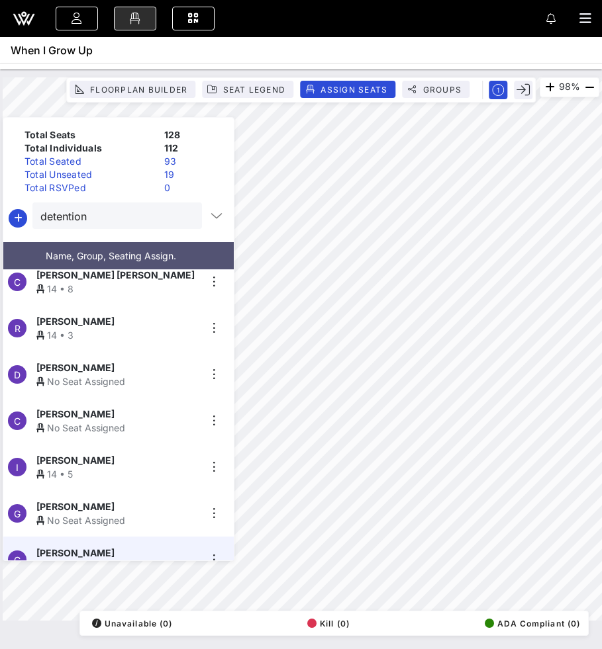
click at [115, 366] on span "[PERSON_NAME]" at bounding box center [75, 368] width 78 height 14
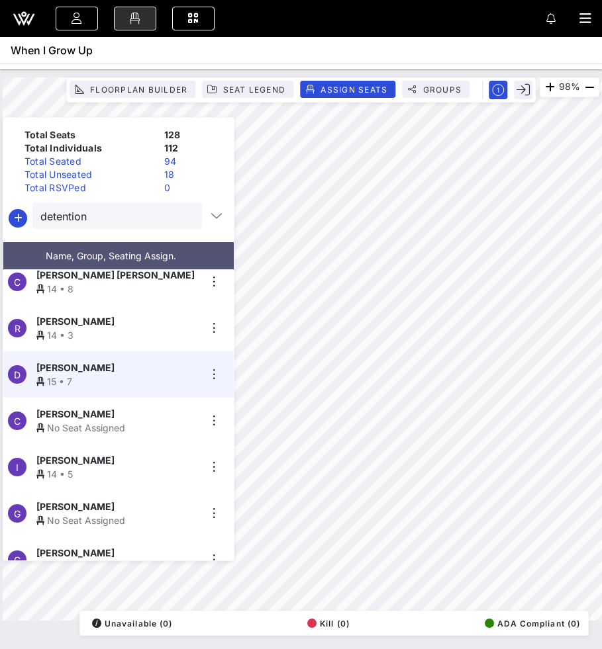
click at [138, 414] on div "[PERSON_NAME]" at bounding box center [117, 414] width 163 height 14
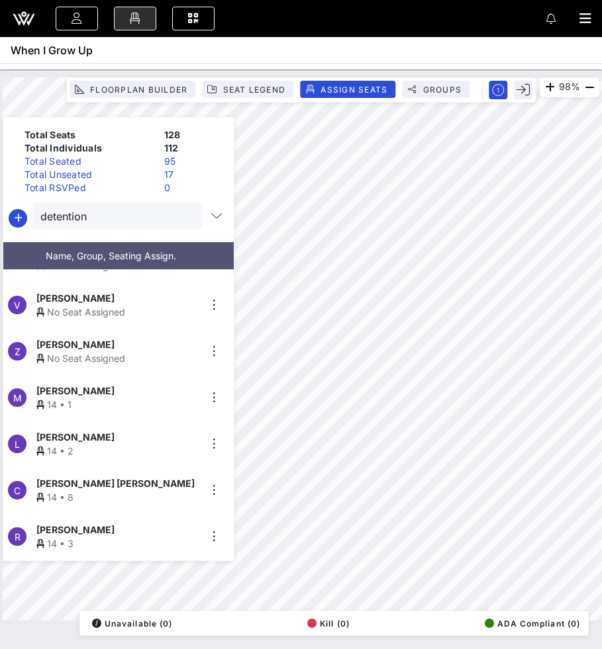
scroll to position [354, 0]
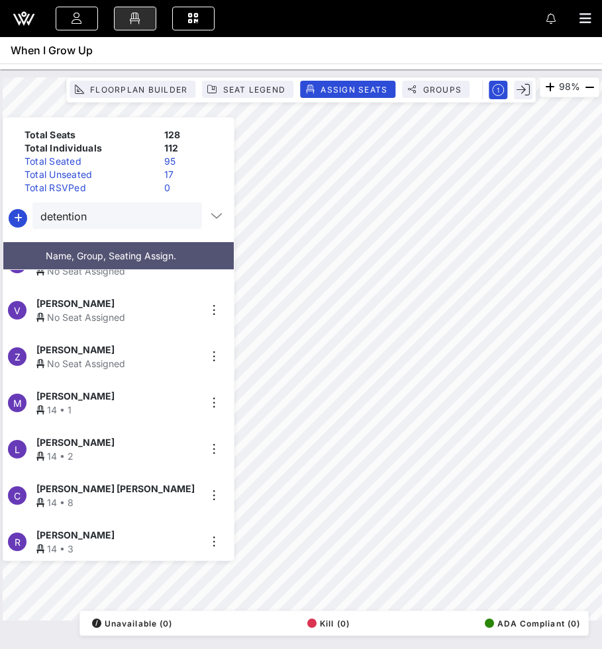
click at [113, 345] on div "Zuzu Birkhof" at bounding box center [117, 350] width 163 height 14
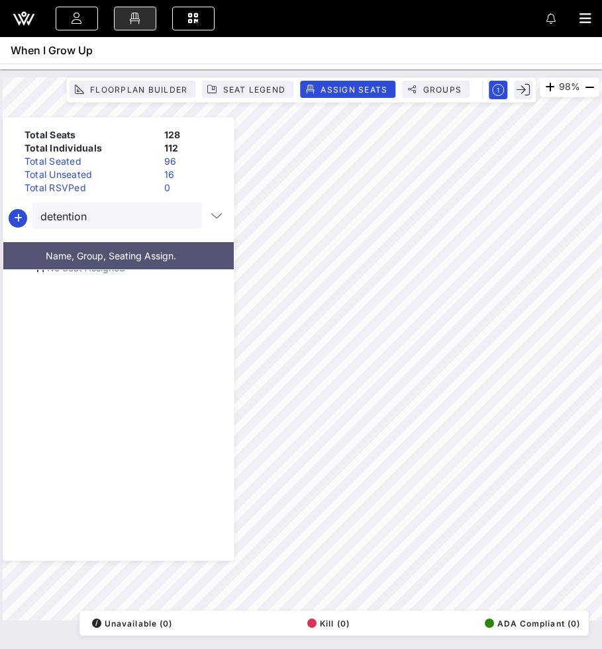
scroll to position [0, 0]
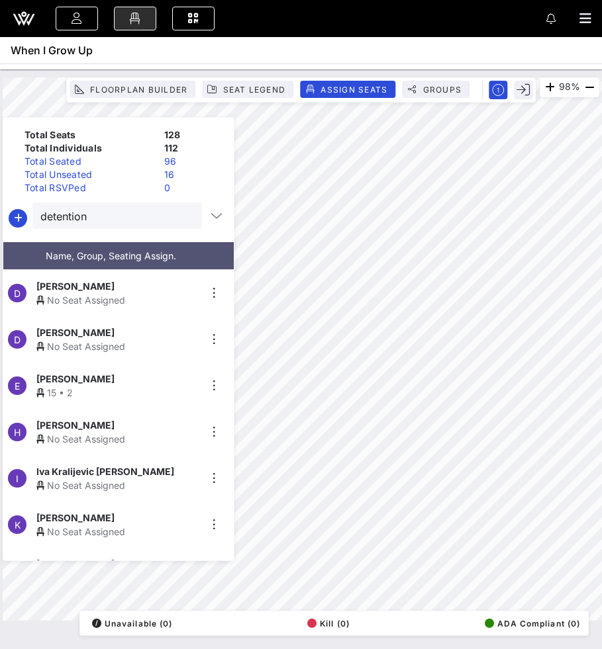
click at [109, 279] on div "[PERSON_NAME]" at bounding box center [117, 286] width 163 height 14
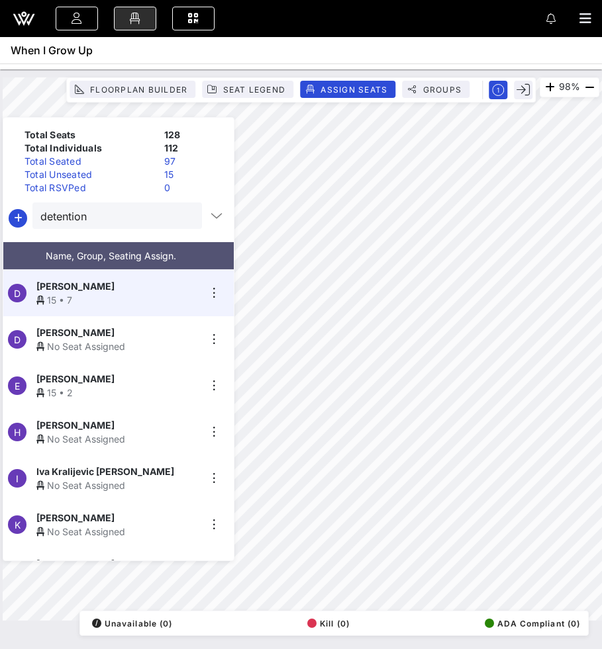
click at [123, 441] on div "H Heather O’Donovan No Seat Assigned" at bounding box center [113, 432] width 220 height 46
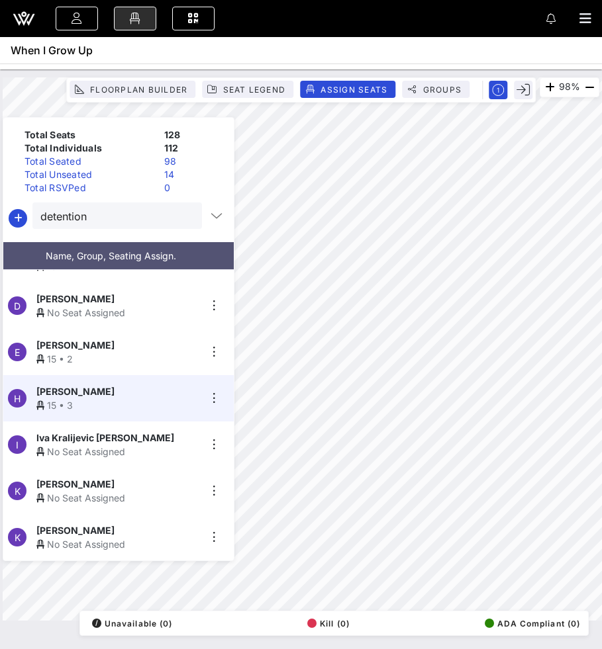
scroll to position [36, 0]
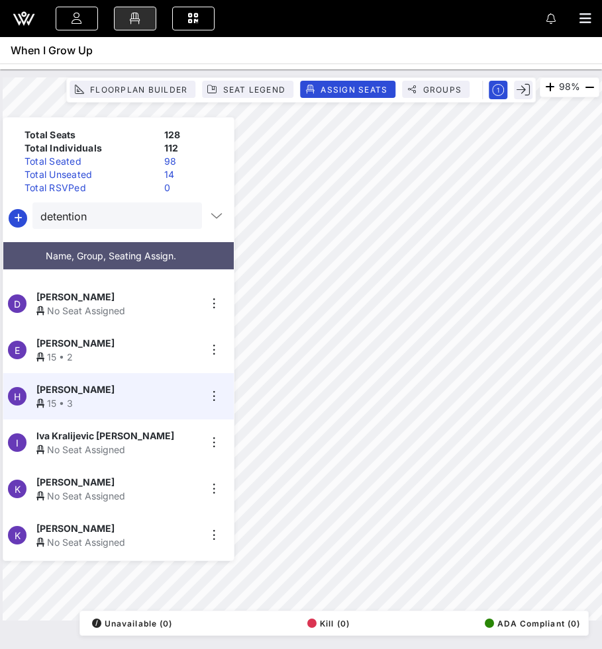
click at [130, 489] on div "No Seat Assigned" at bounding box center [117, 496] width 163 height 14
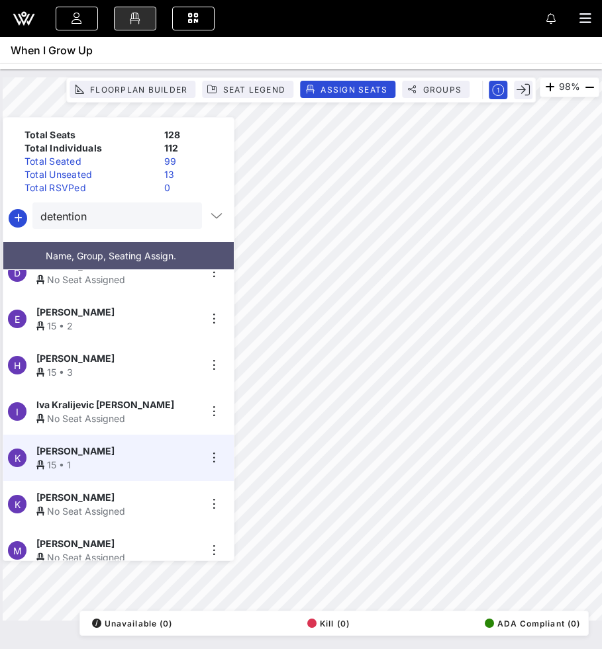
scroll to position [79, 0]
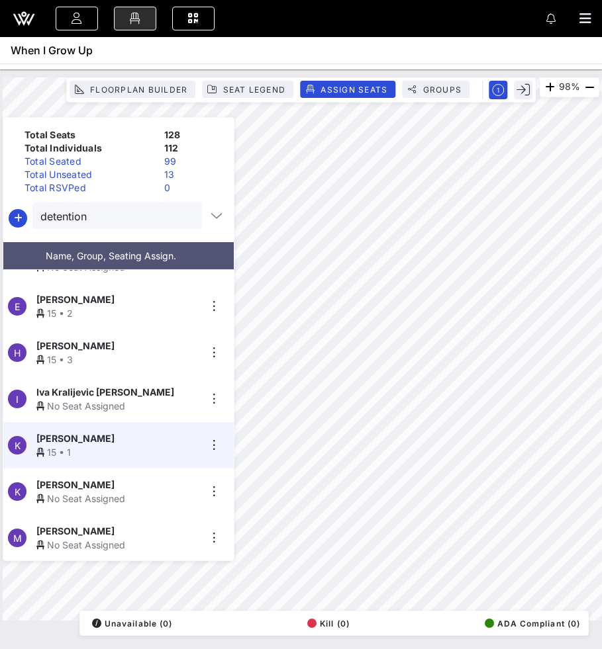
click at [88, 478] on div "Katy Djokic" at bounding box center [117, 485] width 163 height 14
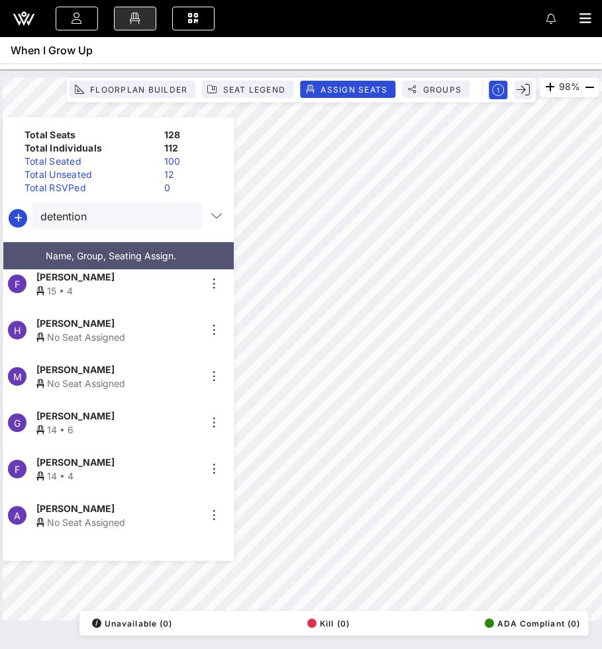
scroll to position [876, 0]
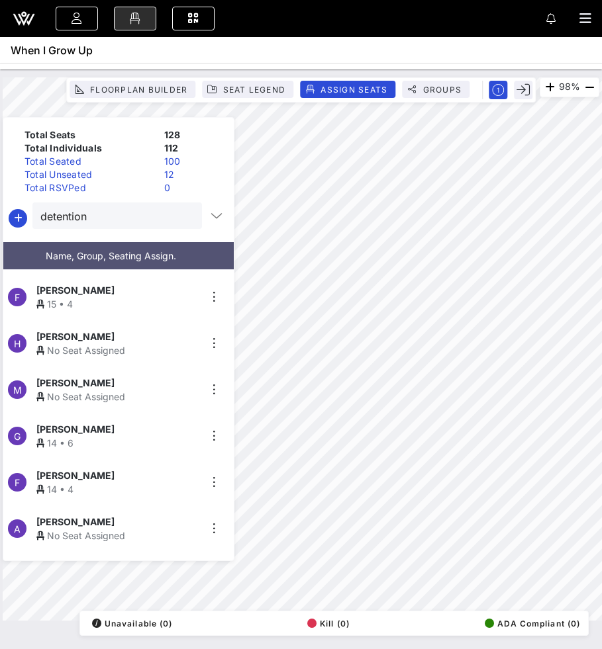
click at [126, 346] on div "No Seat Assigned" at bounding box center [117, 351] width 163 height 14
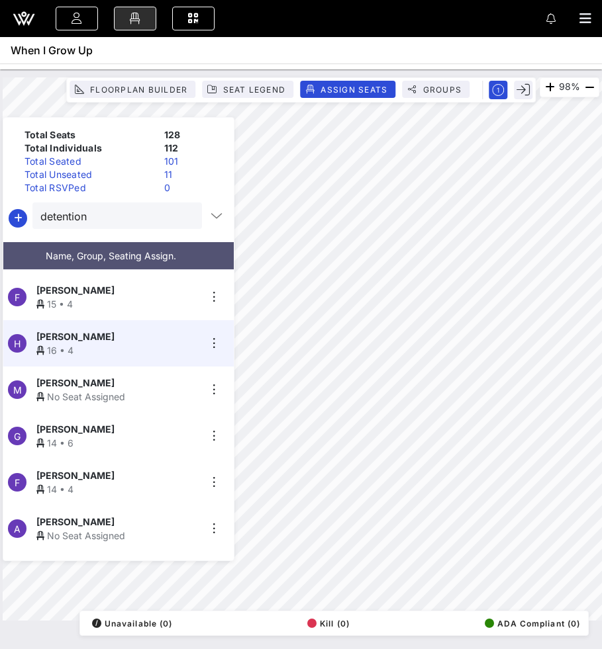
click at [169, 390] on div "No Seat Assigned" at bounding box center [117, 397] width 163 height 14
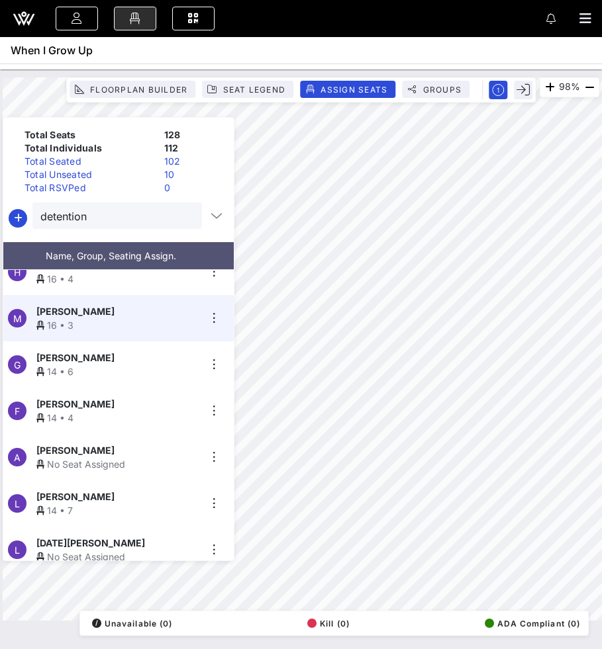
scroll to position [955, 0]
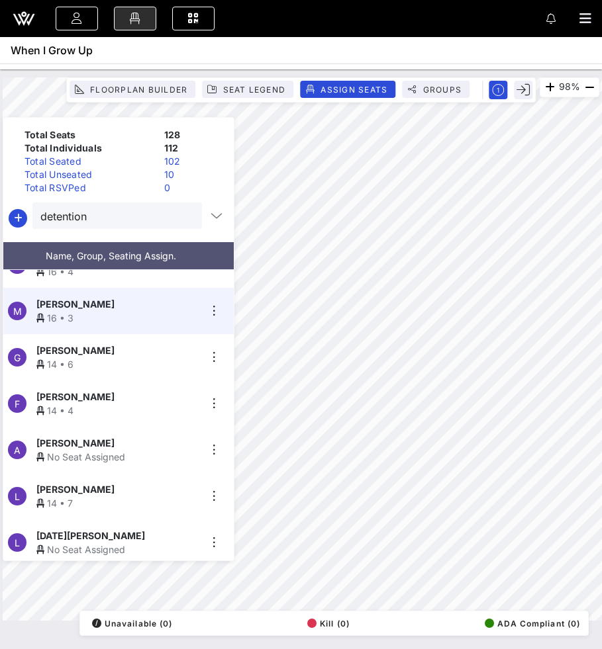
click at [147, 450] on div "No Seat Assigned" at bounding box center [117, 457] width 163 height 14
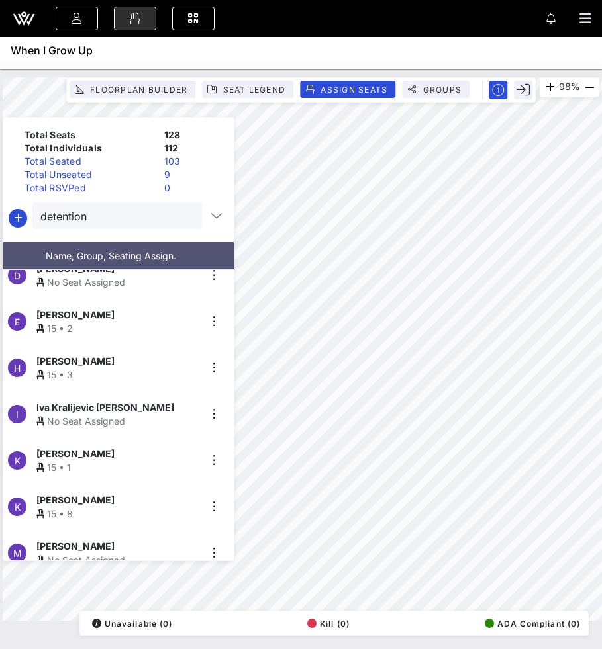
scroll to position [79, 0]
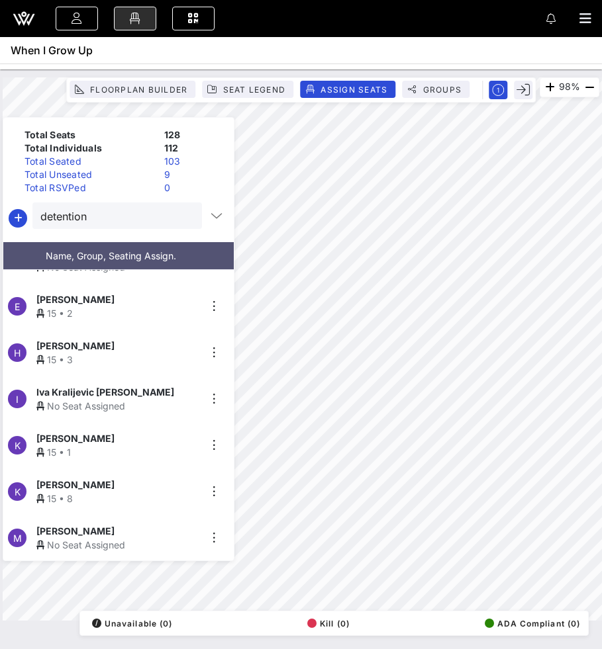
click at [115, 410] on div "I Iva Kralijevic [PERSON_NAME] No Seat Assigned" at bounding box center [113, 399] width 220 height 46
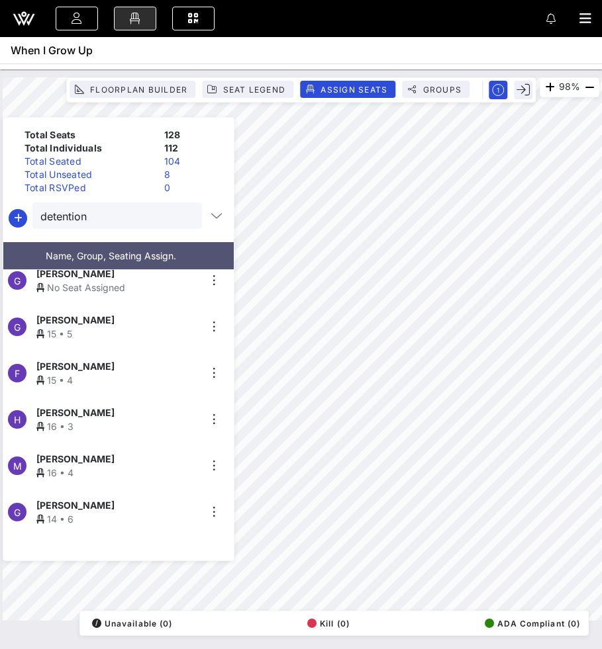
scroll to position [727, 0]
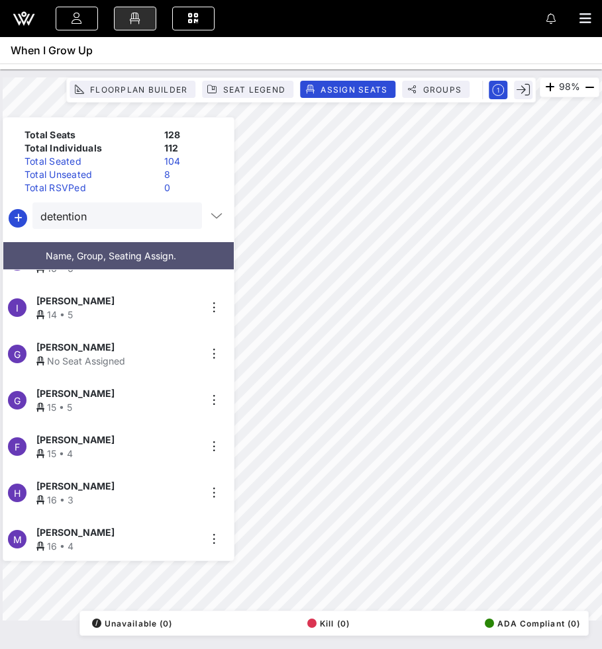
click at [107, 342] on div "Giulia Pisoni" at bounding box center [117, 347] width 163 height 14
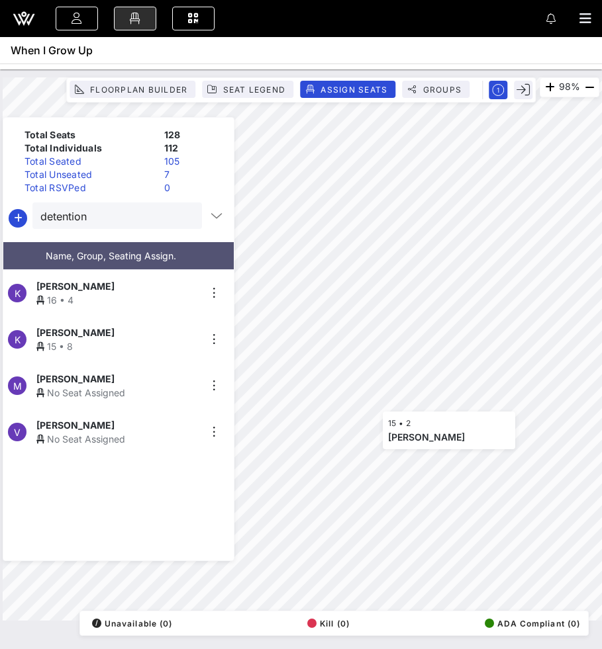
scroll to position [93, 0]
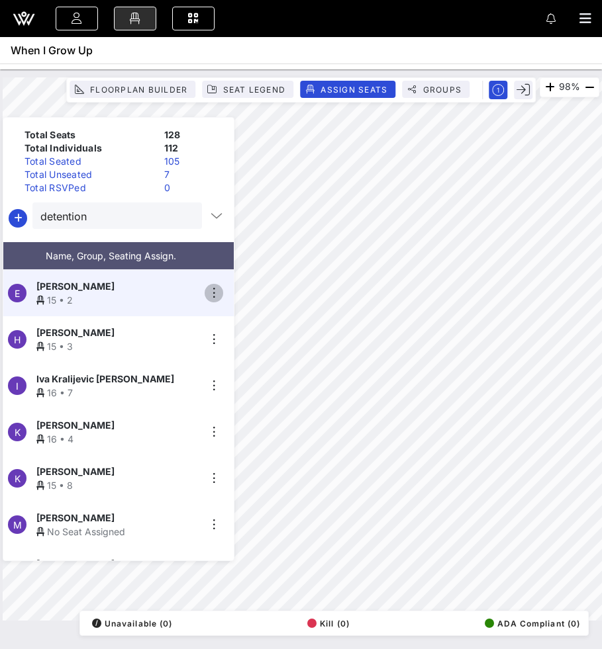
click at [216, 288] on icon "button" at bounding box center [214, 293] width 16 height 16
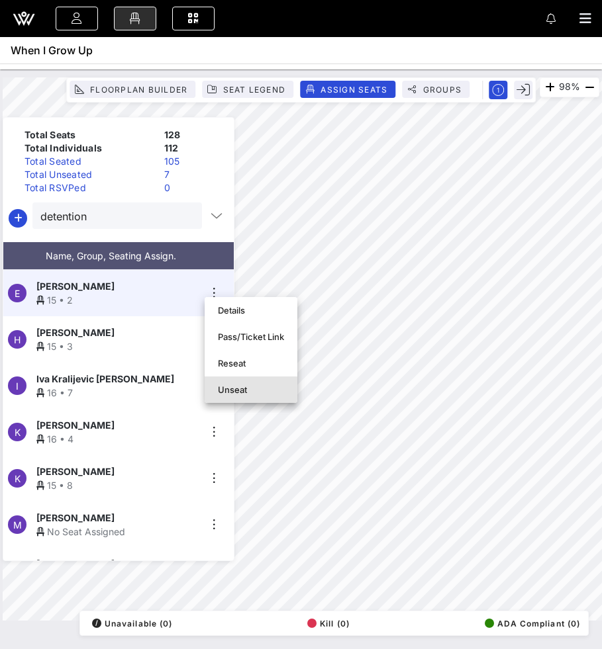
click at [224, 393] on div "Unseat" at bounding box center [251, 390] width 66 height 11
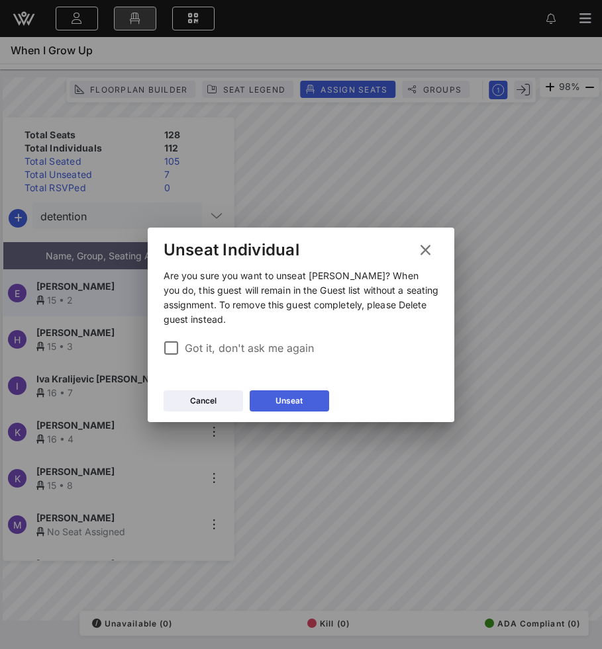
click at [265, 391] on button "Unseat" at bounding box center [289, 401] width 79 height 21
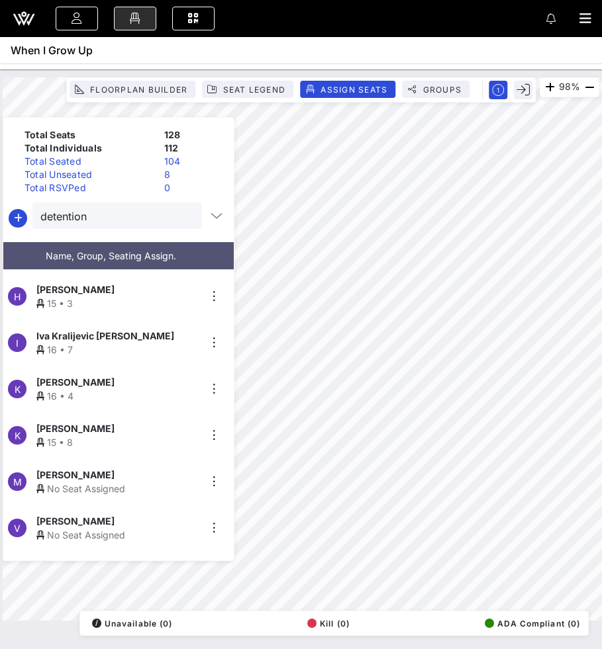
scroll to position [143, 0]
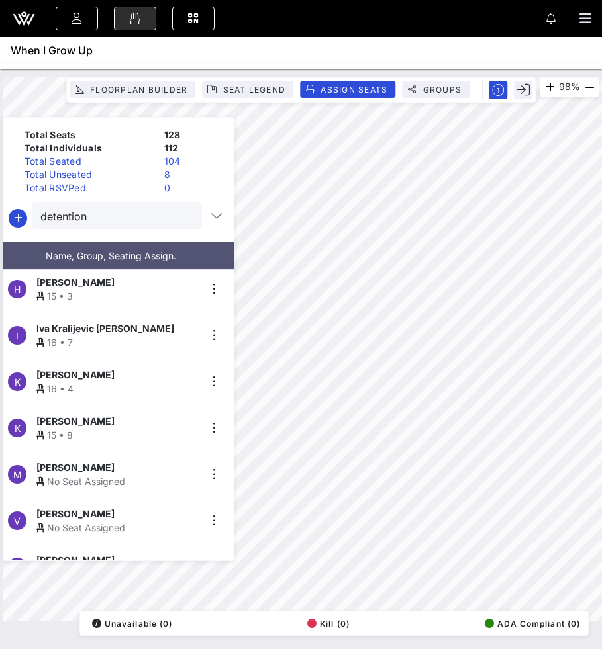
click at [107, 510] on span "[PERSON_NAME]" at bounding box center [75, 514] width 78 height 14
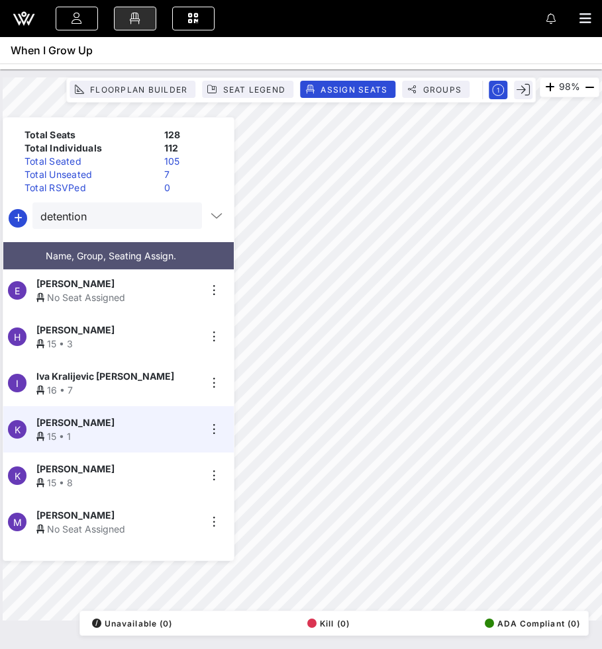
scroll to position [91, 0]
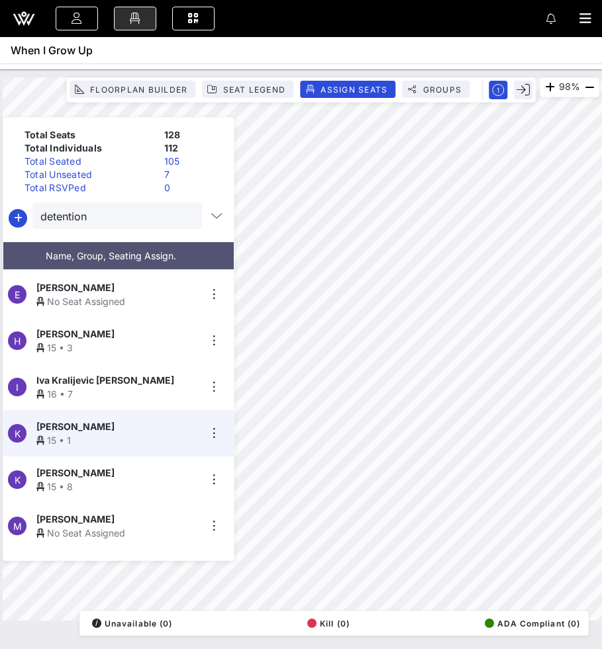
click at [102, 295] on div "No Seat Assigned" at bounding box center [117, 302] width 163 height 14
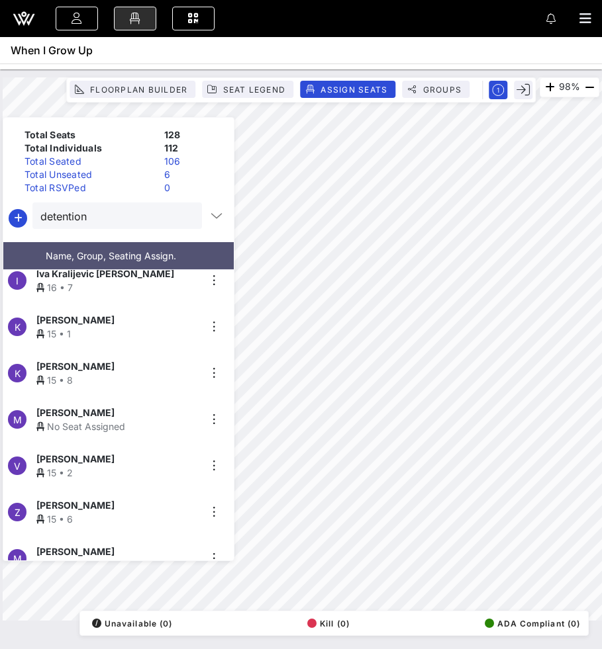
scroll to position [200, 0]
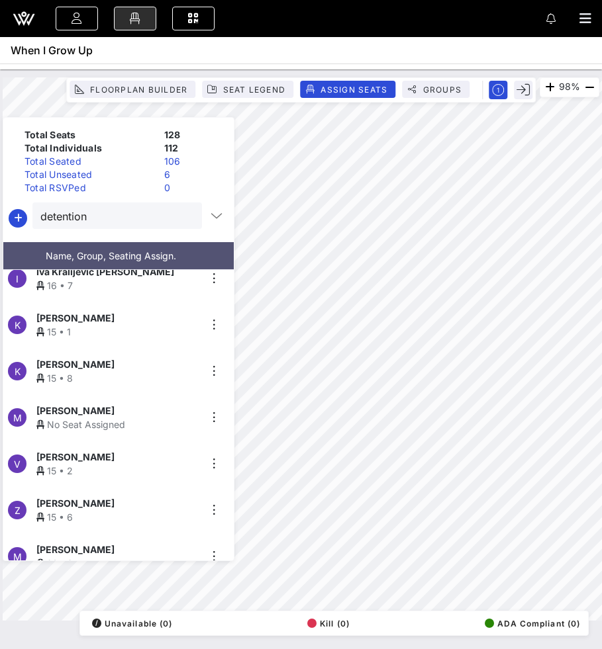
click at [123, 420] on div "No Seat Assigned" at bounding box center [117, 425] width 163 height 14
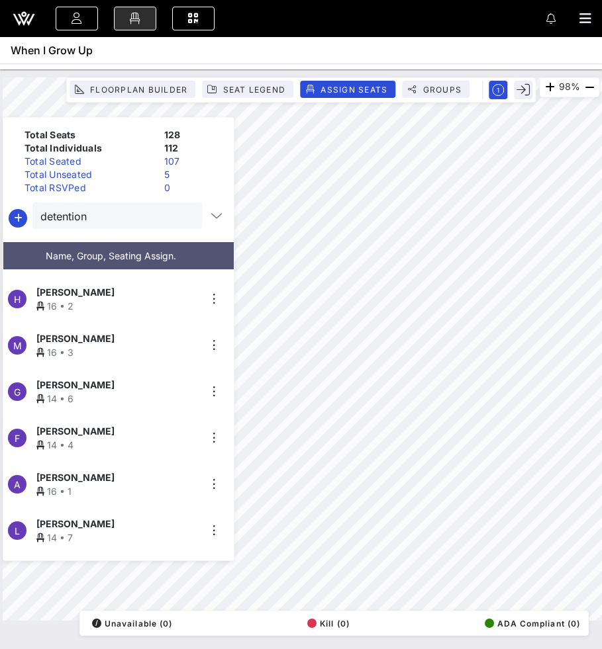
scroll to position [955, 0]
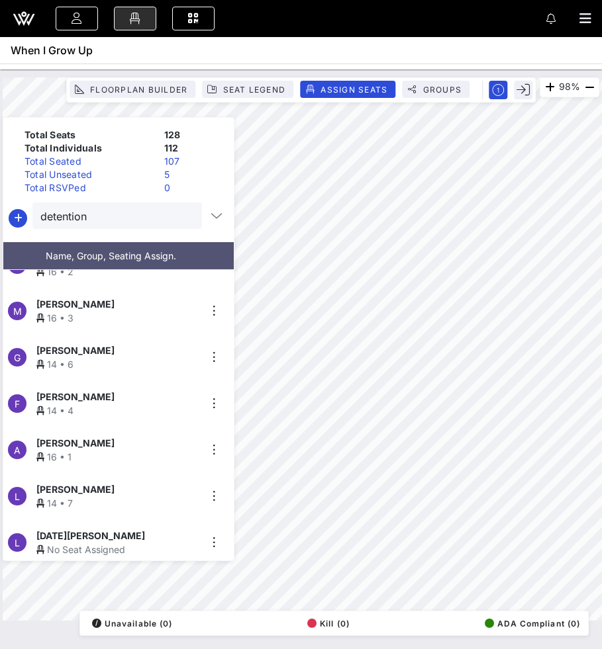
click at [62, 547] on div "No Seat Assigned" at bounding box center [117, 550] width 163 height 14
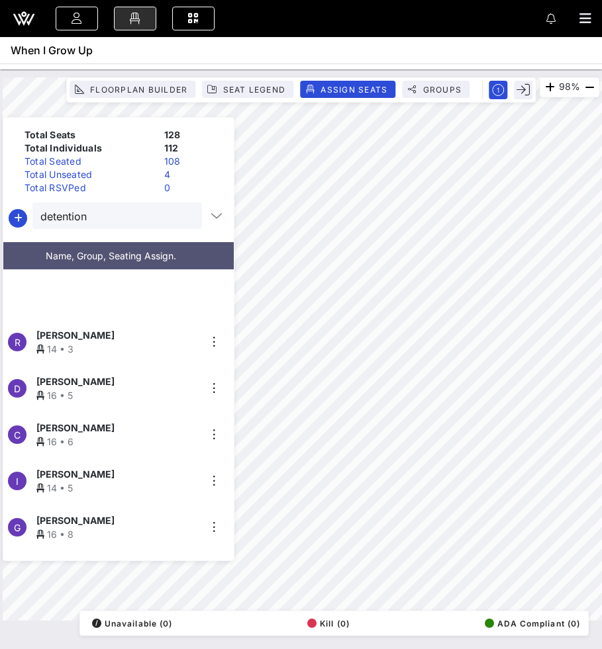
scroll to position [0, 0]
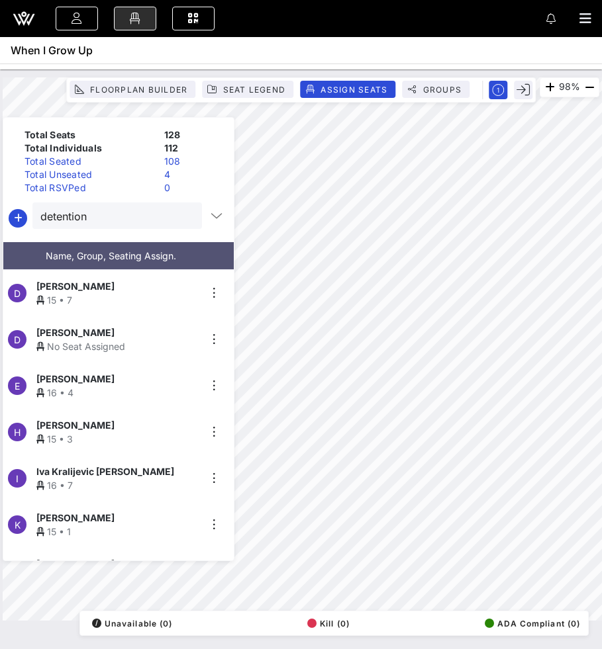
click at [130, 352] on div "D Dijana Marić No Seat Assigned" at bounding box center [113, 339] width 220 height 46
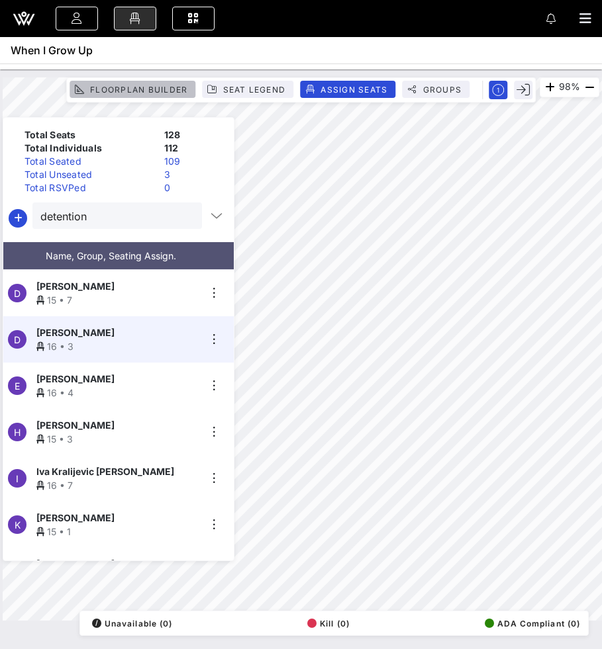
click at [174, 83] on button "Floorplan Builder" at bounding box center [133, 89] width 126 height 17
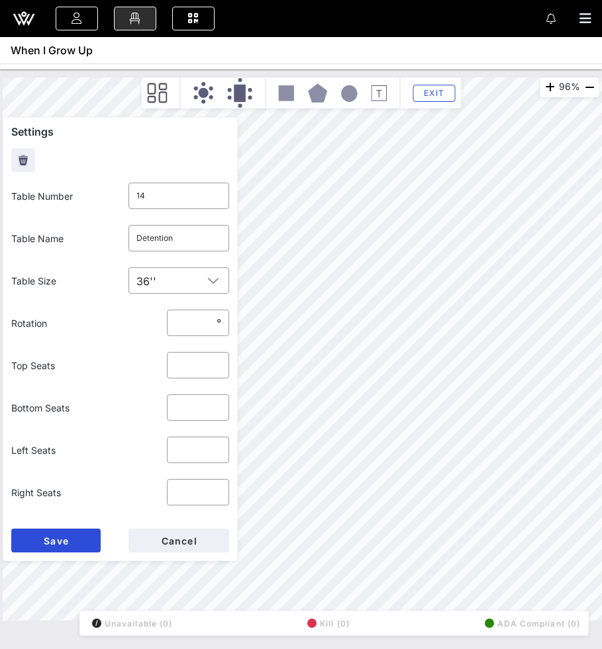
click at [431, 83] on div "Exit" at bounding box center [301, 92] width 320 height 31
click at [431, 85] on button "Exit" at bounding box center [433, 93] width 42 height 17
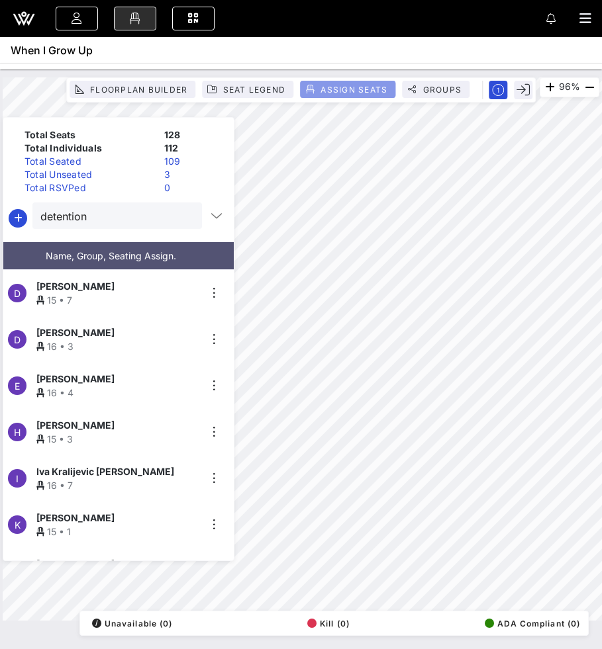
click at [341, 89] on span "Assign Seats" at bounding box center [354, 90] width 68 height 10
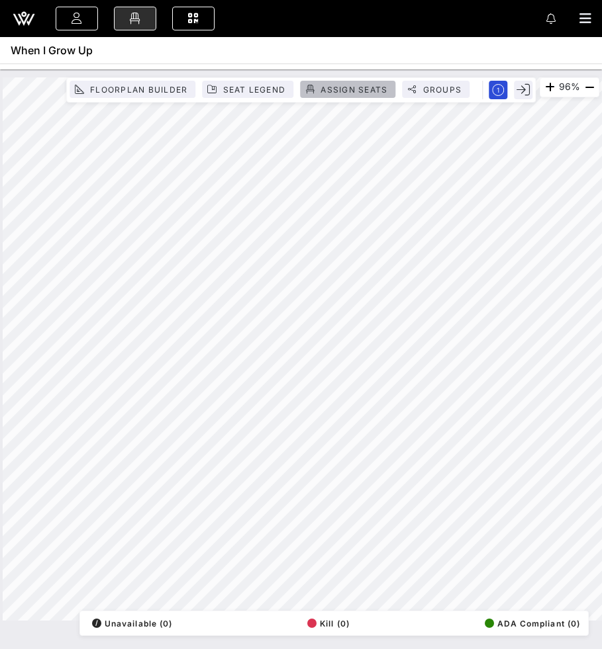
click at [327, 85] on span "Assign Seats" at bounding box center [354, 90] width 68 height 10
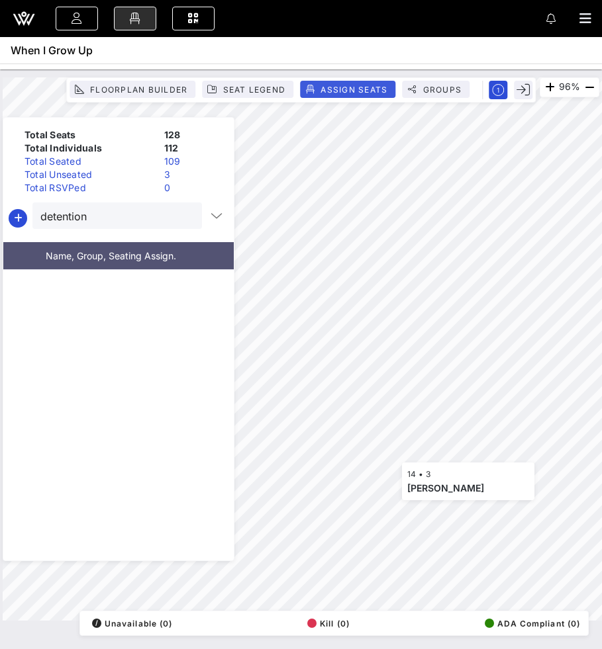
scroll to position [602, 0]
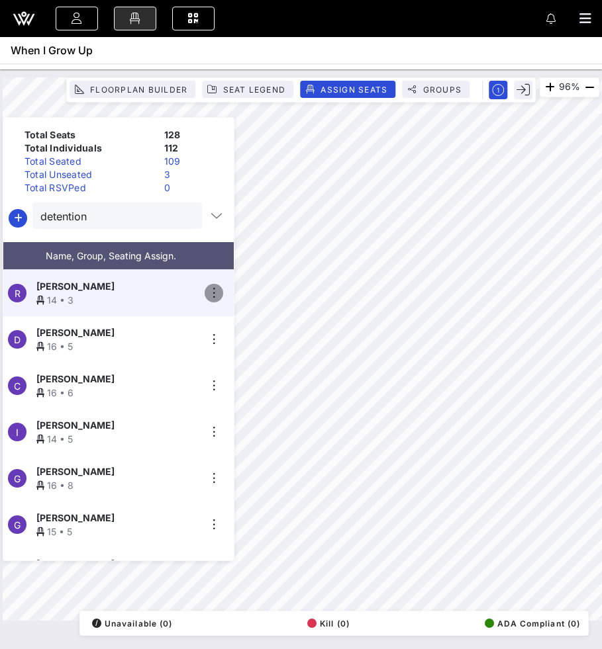
click at [214, 285] on icon "button" at bounding box center [214, 293] width 16 height 16
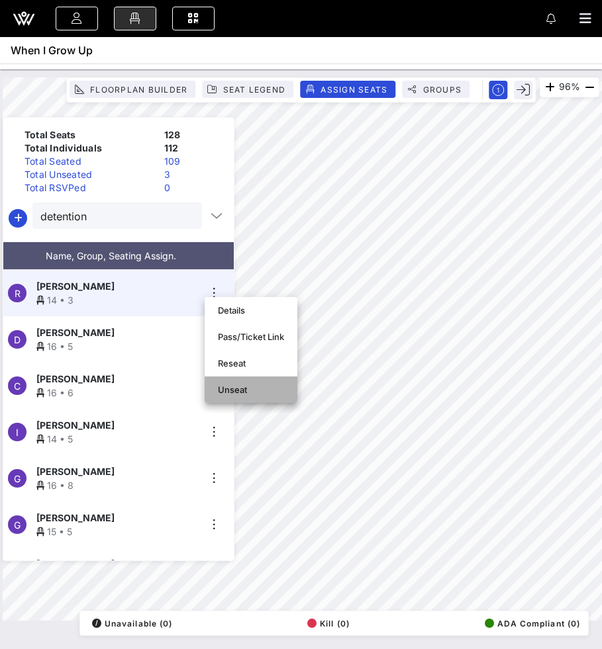
click at [222, 394] on div "Unseat" at bounding box center [251, 390] width 66 height 11
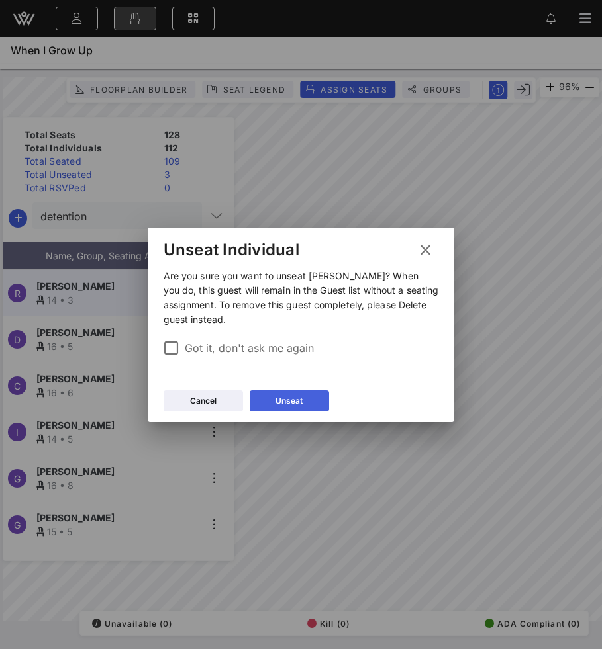
click at [285, 399] on icon at bounding box center [289, 400] width 11 height 9
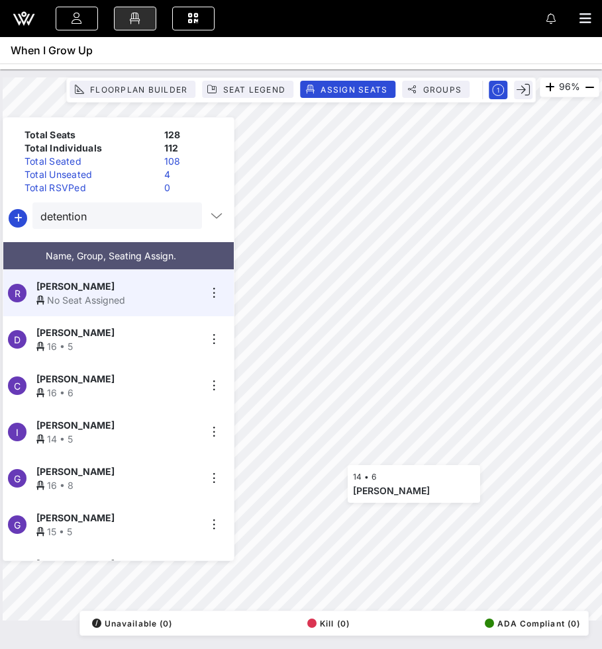
scroll to position [955, 0]
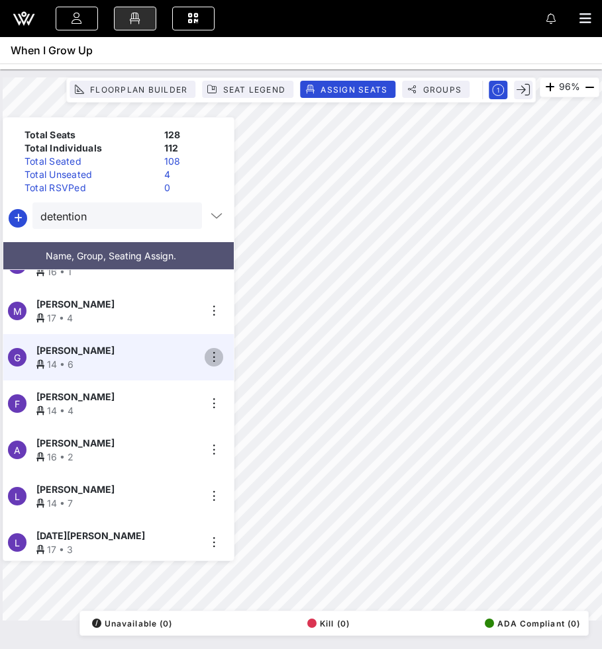
click at [213, 350] on icon "button" at bounding box center [214, 358] width 16 height 16
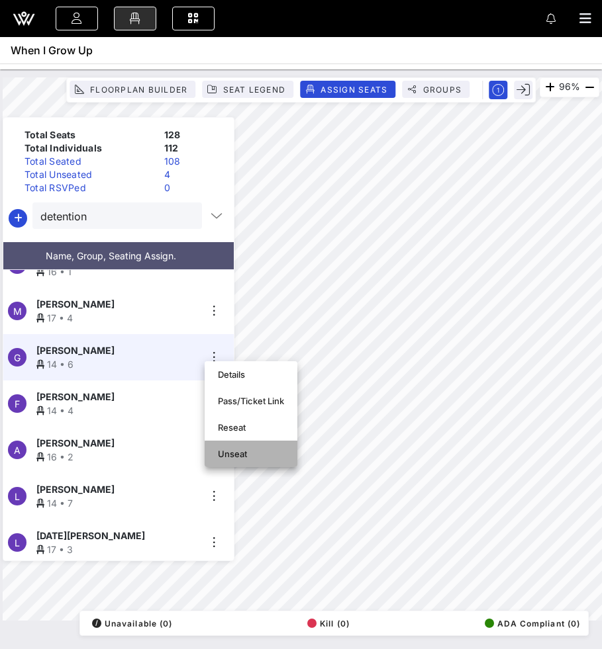
click at [230, 451] on div "Unseat" at bounding box center [251, 454] width 66 height 11
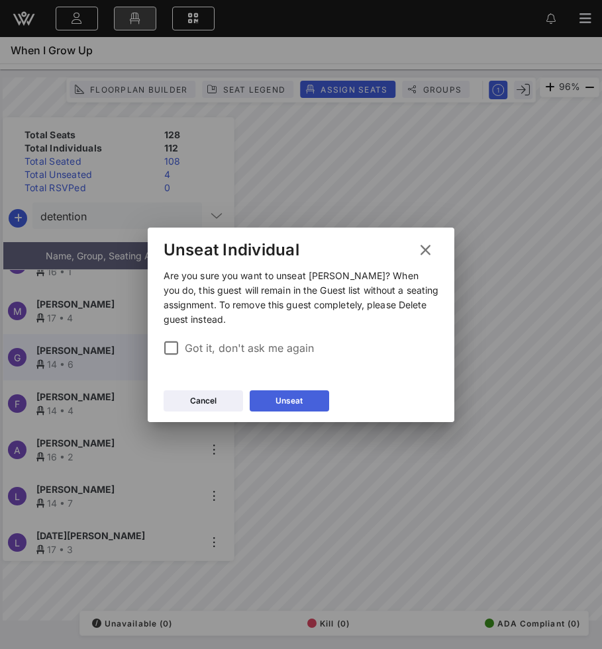
click at [302, 399] on button "Unseat" at bounding box center [289, 401] width 79 height 21
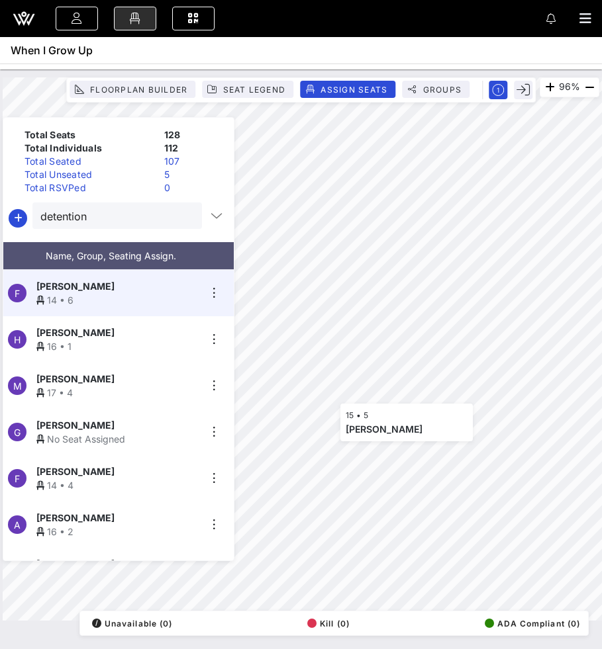
scroll to position [834, 0]
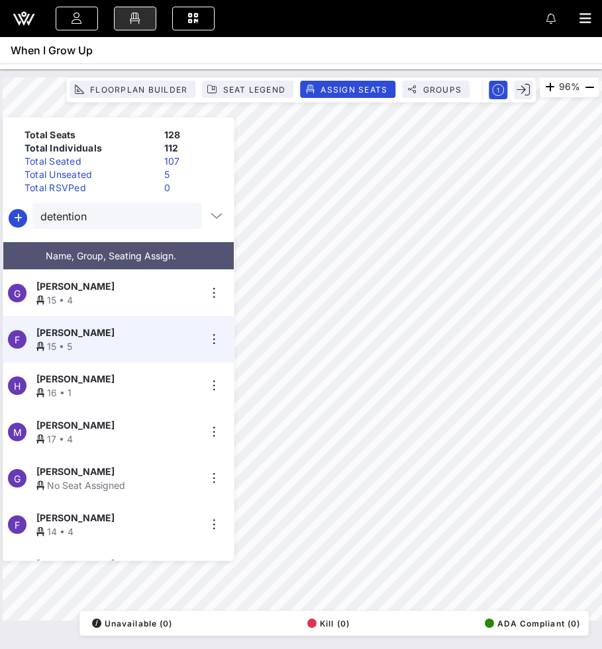
click at [143, 169] on div "Total Unseated" at bounding box center [89, 174] width 140 height 13
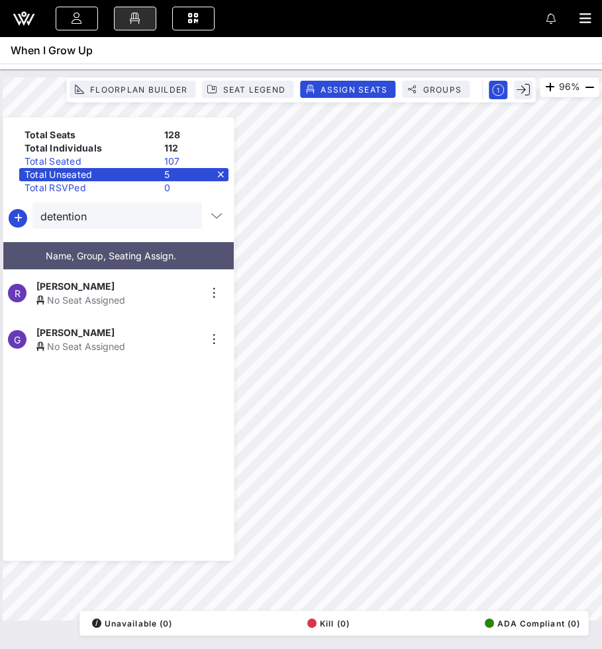
scroll to position [0, 0]
click at [113, 348] on div "No Seat Assigned" at bounding box center [117, 347] width 163 height 14
click at [113, 295] on div "No Seat Assigned" at bounding box center [117, 300] width 163 height 14
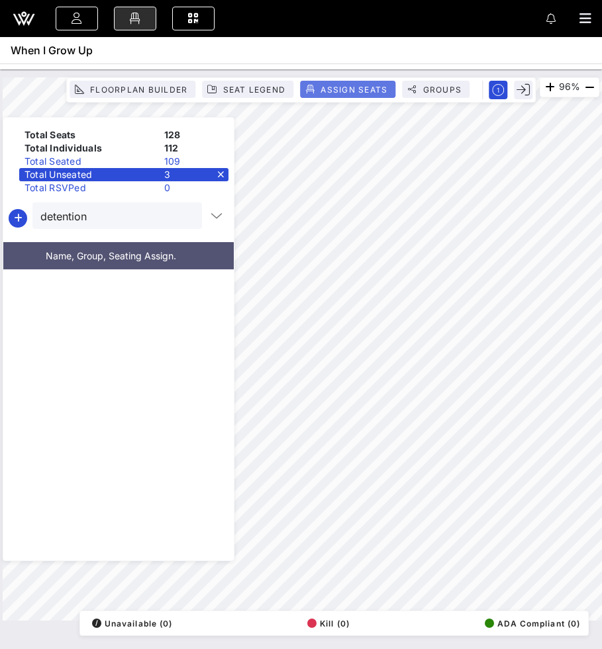
click at [326, 83] on button "Assign Seats" at bounding box center [347, 89] width 95 height 17
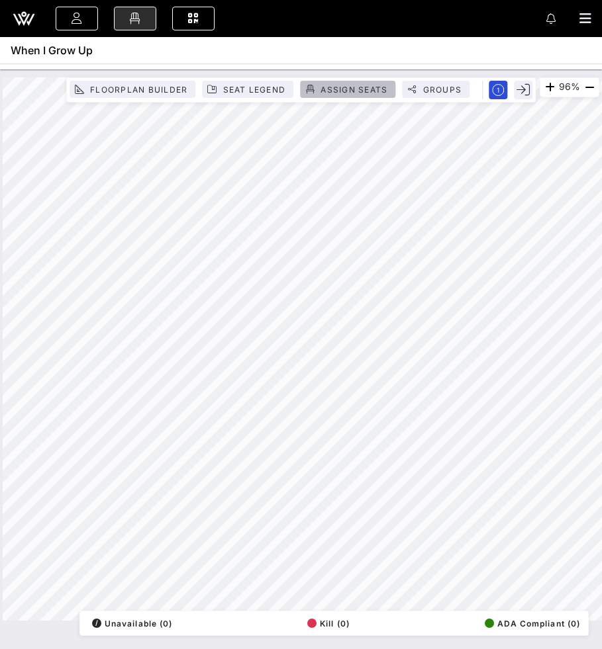
click at [326, 87] on span "Assign Seats" at bounding box center [354, 90] width 68 height 10
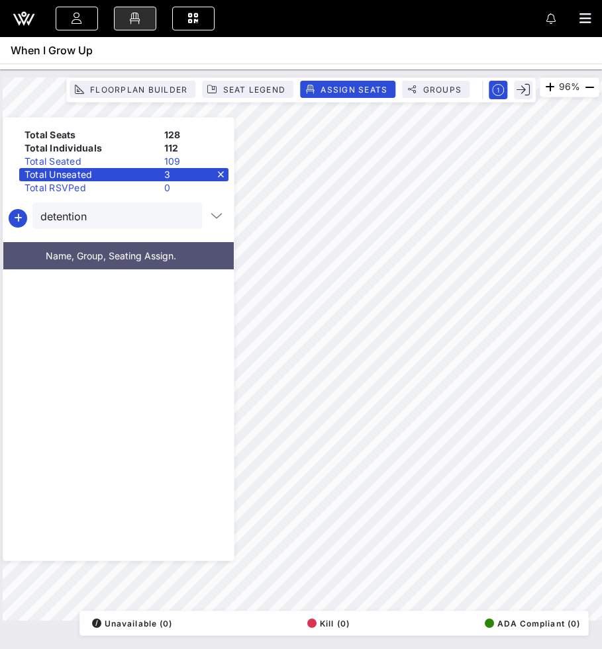
click at [222, 177] on div "Total Unseated 3" at bounding box center [123, 174] width 209 height 13
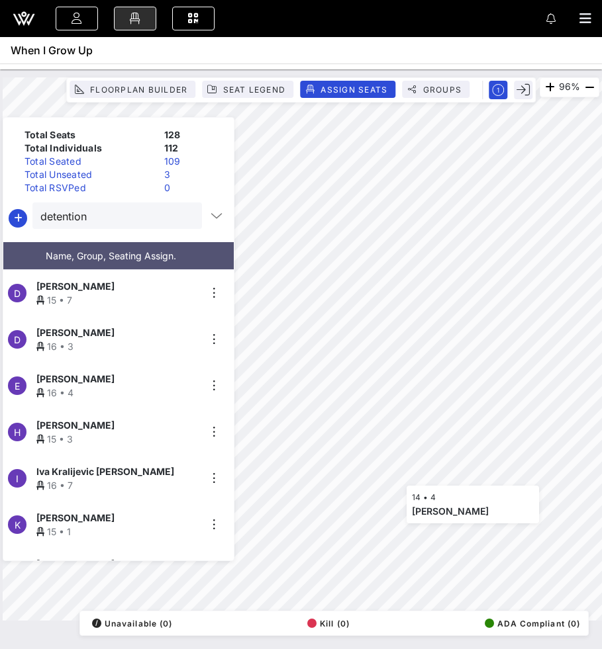
scroll to position [955, 0]
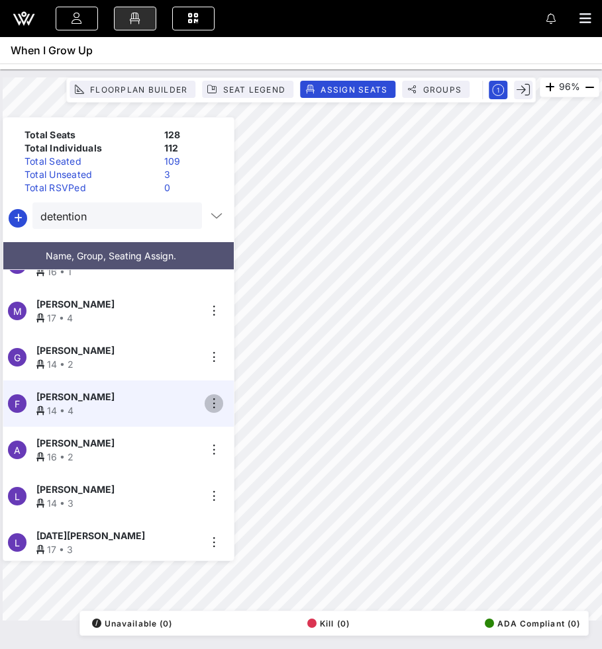
click at [214, 396] on icon "button" at bounding box center [214, 404] width 16 height 16
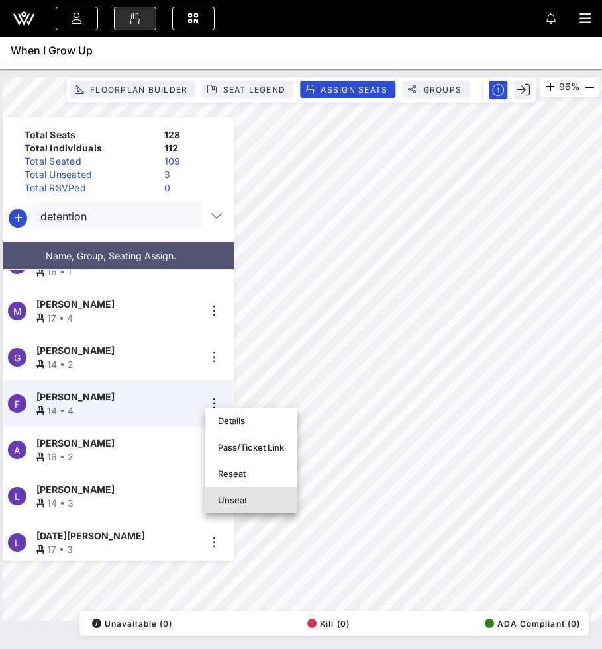
click at [232, 492] on div "Unseat" at bounding box center [251, 500] width 66 height 21
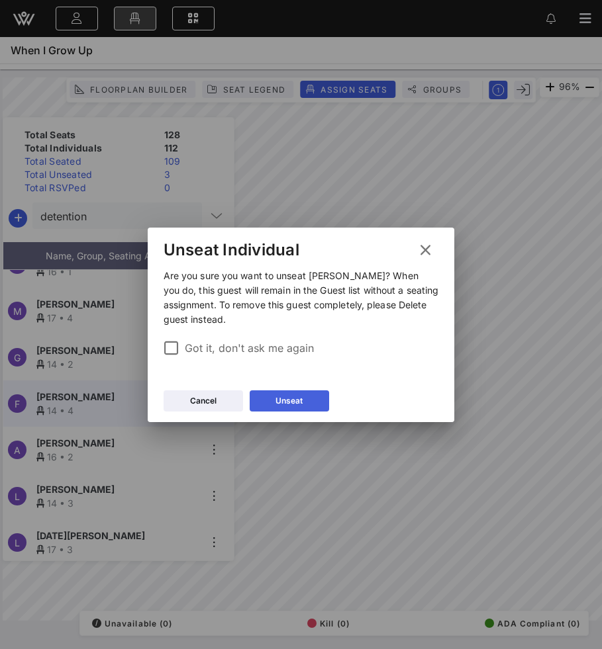
click at [294, 406] on div "Unseat" at bounding box center [288, 401] width 27 height 13
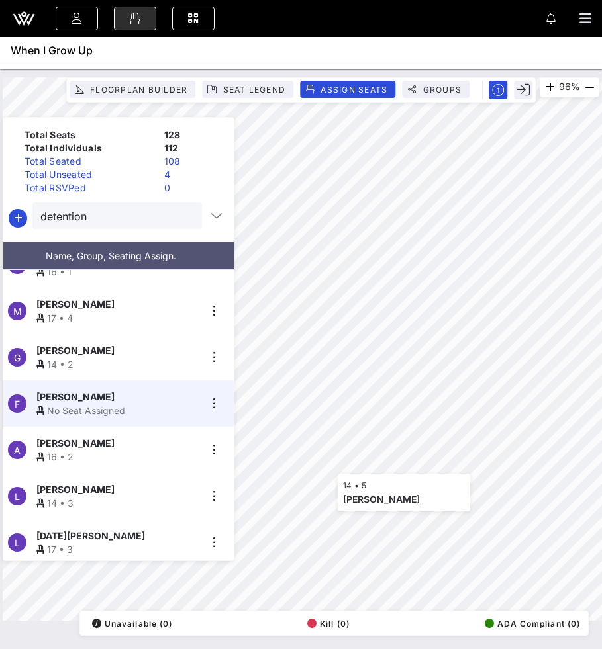
scroll to position [741, 0]
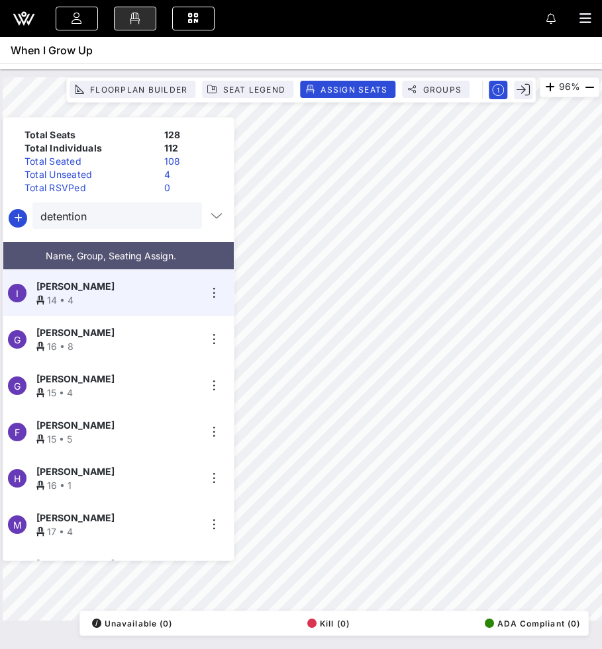
click at [129, 174] on div "Total Unseated" at bounding box center [89, 174] width 140 height 13
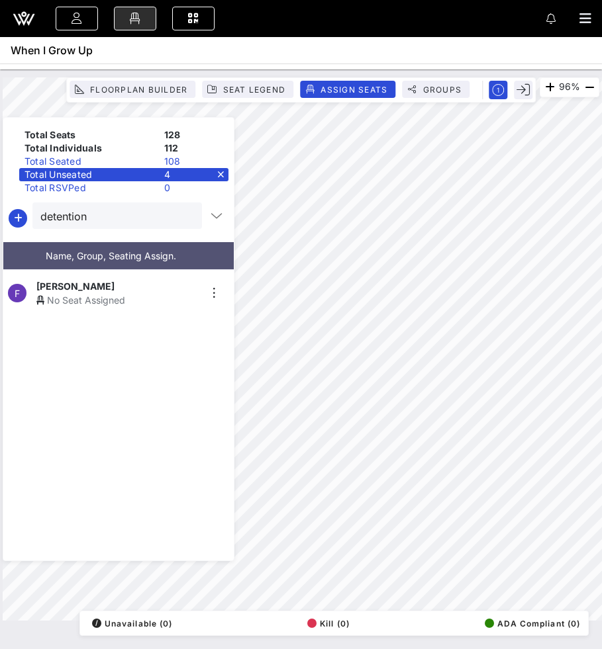
click at [117, 284] on div "Felisha Kay" at bounding box center [117, 286] width 163 height 14
click at [121, 250] on span "Name, Group, Seating Assign." at bounding box center [111, 255] width 130 height 11
click at [121, 236] on div "Total Seats 128 Total Individuals 112 Total Seated 109 Total Unseated 3 Total R…" at bounding box center [119, 339] width 232 height 444
click at [121, 232] on div "Total Seats 128 Total Individuals 112 Total Seated 109 Total Unseated 3 Total R…" at bounding box center [119, 339] width 232 height 444
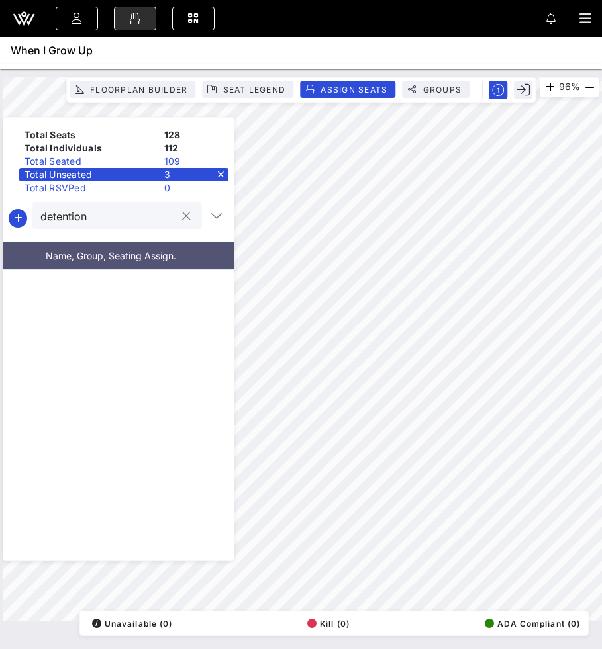
click at [118, 218] on input "detention" at bounding box center [107, 215] width 135 height 17
type input "katy"
click at [114, 289] on div at bounding box center [118, 415] width 230 height 291
click at [218, 173] on div "Total Unseated 3" at bounding box center [123, 174] width 209 height 13
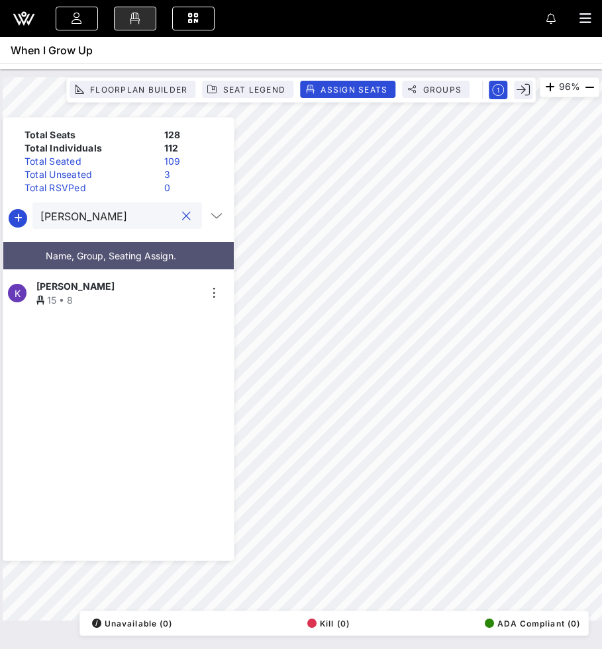
click at [133, 209] on input "katy" at bounding box center [107, 215] width 135 height 17
click at [182, 216] on button "clear icon" at bounding box center [186, 216] width 9 height 13
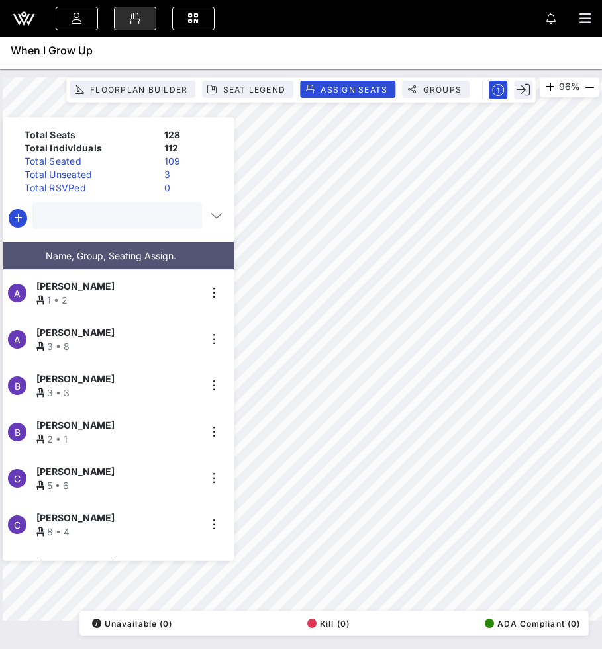
click at [147, 218] on input "text" at bounding box center [115, 215] width 151 height 17
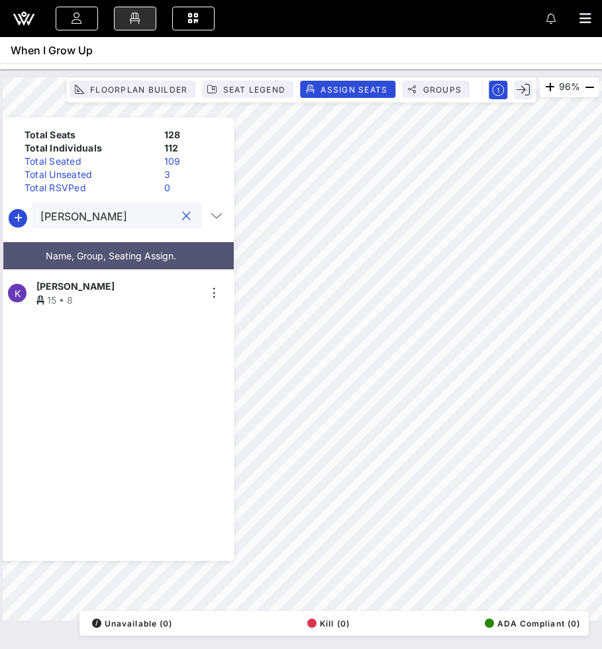
type input "katy"
click at [138, 293] on div "15 • 8" at bounding box center [117, 300] width 163 height 14
click at [183, 215] on button "clear icon" at bounding box center [186, 216] width 9 height 13
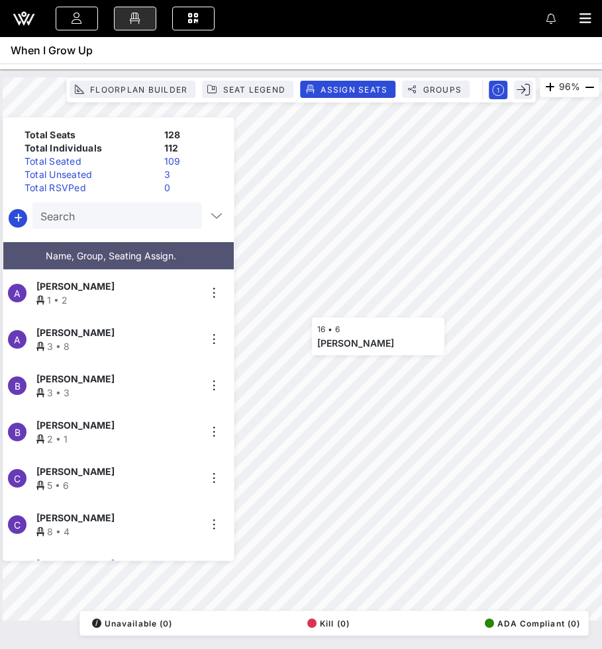
scroll to position [2456, 0]
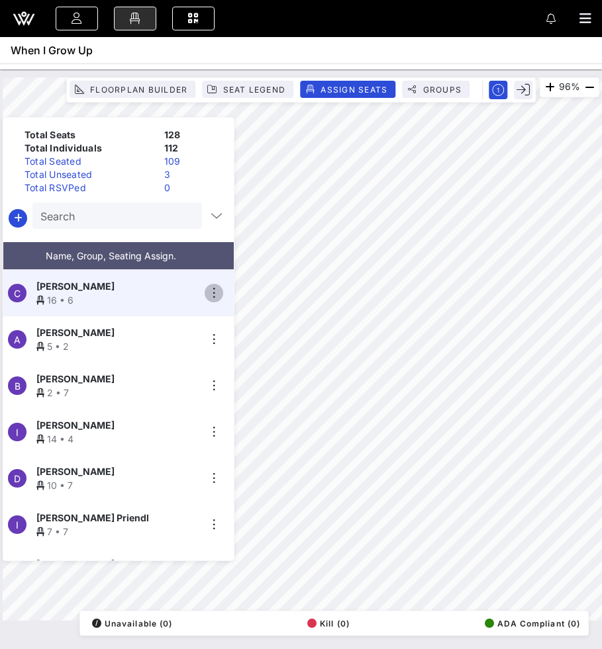
click at [220, 288] on icon "button" at bounding box center [214, 293] width 16 height 16
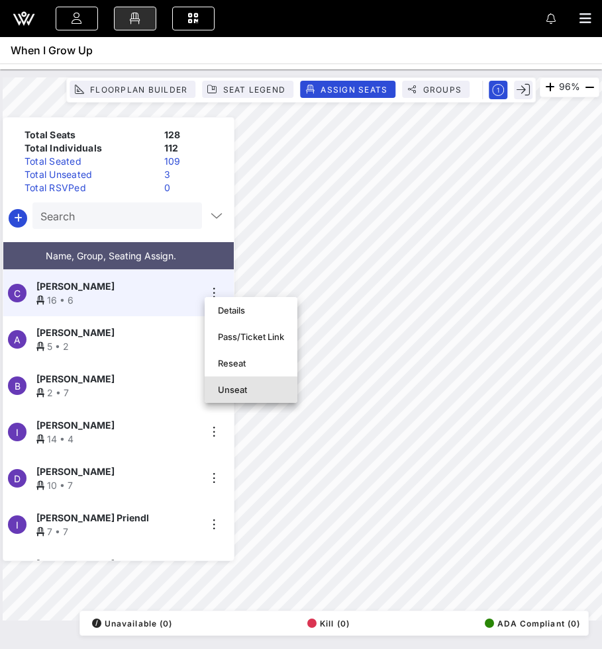
click at [230, 391] on div "Unseat" at bounding box center [251, 390] width 66 height 11
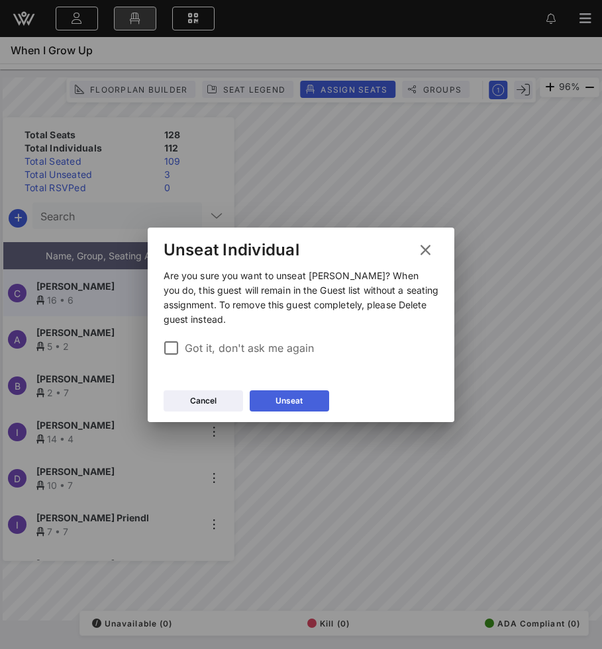
click at [281, 400] on button "Unseat" at bounding box center [289, 401] width 79 height 21
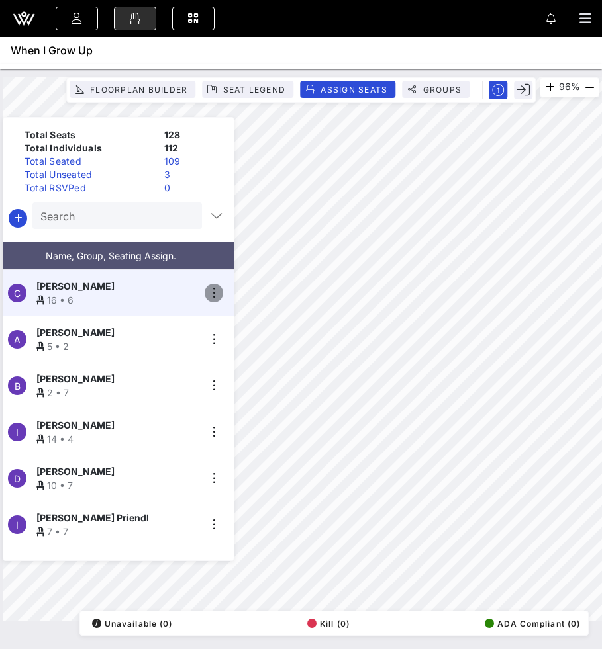
click at [213, 285] on icon "button" at bounding box center [214, 293] width 16 height 16
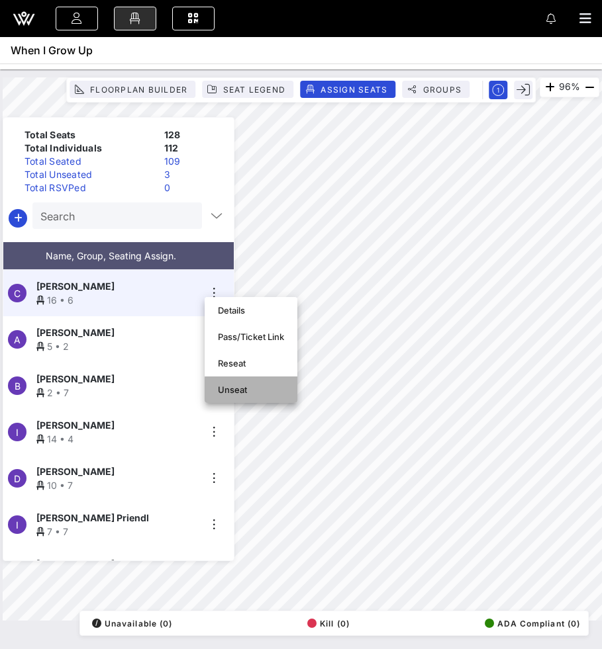
click at [234, 394] on div "Unseat" at bounding box center [251, 390] width 66 height 11
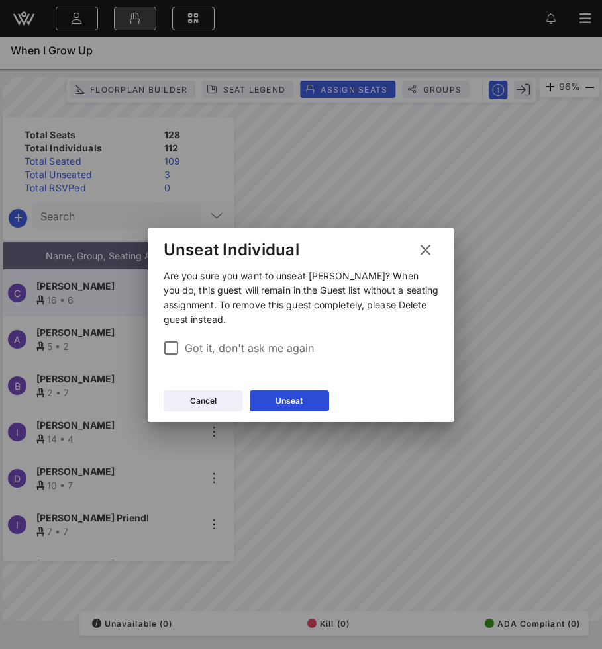
click at [289, 414] on div "Cancel Unseat" at bounding box center [301, 403] width 307 height 38
click at [295, 395] on div "Unseat" at bounding box center [288, 401] width 27 height 13
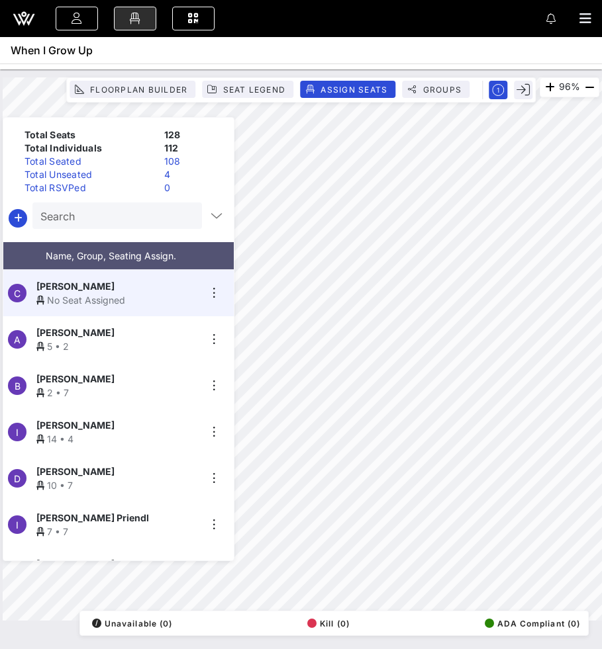
scroll to position [2410, 0]
click at [155, 174] on div "Total Unseated" at bounding box center [89, 174] width 140 height 13
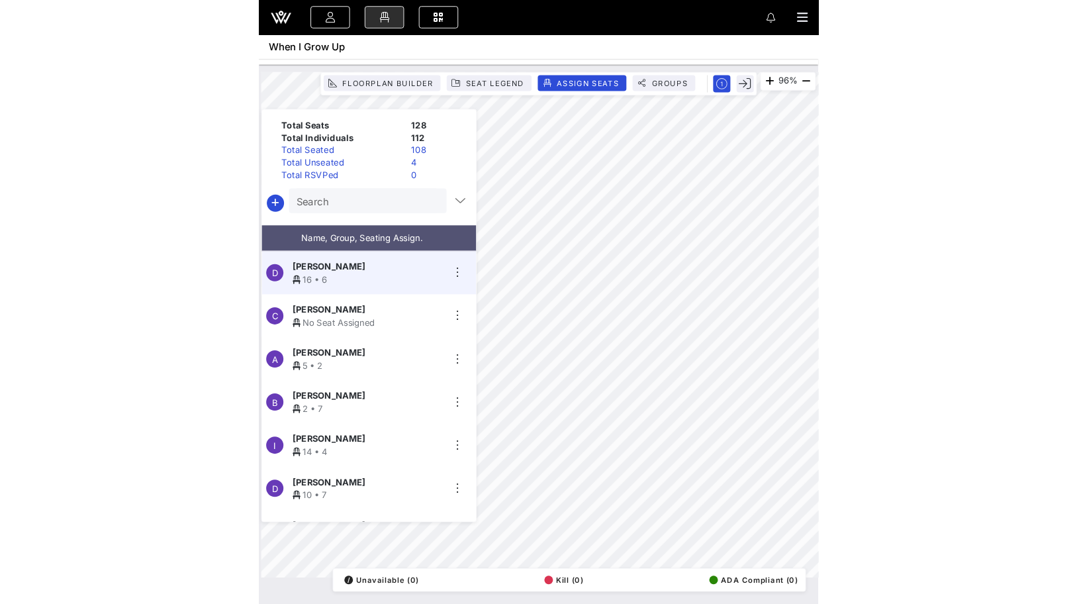
scroll to position [0, 0]
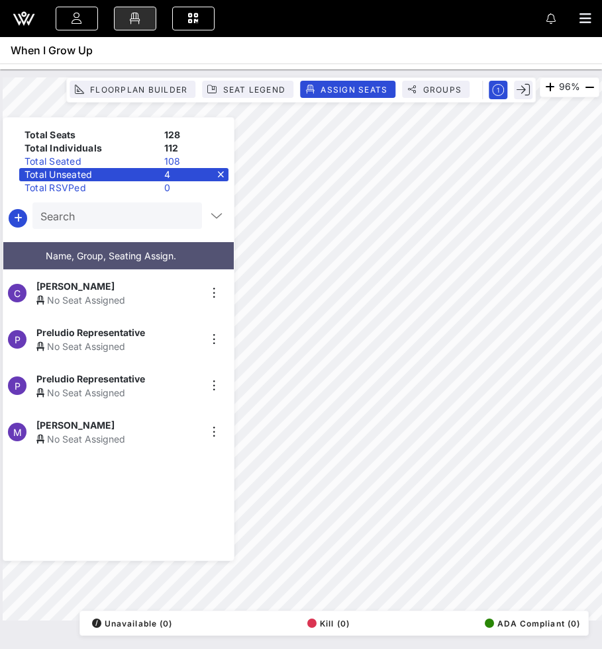
click at [147, 281] on div "[PERSON_NAME]" at bounding box center [117, 286] width 163 height 14
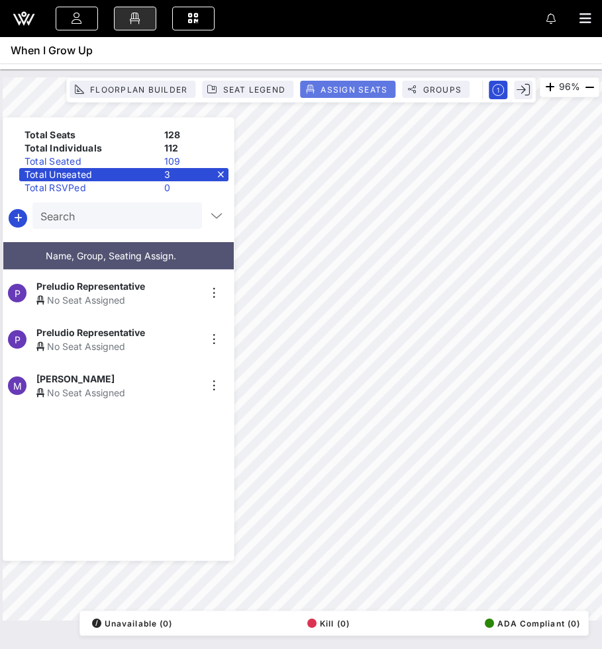
click at [350, 87] on span "Assign Seats" at bounding box center [354, 90] width 68 height 10
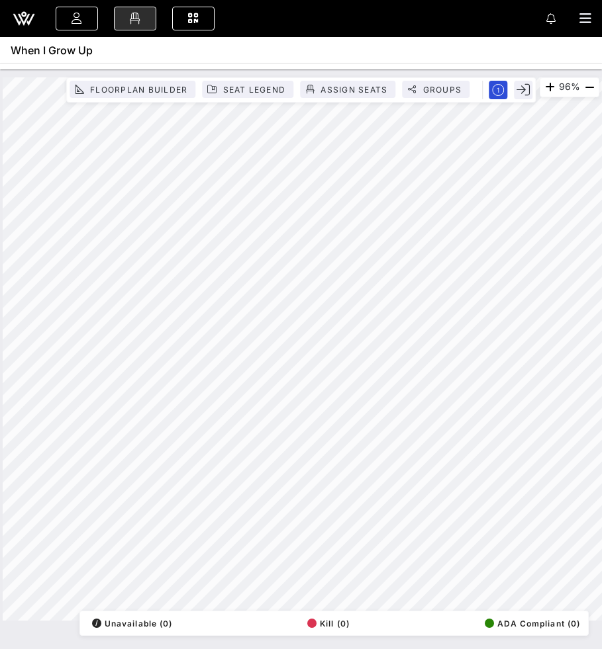
click at [314, 99] on div "Floorplan Builder Seat Legend Assign Seats Groups" at bounding box center [300, 89] width 469 height 25
click at [334, 91] on span "Assign Seats" at bounding box center [354, 90] width 68 height 10
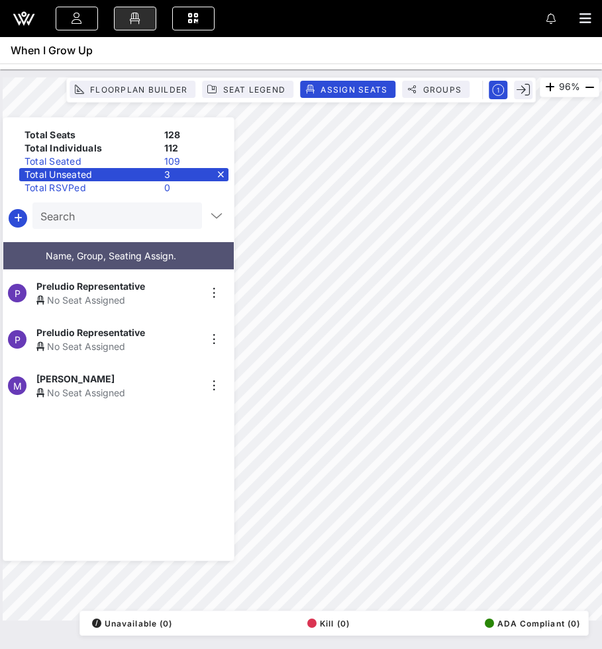
click at [221, 171] on div "Total Unseated 3" at bounding box center [123, 174] width 209 height 13
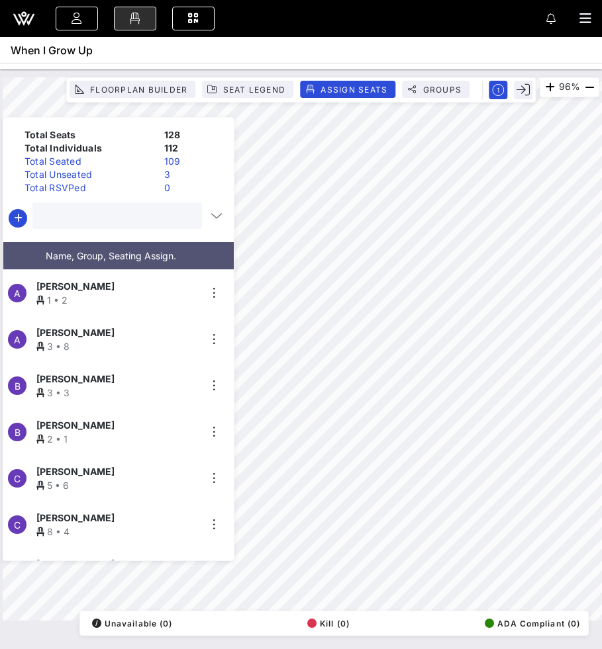
click at [111, 213] on input "text" at bounding box center [115, 215] width 151 height 17
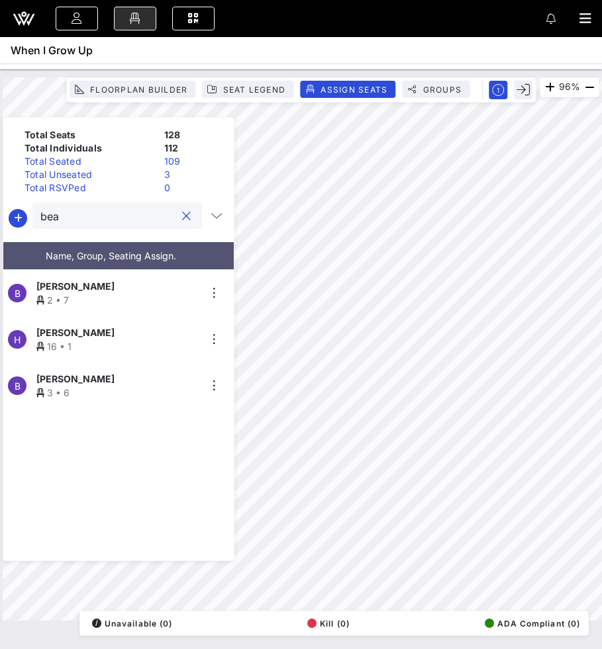
type input "bea"
click at [114, 284] on div "Beatrice Biagiotti" at bounding box center [117, 286] width 163 height 14
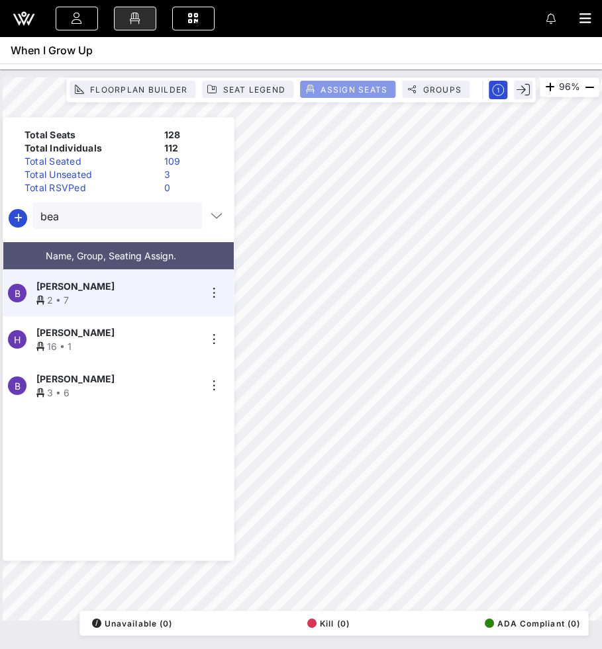
click at [320, 95] on button "Assign Seats" at bounding box center [347, 89] width 95 height 17
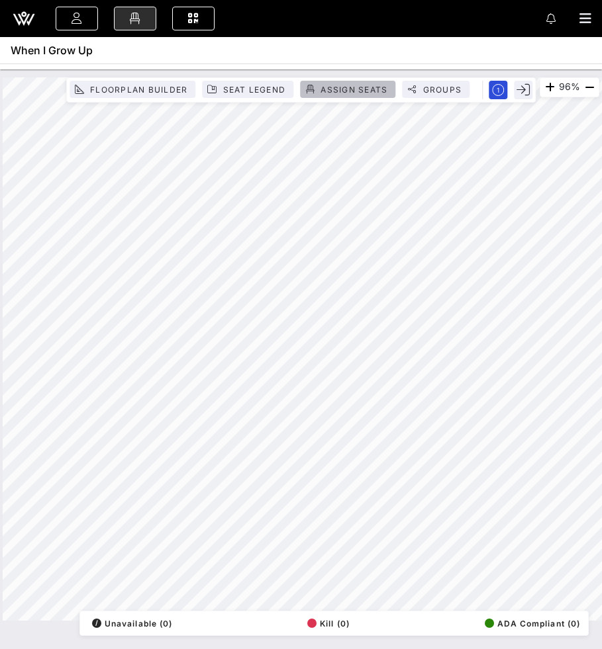
click at [329, 85] on span "Assign Seats" at bounding box center [354, 90] width 68 height 10
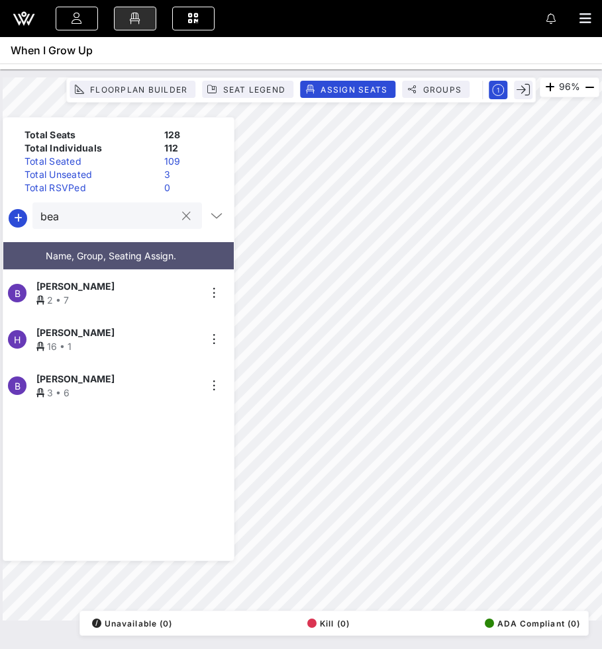
click at [92, 218] on input "bea" at bounding box center [107, 215] width 135 height 17
type input "andre"
click at [87, 293] on div "9 • 3" at bounding box center [117, 300] width 163 height 14
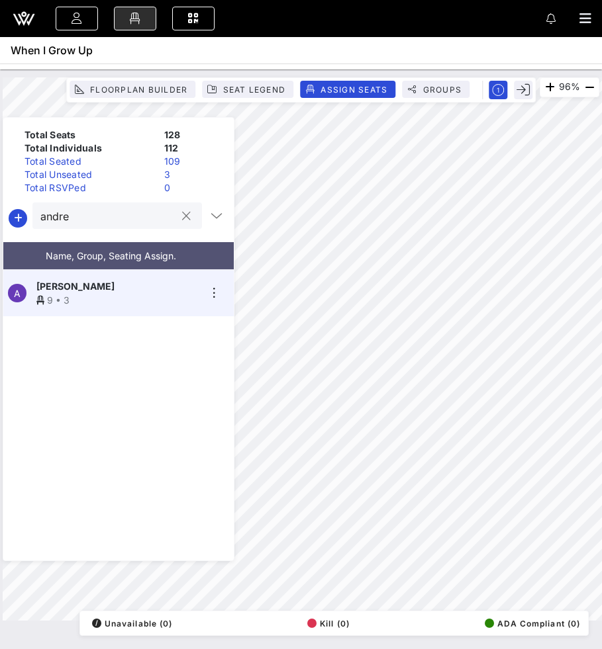
click at [185, 219] on div at bounding box center [186, 217] width 16 height 16
click at [182, 219] on button "clear icon" at bounding box center [186, 216] width 9 height 13
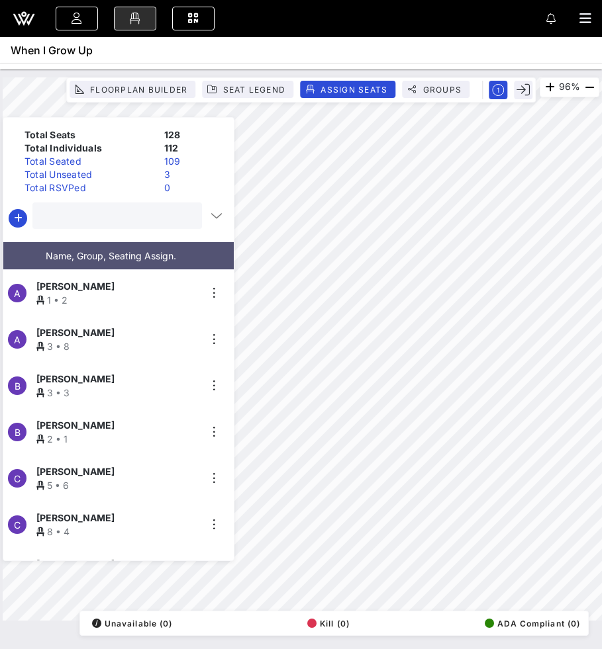
click at [135, 221] on input "text" at bounding box center [115, 215] width 151 height 17
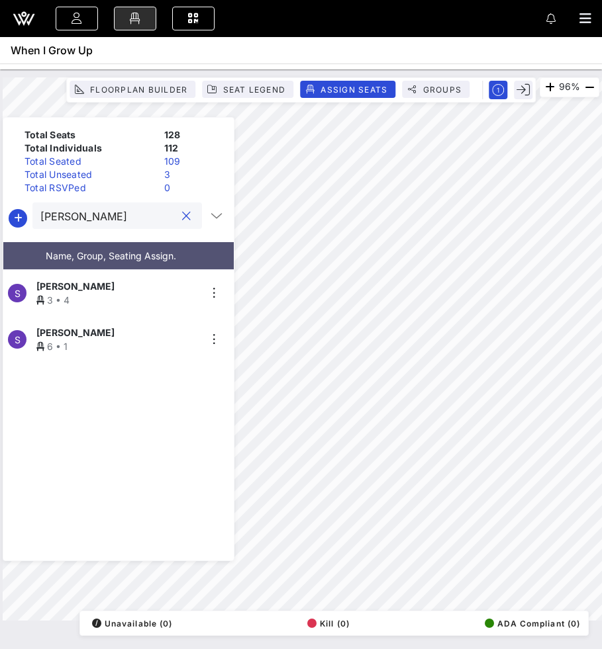
type input "sara"
click at [111, 293] on div "3 • 4" at bounding box center [117, 300] width 163 height 14
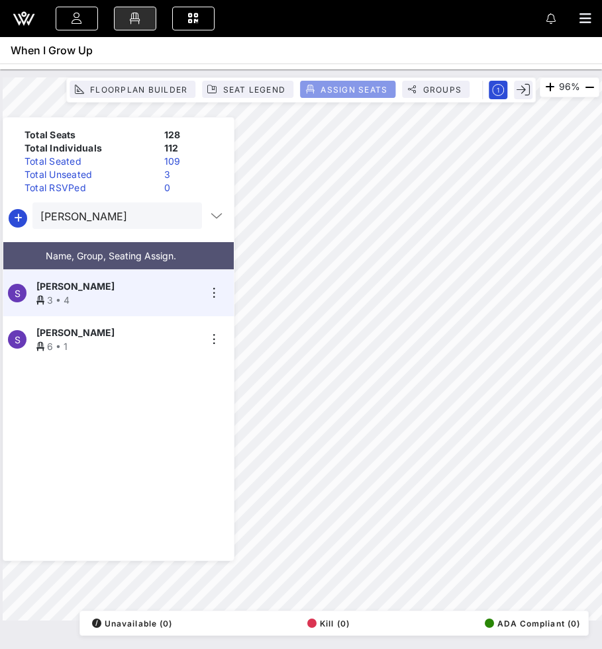
click at [346, 83] on button "Assign Seats" at bounding box center [347, 89] width 95 height 17
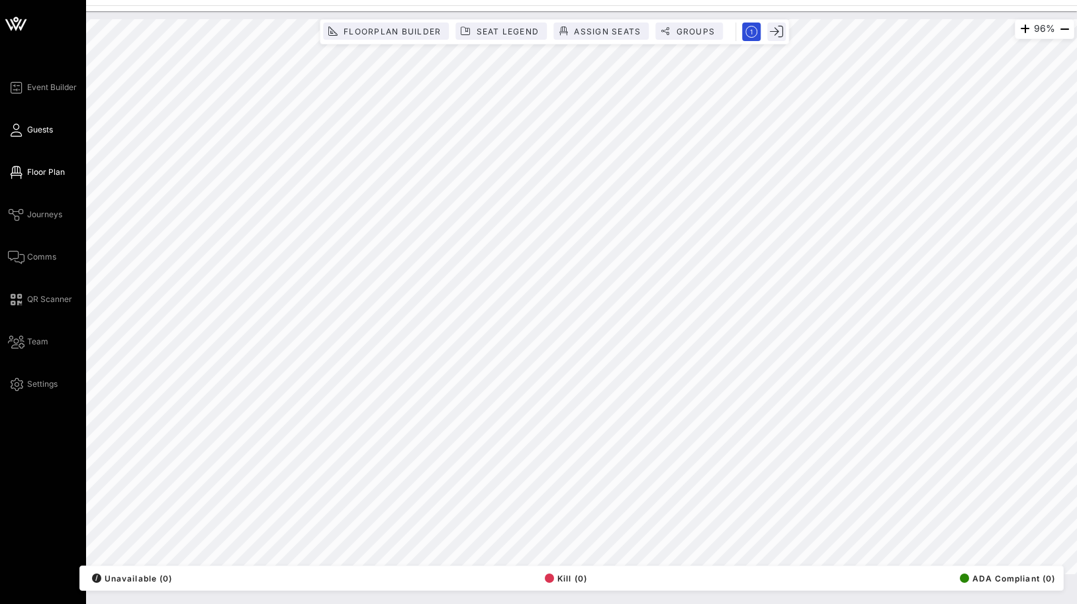
click at [23, 123] on link "Guests" at bounding box center [30, 130] width 45 height 16
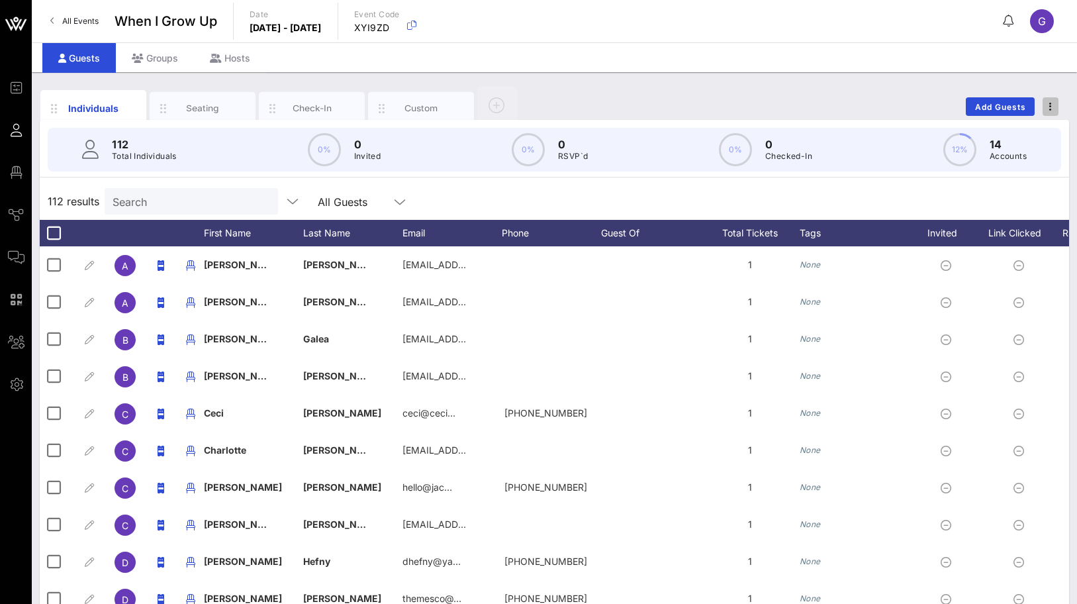
click at [645, 111] on span "button" at bounding box center [1051, 106] width 16 height 9
click at [645, 132] on div "Export To CSV" at bounding box center [1026, 129] width 64 height 11
